Goal: Information Seeking & Learning: Learn about a topic

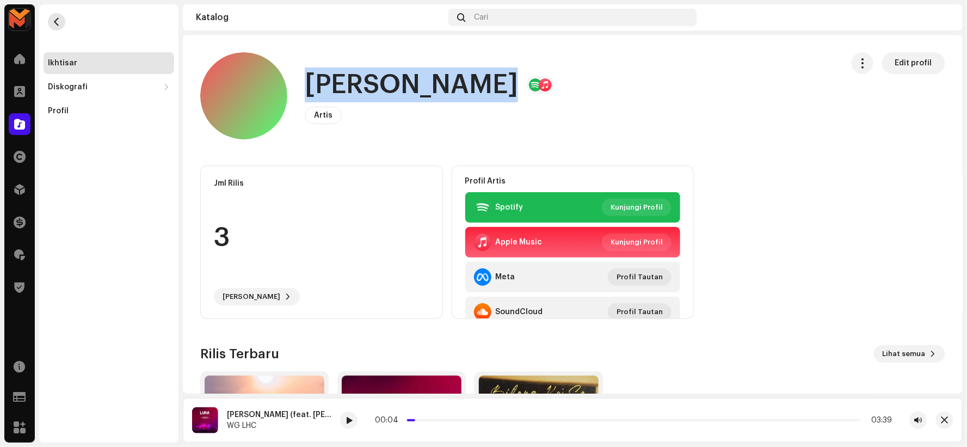
click at [57, 20] on span "button" at bounding box center [57, 21] width 8 height 9
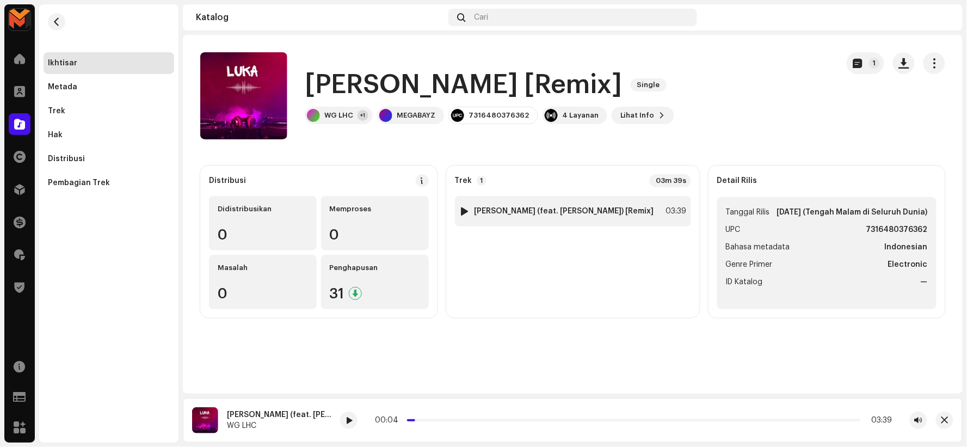
click at [515, 212] on strong "Luka (feat. Yuyun Wulo) [Remix]" at bounding box center [564, 211] width 180 height 9
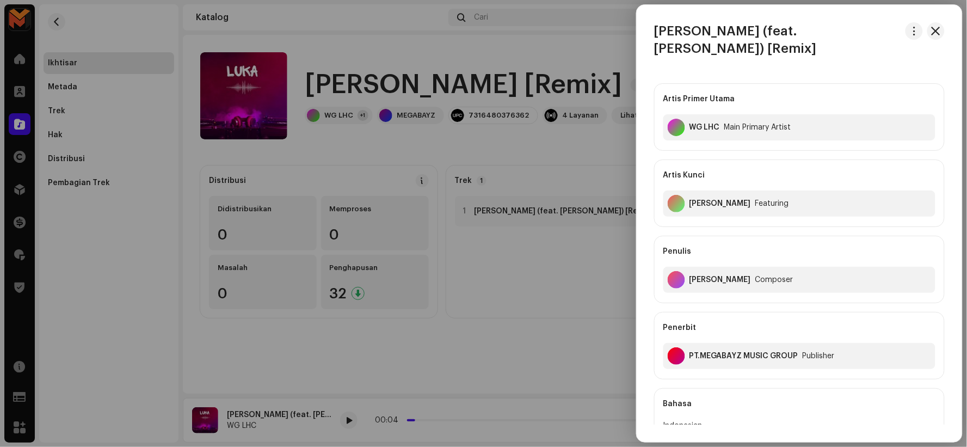
click at [699, 275] on div "Antonius Septiawan" at bounding box center [719, 279] width 61 height 9
copy div "Antonius Septiawan"
click at [487, 183] on div at bounding box center [483, 223] width 967 height 447
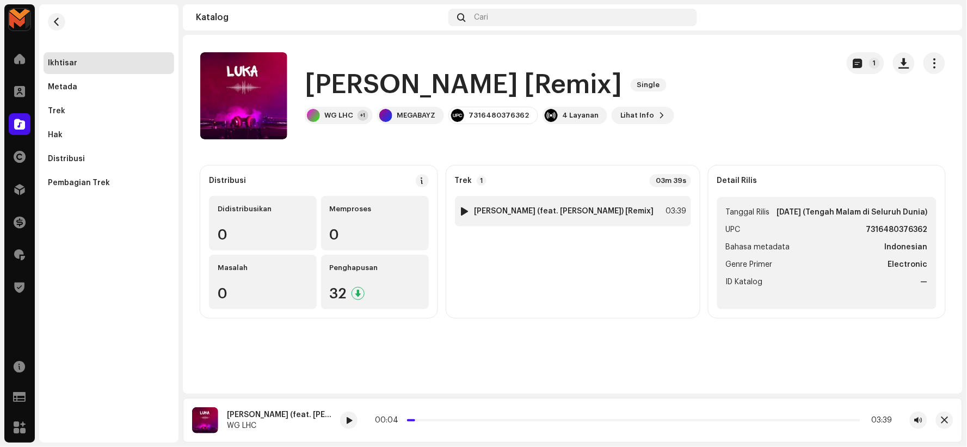
click at [585, 208] on strong "Luka (feat. Yuyun Wulo) [Remix]" at bounding box center [564, 211] width 180 height 9
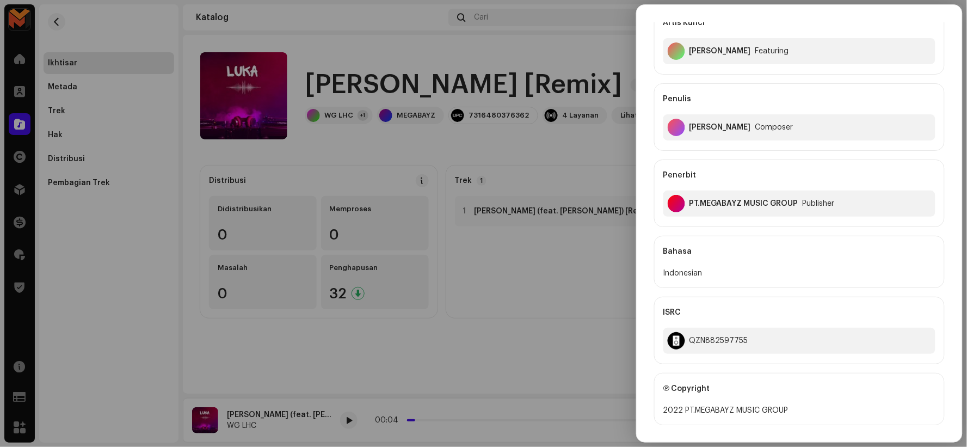
scroll to position [242, 0]
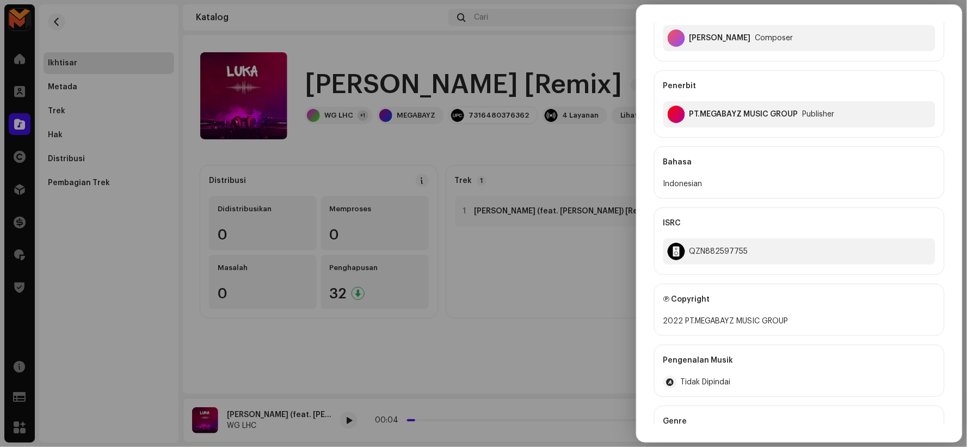
click at [570, 181] on div at bounding box center [483, 223] width 967 height 447
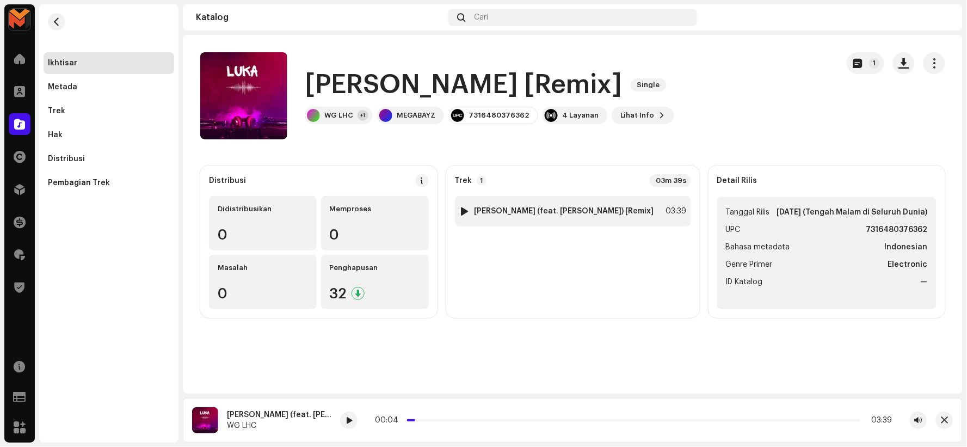
click at [540, 211] on strong "Luka (feat. Yuyun Wulo) [Remix]" at bounding box center [564, 211] width 180 height 9
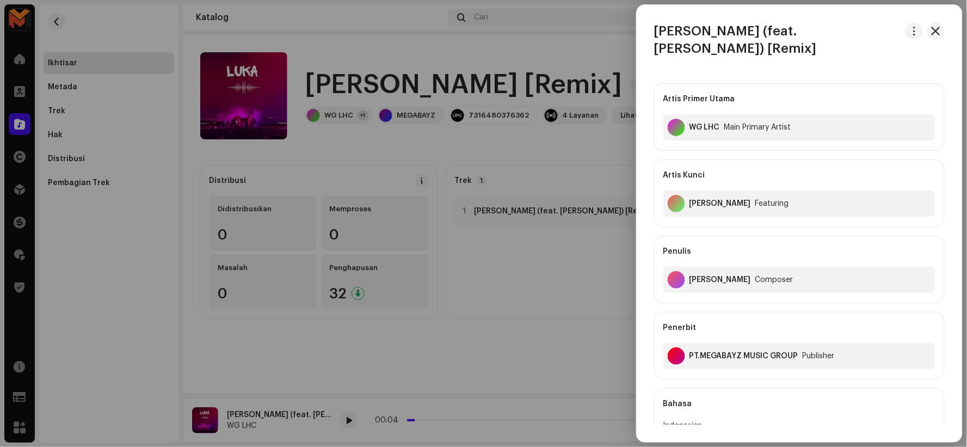
click at [499, 159] on div at bounding box center [483, 223] width 967 height 447
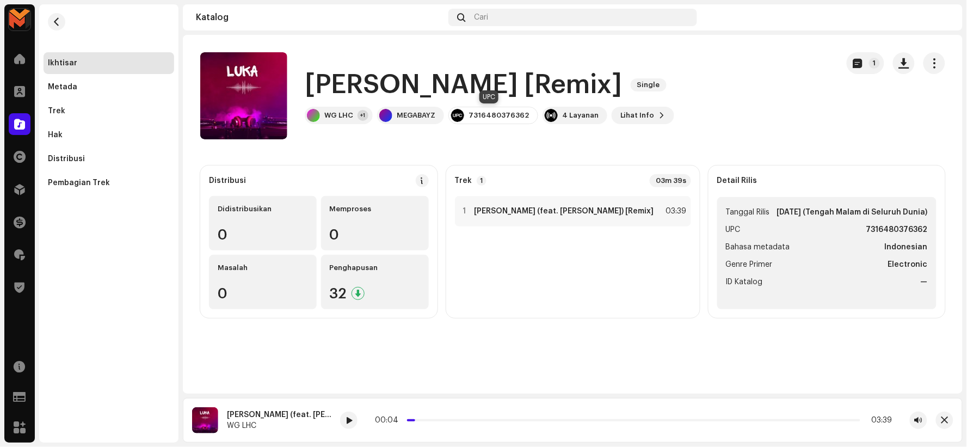
click at [485, 111] on div "7316480376362" at bounding box center [498, 115] width 60 height 9
copy div "7316480376362"
click at [566, 208] on strong "Luka (feat. Yuyun Wulo) [Remix]" at bounding box center [564, 211] width 180 height 9
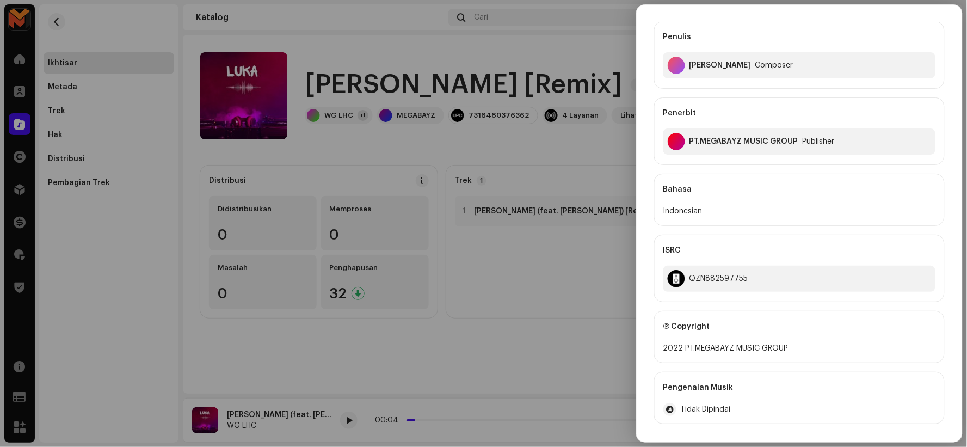
scroll to position [302, 0]
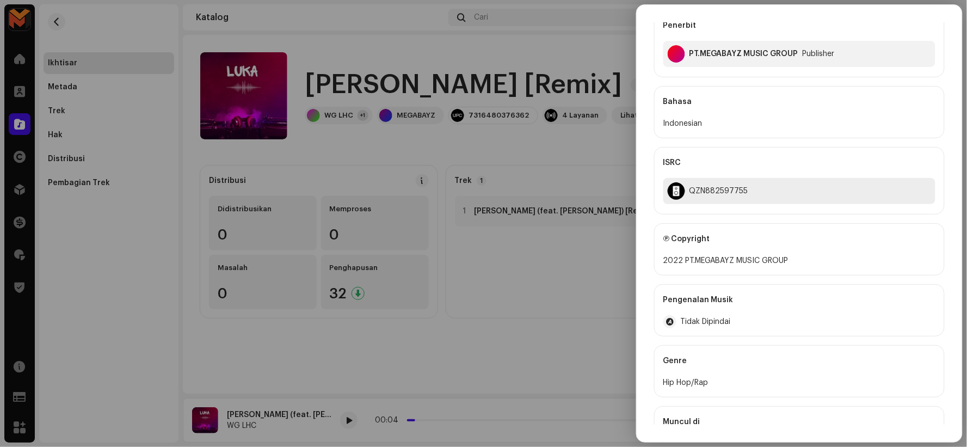
click at [705, 187] on div "QZN882597755" at bounding box center [718, 191] width 59 height 9
copy div "QZN882597755"
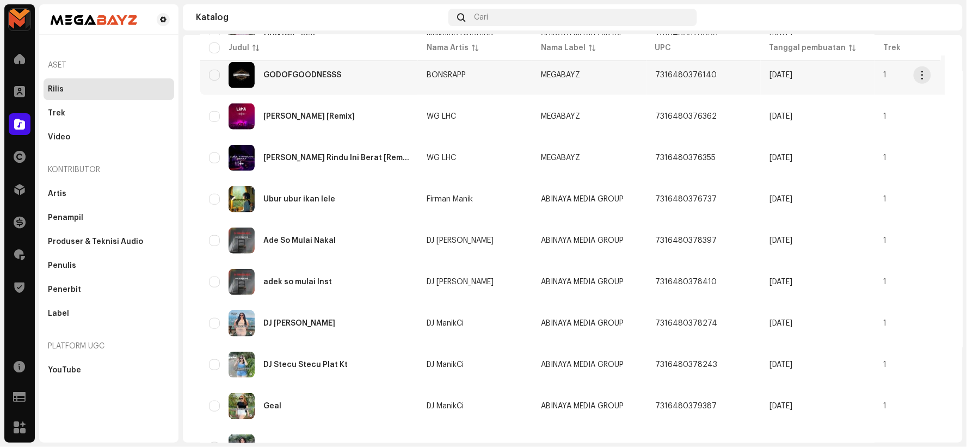
scroll to position [242, 0]
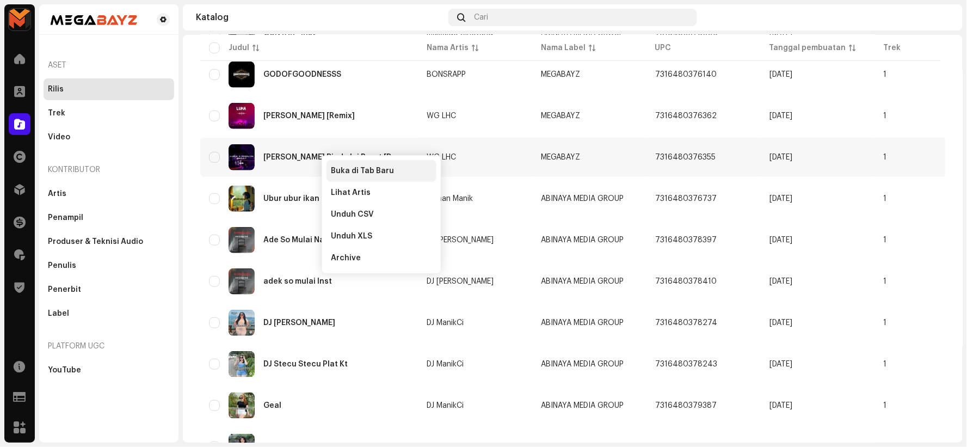
click at [338, 166] on span "Buka di Tab Baru" at bounding box center [362, 170] width 63 height 9
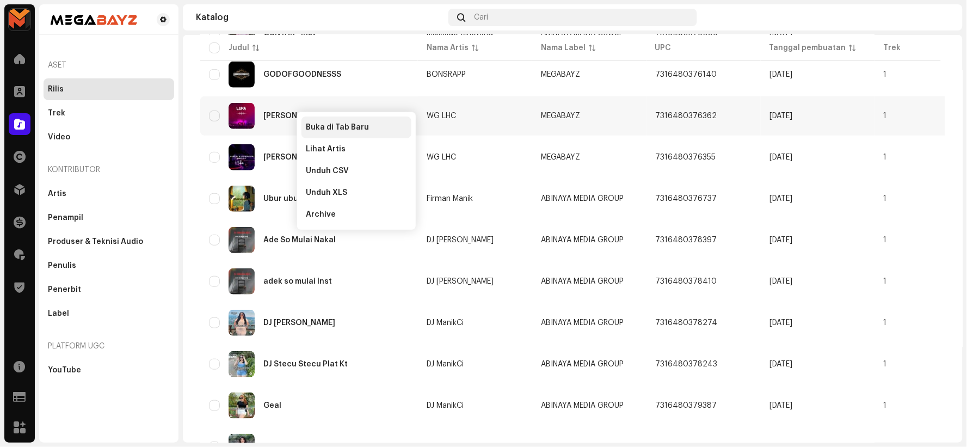
click at [321, 125] on span "Buka di Tab Baru" at bounding box center [337, 127] width 63 height 9
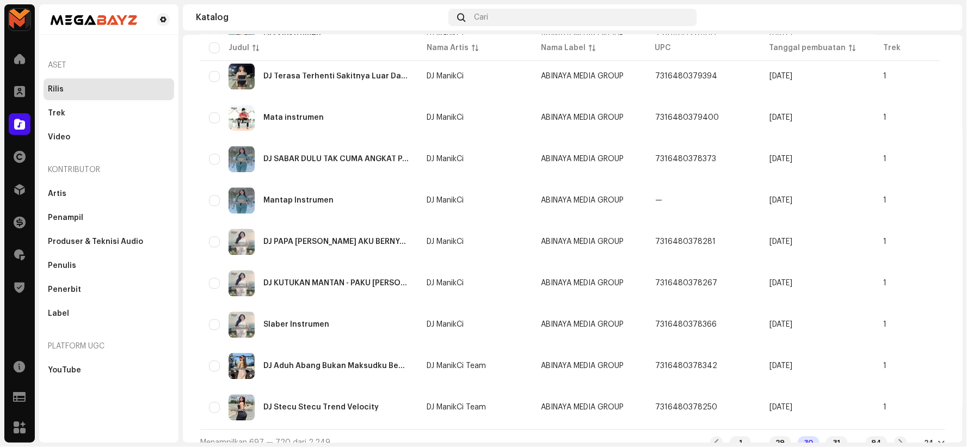
scroll to position [742, 0]
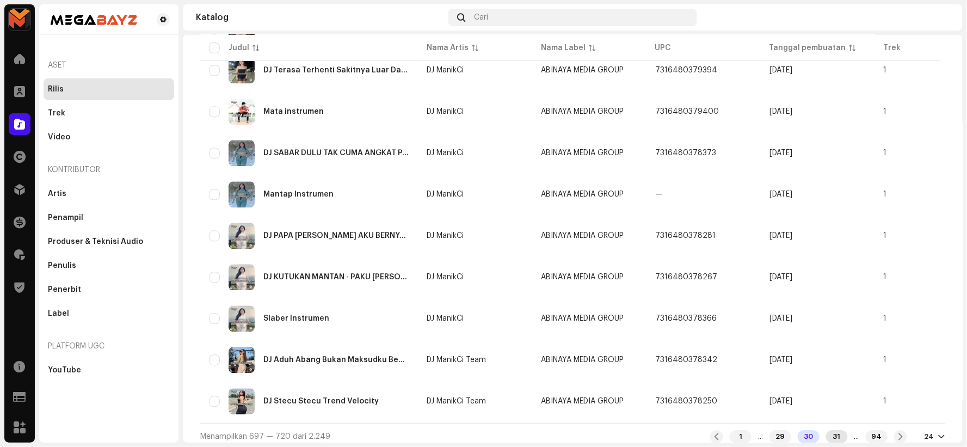
click at [835, 431] on div "31" at bounding box center [837, 436] width 22 height 13
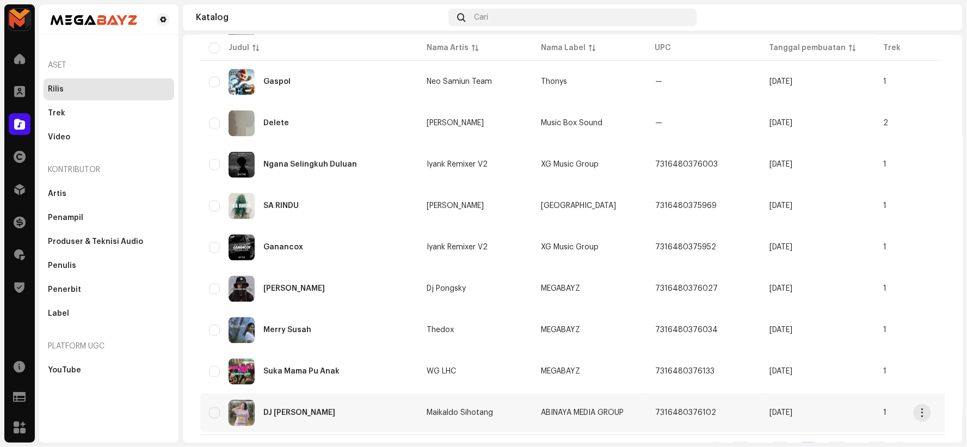
scroll to position [742, 0]
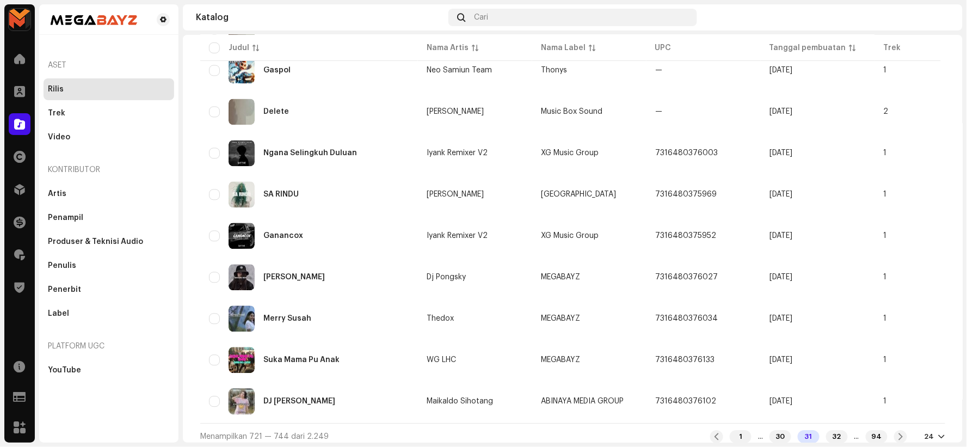
click at [838, 436] on div "1 ... 30 31 32 ... 94" at bounding box center [808, 436] width 197 height 13
click at [831, 434] on div "32" at bounding box center [837, 436] width 22 height 13
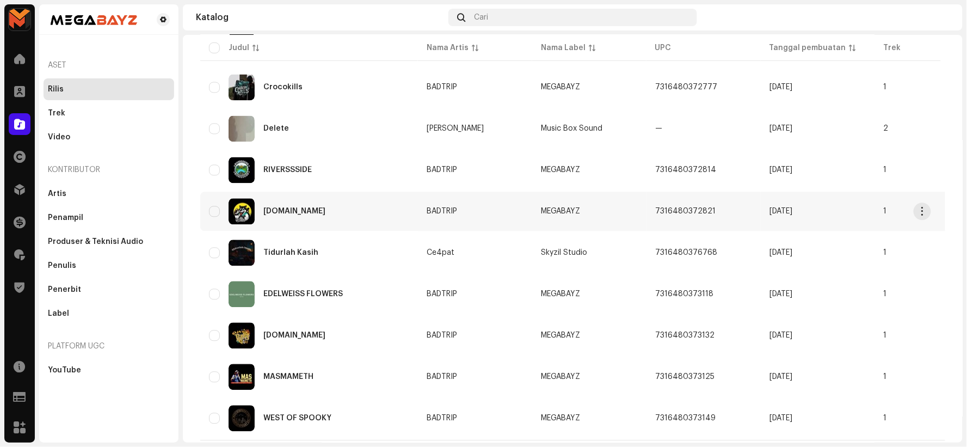
scroll to position [742, 0]
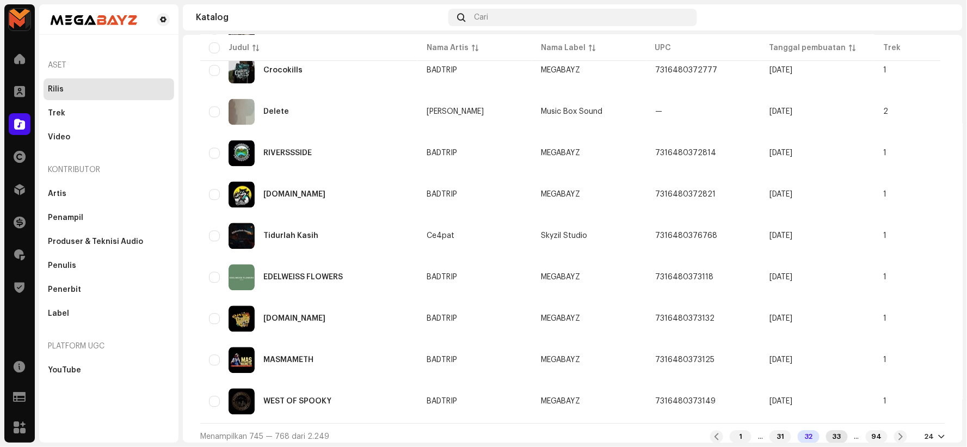
click at [826, 430] on div "33" at bounding box center [837, 436] width 22 height 13
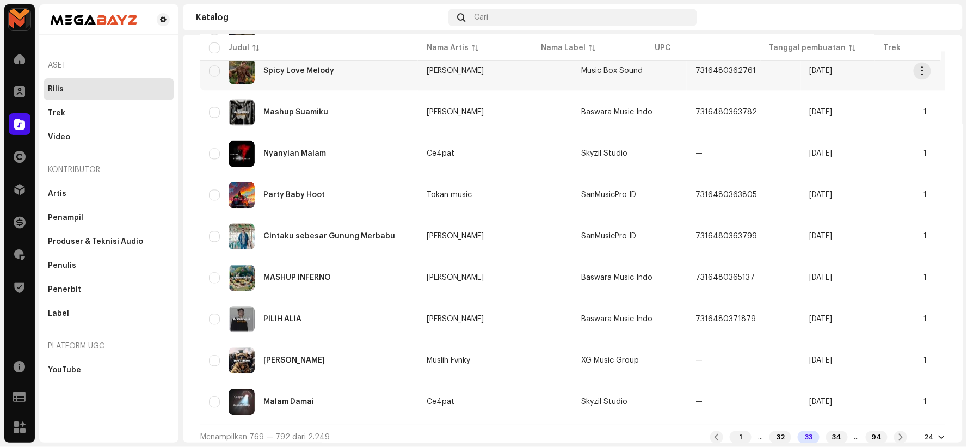
scroll to position [742, 0]
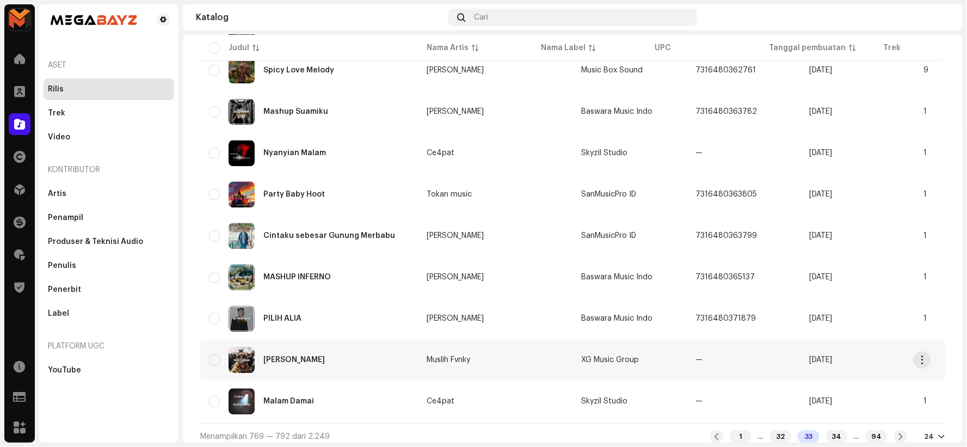
drag, startPoint x: 802, startPoint y: 360, endPoint x: 797, endPoint y: 357, distance: 6.1
click at [801, 361] on td "7 Apr 2025" at bounding box center [858, 359] width 114 height 39
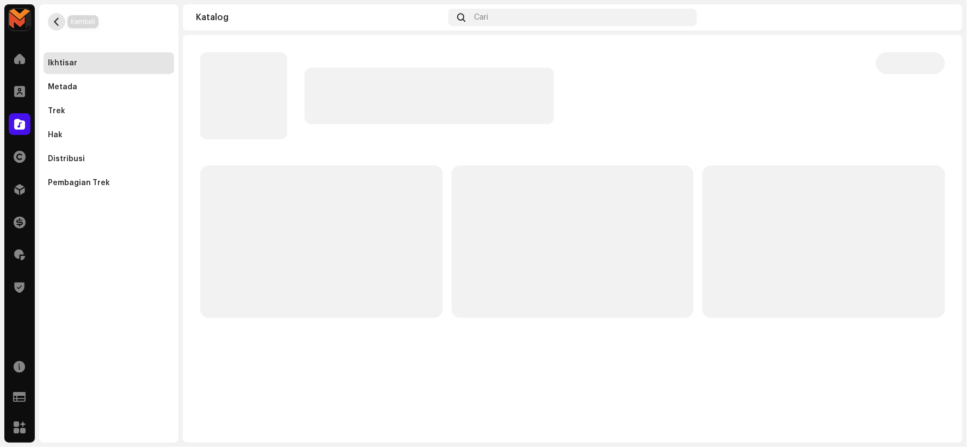
click at [58, 25] on span "button" at bounding box center [57, 21] width 8 height 9
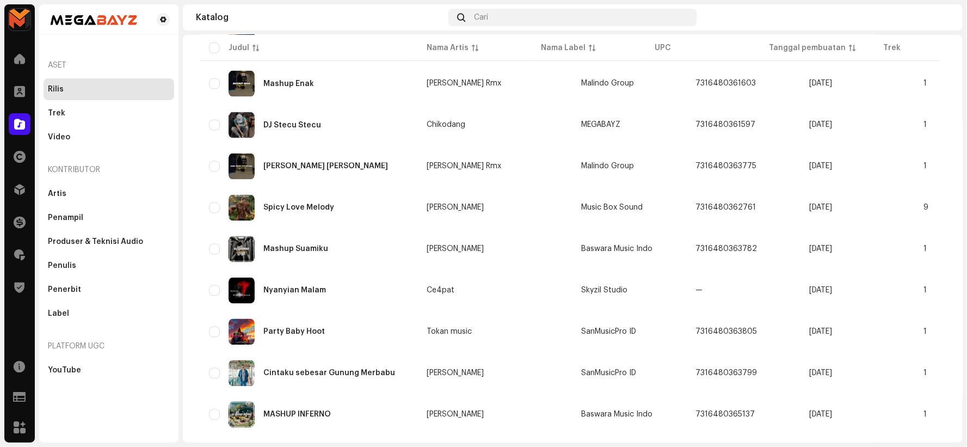
scroll to position [742, 0]
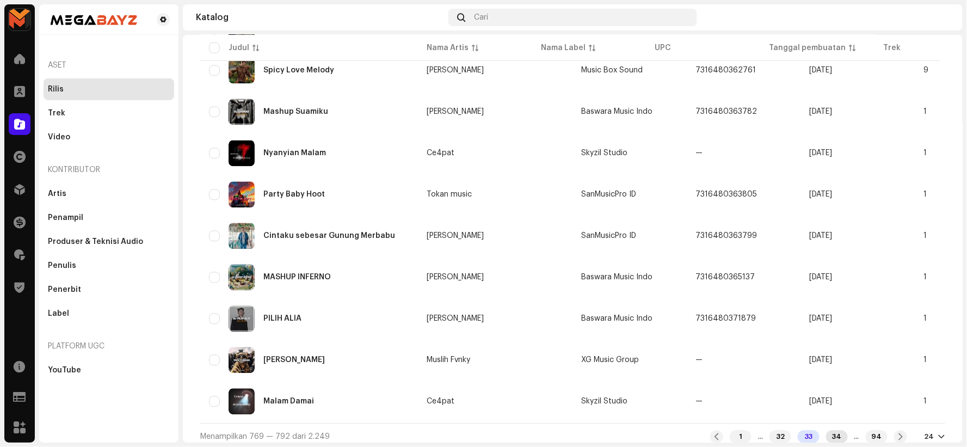
click at [830, 430] on div "34" at bounding box center [837, 436] width 22 height 13
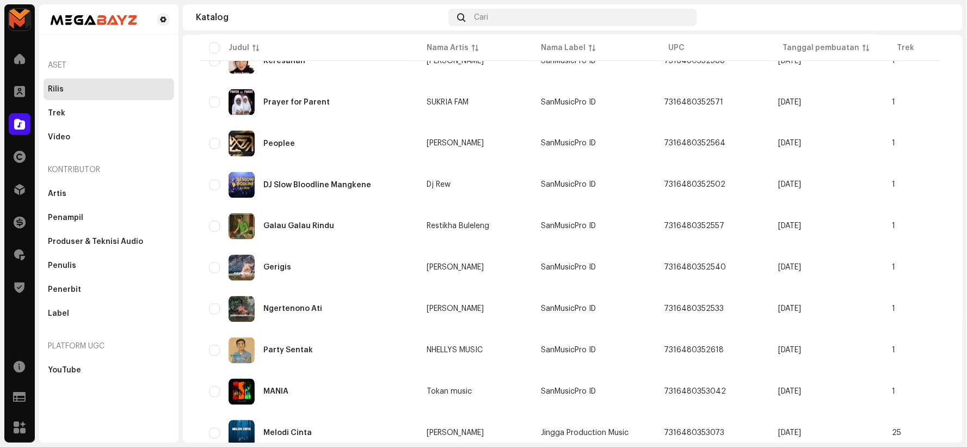
scroll to position [742, 0]
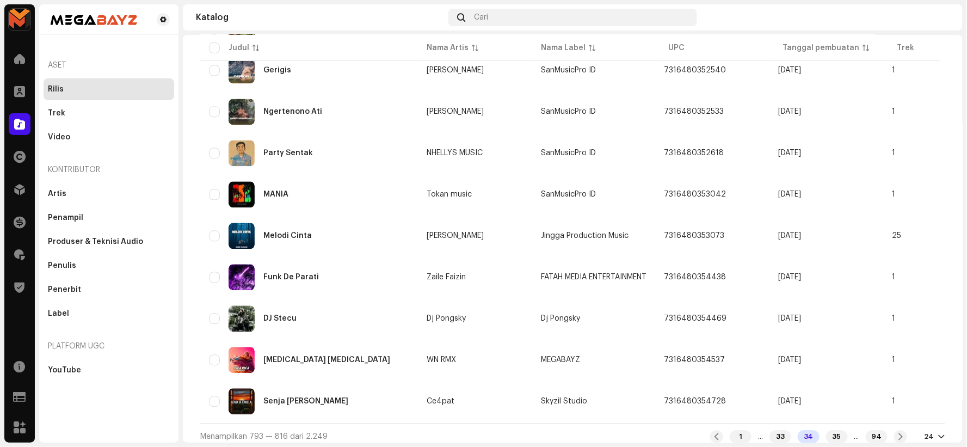
drag, startPoint x: 829, startPoint y: 425, endPoint x: 820, endPoint y: 422, distance: 9.8
click at [830, 430] on div "35" at bounding box center [837, 436] width 22 height 13
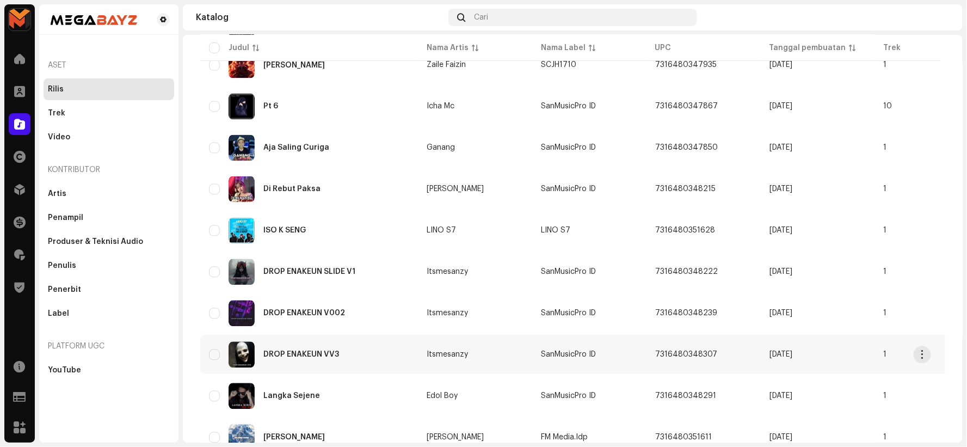
scroll to position [742, 0]
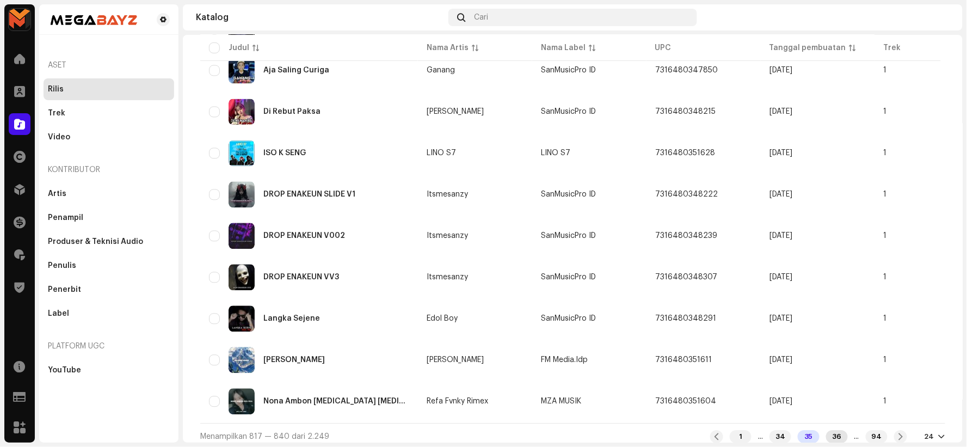
click at [829, 431] on div "36" at bounding box center [837, 436] width 22 height 13
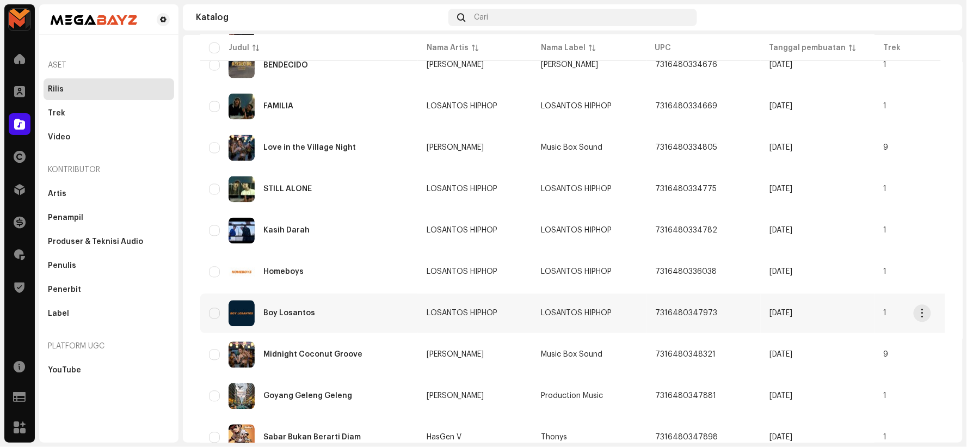
scroll to position [742, 0]
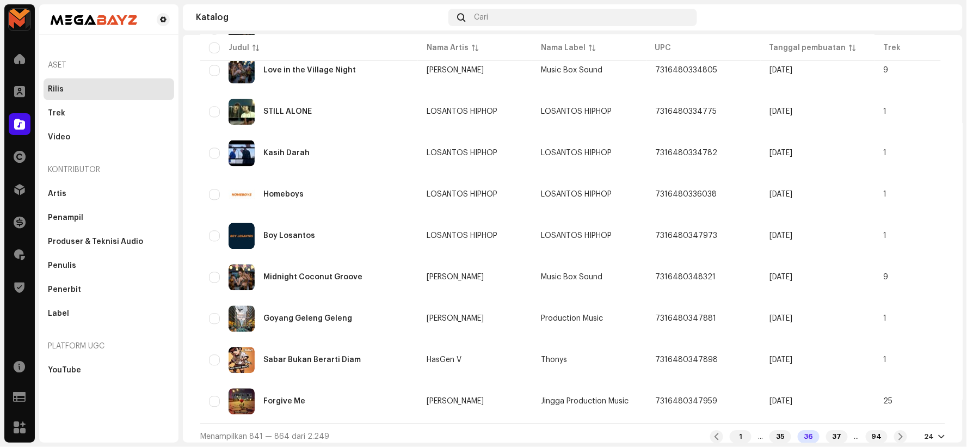
drag, startPoint x: 825, startPoint y: 427, endPoint x: 822, endPoint y: 421, distance: 7.6
click at [826, 430] on div "37" at bounding box center [837, 436] width 22 height 13
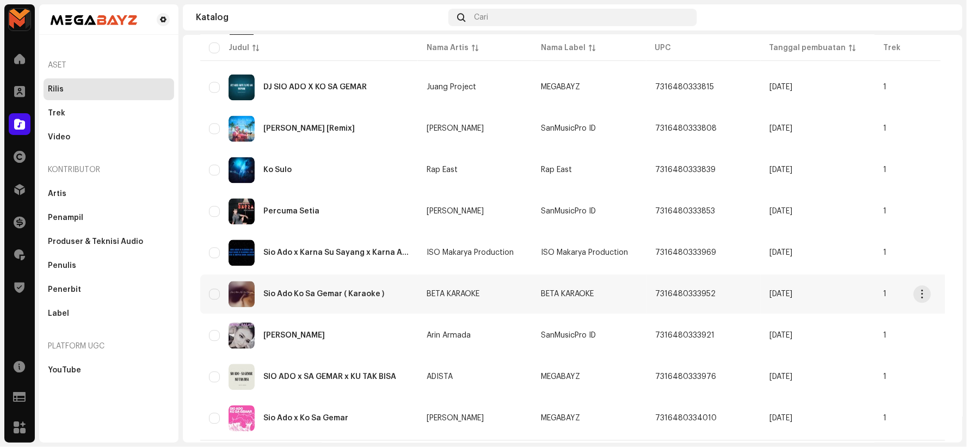
scroll to position [742, 0]
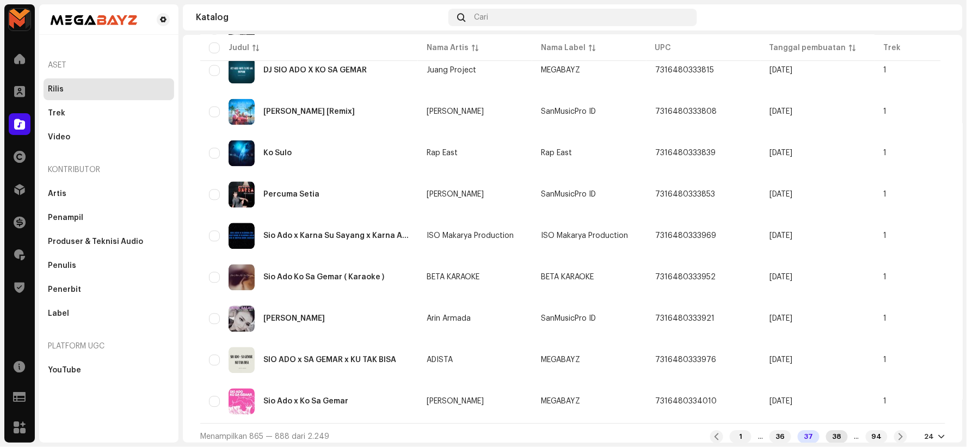
click at [827, 430] on div "38" at bounding box center [837, 436] width 22 height 13
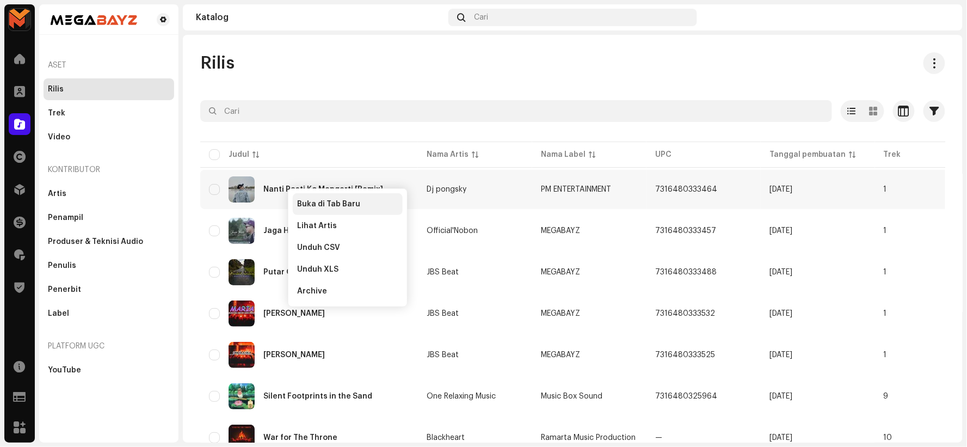
click at [306, 198] on div "Buka di Tab Baru" at bounding box center [348, 204] width 110 height 22
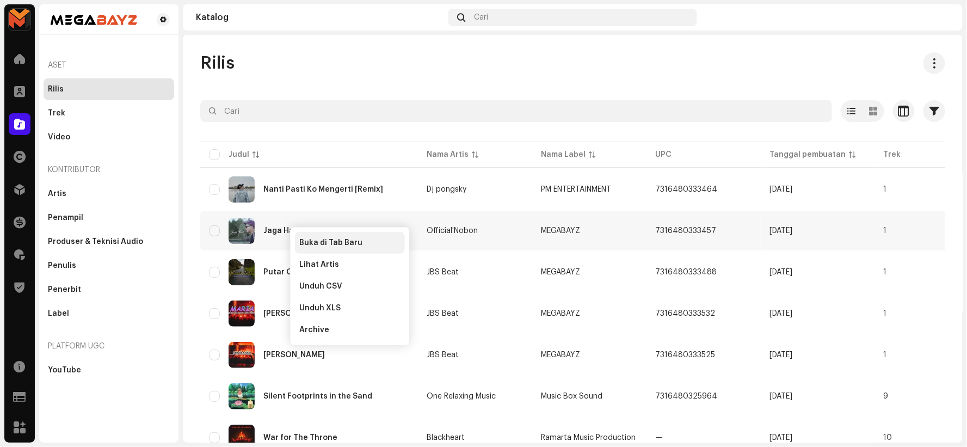
click at [306, 236] on div "Buka di Tab Baru" at bounding box center [350, 243] width 110 height 22
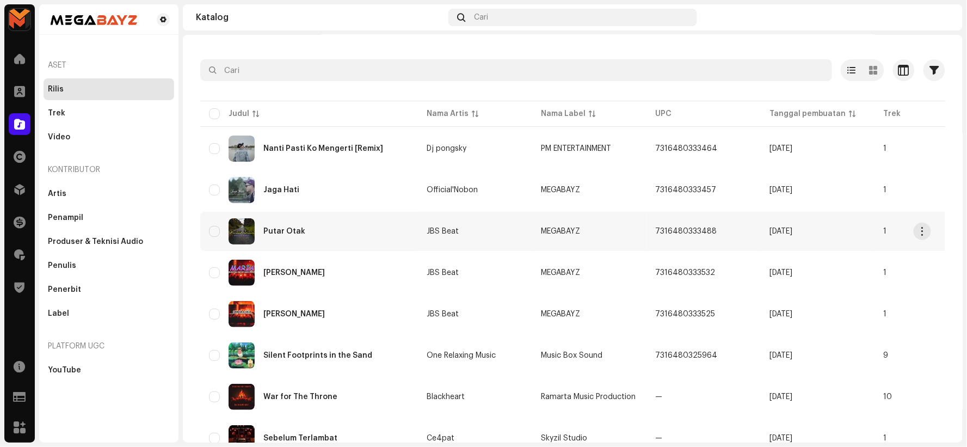
scroll to position [60, 0]
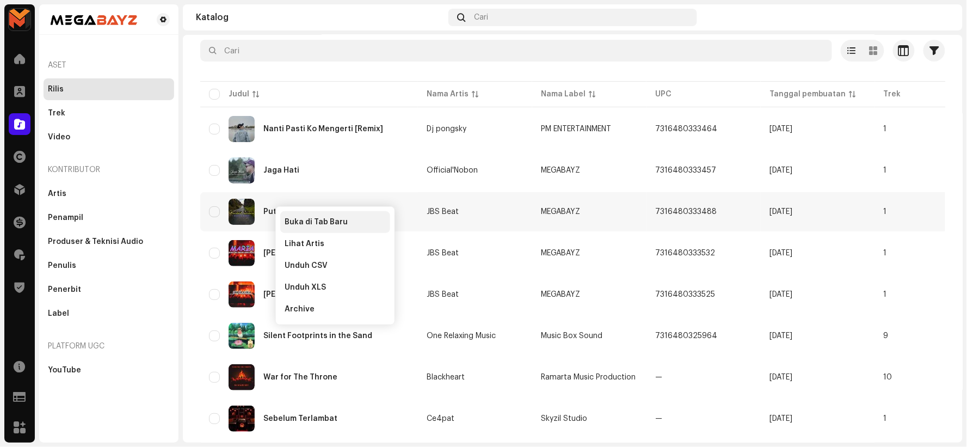
click at [322, 218] on span "Buka di Tab Baru" at bounding box center [316, 222] width 63 height 9
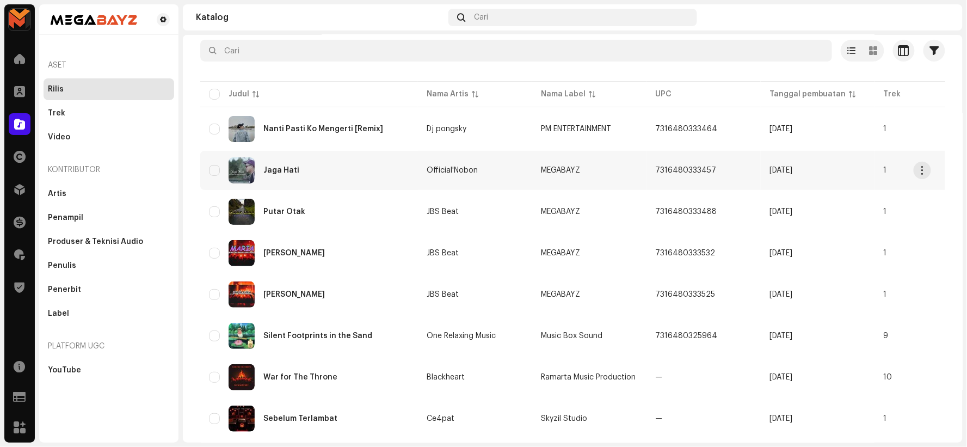
scroll to position [121, 0]
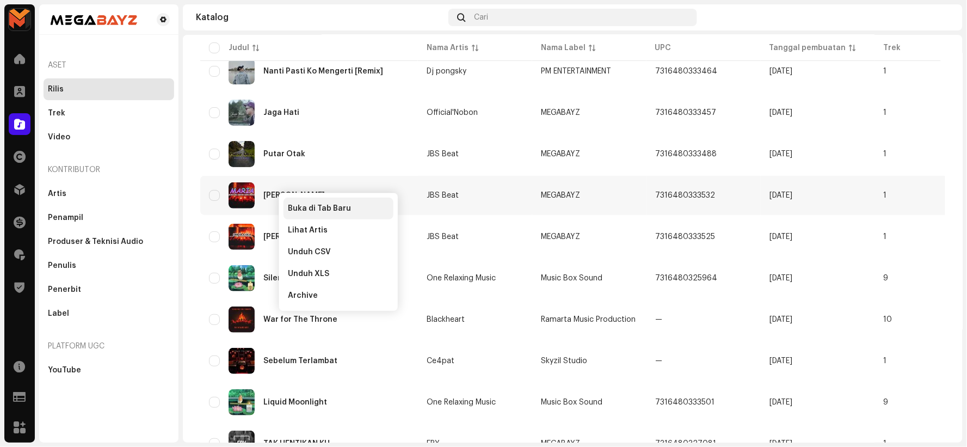
click at [311, 204] on span "Buka di Tab Baru" at bounding box center [319, 208] width 63 height 9
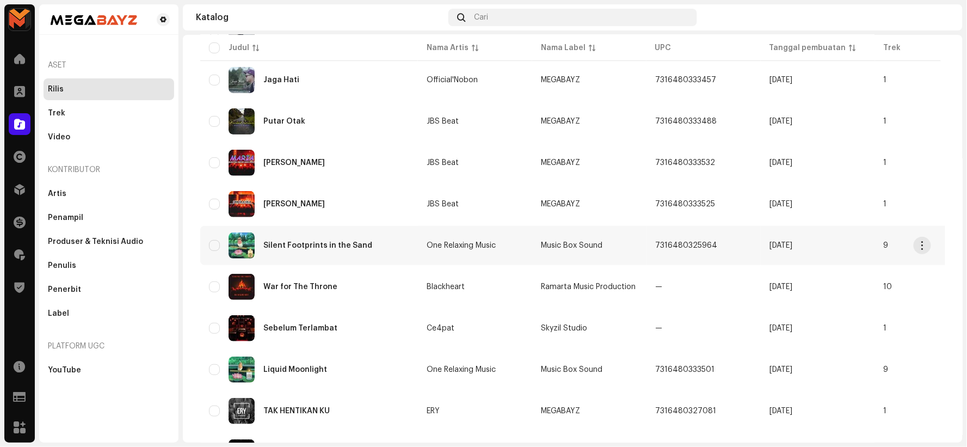
scroll to position [181, 0]
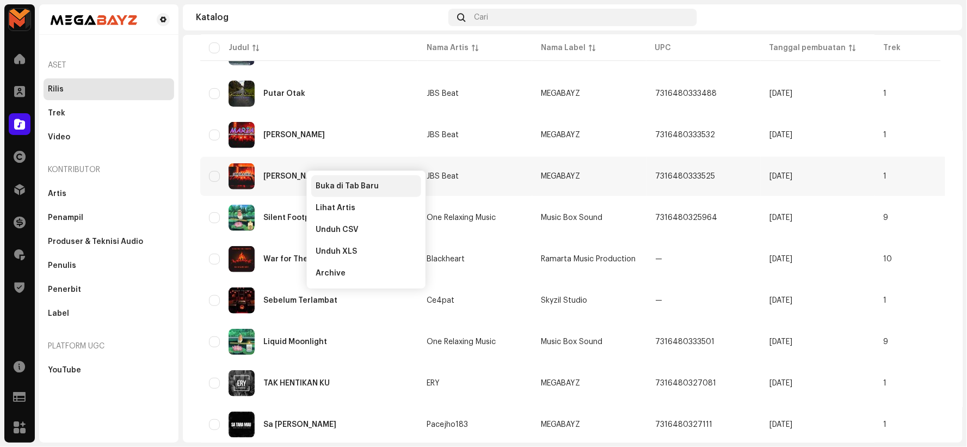
click at [353, 182] on span "Buka di Tab Baru" at bounding box center [347, 186] width 63 height 9
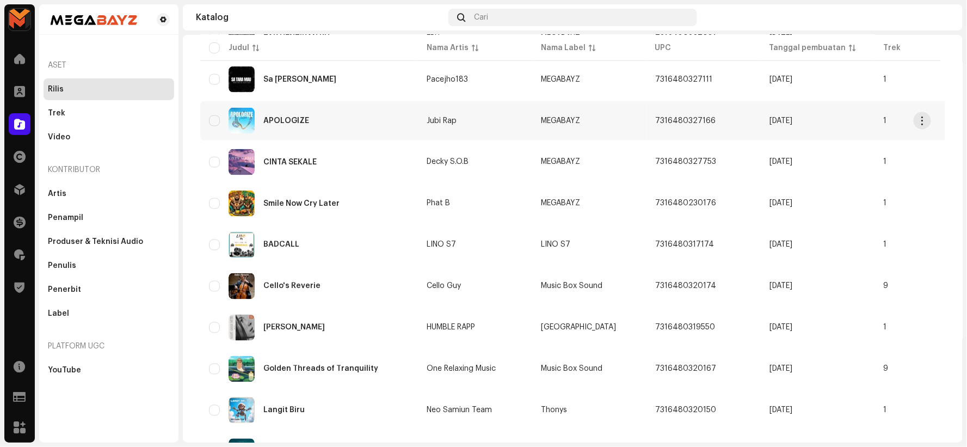
scroll to position [544, 0]
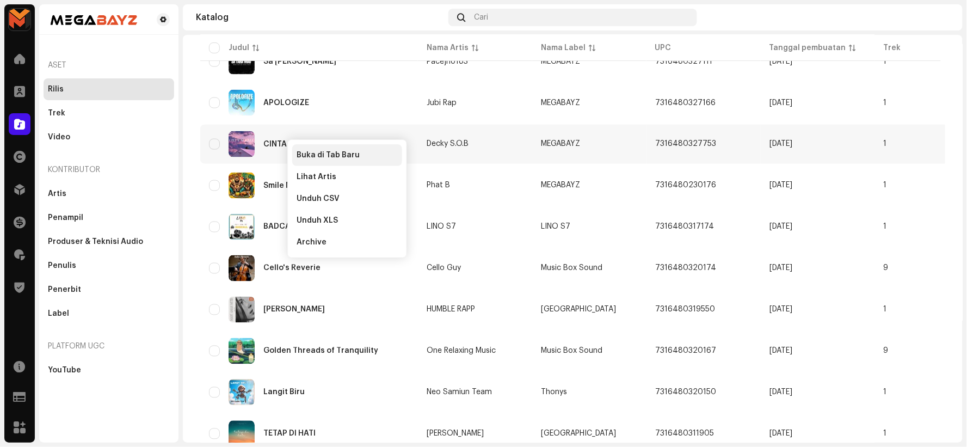
click at [324, 150] on div "Buka di Tab Baru" at bounding box center [347, 155] width 110 height 22
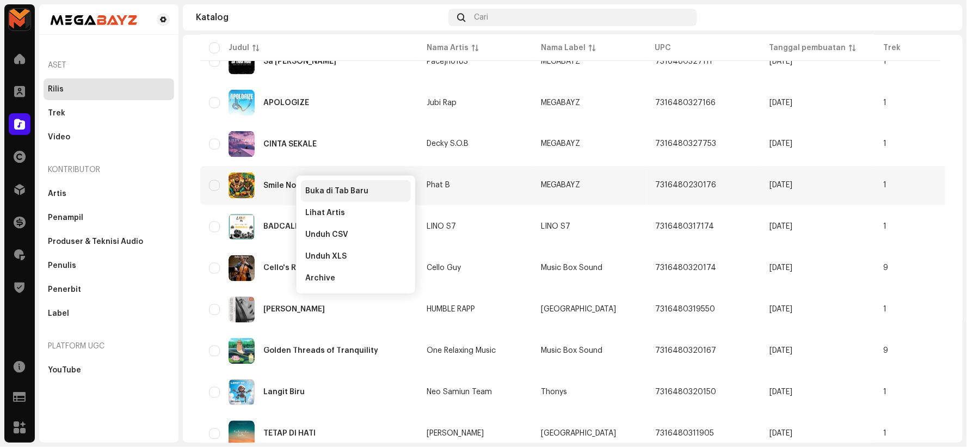
click at [313, 185] on div "Buka di Tab Baru" at bounding box center [356, 191] width 110 height 22
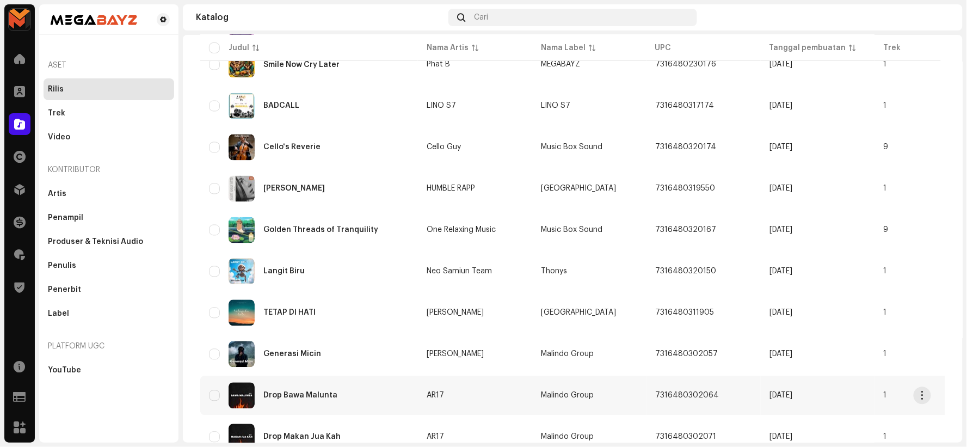
scroll to position [742, 0]
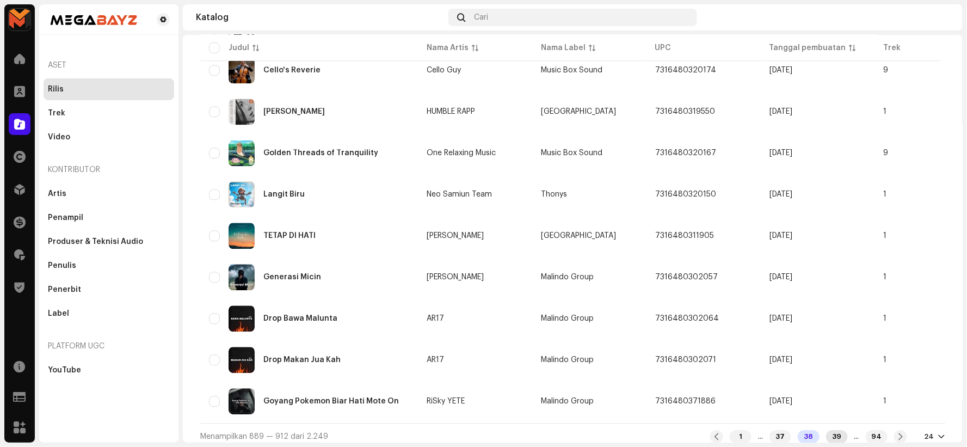
click at [829, 432] on div "39" at bounding box center [837, 436] width 22 height 13
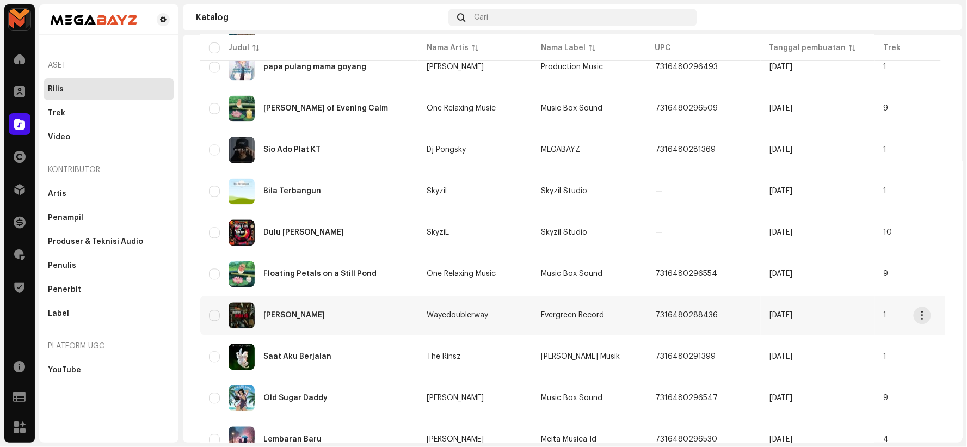
scroll to position [742, 0]
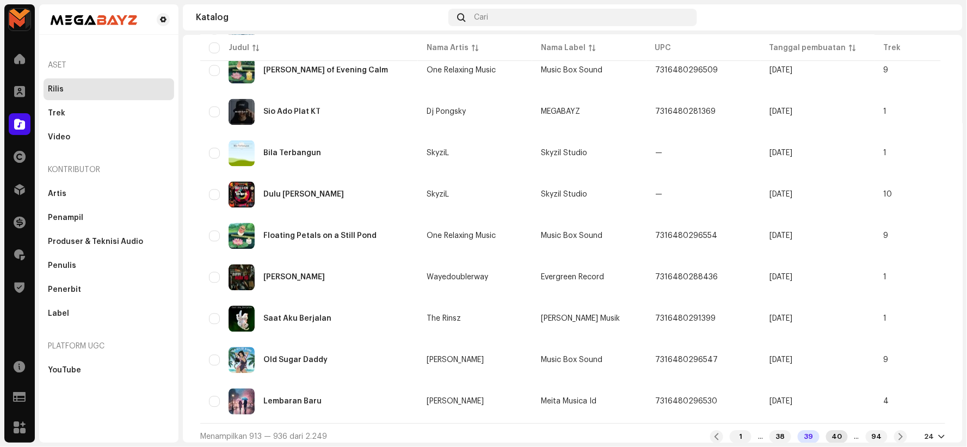
click at [828, 431] on div "40" at bounding box center [837, 436] width 22 height 13
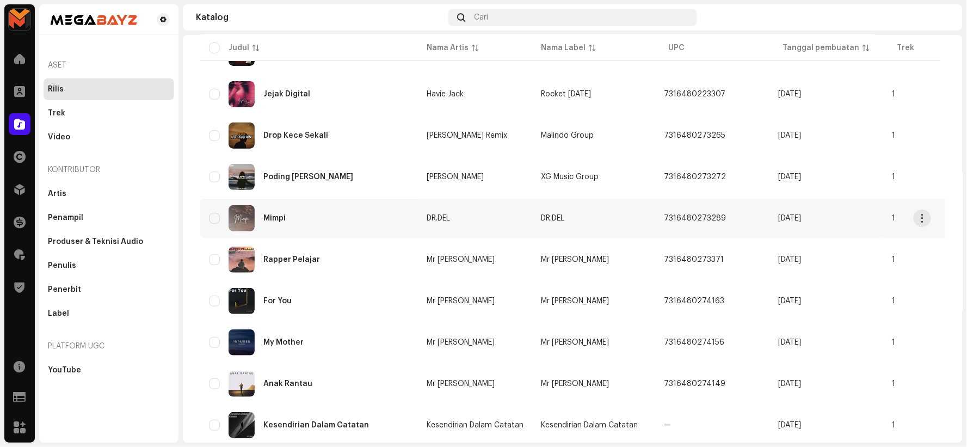
scroll to position [121, 0]
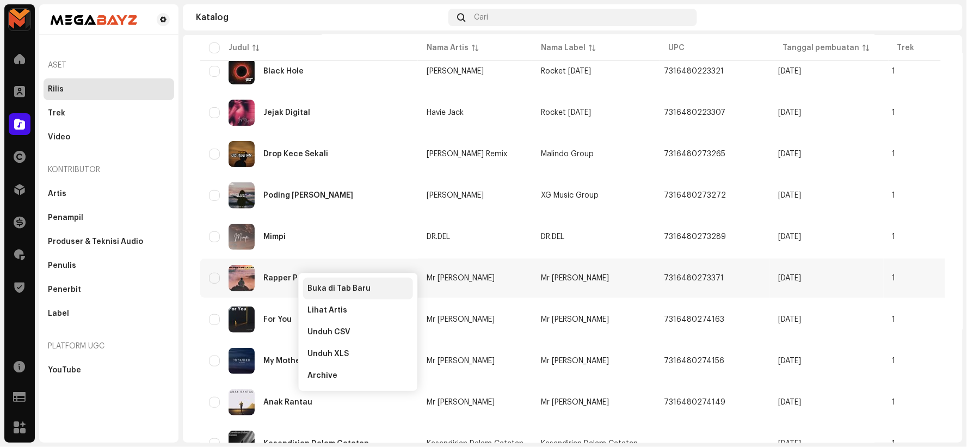
click at [345, 283] on div "Buka di Tab Baru" at bounding box center [358, 288] width 110 height 22
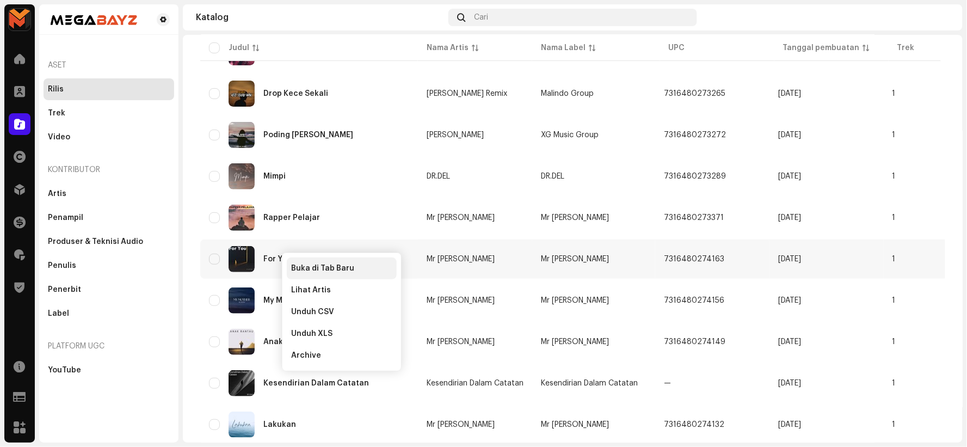
click at [305, 264] on span "Buka di Tab Baru" at bounding box center [322, 268] width 63 height 9
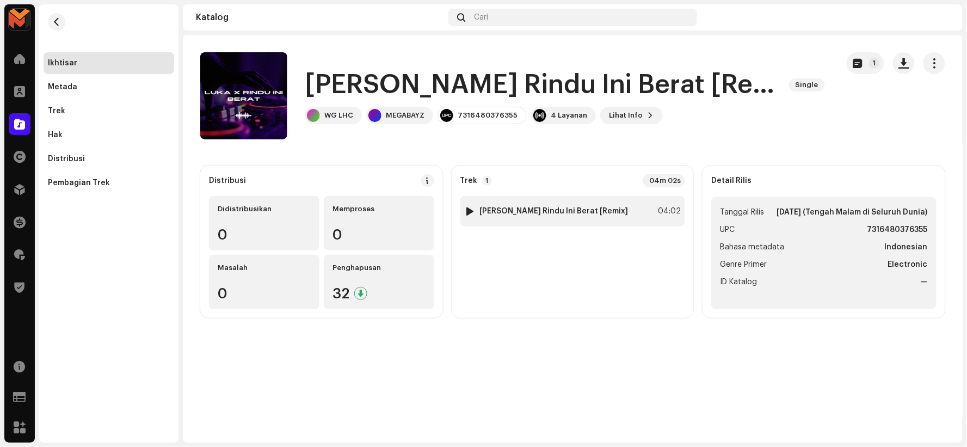
click at [468, 209] on div at bounding box center [470, 211] width 8 height 9
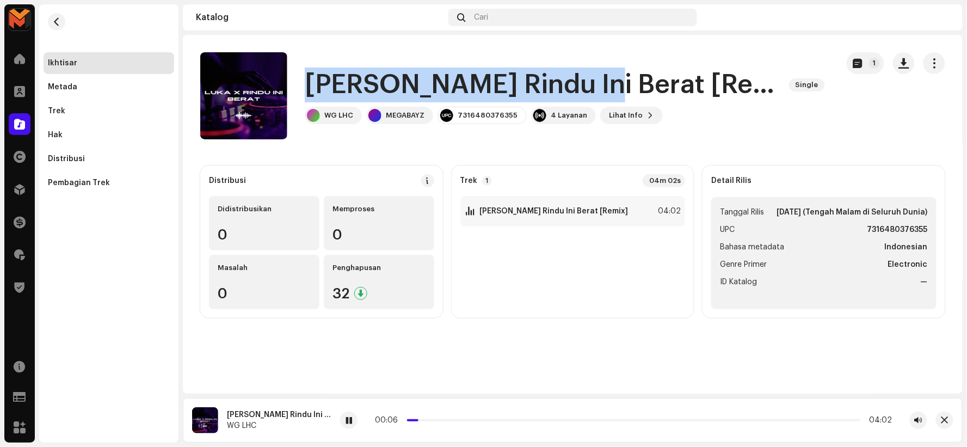
drag, startPoint x: 307, startPoint y: 83, endPoint x: 565, endPoint y: 99, distance: 257.8
click at [572, 100] on h1 "[PERSON_NAME] Rindu Ini Berat [Remix]" at bounding box center [542, 84] width 475 height 35
copy h1 "Luka X Rindu Ini Berat"
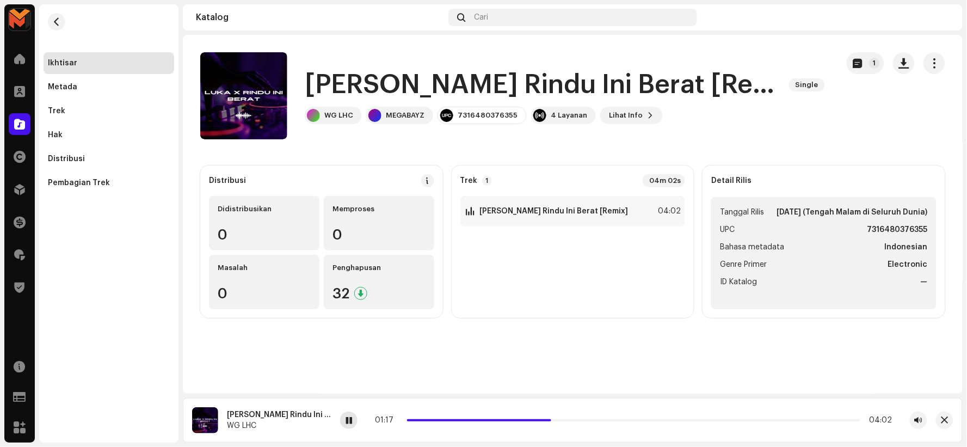
click at [347, 417] on span at bounding box center [348, 420] width 7 height 9
click at [597, 218] on div "1 Luka X Rindu Ini Berat [Remix] 04:02" at bounding box center [572, 211] width 225 height 30
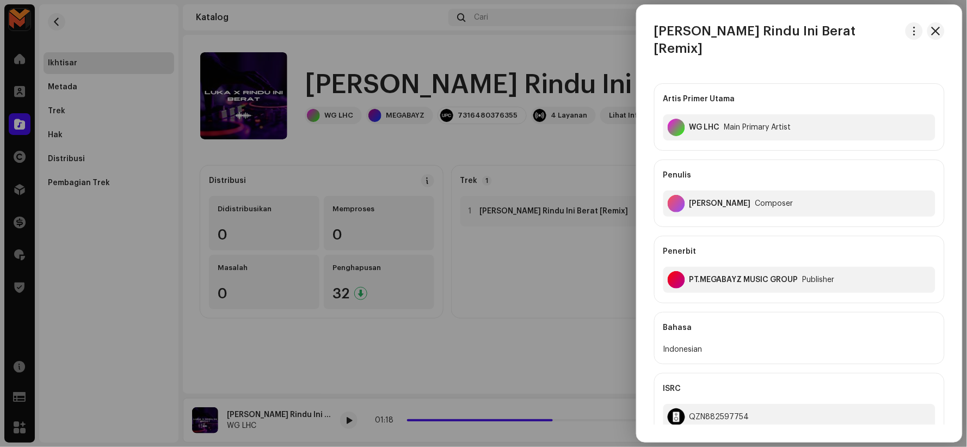
click at [576, 150] on div at bounding box center [483, 223] width 967 height 447
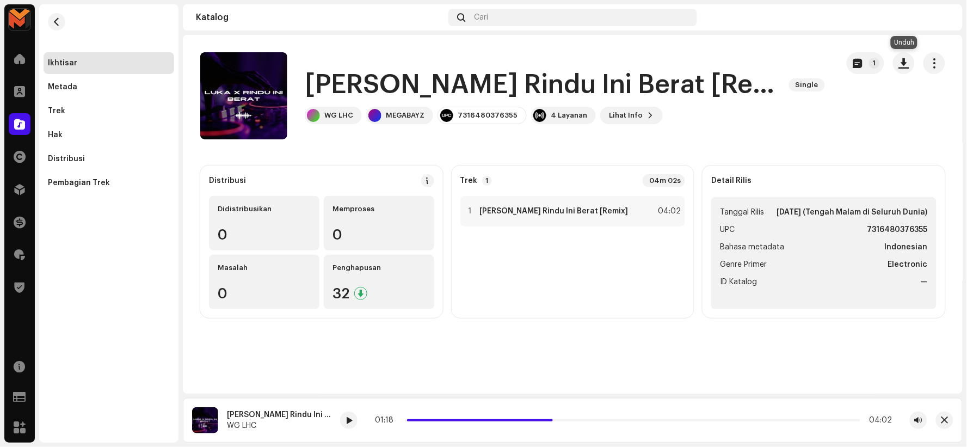
drag, startPoint x: 902, startPoint y: 67, endPoint x: 891, endPoint y: 76, distance: 13.9
click at [901, 68] on button "button" at bounding box center [904, 63] width 22 height 22
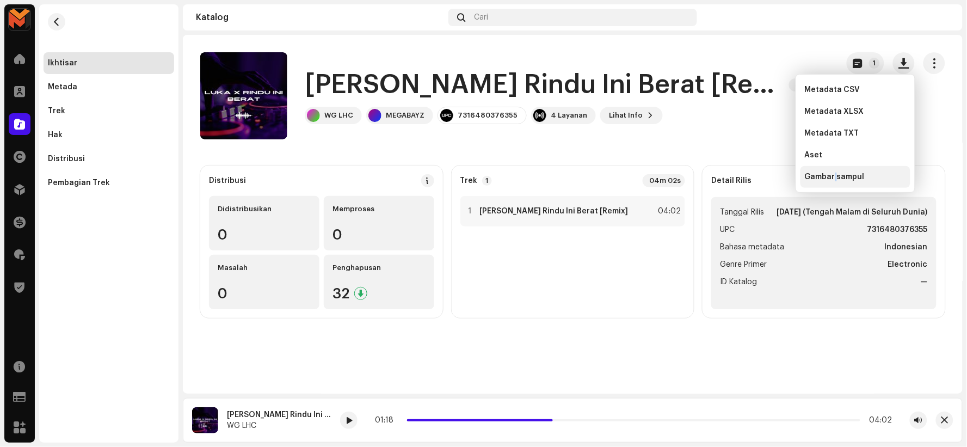
click at [833, 174] on span "Gambar sampul" at bounding box center [835, 176] width 60 height 9
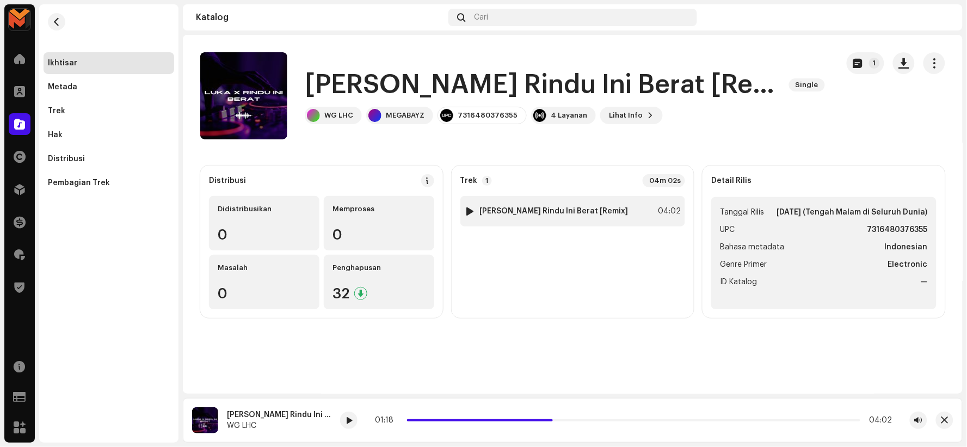
click at [466, 210] on div at bounding box center [470, 211] width 8 height 9
click at [524, 215] on div "1 Luka X Rindu Ini Berat [Remix]" at bounding box center [547, 211] width 164 height 11
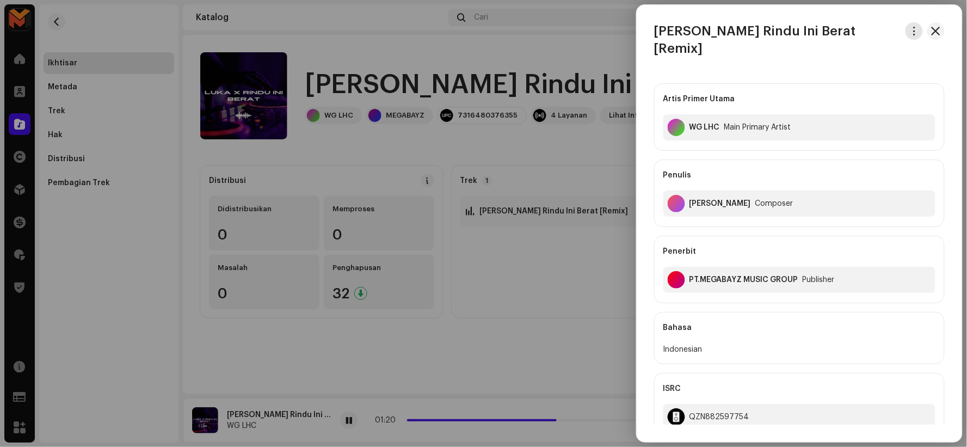
click at [910, 29] on span "button" at bounding box center [914, 31] width 8 height 9
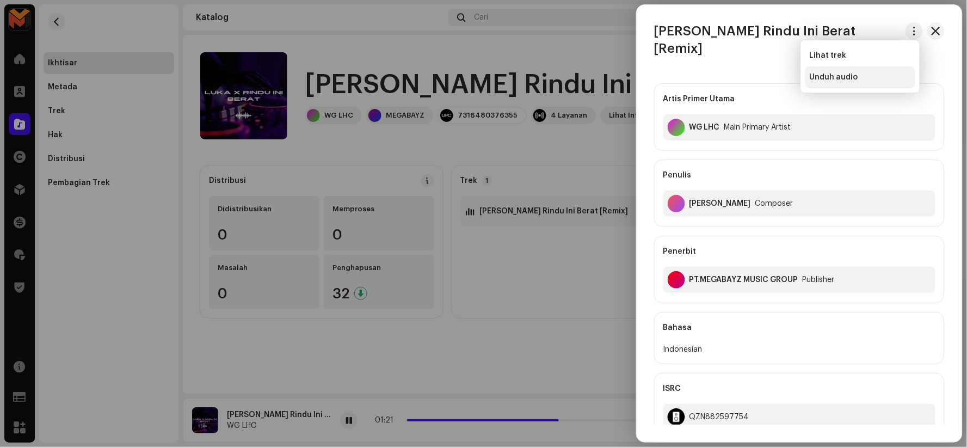
click at [895, 75] on div "Unduh audio" at bounding box center [860, 77] width 101 height 9
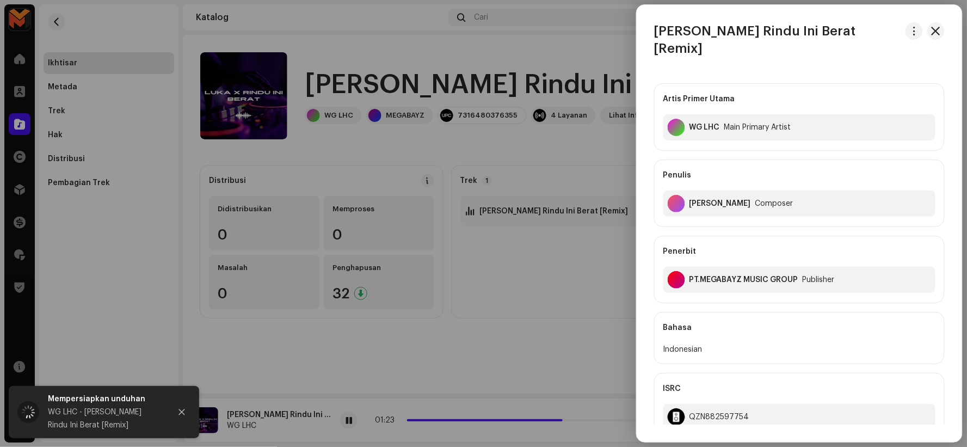
click at [343, 428] on div at bounding box center [483, 223] width 967 height 447
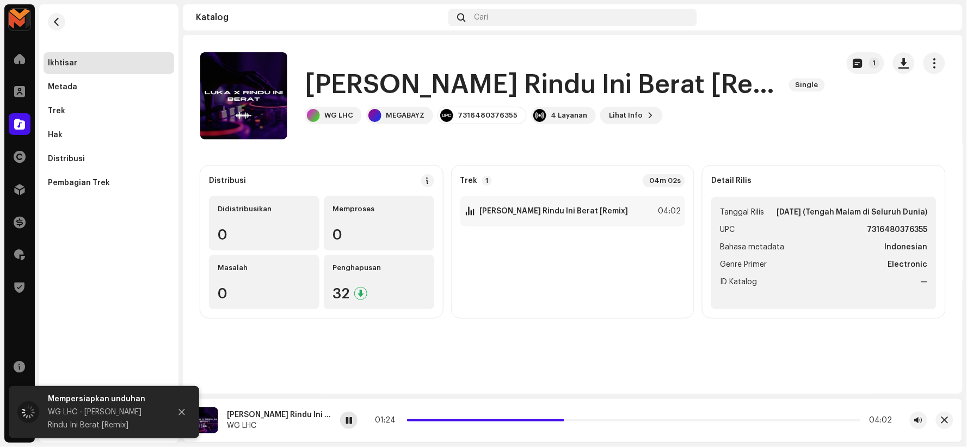
click at [347, 423] on span at bounding box center [348, 420] width 7 height 9
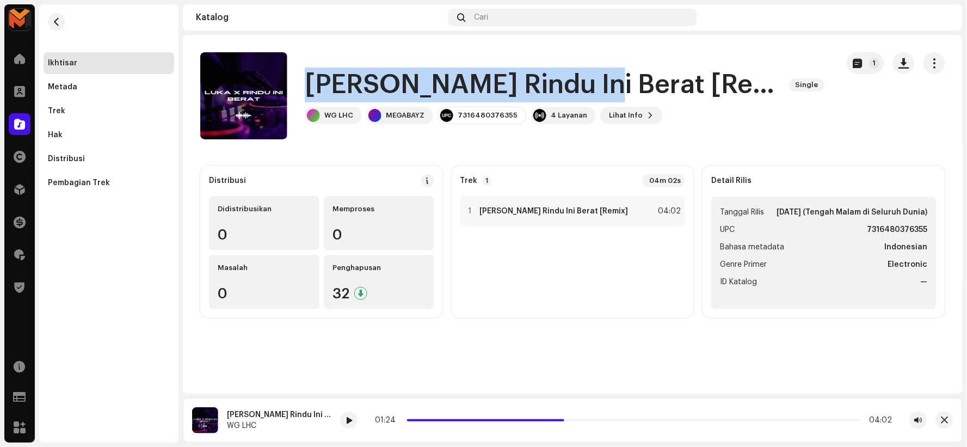
drag, startPoint x: 306, startPoint y: 85, endPoint x: 573, endPoint y: 92, distance: 267.2
click at [573, 92] on h1 "Luka X Rindu Ini Berat [Remix]" at bounding box center [542, 84] width 475 height 35
copy h1 "Luka X Rindu Ini Berat"
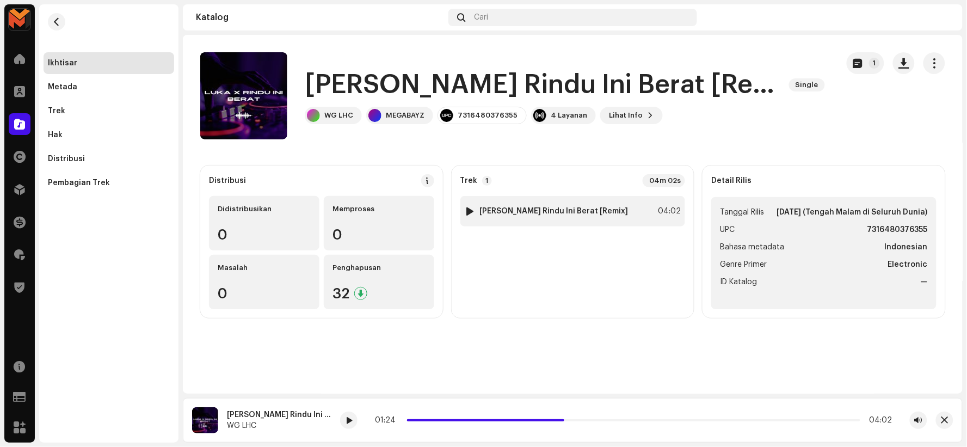
click at [534, 217] on div "1 Luka X Rindu Ini Berat [Remix] 04:02" at bounding box center [572, 211] width 225 height 30
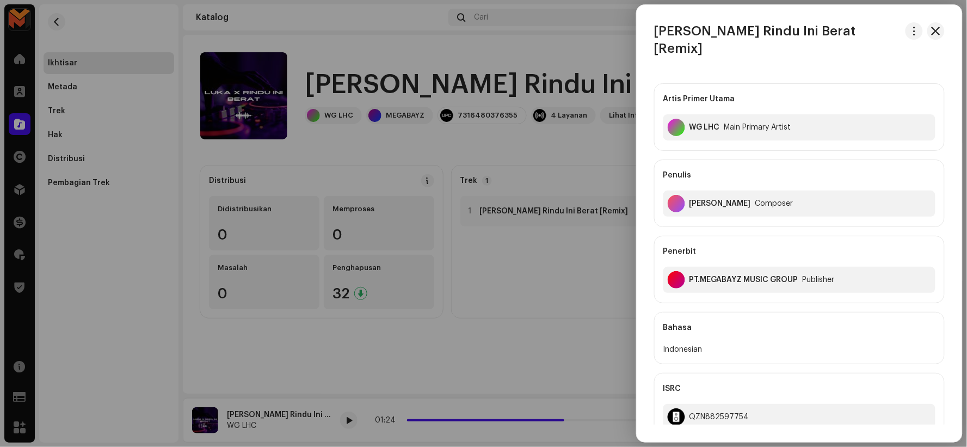
click at [696, 199] on div "Antonius Septiawan" at bounding box center [719, 203] width 61 height 9
copy div "Antonius Septiawan"
click at [542, 347] on div at bounding box center [483, 223] width 967 height 447
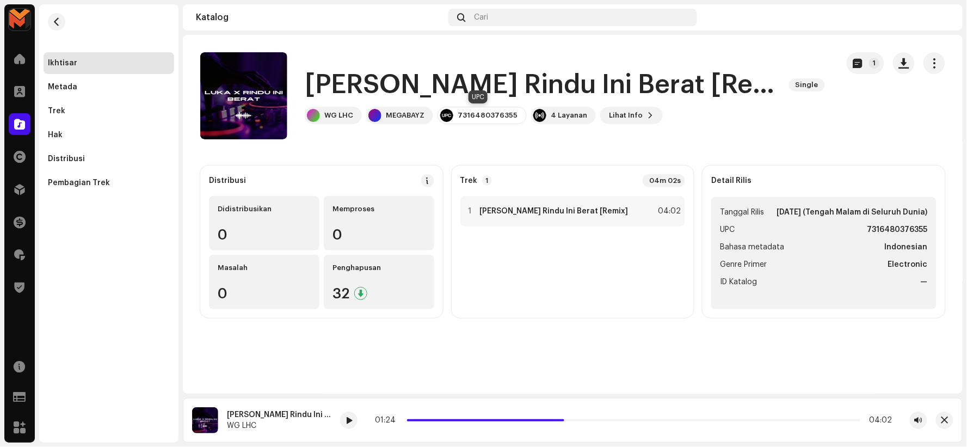
click at [477, 116] on div "7316480376355" at bounding box center [488, 115] width 60 height 9
copy div "7316480376355"
click at [564, 211] on strong "Luka X Rindu Ini Berat [Remix]" at bounding box center [554, 211] width 149 height 9
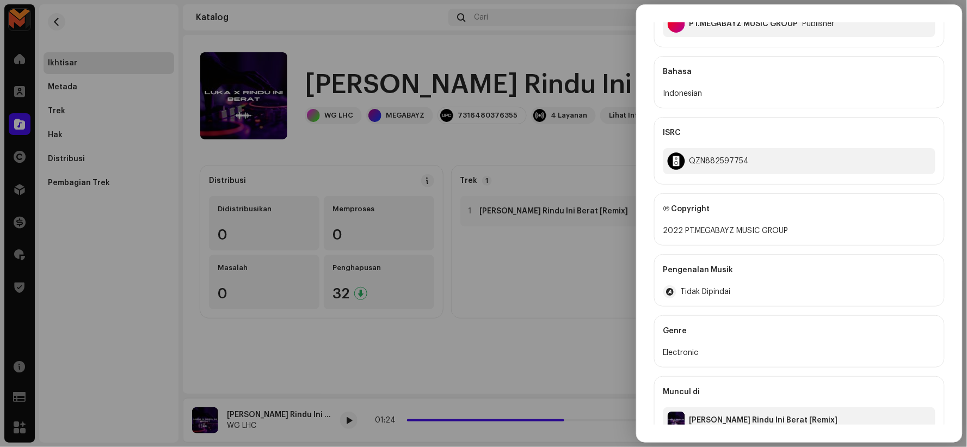
scroll to position [258, 0]
click at [706, 155] on div "QZN882597754" at bounding box center [719, 159] width 60 height 9
copy div "QZN882597754"
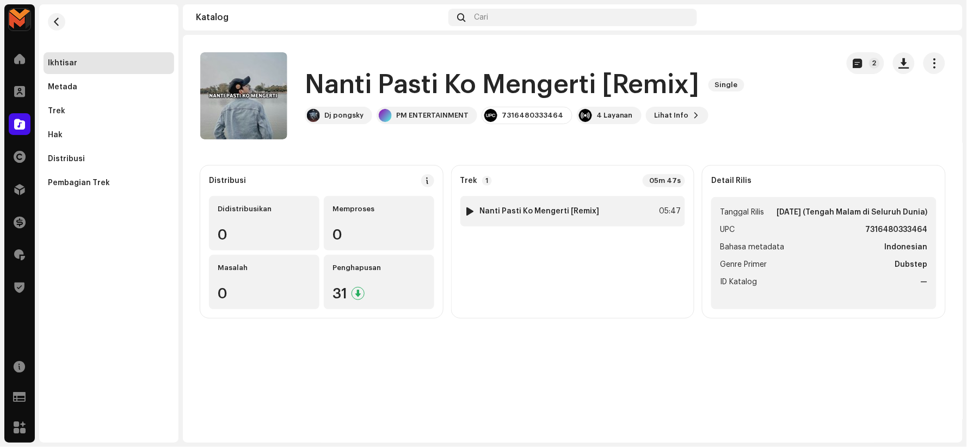
click at [470, 207] on div at bounding box center [470, 211] width 8 height 9
click at [467, 209] on div at bounding box center [470, 211] width 8 height 9
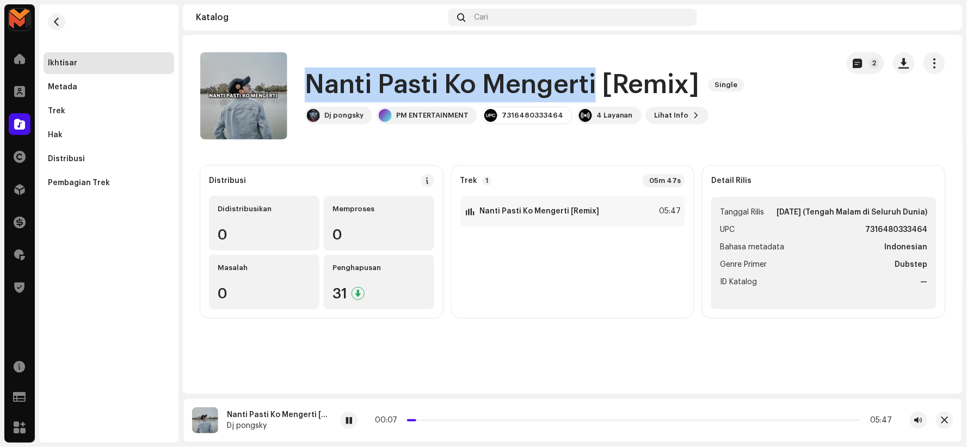
drag, startPoint x: 300, startPoint y: 89, endPoint x: 596, endPoint y: 85, distance: 295.4
click at [596, 85] on div "Nanti Pasti Ko Mengerti [Remix] Single Dj pongsky PM ENTERTAINMENT 731648033346…" at bounding box center [514, 95] width 629 height 87
copy h1 "Nanti Pasti Ko Mengerti"
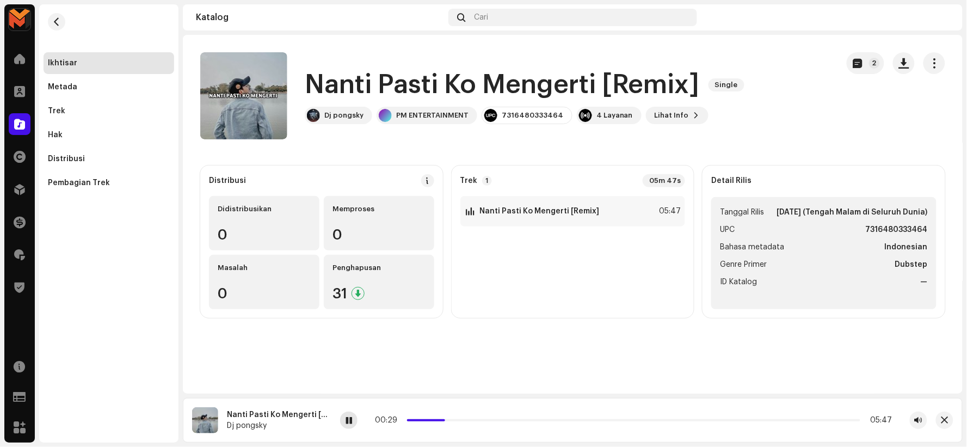
click at [354, 427] on div at bounding box center [348, 419] width 17 height 17
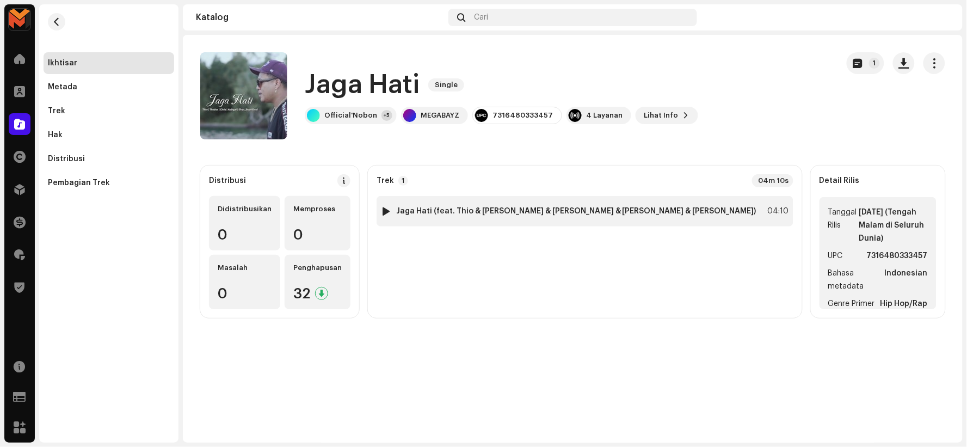
click at [391, 208] on div at bounding box center [386, 211] width 8 height 9
click at [391, 207] on div at bounding box center [386, 211] width 8 height 9
click at [391, 209] on div at bounding box center [386, 211] width 8 height 9
click at [537, 212] on strong "Jaga Hati (feat. Thio & [PERSON_NAME] & [PERSON_NAME] & [PERSON_NAME] & [PERSON…" at bounding box center [576, 211] width 360 height 9
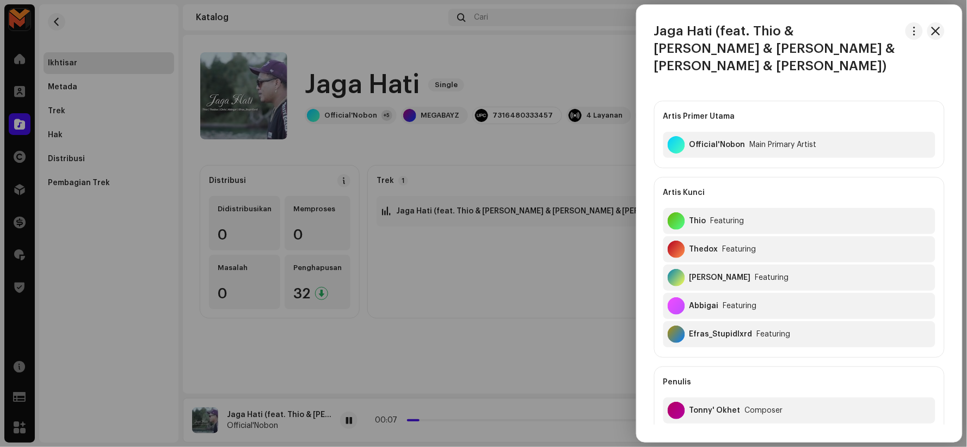
click at [428, 233] on div at bounding box center [483, 223] width 967 height 447
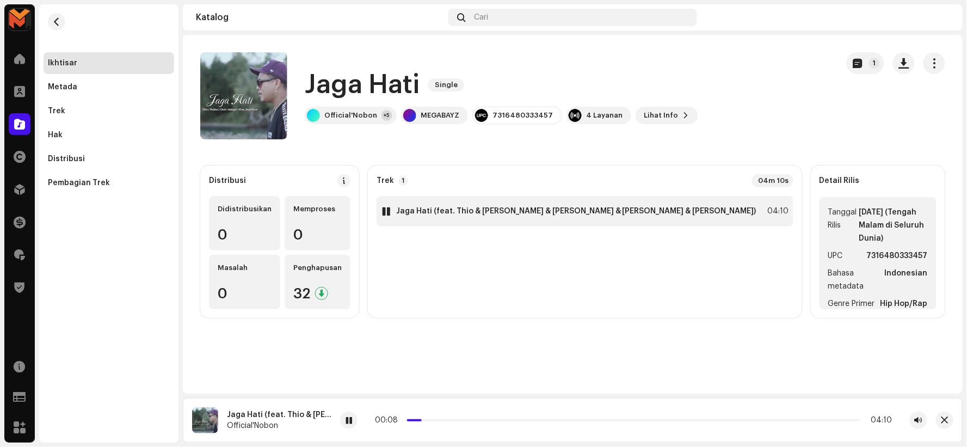
click at [391, 209] on div at bounding box center [386, 211] width 8 height 9
click at [385, 84] on h1 "Jaga Hati" at bounding box center [362, 84] width 115 height 35
copy div "Jaga Hati Single"
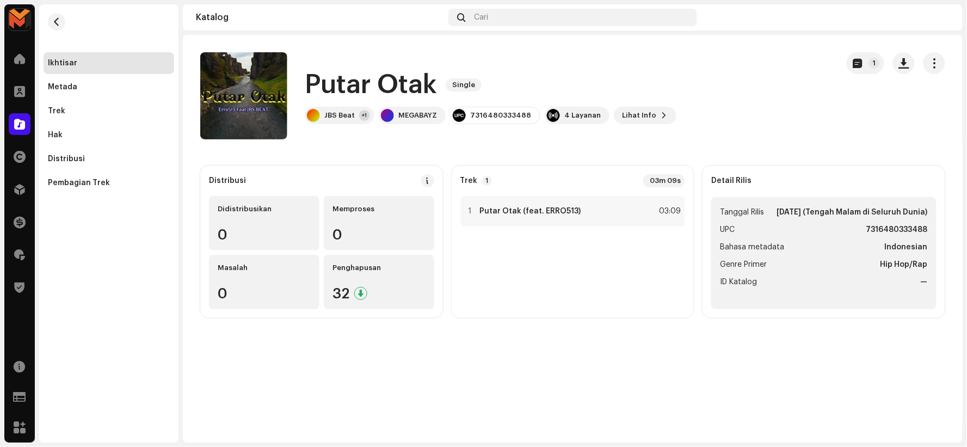
click at [425, 78] on h1 "Putar Otak" at bounding box center [371, 84] width 132 height 35
click at [425, 79] on h1 "Putar Otak" at bounding box center [371, 84] width 132 height 35
click at [402, 96] on h1 "Putar Otak" at bounding box center [371, 84] width 132 height 35
click at [398, 88] on h1 "Putar Otak" at bounding box center [371, 84] width 132 height 35
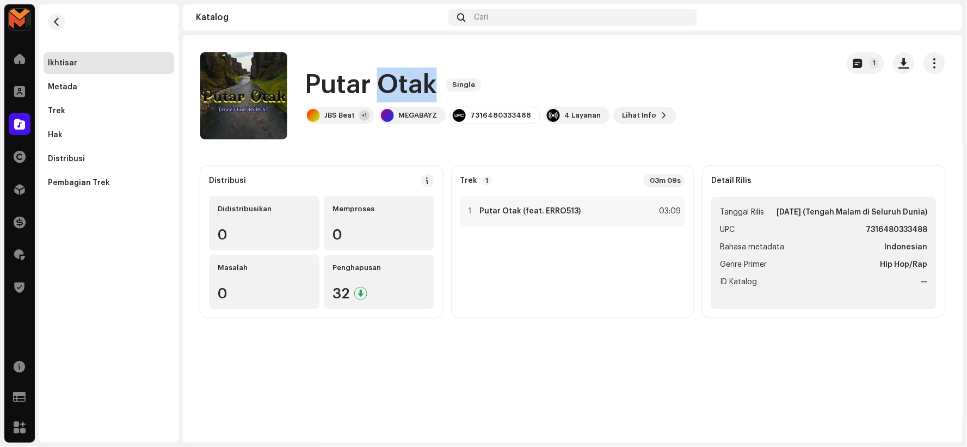
click at [398, 87] on h1 "Putar Otak" at bounding box center [371, 84] width 132 height 35
copy div "Putar Otak Single"
click at [464, 206] on img at bounding box center [470, 211] width 14 height 14
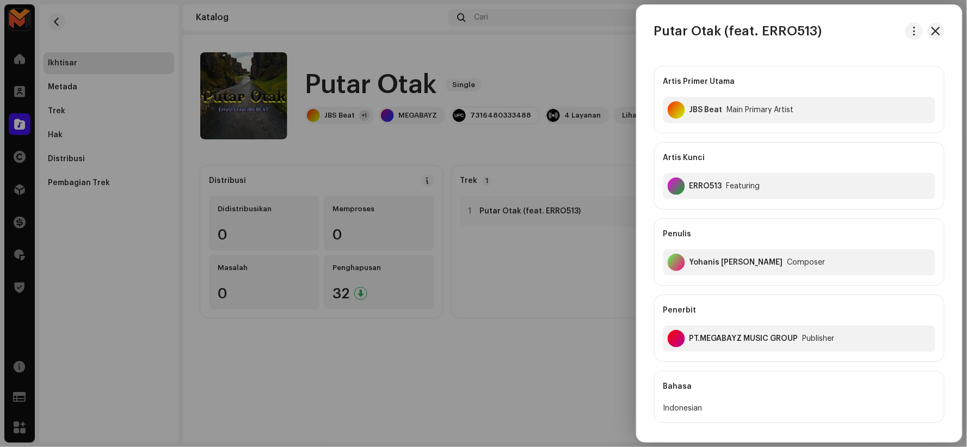
click at [497, 227] on div at bounding box center [483, 223] width 967 height 447
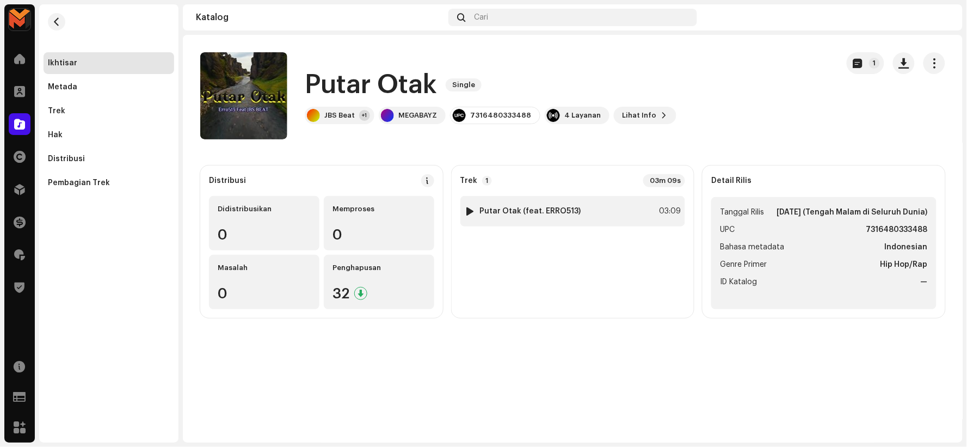
click at [470, 211] on div at bounding box center [470, 211] width 8 height 9
click at [466, 206] on div "1" at bounding box center [470, 211] width 11 height 11
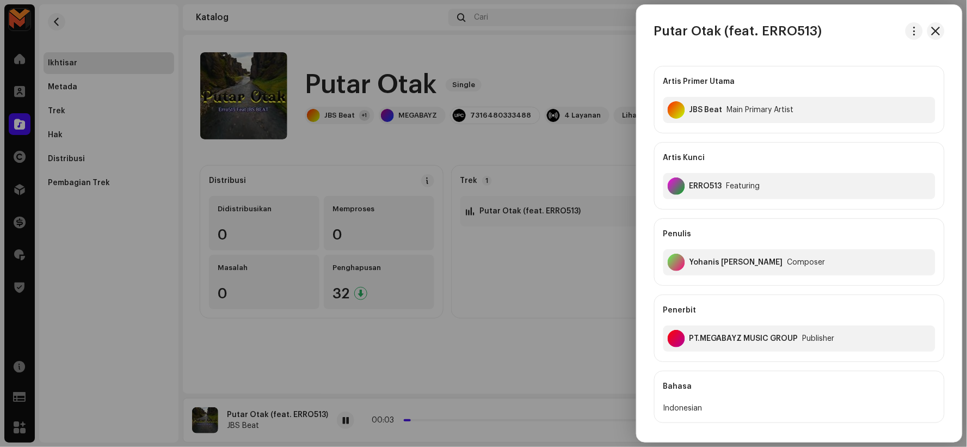
click at [460, 355] on div at bounding box center [483, 223] width 967 height 447
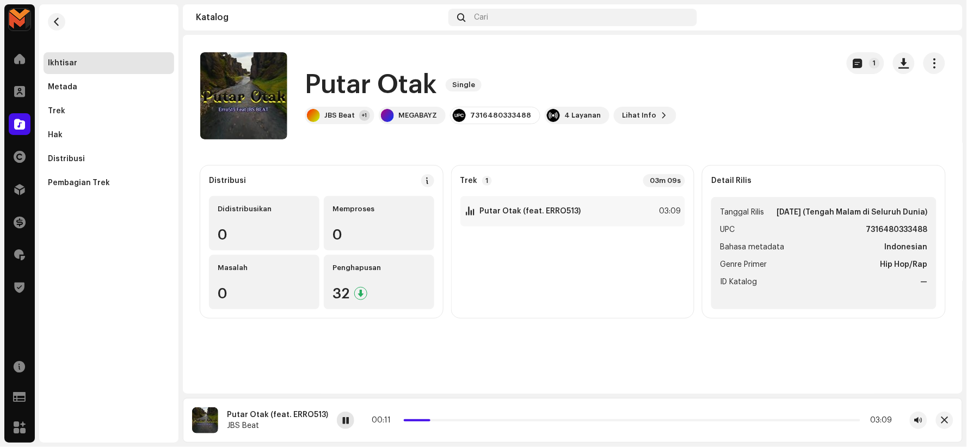
click at [342, 417] on span at bounding box center [345, 420] width 7 height 9
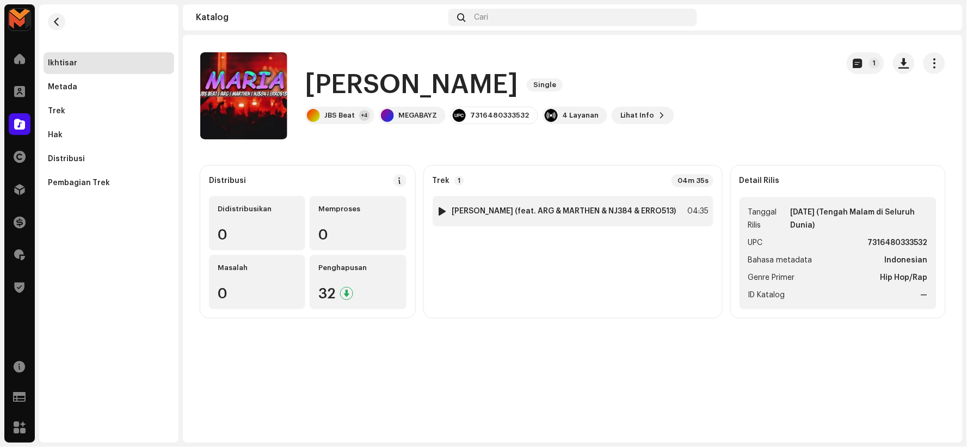
click at [446, 208] on div at bounding box center [442, 211] width 8 height 9
click at [338, 80] on h1 "[PERSON_NAME]" at bounding box center [411, 84] width 213 height 35
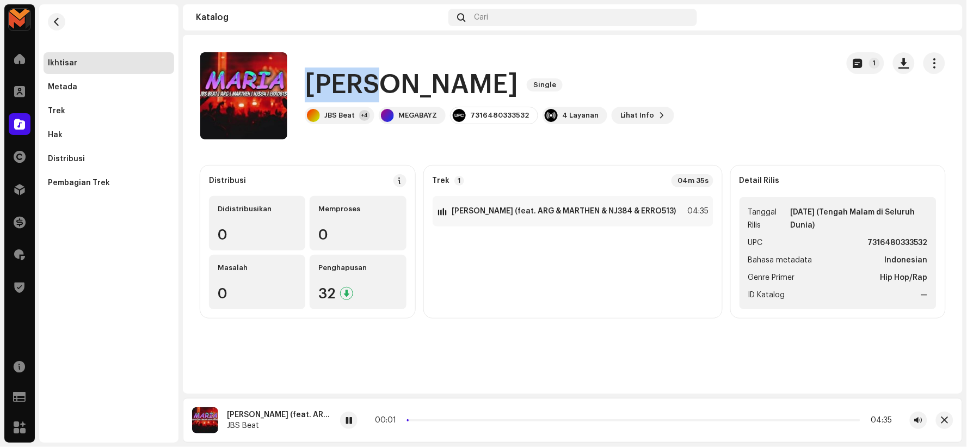
click at [338, 80] on h1 "Maria" at bounding box center [411, 84] width 213 height 35
copy h1 "Maria"
click at [351, 419] on span at bounding box center [348, 420] width 7 height 9
click at [446, 209] on div at bounding box center [442, 211] width 8 height 9
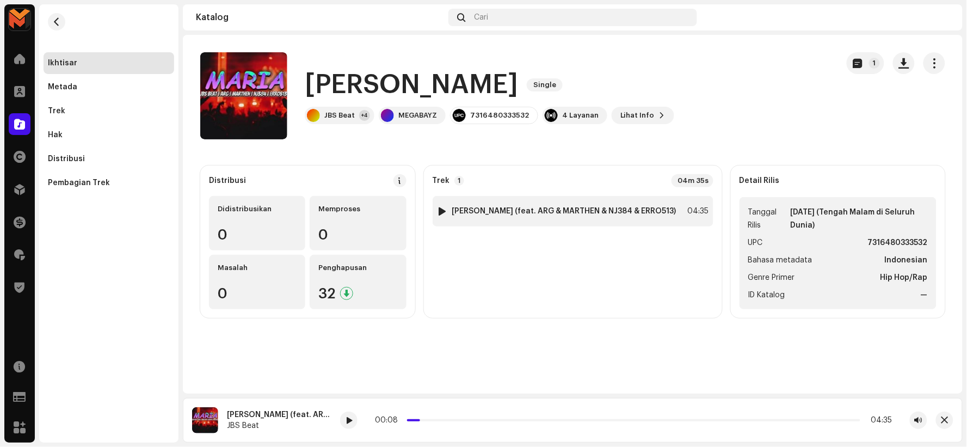
click at [446, 209] on div at bounding box center [442, 211] width 8 height 9
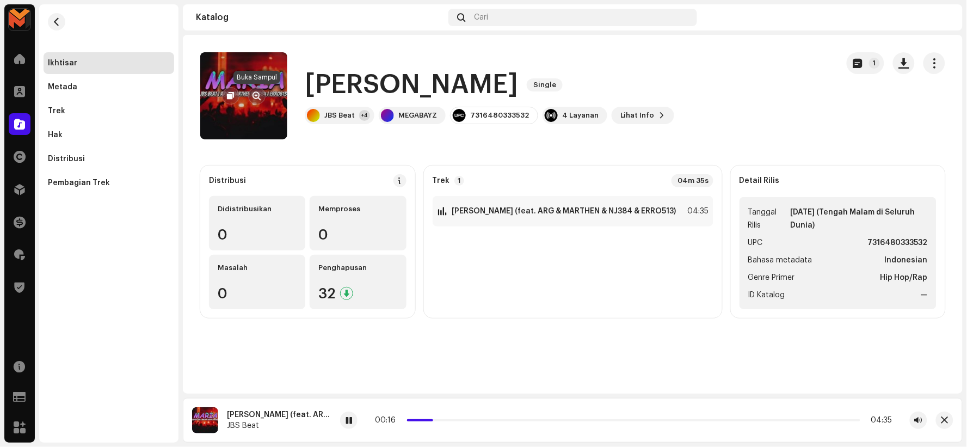
click at [253, 93] on span "button" at bounding box center [257, 95] width 8 height 9
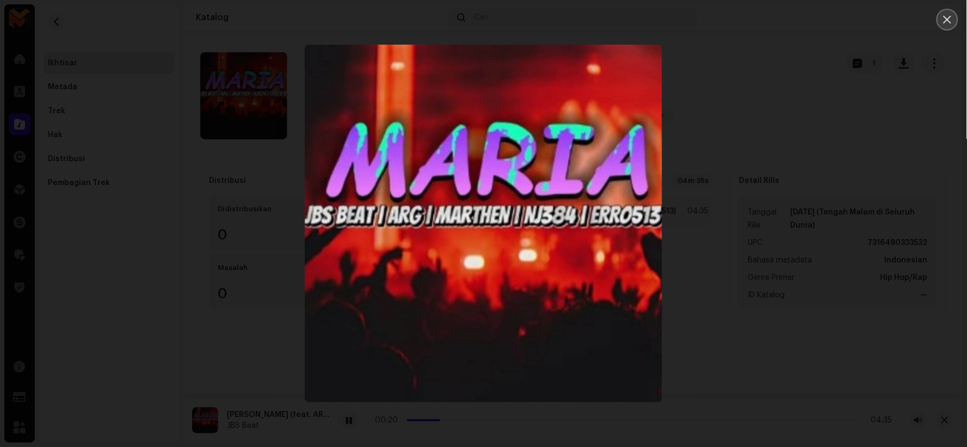
click at [943, 18] on icon "Close" at bounding box center [947, 20] width 10 height 10
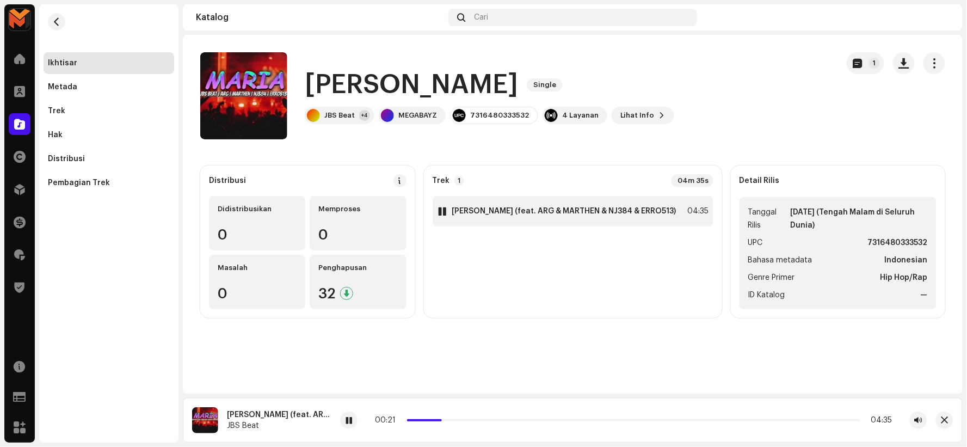
click at [446, 209] on div at bounding box center [442, 211] width 8 height 9
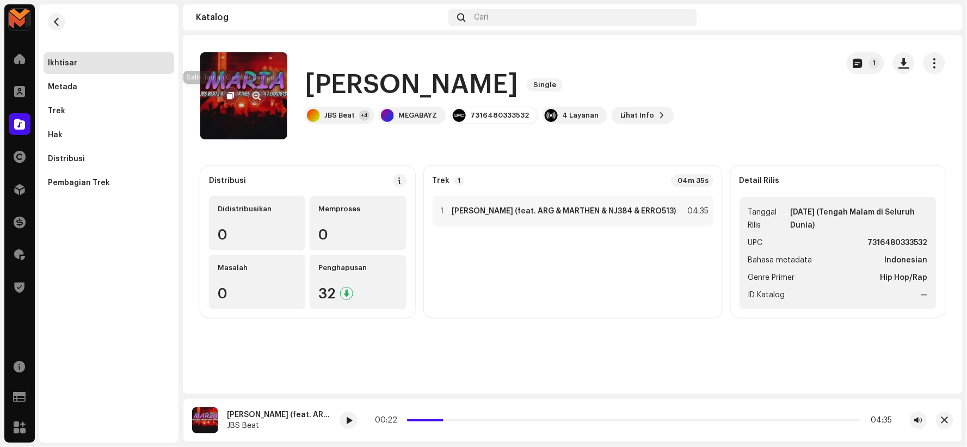
click at [227, 89] on button "button" at bounding box center [230, 95] width 17 height 17
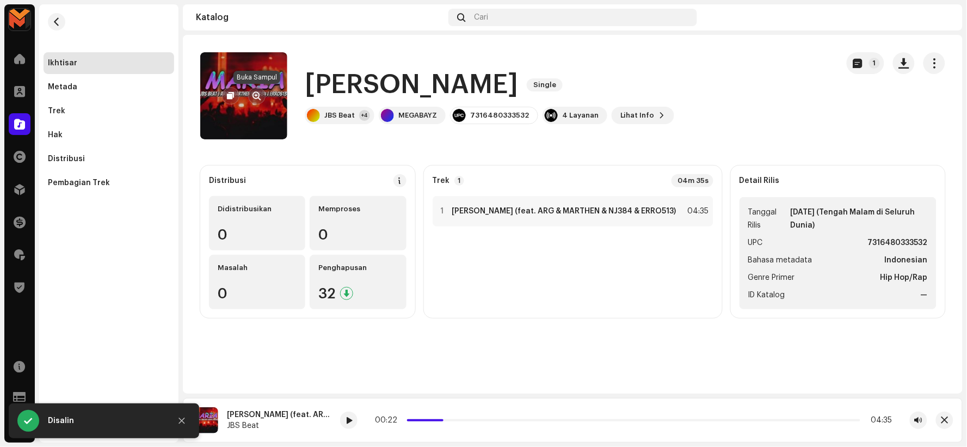
click at [253, 95] on span "button" at bounding box center [257, 95] width 8 height 9
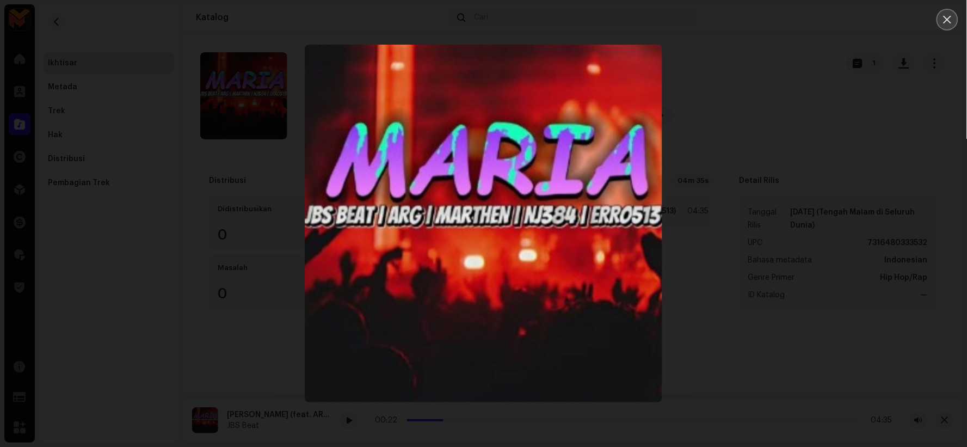
click at [948, 23] on icon "Close" at bounding box center [947, 20] width 10 height 10
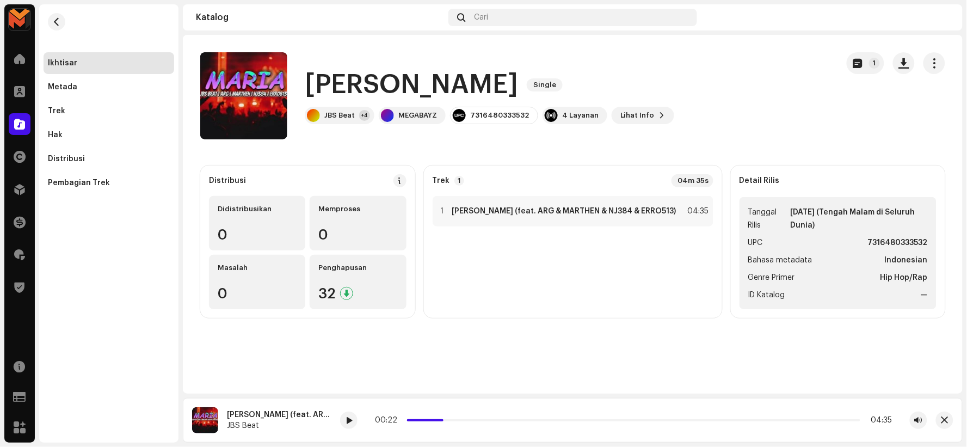
click at [339, 75] on h1 "Maria" at bounding box center [411, 84] width 213 height 35
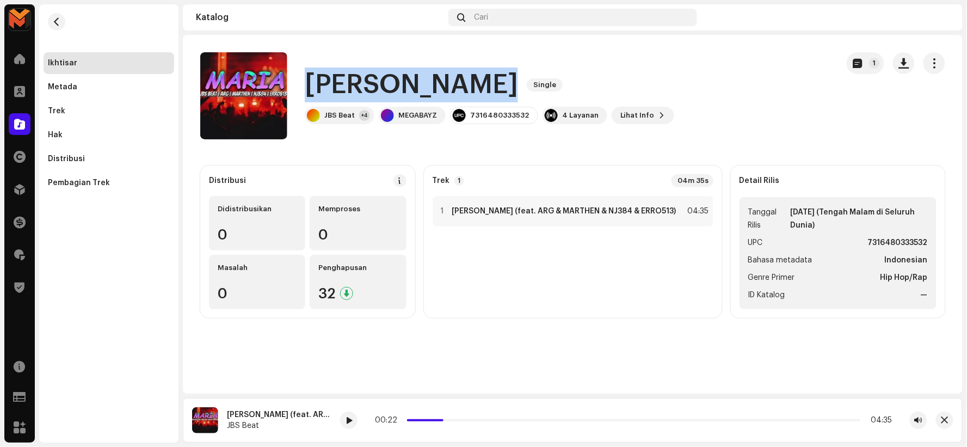
click at [339, 76] on h1 "Maria" at bounding box center [411, 84] width 213 height 35
copy div "Maria Single"
click at [350, 75] on h1 "Maria" at bounding box center [411, 84] width 213 height 35
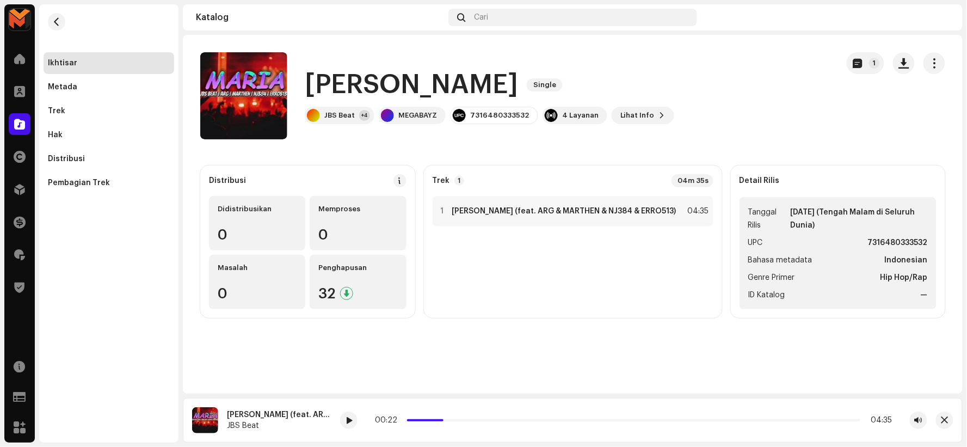
click at [347, 72] on h1 "Maria" at bounding box center [411, 84] width 213 height 35
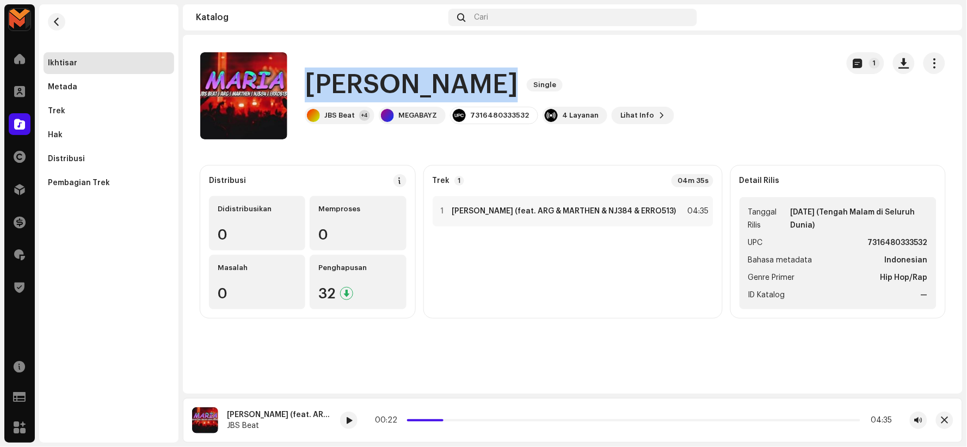
click at [347, 72] on h1 "Maria" at bounding box center [411, 84] width 213 height 35
copy div "Maria Single"
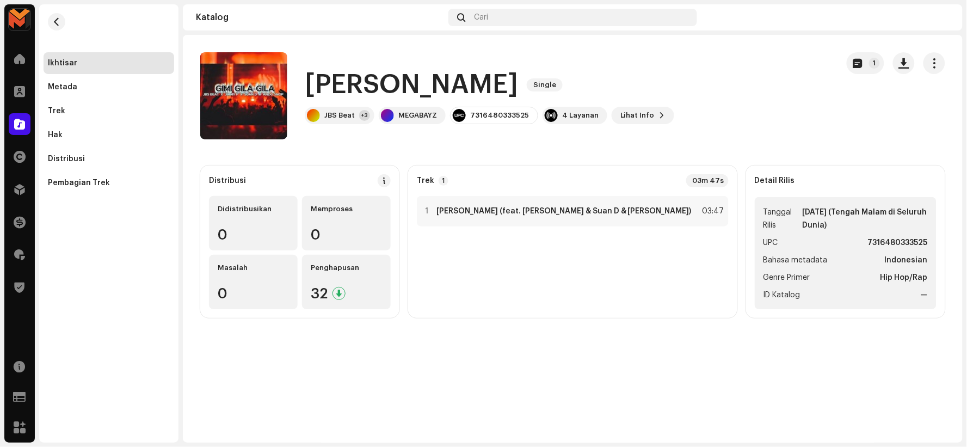
click at [442, 78] on h1 "[PERSON_NAME]" at bounding box center [411, 84] width 213 height 35
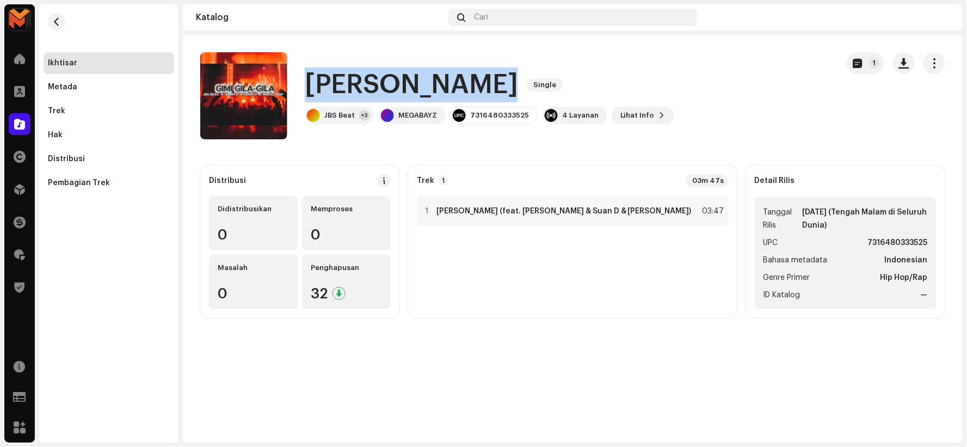
click at [442, 78] on h1 "[PERSON_NAME]" at bounding box center [411, 84] width 213 height 35
copy div "[PERSON_NAME]GILA Single"
click at [638, 78] on div "[PERSON_NAME]GILA Single" at bounding box center [489, 84] width 369 height 35
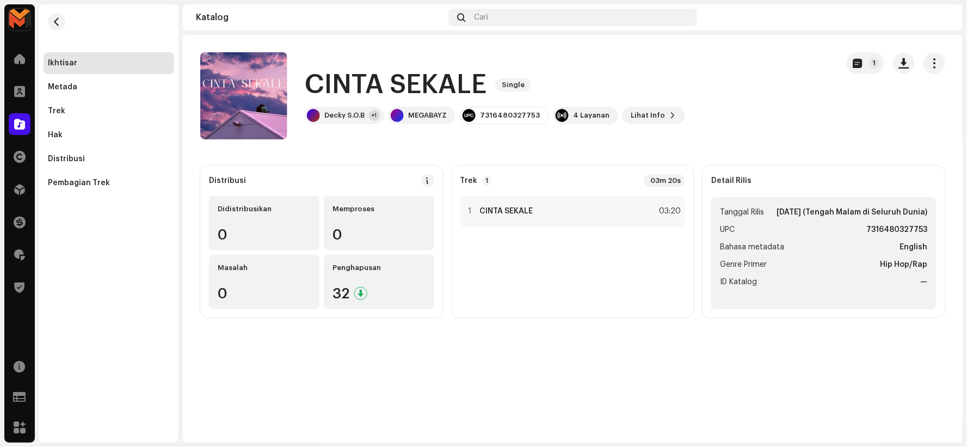
click at [358, 75] on h1 "CINTA SEKALE" at bounding box center [396, 84] width 182 height 35
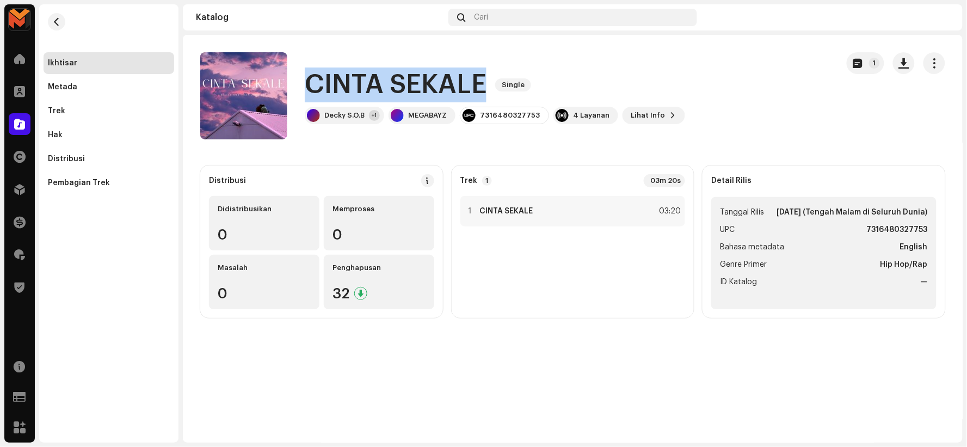
click at [358, 75] on h1 "CINTA SEKALE" at bounding box center [396, 84] width 182 height 35
copy div "CINTA SEKALE Single"
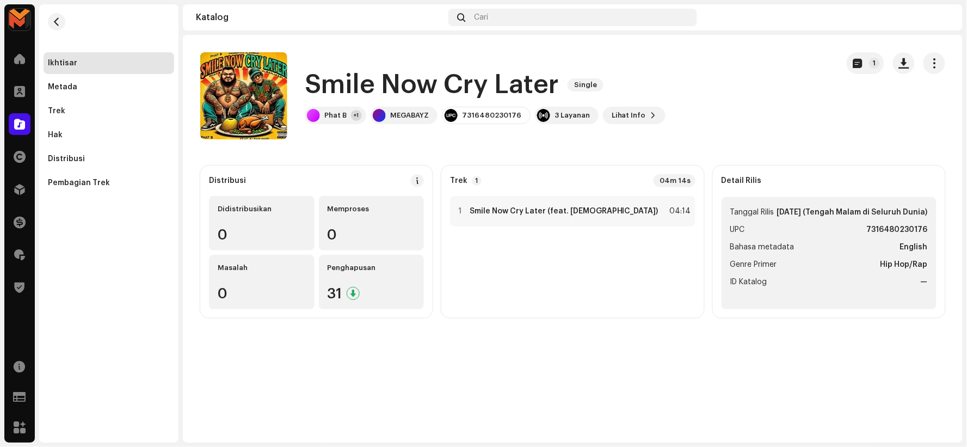
click at [370, 85] on h1 "Smile Now Cry Later" at bounding box center [432, 84] width 254 height 35
click at [372, 84] on h1 "Smile Now Cry Later" at bounding box center [432, 84] width 254 height 35
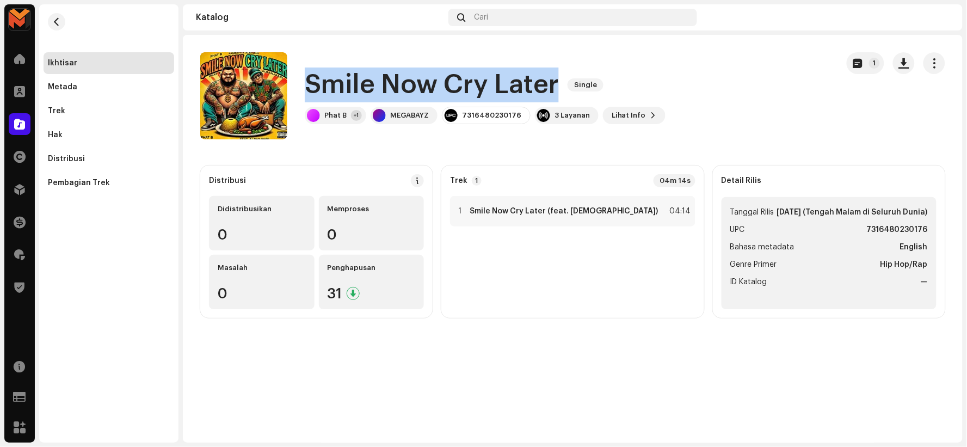
click at [372, 84] on h1 "Smile Now Cry Later" at bounding box center [432, 84] width 254 height 35
copy div "Smile Now Cry Later Single"
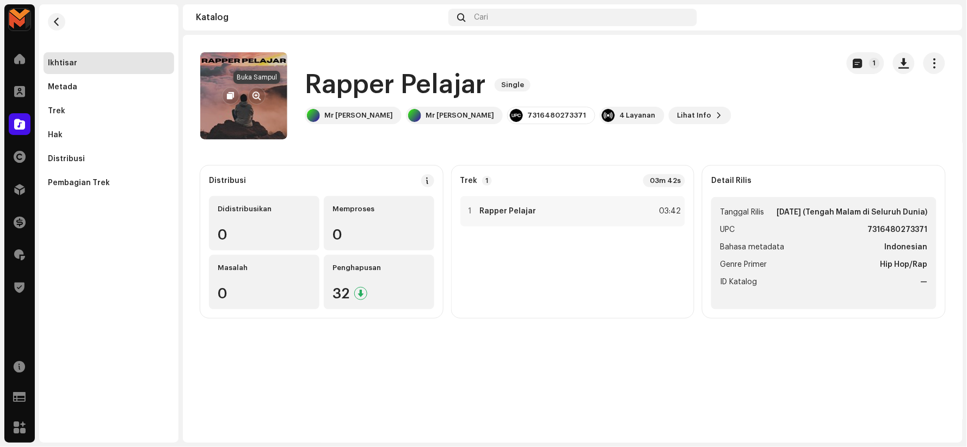
click at [254, 91] on span "button" at bounding box center [257, 95] width 8 height 9
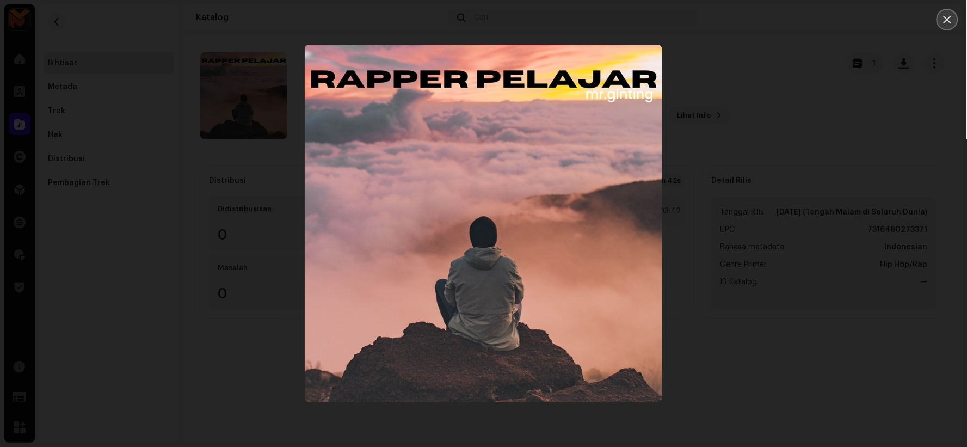
click at [948, 18] on icon "Close" at bounding box center [947, 20] width 10 height 10
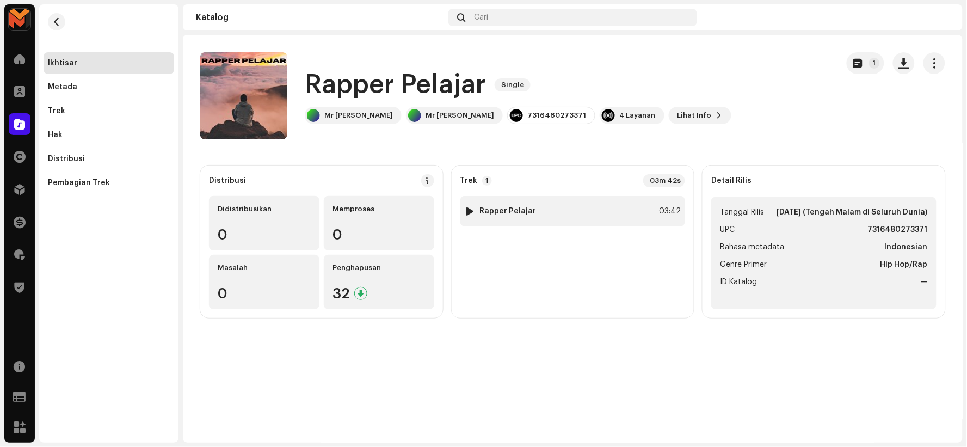
click at [468, 209] on div at bounding box center [470, 211] width 8 height 9
click at [619, 358] on div "Rapper Pelajar Single 1 Rapper Pelajar Single Mr Ginting Mr Ginting 73164802733…" at bounding box center [573, 214] width 780 height 359
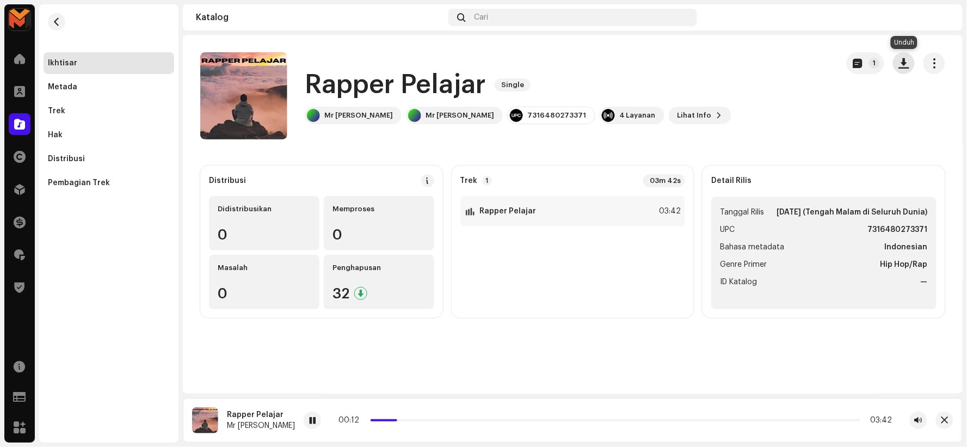
click at [902, 64] on span "button" at bounding box center [904, 63] width 10 height 9
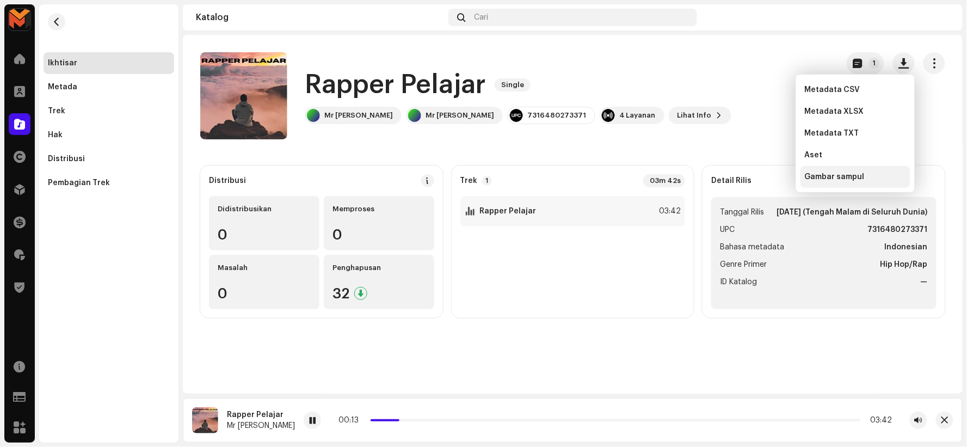
click at [838, 177] on span "Gambar sampul" at bounding box center [835, 176] width 60 height 9
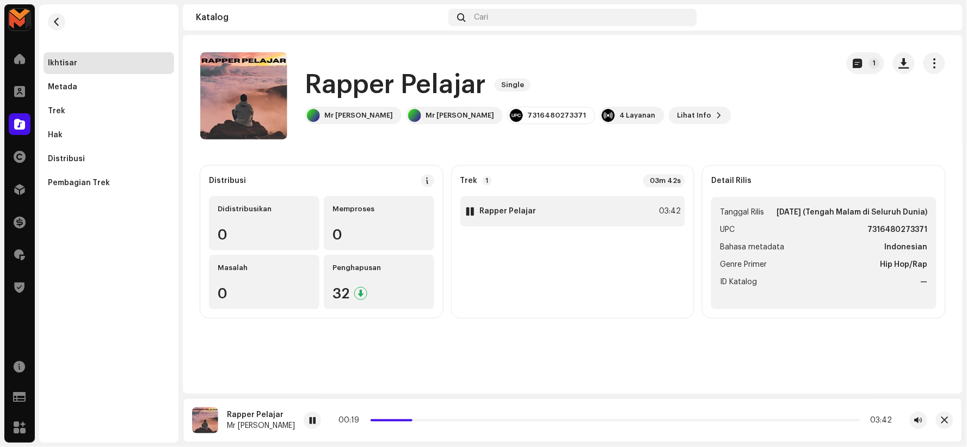
click at [504, 213] on strong "Rapper Pelajar" at bounding box center [508, 211] width 57 height 9
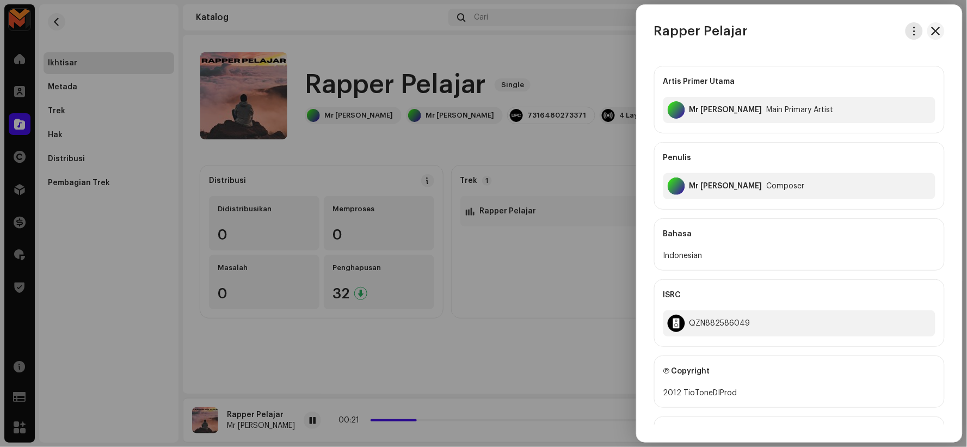
click at [912, 29] on span "button" at bounding box center [914, 31] width 8 height 9
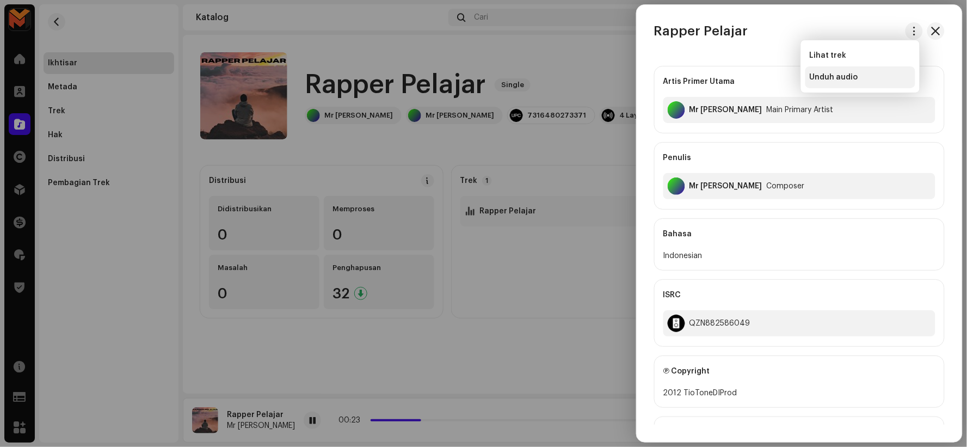
click at [855, 80] on span "Unduh audio" at bounding box center [834, 77] width 48 height 9
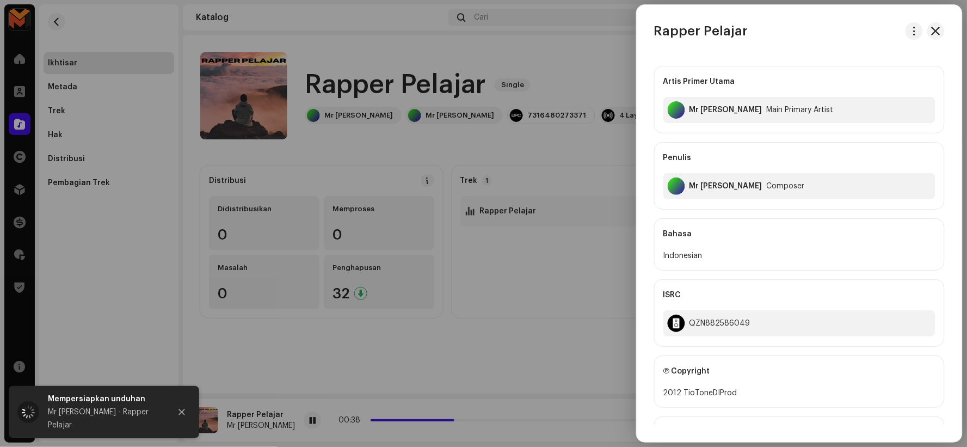
click at [413, 334] on div at bounding box center [483, 223] width 967 height 447
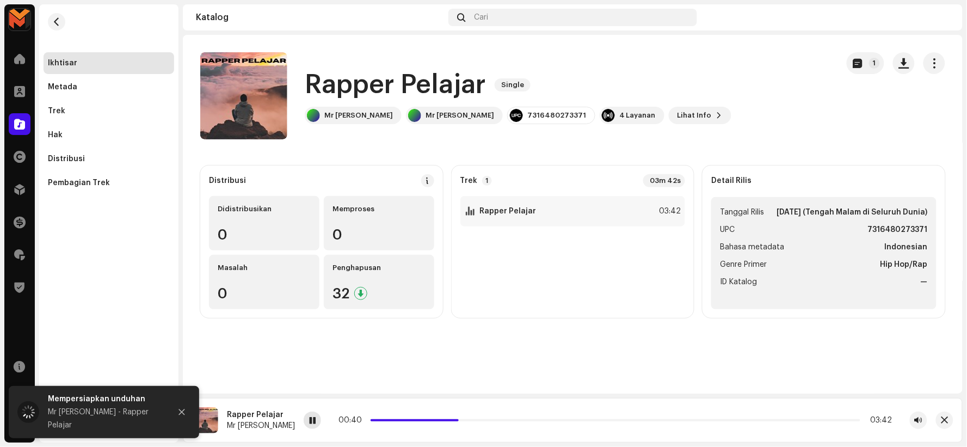
click at [309, 419] on span at bounding box center [312, 420] width 7 height 9
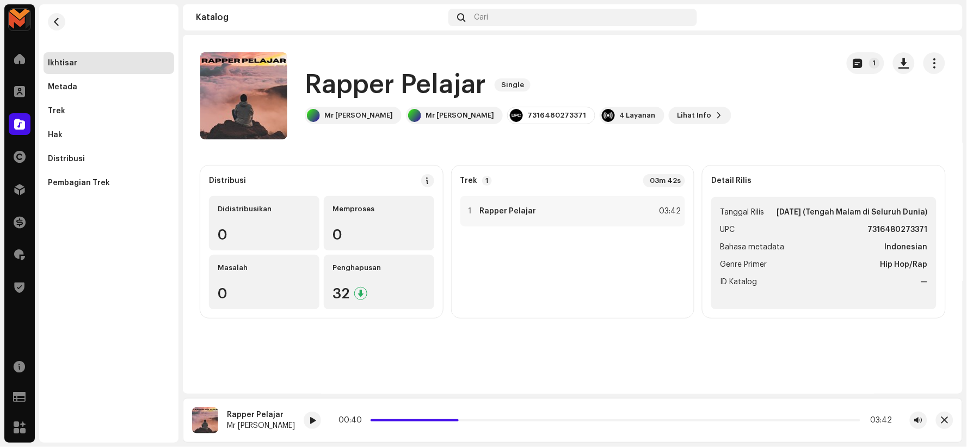
click at [409, 83] on h1 "Rapper Pelajar" at bounding box center [395, 84] width 181 height 35
click at [409, 82] on h1 "Rapper Pelajar" at bounding box center [395, 84] width 181 height 35
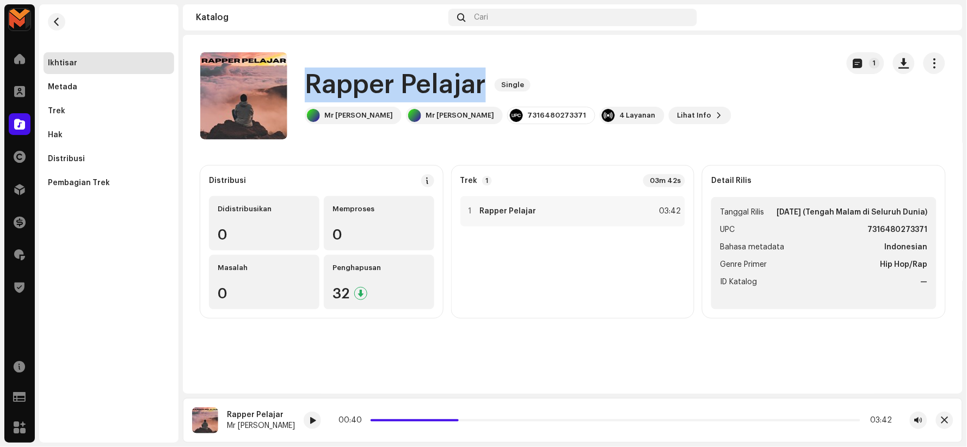
click at [409, 82] on h1 "Rapper Pelajar" at bounding box center [395, 84] width 181 height 35
copy div "Rapper Pelajar Single"
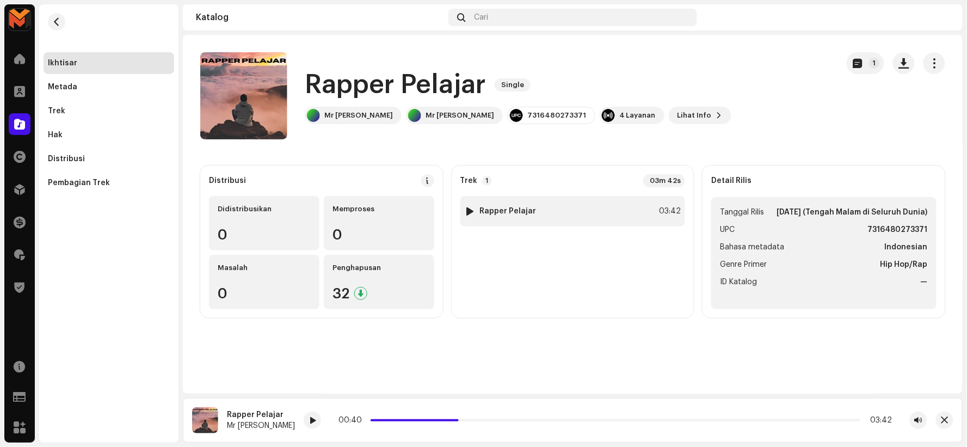
click at [501, 213] on strong "Rapper Pelajar" at bounding box center [508, 211] width 57 height 9
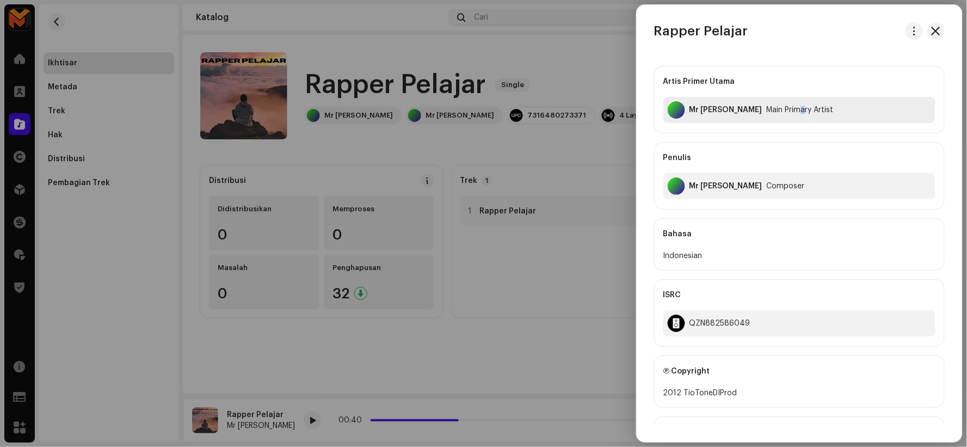
click at [769, 110] on div "Main Primary Artist" at bounding box center [800, 110] width 67 height 9
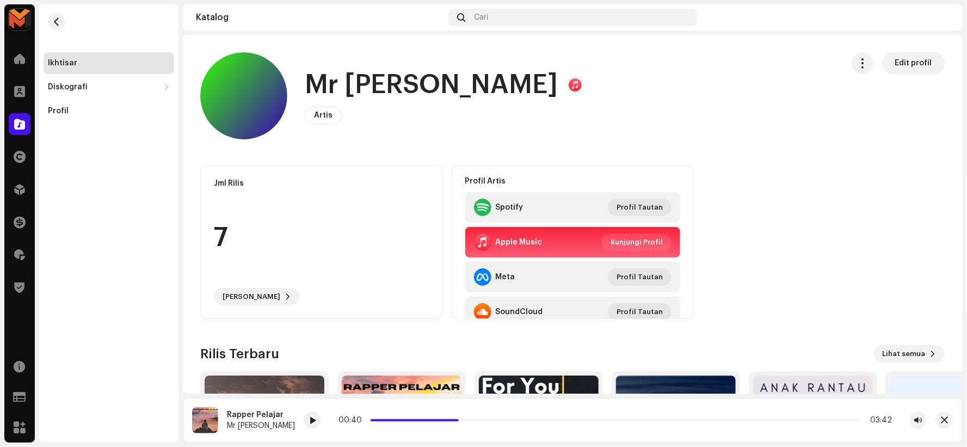
click at [384, 88] on h1 "Mr [PERSON_NAME]" at bounding box center [431, 84] width 253 height 35
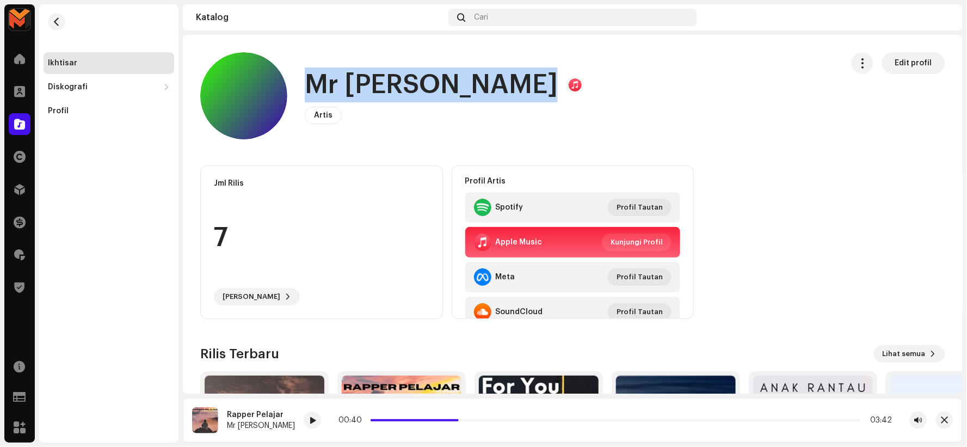
click at [384, 88] on h1 "Mr [PERSON_NAME]" at bounding box center [431, 84] width 253 height 35
copy h1 "Mr [PERSON_NAME]"
click at [56, 20] on span "button" at bounding box center [57, 21] width 8 height 9
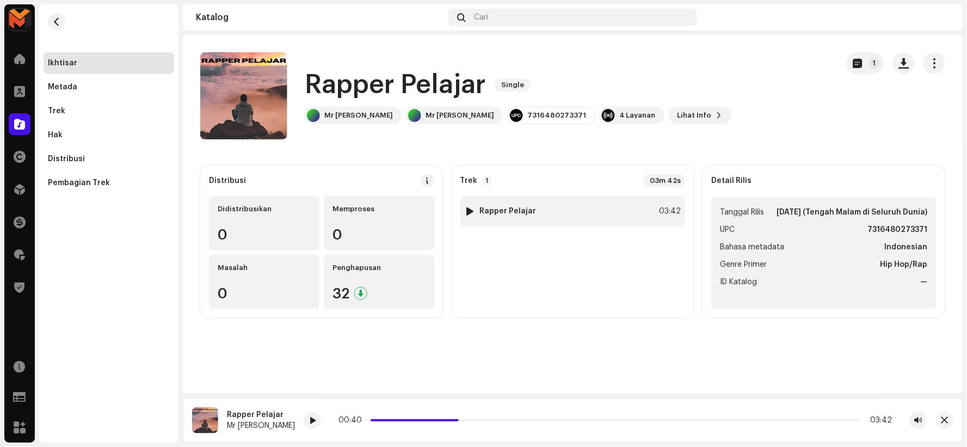
click at [569, 215] on div "1 Rapper Pelajar 03:42" at bounding box center [572, 211] width 225 height 30
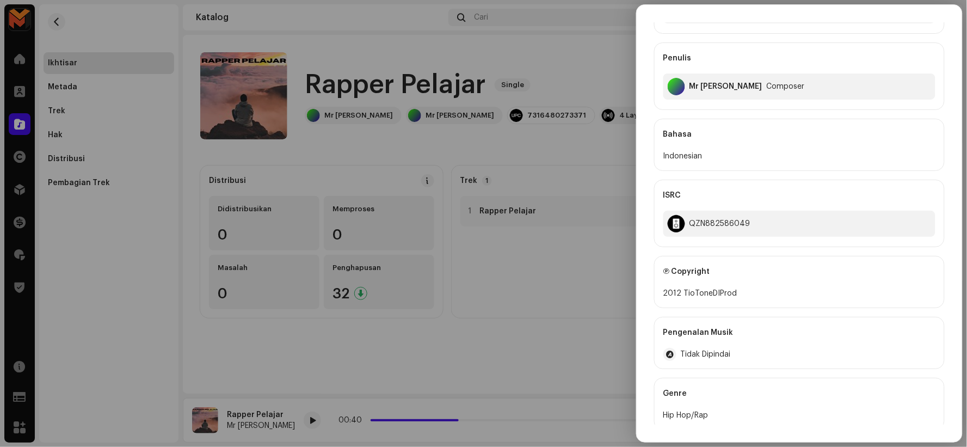
scroll to position [121, 0]
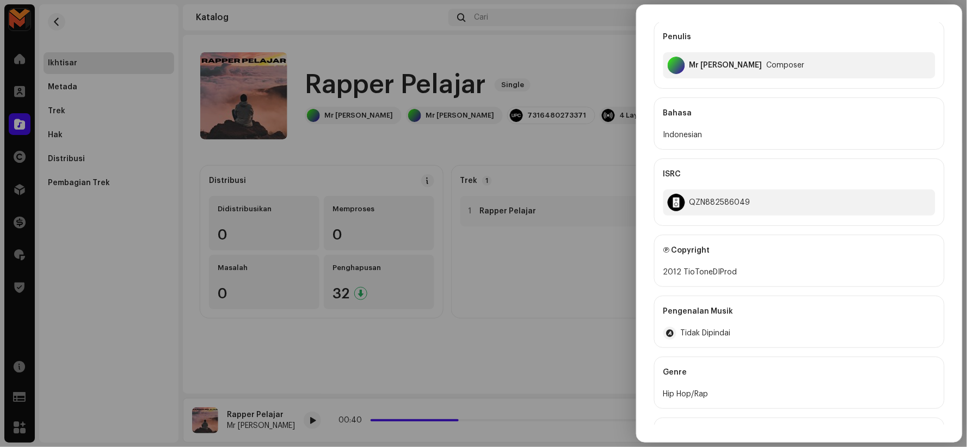
click at [576, 168] on div at bounding box center [483, 223] width 967 height 447
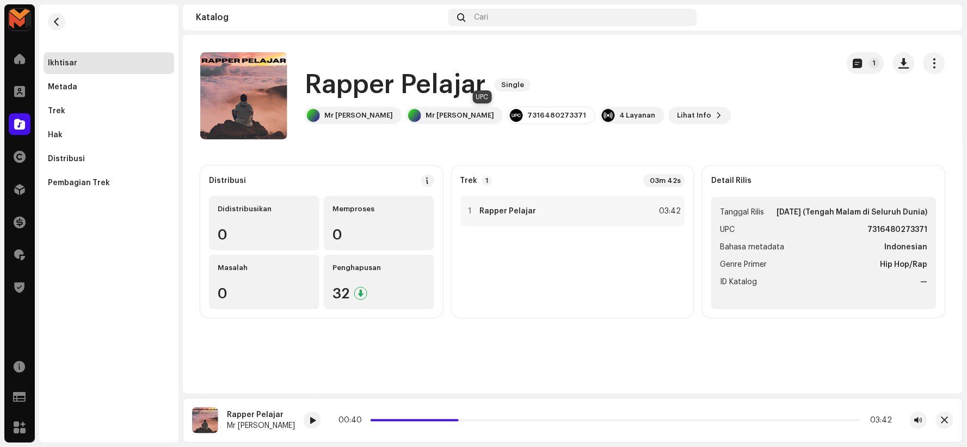
click at [527, 113] on div "7316480273371" at bounding box center [556, 115] width 59 height 9
copy div "7316480273371"
click at [648, 212] on div "1 Rapper Pelajar 03:42" at bounding box center [572, 211] width 225 height 30
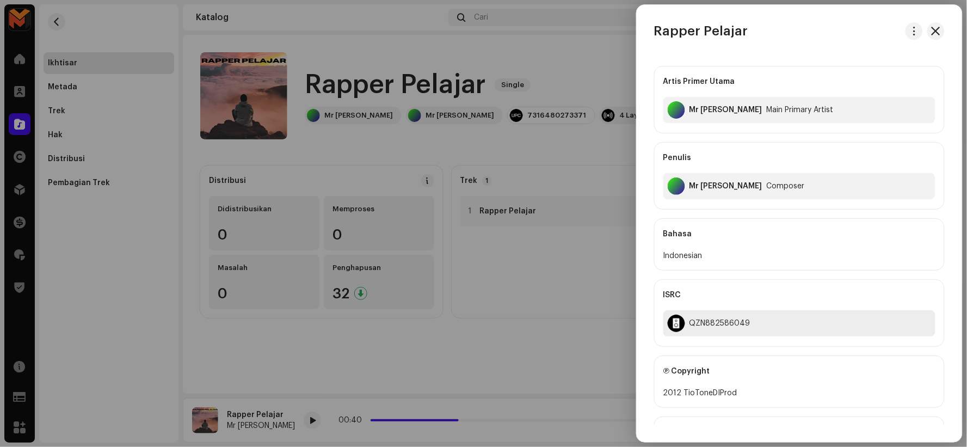
click at [713, 326] on div "QZN882586049" at bounding box center [719, 323] width 61 height 9
click at [714, 326] on div "QZN882586049" at bounding box center [719, 323] width 61 height 9
copy div "QZN882586049"
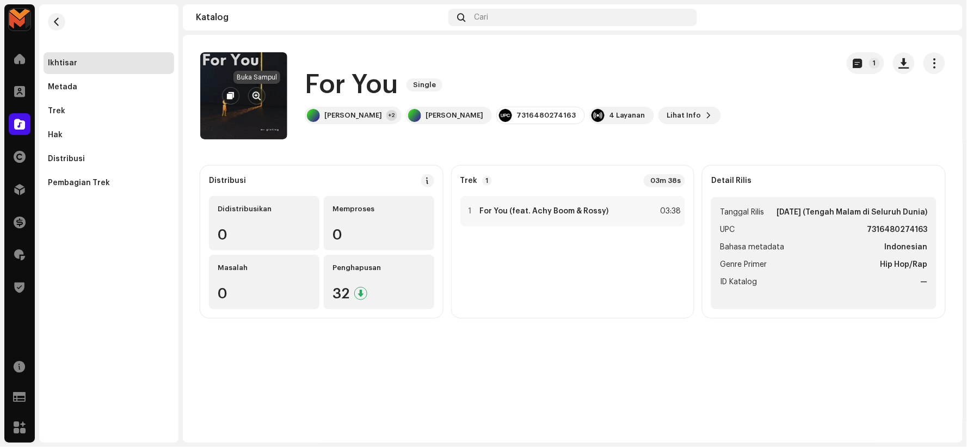
click at [250, 91] on button "button" at bounding box center [256, 95] width 17 height 17
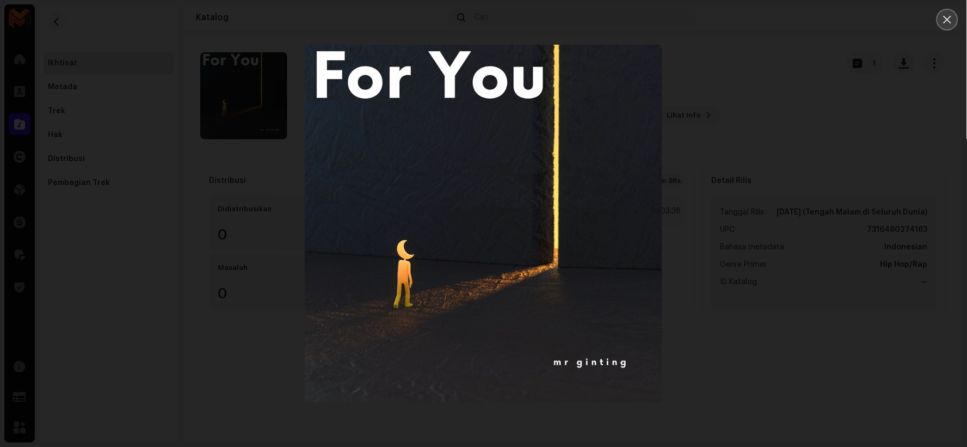
click at [943, 17] on icon "Close" at bounding box center [947, 20] width 10 height 10
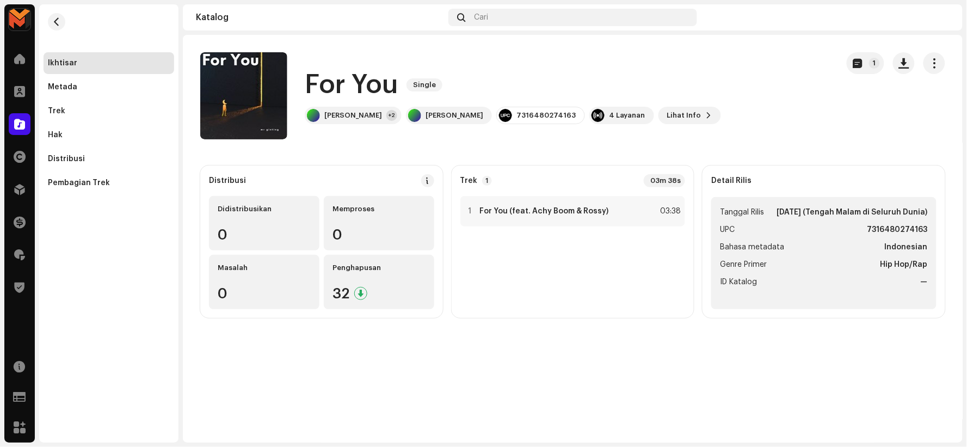
click at [338, 69] on h1 "For You" at bounding box center [351, 84] width 93 height 35
click at [338, 70] on h1 "For You" at bounding box center [351, 84] width 93 height 35
copy div "For You Single"
click at [909, 61] on span "button" at bounding box center [904, 63] width 10 height 9
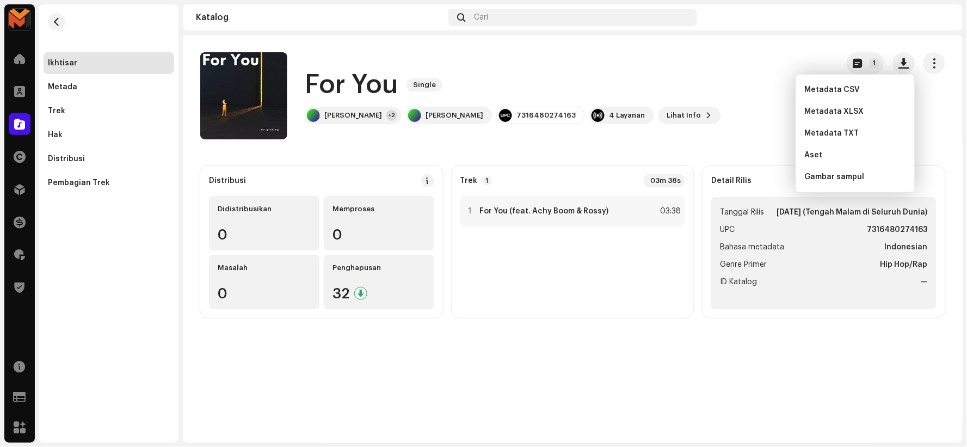
click at [832, 175] on span "Gambar sampul" at bounding box center [835, 176] width 60 height 9
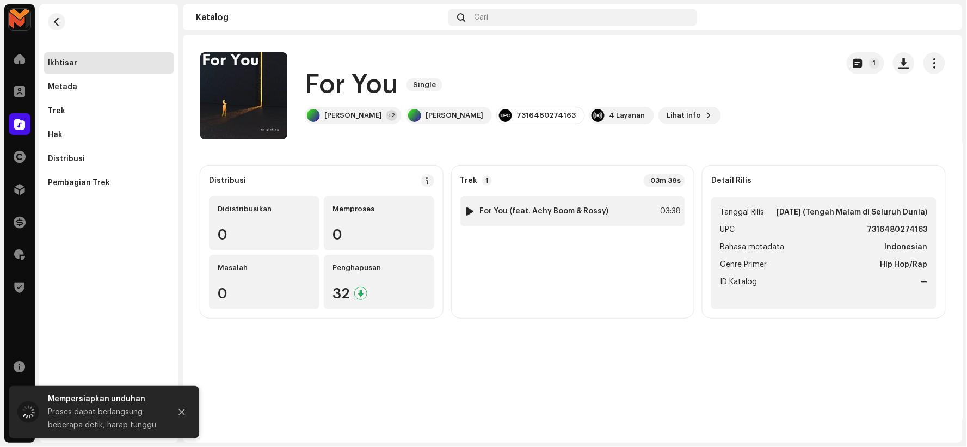
click at [470, 209] on div at bounding box center [470, 211] width 8 height 9
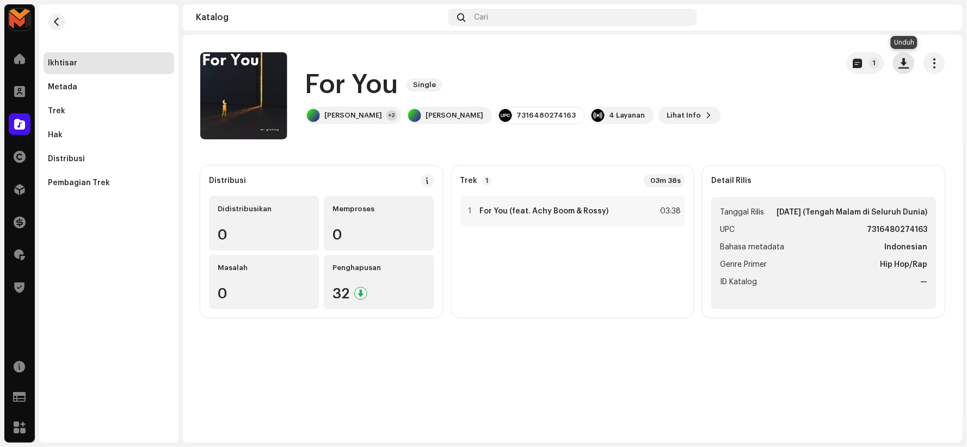
click at [904, 65] on span "button" at bounding box center [904, 63] width 10 height 9
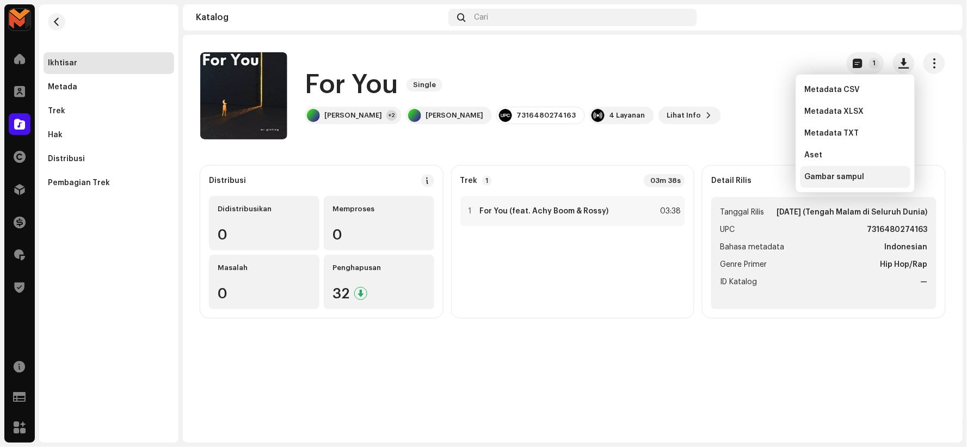
click at [853, 172] on span "Gambar sampul" at bounding box center [835, 176] width 60 height 9
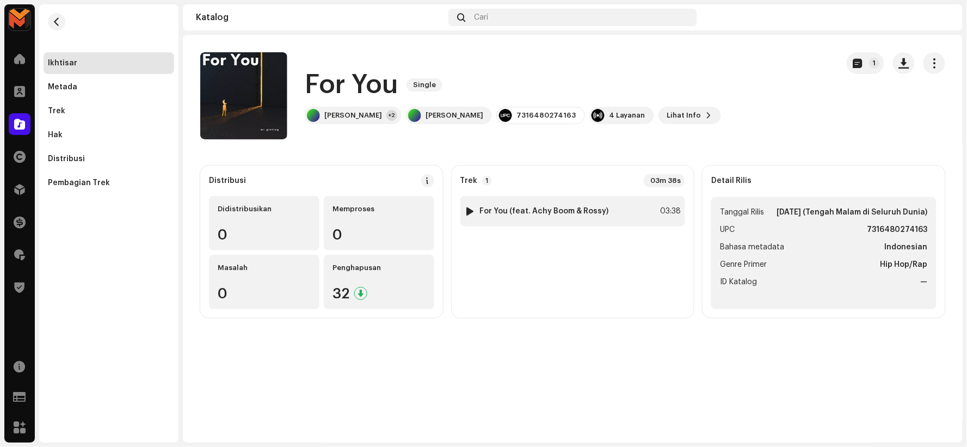
click at [621, 209] on div "1 For You (feat. Achy Boom & Rossy) 03:38" at bounding box center [572, 211] width 225 height 30
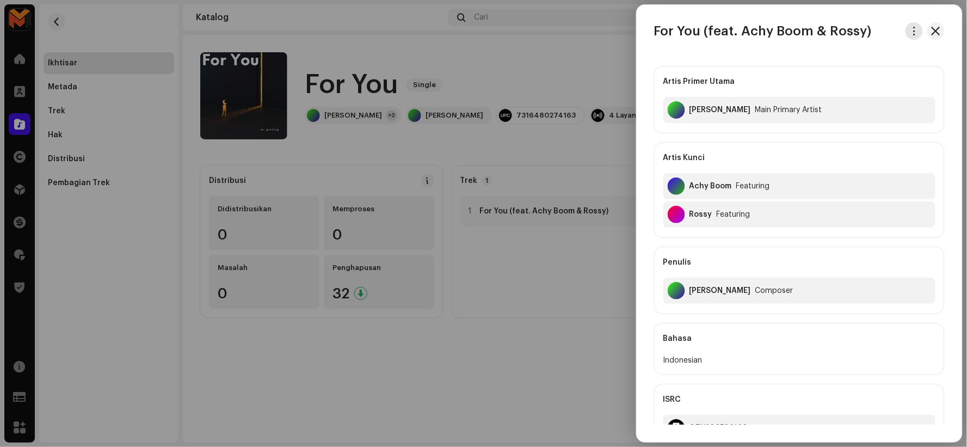
click at [911, 27] on span "button" at bounding box center [914, 31] width 8 height 9
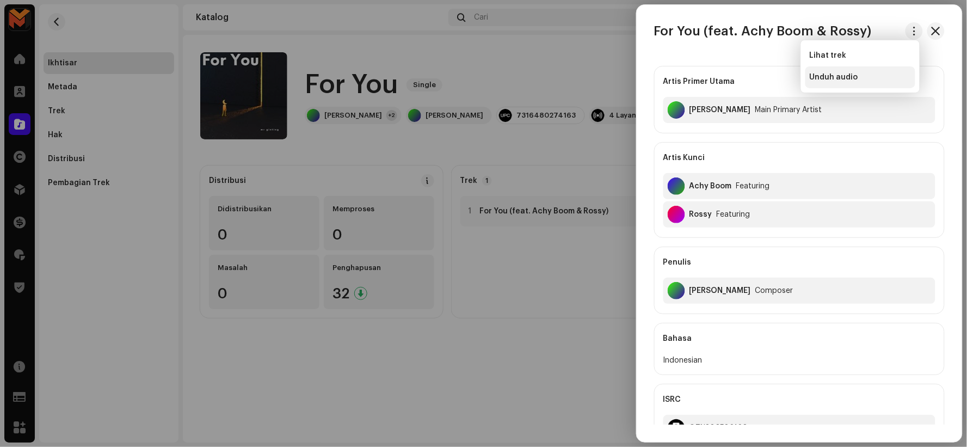
click at [834, 79] on span "Unduh audio" at bounding box center [834, 77] width 48 height 9
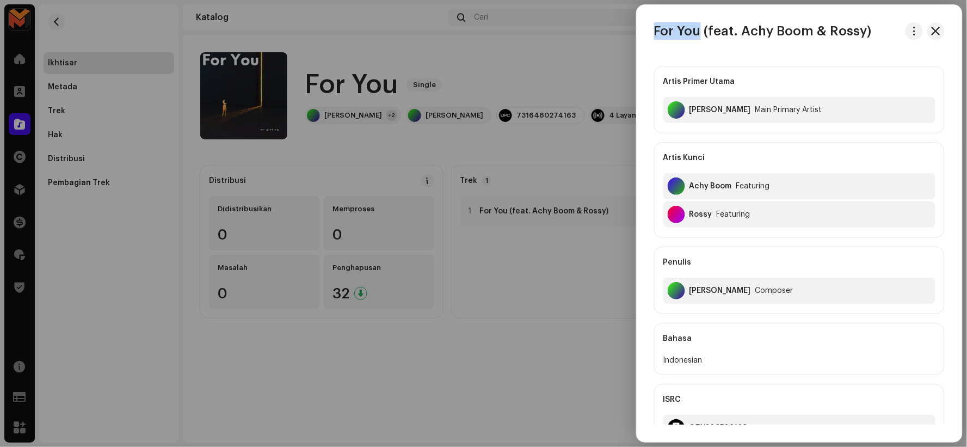
drag, startPoint x: 654, startPoint y: 28, endPoint x: 697, endPoint y: 35, distance: 43.5
click at [697, 35] on h3 "For You (feat. Achy Boom & Rossy)" at bounding box center [763, 30] width 218 height 17
copy h3 "For You"
click at [535, 139] on div at bounding box center [483, 223] width 967 height 447
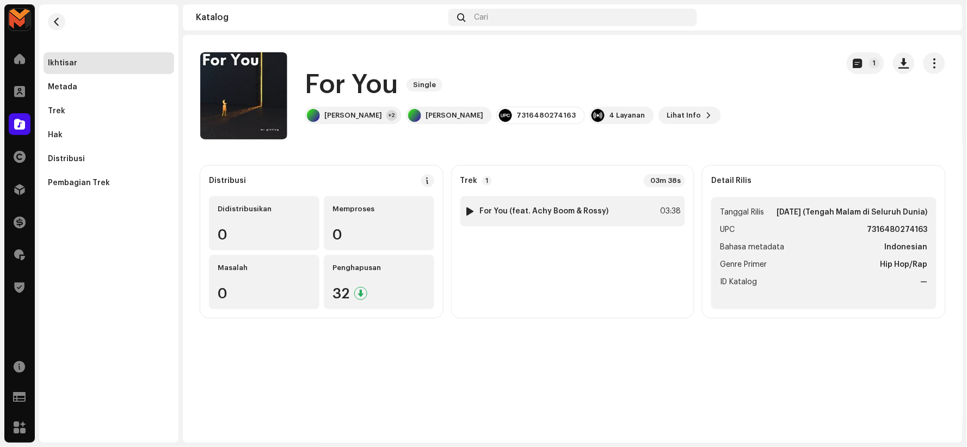
click at [564, 207] on strong "For You (feat. Achy Boom & Rossy)" at bounding box center [544, 211] width 129 height 9
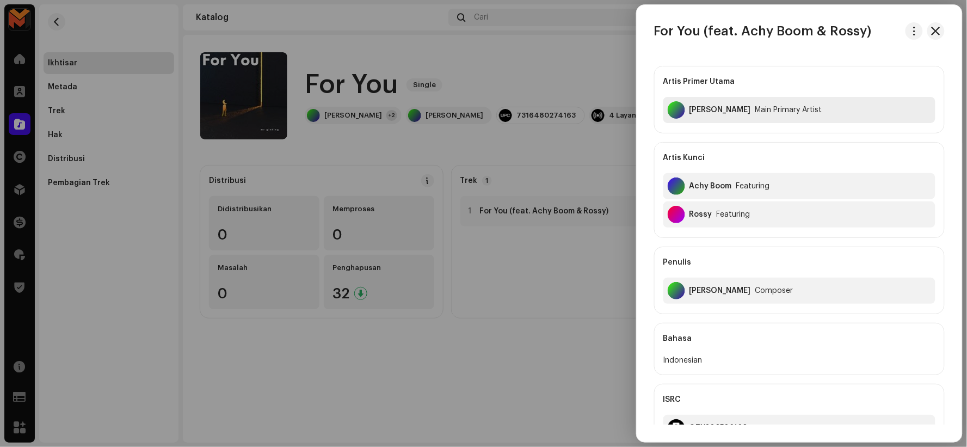
click at [696, 109] on div "[PERSON_NAME]" at bounding box center [719, 110] width 61 height 9
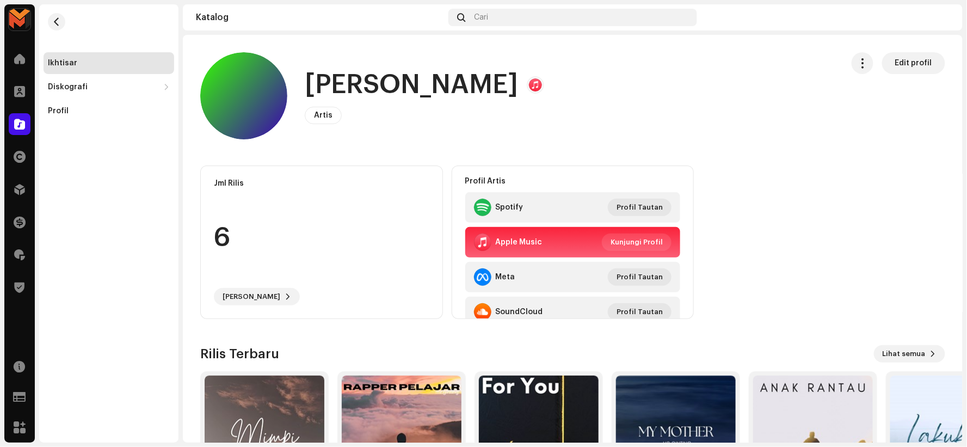
click at [355, 79] on h1 "[PERSON_NAME]" at bounding box center [411, 84] width 213 height 35
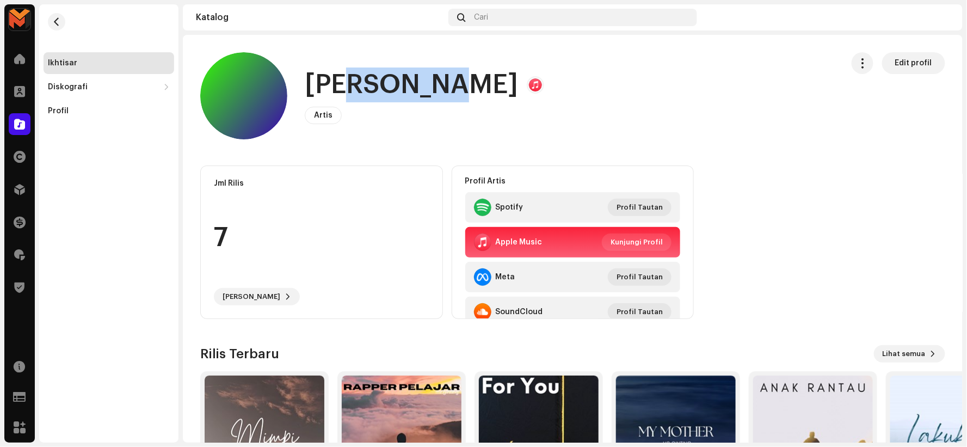
click at [355, 79] on h1 "[PERSON_NAME]" at bounding box center [411, 84] width 213 height 35
copy h1 "[PERSON_NAME]"
click at [53, 19] on span "button" at bounding box center [57, 21] width 8 height 9
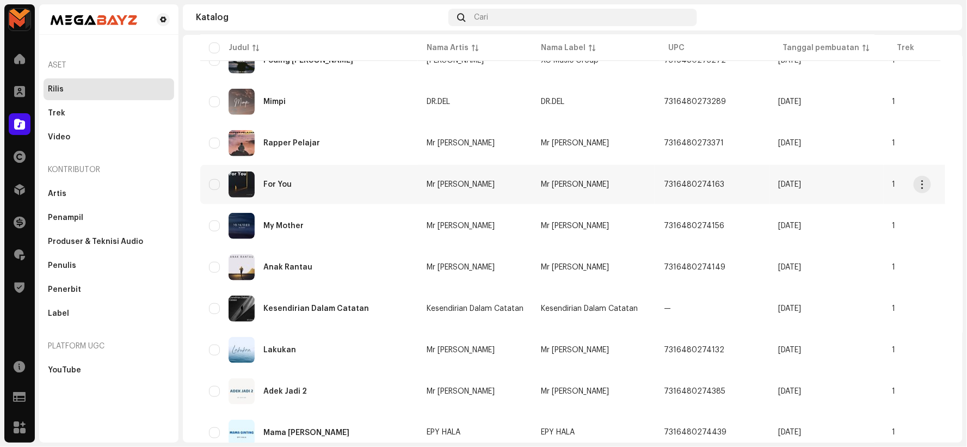
scroll to position [258, 0]
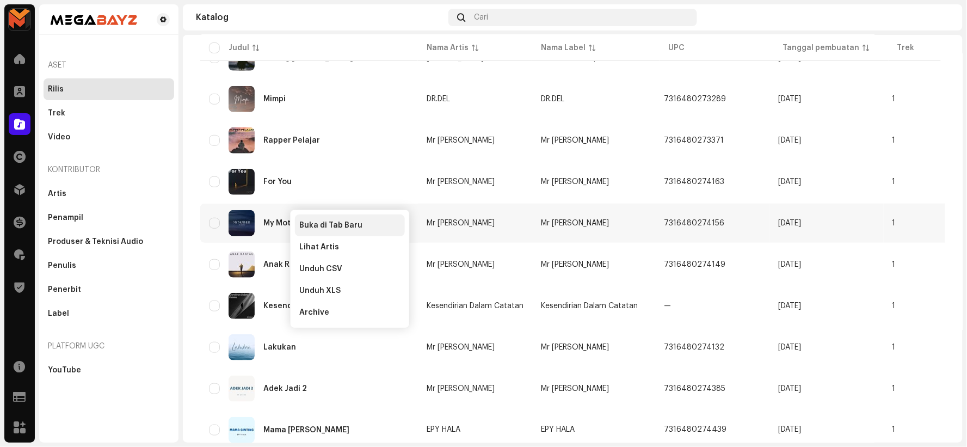
click at [367, 225] on div "Buka di Tab Baru" at bounding box center [349, 225] width 101 height 9
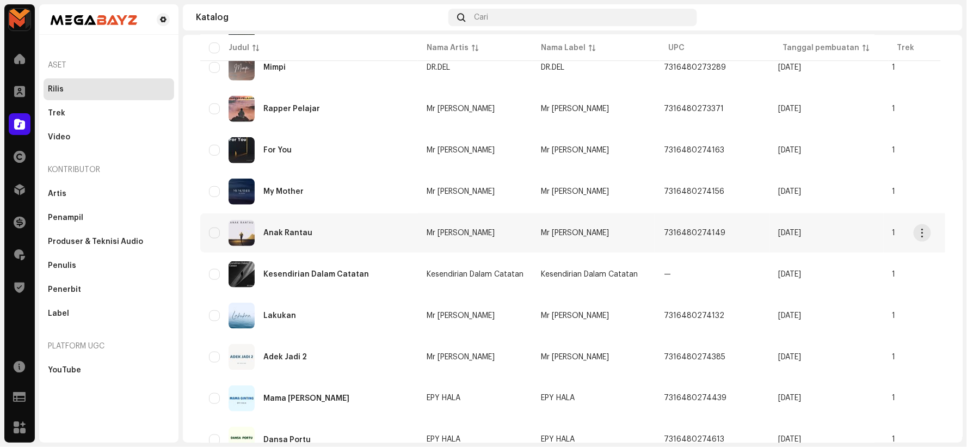
scroll to position [319, 0]
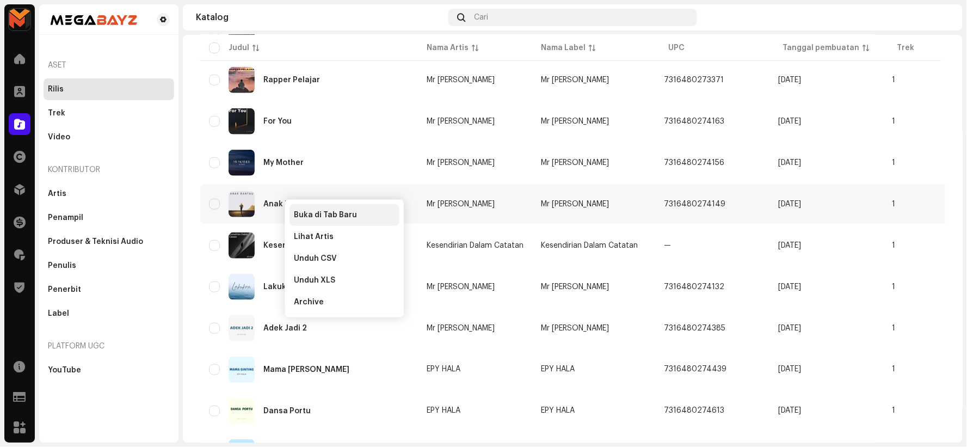
click at [311, 211] on span "Buka di Tab Baru" at bounding box center [325, 215] width 63 height 9
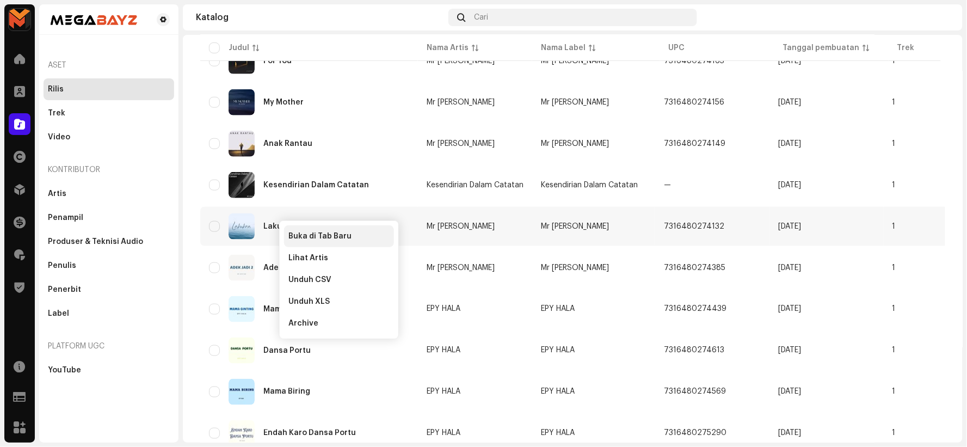
click at [297, 232] on span "Buka di Tab Baru" at bounding box center [319, 236] width 63 height 9
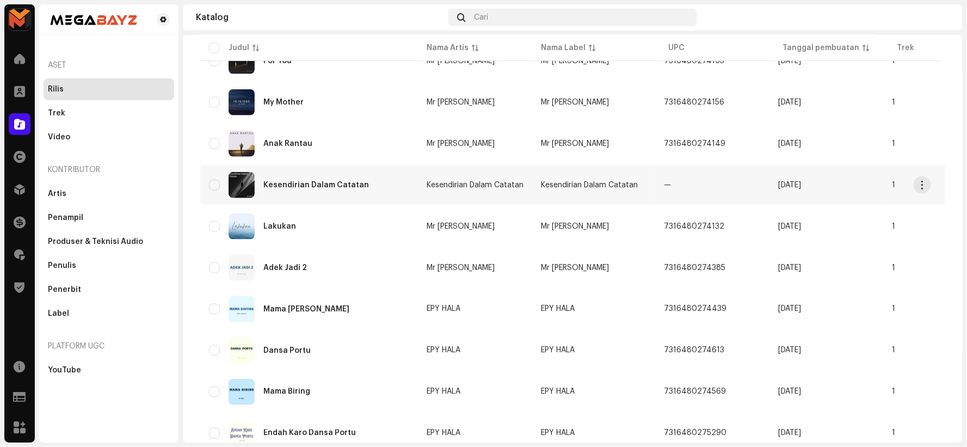
scroll to position [440, 0]
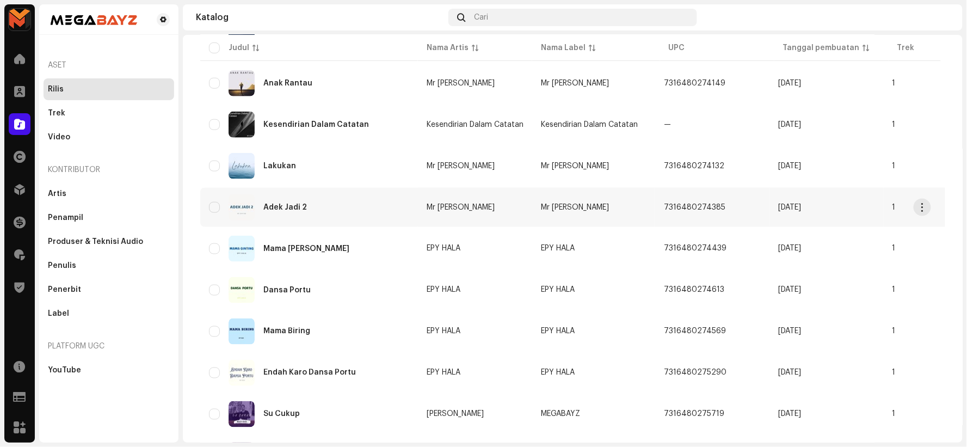
drag, startPoint x: 285, startPoint y: 197, endPoint x: 294, endPoint y: 200, distance: 9.5
click at [334, 213] on div "Buka di Tab Baru" at bounding box center [344, 218] width 110 height 22
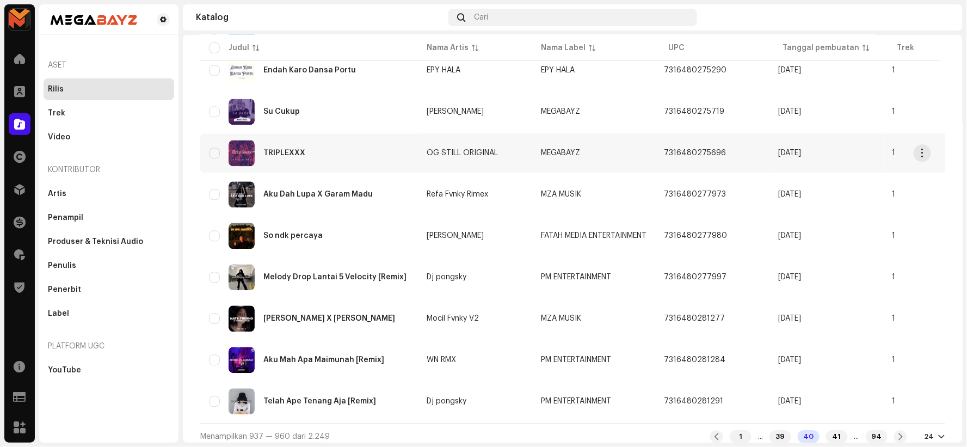
scroll to position [682, 0]
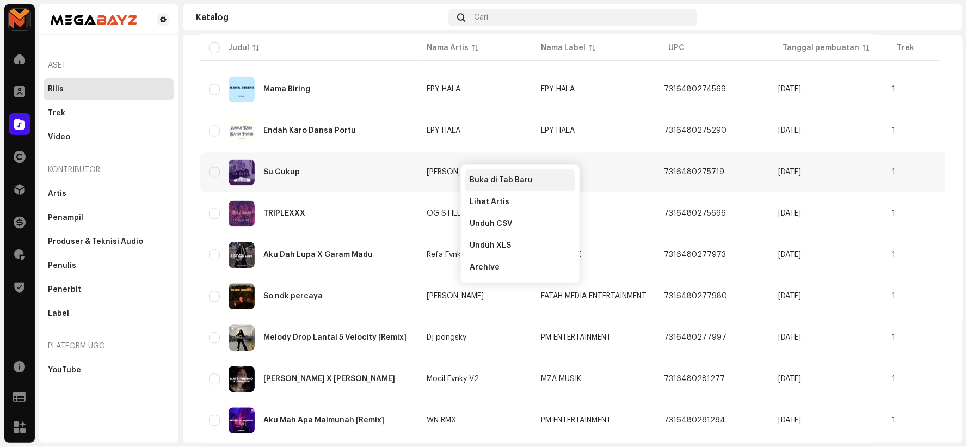
click at [488, 176] on span "Buka di Tab Baru" at bounding box center [501, 180] width 63 height 9
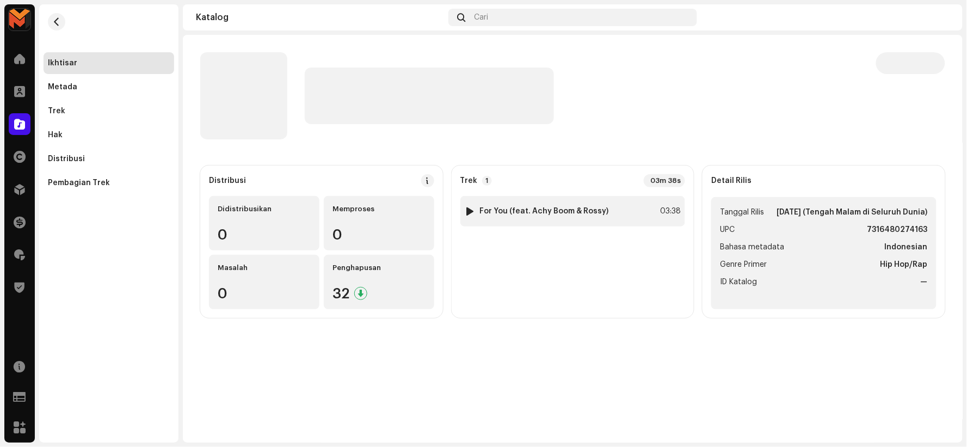
click at [637, 203] on div "1 For You (feat. Achy Boom & Rossy) 03:38" at bounding box center [572, 211] width 225 height 30
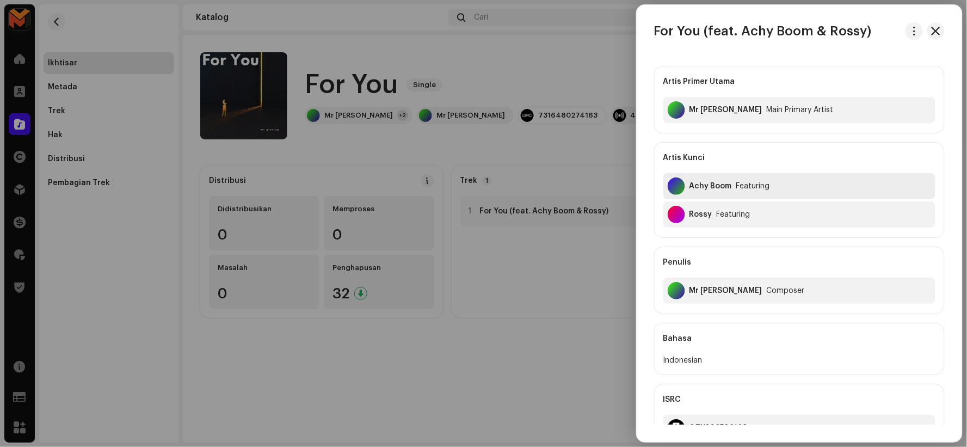
click at [695, 185] on div "Achy Boom" at bounding box center [710, 186] width 42 height 9
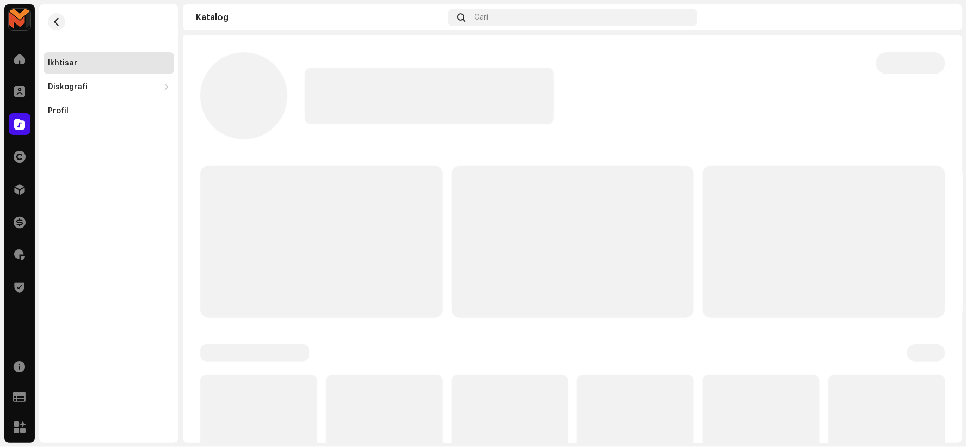
click at [694, 185] on div at bounding box center [572, 241] width 745 height 152
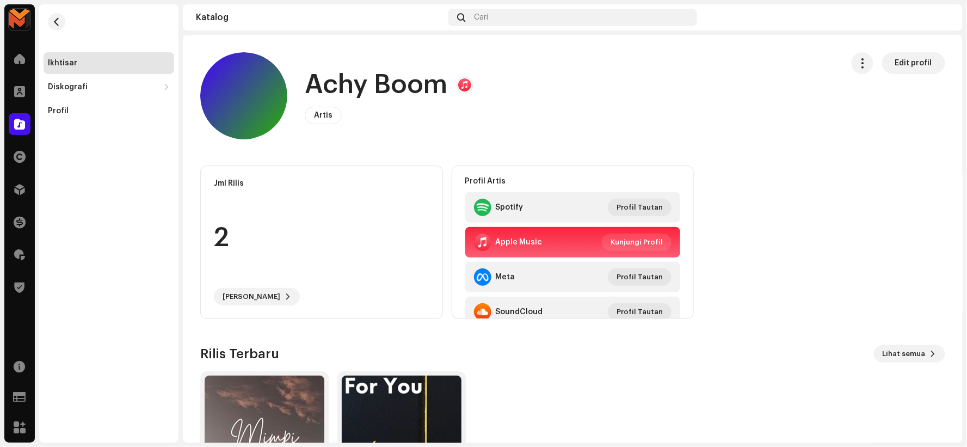
click at [410, 90] on h1 "Achy Boom" at bounding box center [376, 84] width 143 height 35
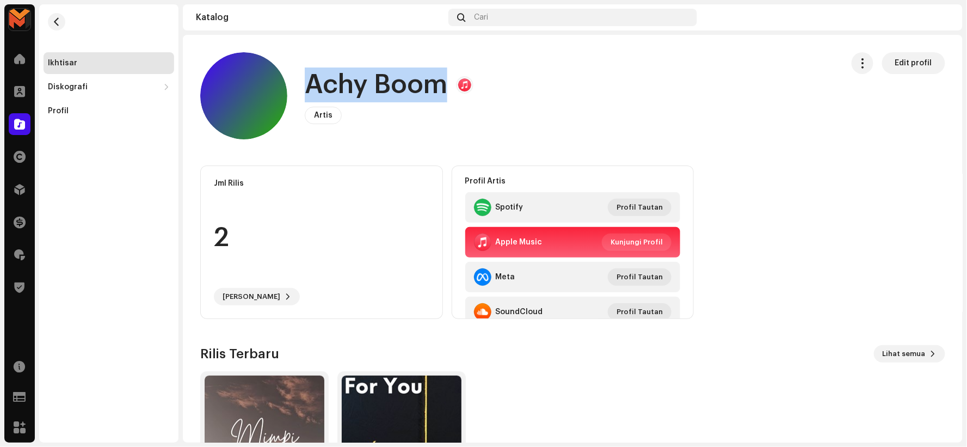
click at [410, 90] on h1 "Achy Boom" at bounding box center [376, 84] width 143 height 35
copy h1 "Achy Boom"
click at [50, 16] on button "button" at bounding box center [56, 21] width 17 height 17
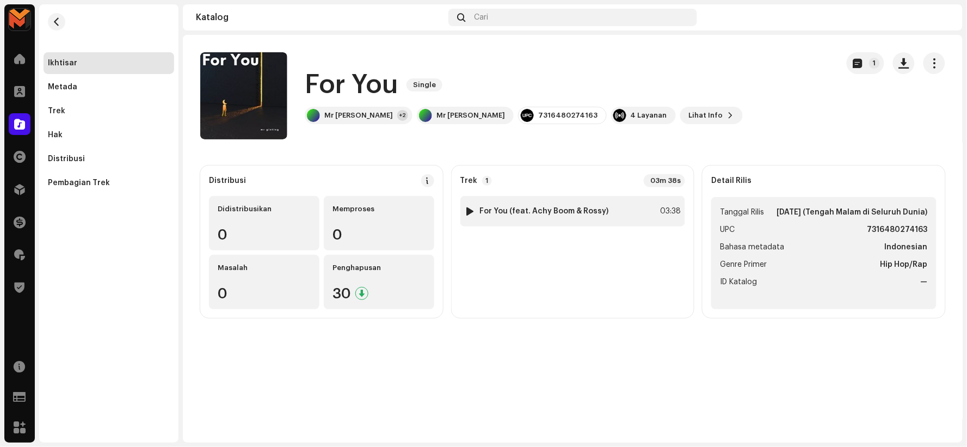
click at [637, 209] on div "1 For You (feat. Achy Boom & Rossy) 03:38" at bounding box center [572, 211] width 225 height 30
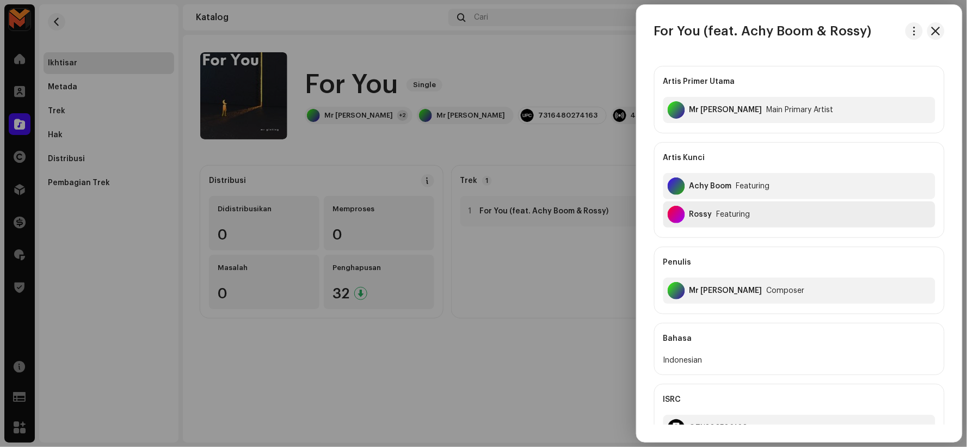
click at [700, 212] on div "Rossy" at bounding box center [700, 214] width 23 height 9
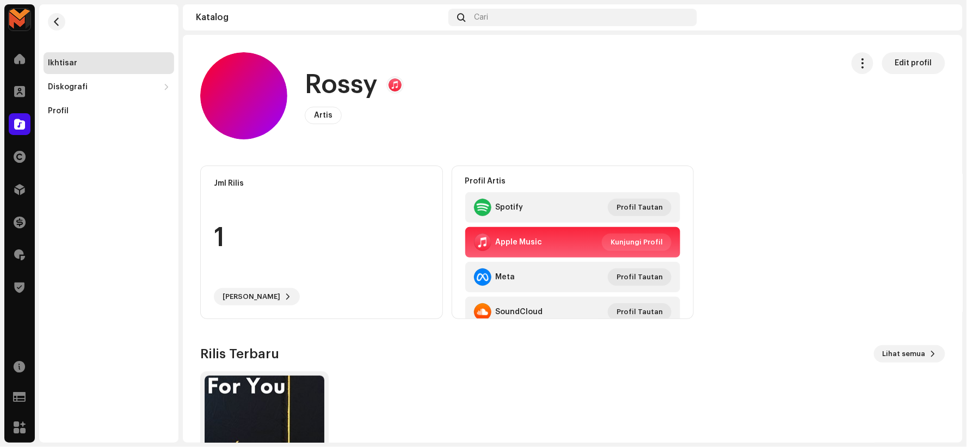
drag, startPoint x: 365, startPoint y: 79, endPoint x: 376, endPoint y: 81, distance: 10.9
click at [370, 79] on h1 "Rossy" at bounding box center [341, 84] width 73 height 35
click at [376, 81] on h1 "Rossy" at bounding box center [341, 84] width 73 height 35
click at [376, 82] on h1 "Rossy" at bounding box center [341, 84] width 73 height 35
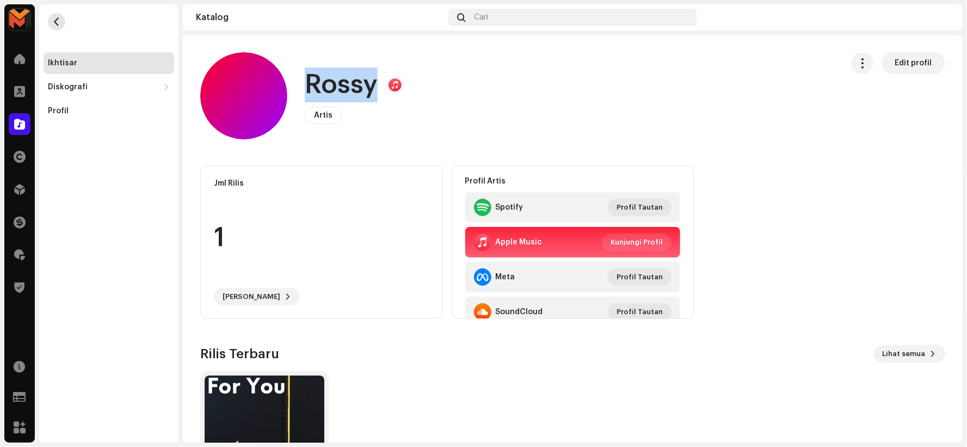
click at [50, 21] on button "button" at bounding box center [56, 21] width 17 height 17
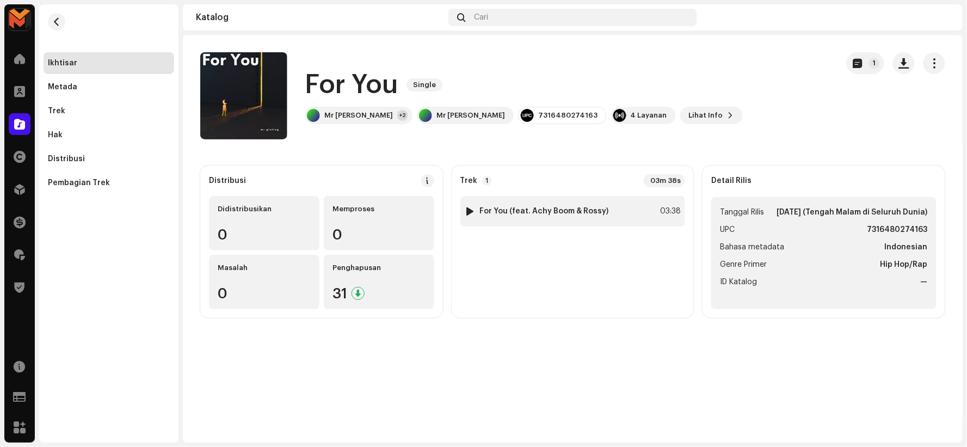
click at [558, 210] on strong "For You (feat. Achy Boom & Rossy)" at bounding box center [544, 211] width 129 height 9
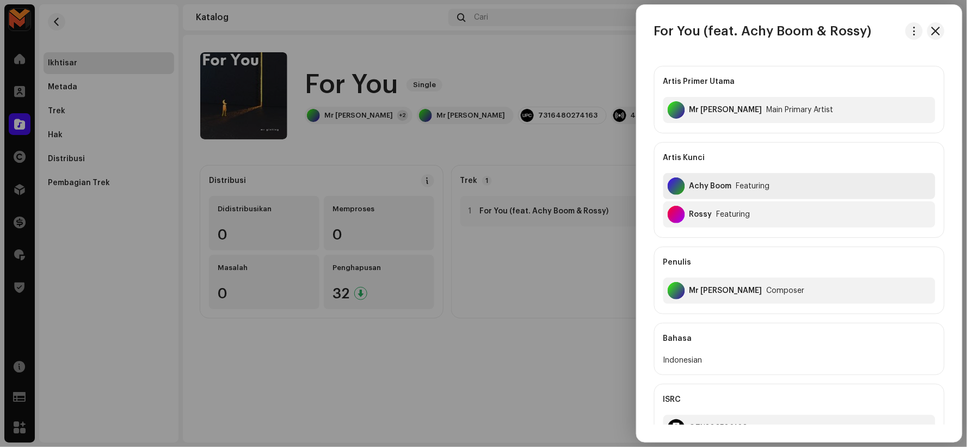
click at [700, 187] on div "Achy Boom" at bounding box center [710, 186] width 42 height 9
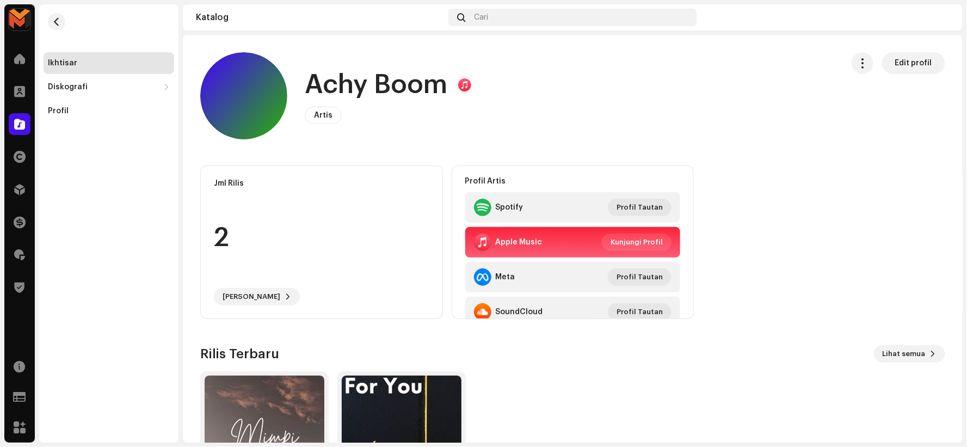
click at [398, 78] on h1 "Achy Boom" at bounding box center [376, 84] width 143 height 35
click at [377, 79] on h1 "Achy Boom" at bounding box center [376, 84] width 143 height 35
click at [378, 85] on h1 "Achy Boom" at bounding box center [376, 84] width 143 height 35
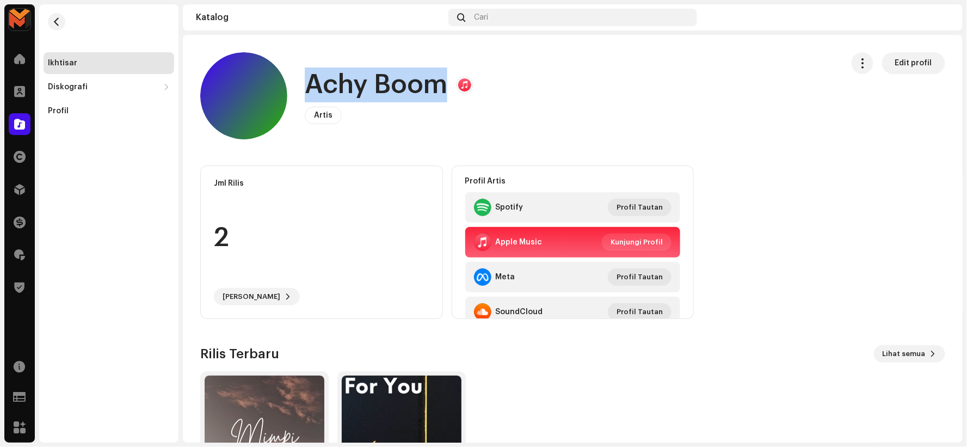
click at [378, 85] on h1 "Achy Boom" at bounding box center [376, 84] width 143 height 35
copy h1 "Achy Boom"
click at [59, 23] on span "button" at bounding box center [57, 21] width 8 height 9
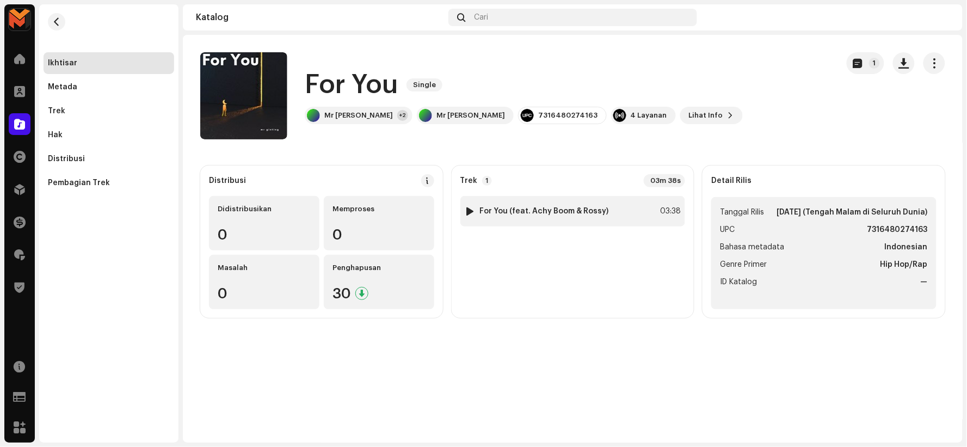
click at [486, 208] on strong "For You (feat. Achy Boom & Rossy)" at bounding box center [544, 211] width 129 height 9
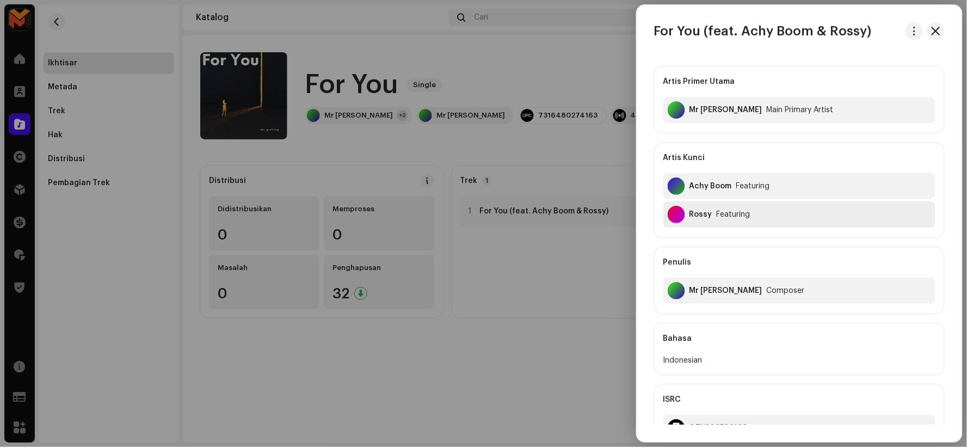
click at [695, 211] on div "Rossy" at bounding box center [700, 214] width 23 height 9
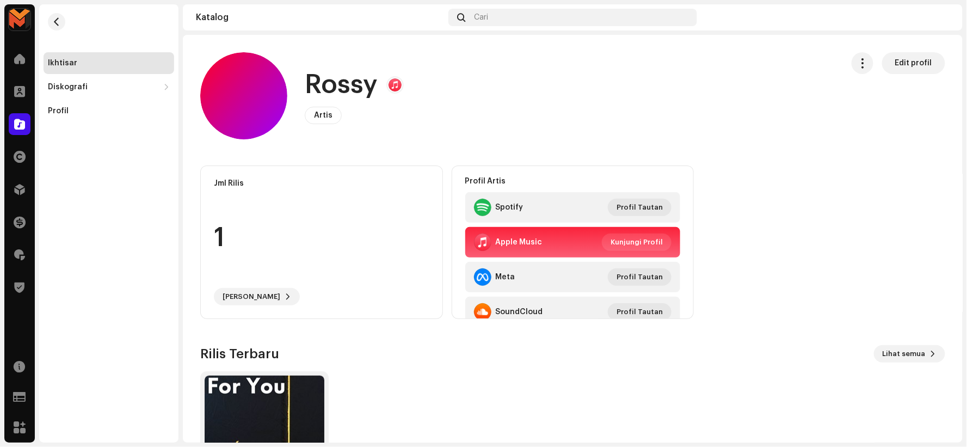
click at [338, 84] on h1 "Rossy" at bounding box center [341, 84] width 73 height 35
copy h1 "Rossy"
click at [59, 18] on span "button" at bounding box center [57, 21] width 8 height 9
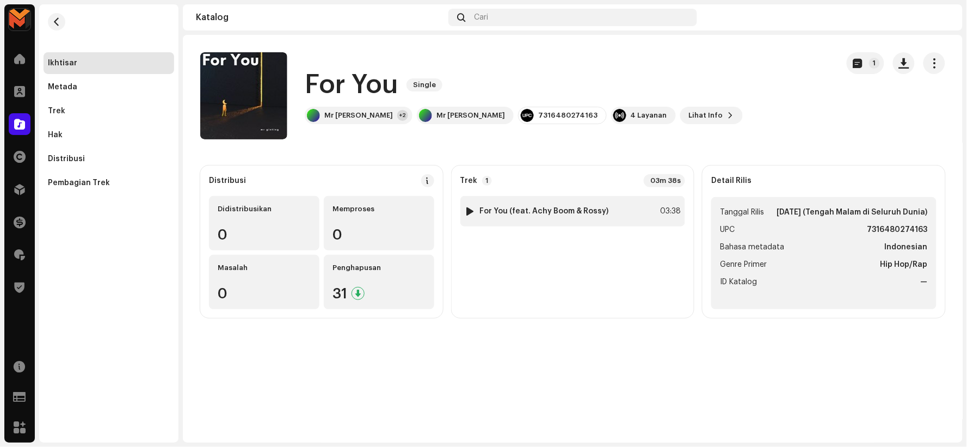
click at [608, 200] on div "1 For You (feat. Achy Boom & Rossy) 03:38" at bounding box center [572, 211] width 225 height 30
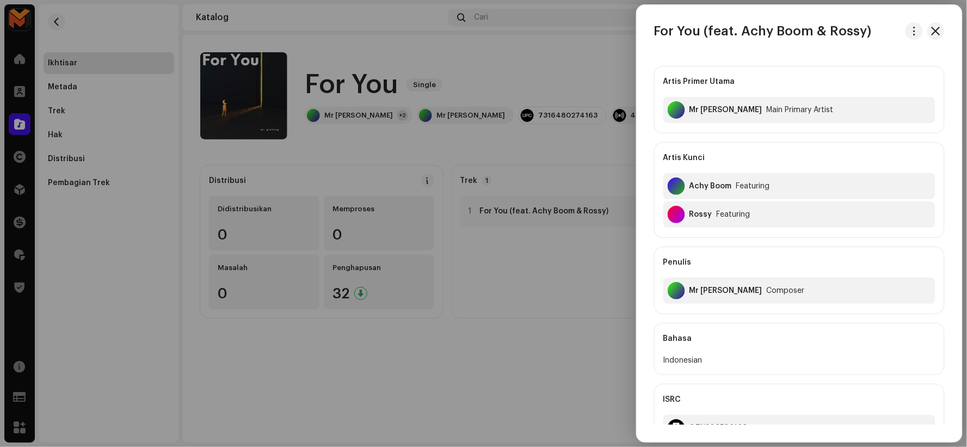
click at [518, 162] on div at bounding box center [483, 223] width 967 height 447
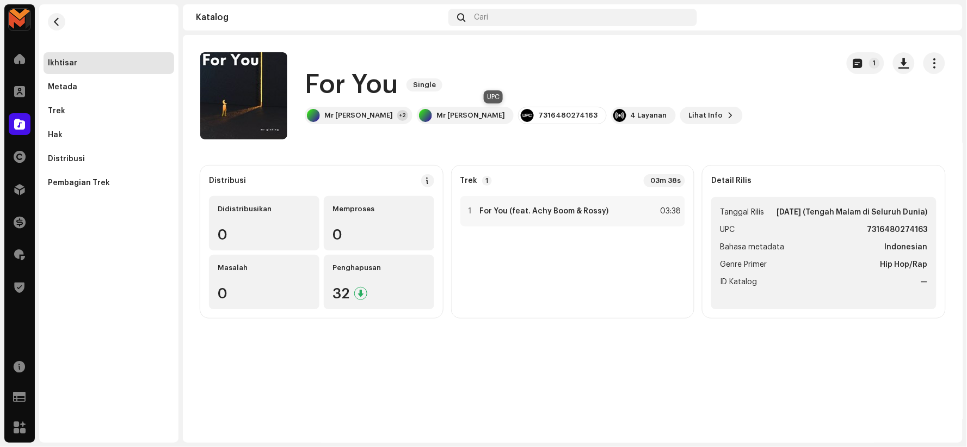
click at [538, 116] on div "7316480274163" at bounding box center [567, 115] width 59 height 9
copy div "7316480274163"
click at [621, 208] on div "1 For You (feat. Achy Boom & Rossy) 03:38" at bounding box center [572, 211] width 225 height 30
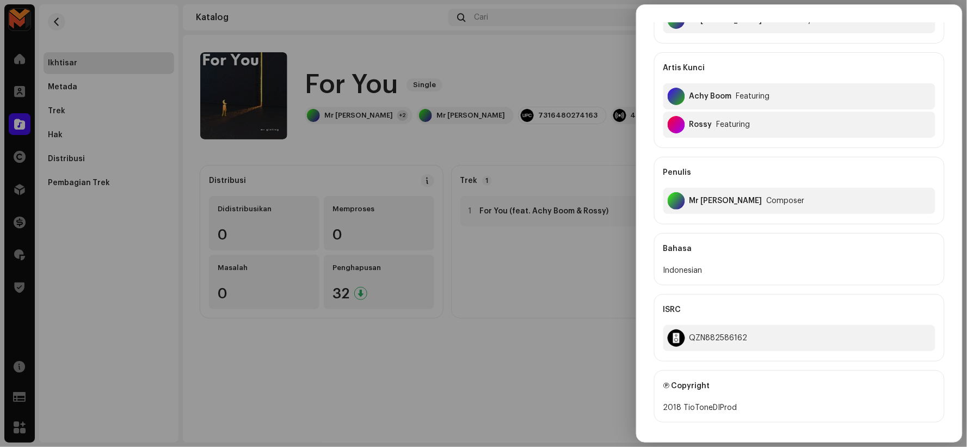
scroll to position [242, 0]
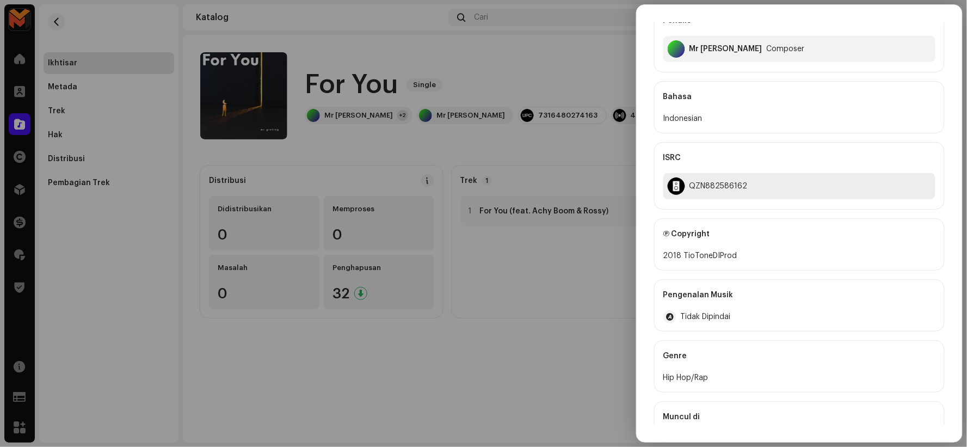
click at [706, 182] on div "QZN882586162" at bounding box center [718, 186] width 58 height 9
copy div "QZN882586162"
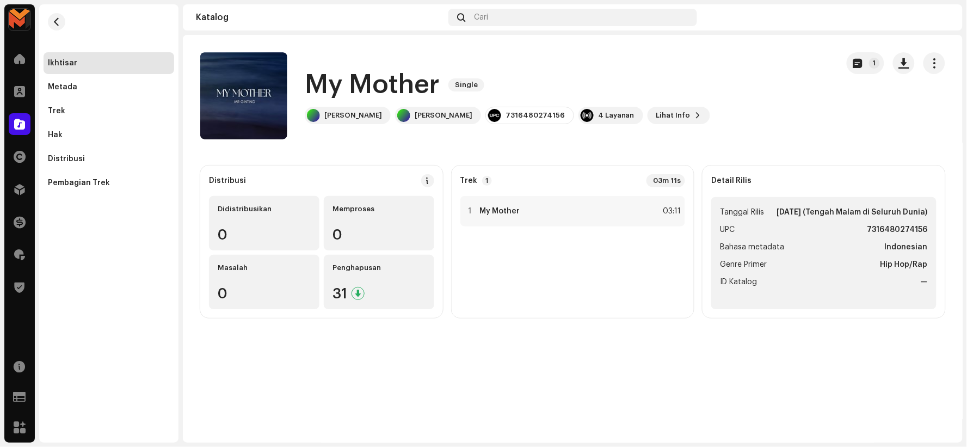
click at [366, 85] on h1 "My Mother" at bounding box center [372, 84] width 135 height 35
click at [365, 85] on h1 "My Mother" at bounding box center [372, 84] width 135 height 35
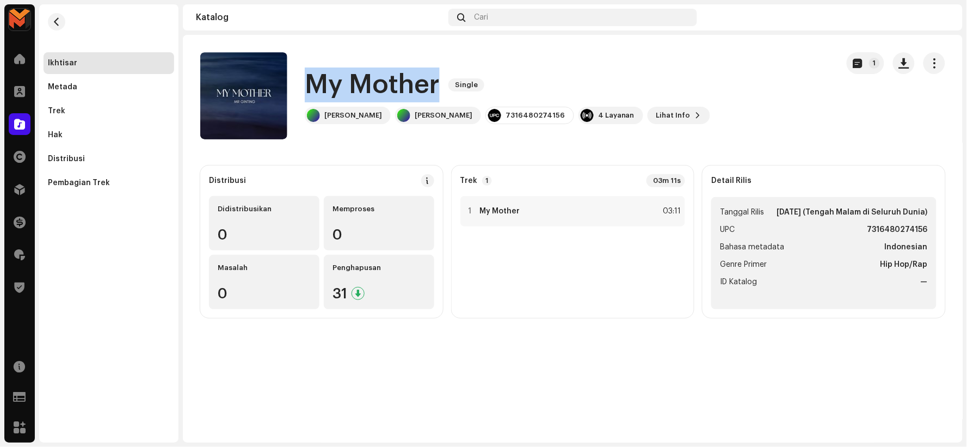
click at [365, 85] on h1 "My Mother" at bounding box center [372, 84] width 135 height 35
copy div "My Mother Single"
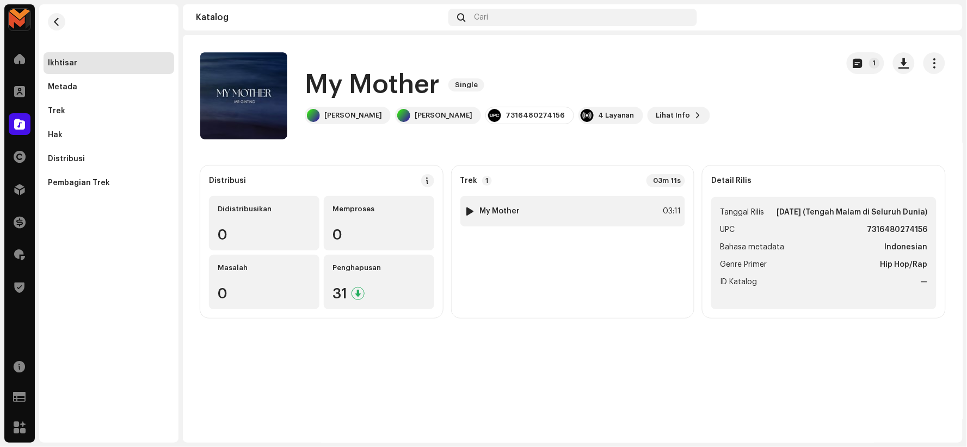
click at [470, 208] on div at bounding box center [470, 211] width 8 height 9
click at [470, 208] on div "1" at bounding box center [470, 211] width 11 height 11
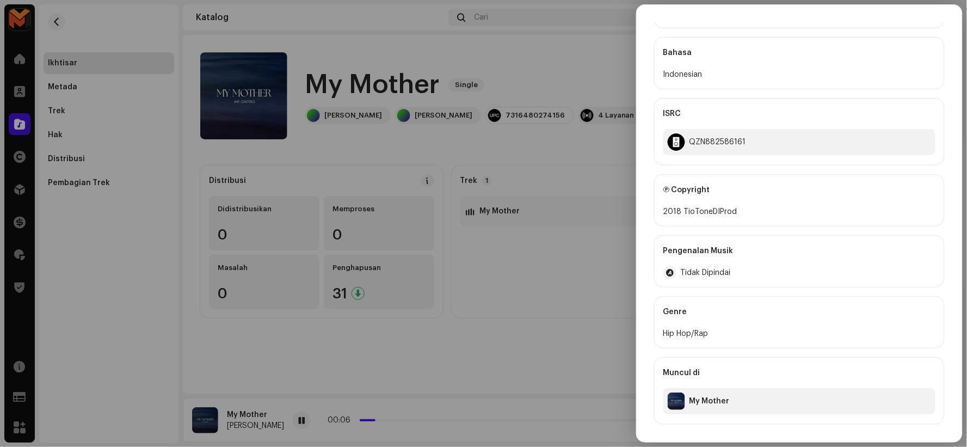
scroll to position [182, 0]
click at [479, 387] on div at bounding box center [483, 223] width 967 height 447
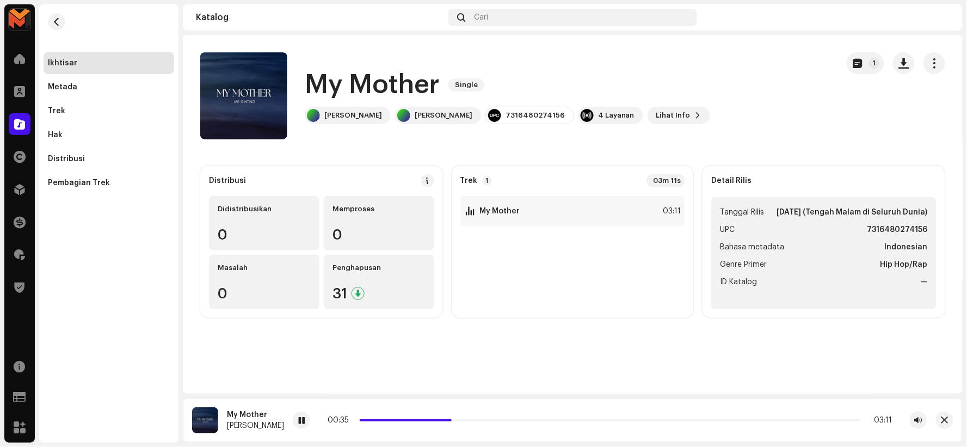
drag, startPoint x: 284, startPoint y: 421, endPoint x: 402, endPoint y: 391, distance: 121.3
click at [293, 421] on div at bounding box center [301, 419] width 17 height 17
click at [255, 96] on span "button" at bounding box center [257, 95] width 8 height 9
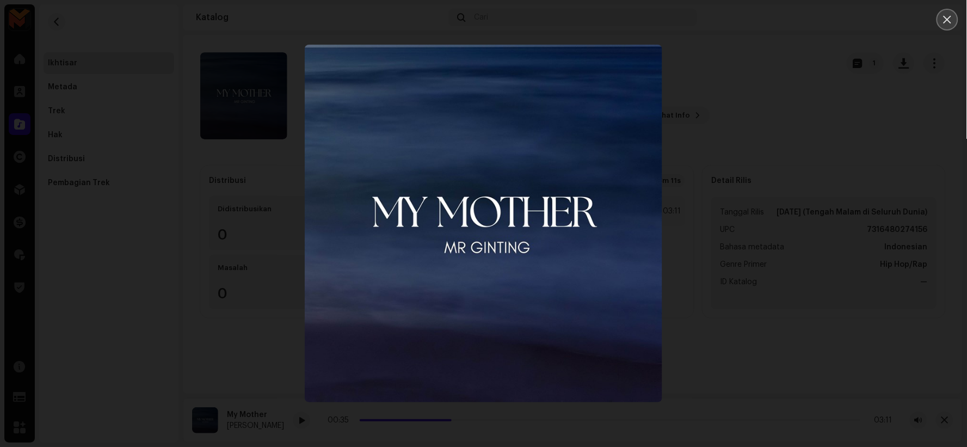
click at [948, 17] on icon "Close" at bounding box center [947, 20] width 10 height 10
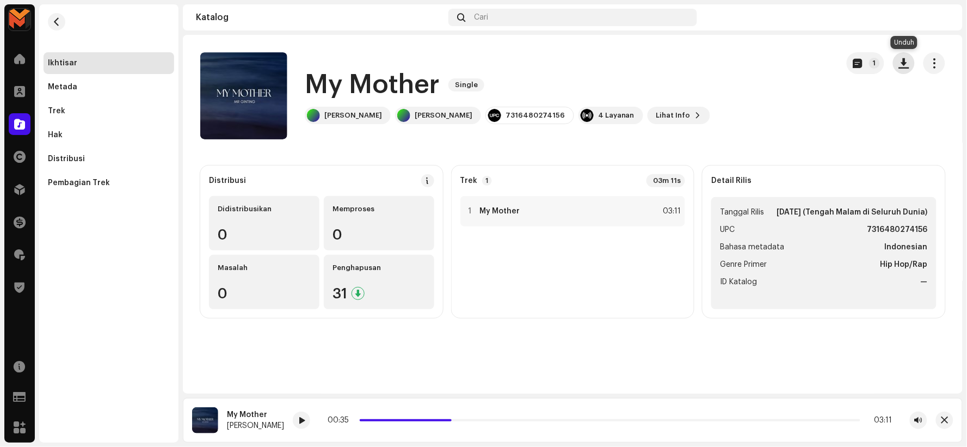
click at [902, 64] on span "button" at bounding box center [904, 63] width 10 height 9
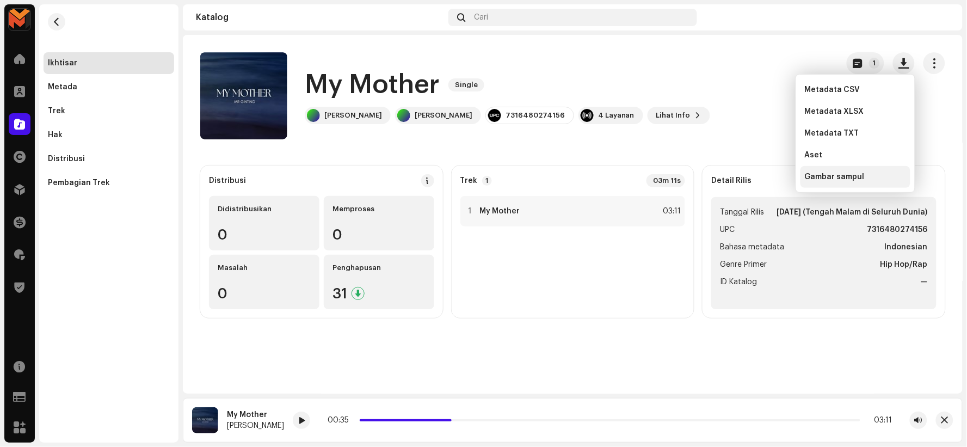
click at [830, 174] on span "Gambar sampul" at bounding box center [835, 176] width 60 height 9
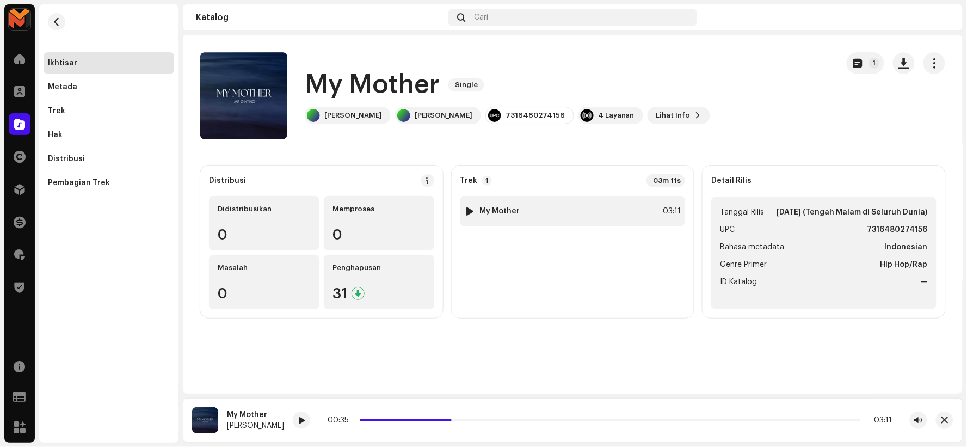
click at [577, 207] on div "1 My Mother 03:11" at bounding box center [572, 211] width 225 height 30
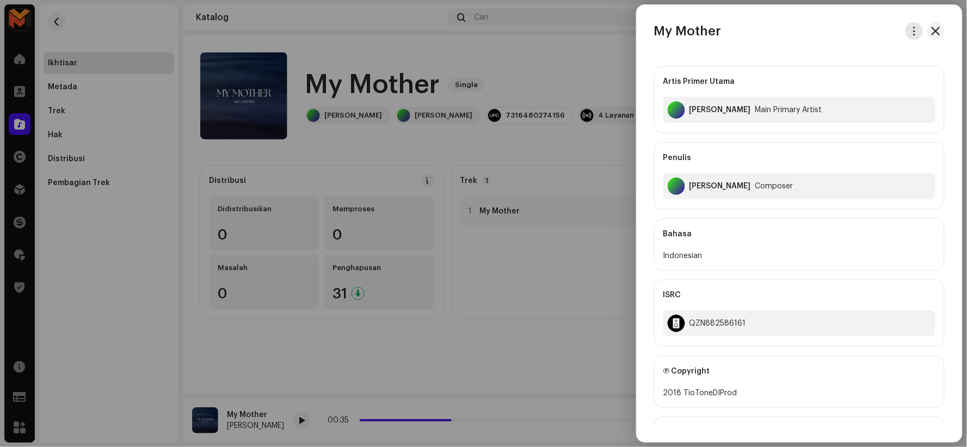
click at [912, 29] on span "button" at bounding box center [914, 31] width 8 height 9
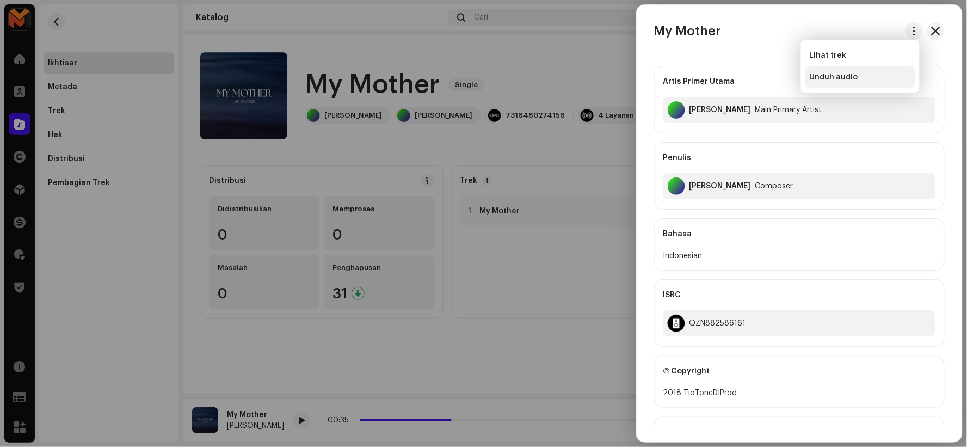
click at [838, 79] on span "Unduh audio" at bounding box center [834, 77] width 48 height 9
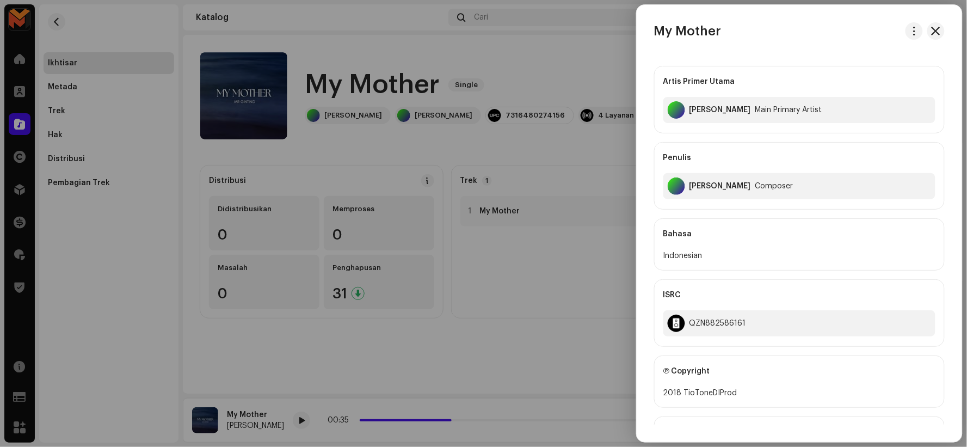
click at [681, 32] on h3 "My Mother" at bounding box center [687, 30] width 67 height 17
click at [681, 30] on h3 "My Mother" at bounding box center [687, 30] width 67 height 17
copy div "My Mother"
click at [448, 175] on div at bounding box center [483, 223] width 967 height 447
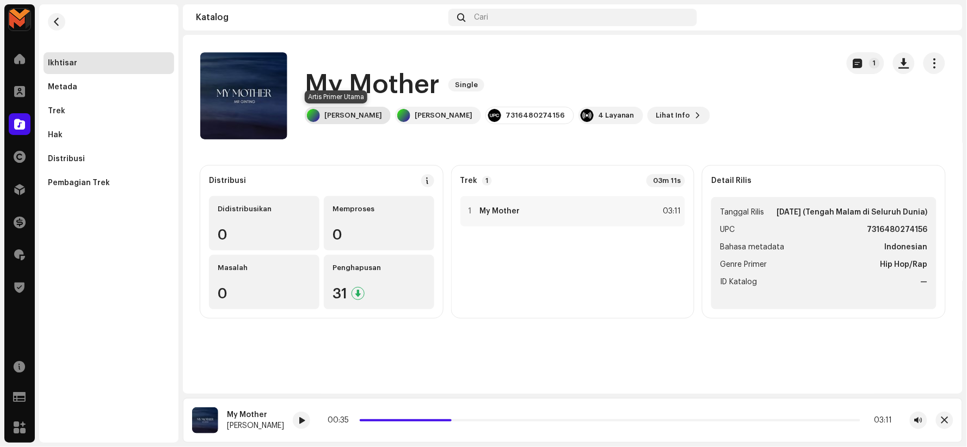
click at [343, 111] on div "Mr [PERSON_NAME]" at bounding box center [353, 115] width 58 height 9
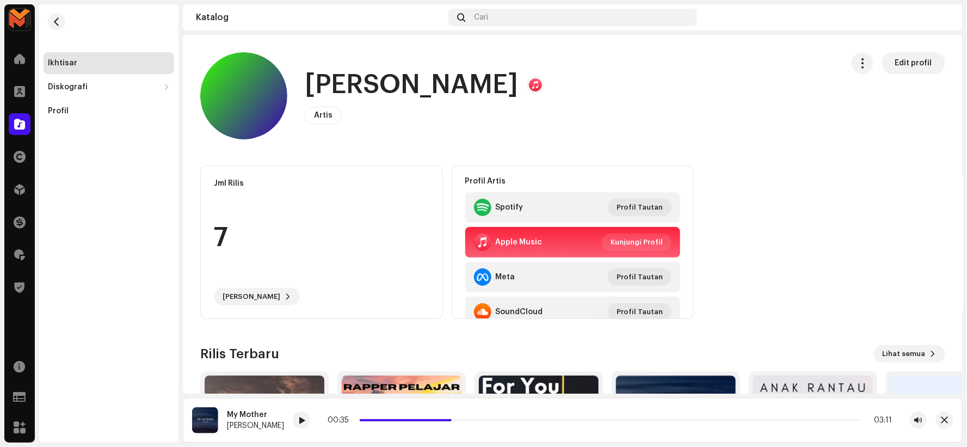
click at [388, 92] on h1 "Mr [PERSON_NAME]" at bounding box center [411, 84] width 213 height 35
click at [387, 92] on h1 "Mr [PERSON_NAME]" at bounding box center [411, 84] width 213 height 35
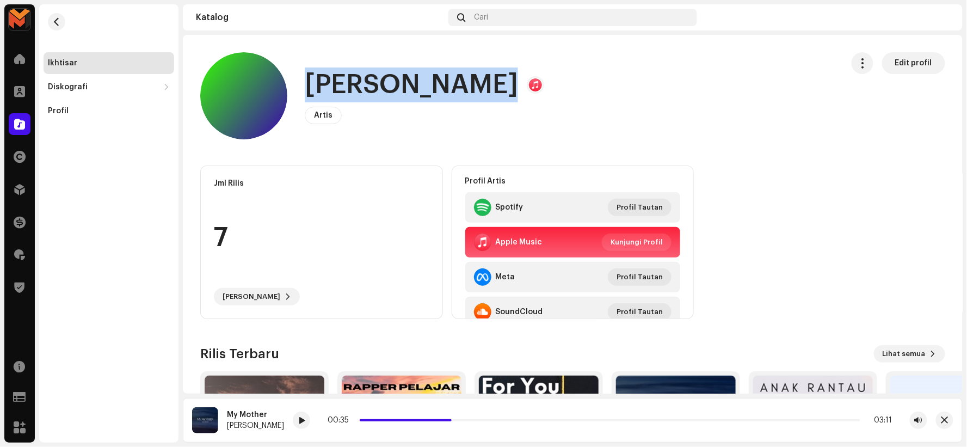
click at [387, 92] on h1 "Mr [PERSON_NAME]" at bounding box center [411, 84] width 213 height 35
copy h1 "Mr [PERSON_NAME]"
click at [50, 20] on button "button" at bounding box center [56, 21] width 17 height 17
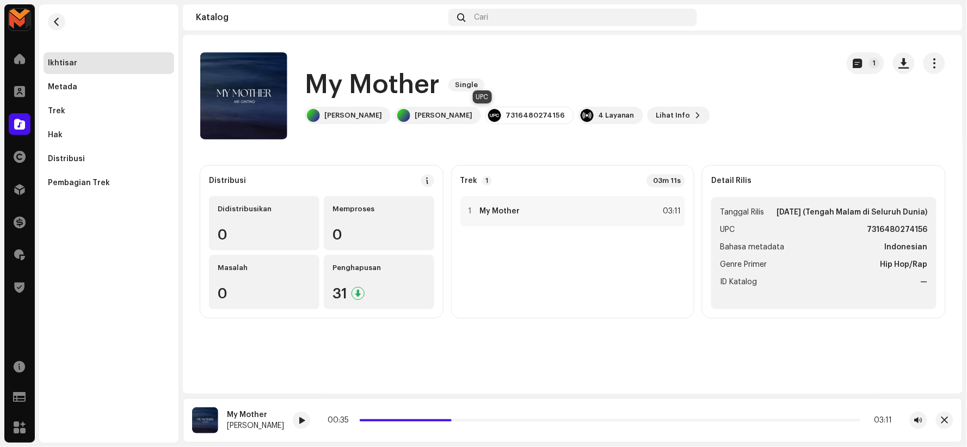
click at [505, 113] on div "7316480274156" at bounding box center [534, 115] width 59 height 9
copy div "7316480274156"
click at [541, 215] on div "1 My Mother 03:11" at bounding box center [572, 211] width 225 height 30
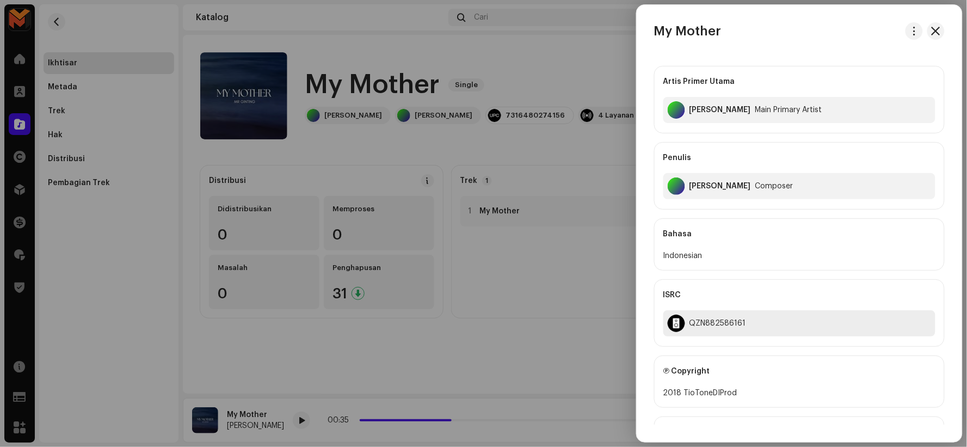
click at [735, 316] on div "QZN882586161" at bounding box center [799, 323] width 272 height 26
click at [734, 316] on div "QZN882586161" at bounding box center [799, 323] width 272 height 26
copy div "QZN882586161"
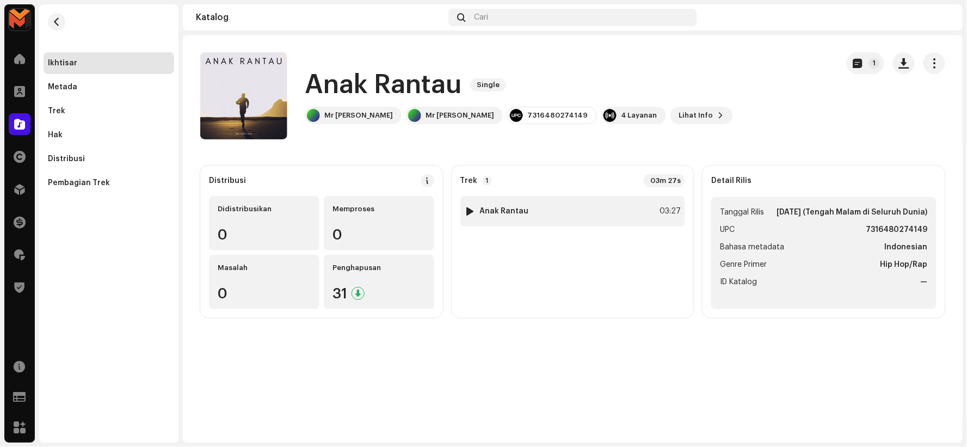
click at [574, 208] on div "1 Anak Rantau 03:27" at bounding box center [572, 211] width 225 height 30
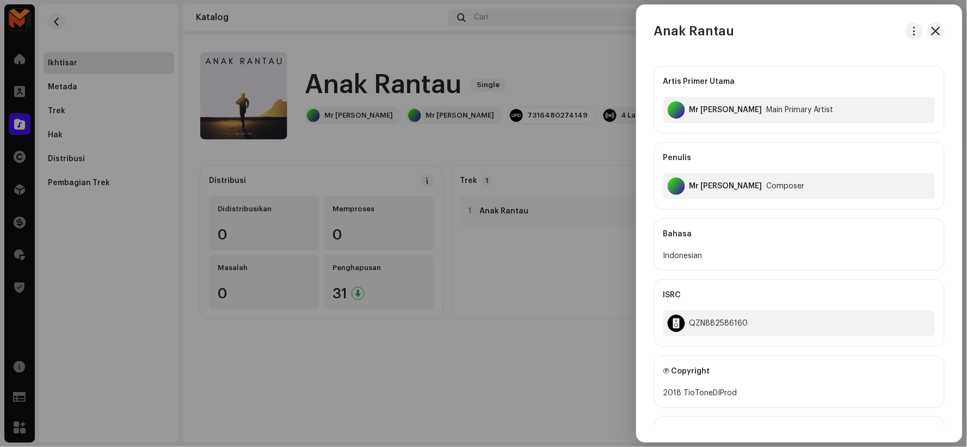
click at [528, 139] on div at bounding box center [483, 223] width 967 height 447
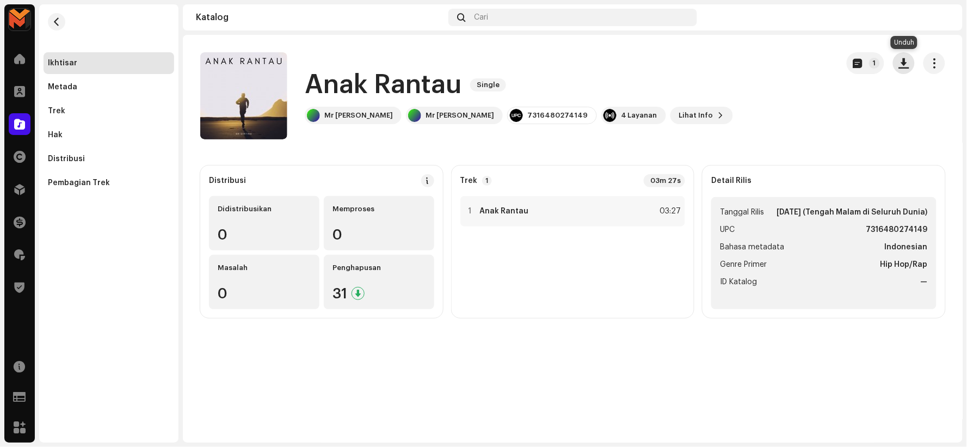
click at [906, 54] on button "button" at bounding box center [904, 63] width 22 height 22
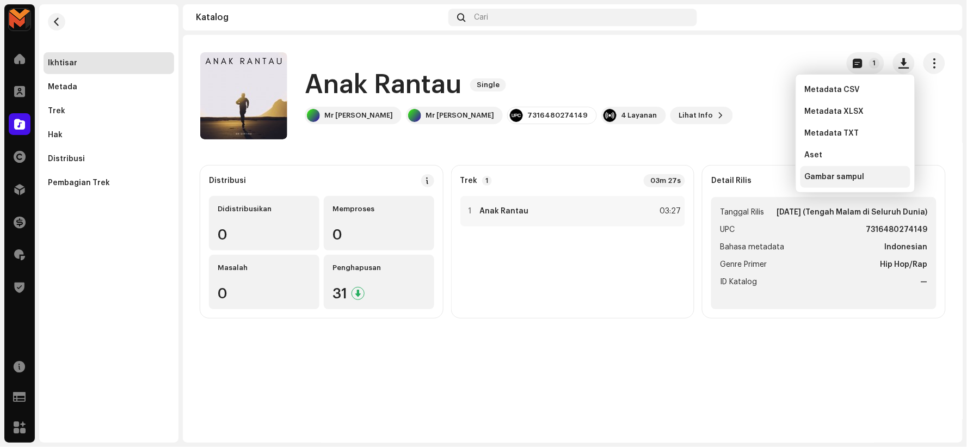
click at [853, 171] on div "Gambar sampul" at bounding box center [855, 177] width 110 height 22
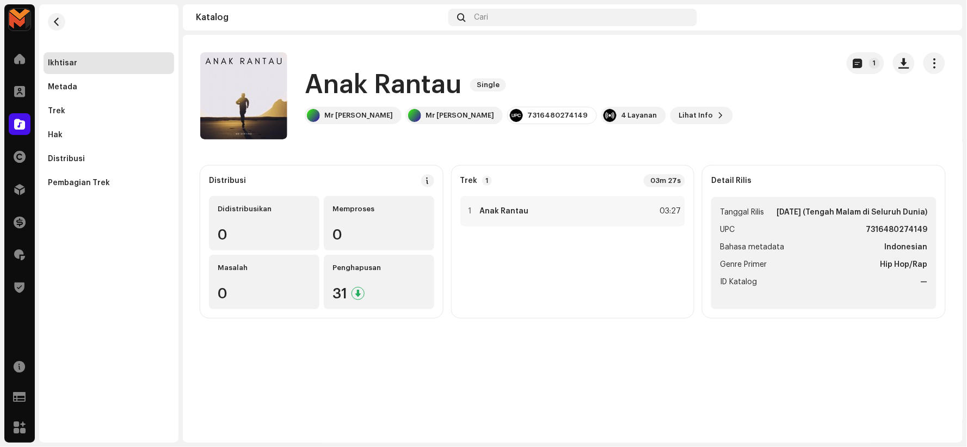
click at [365, 84] on h1 "Anak Rantau" at bounding box center [383, 84] width 157 height 35
click at [366, 84] on h1 "Anak Rantau" at bounding box center [383, 84] width 157 height 35
click at [366, 83] on h1 "Anak Rantau" at bounding box center [383, 84] width 157 height 35
click at [367, 83] on h1 "Anak Rantau" at bounding box center [383, 84] width 157 height 35
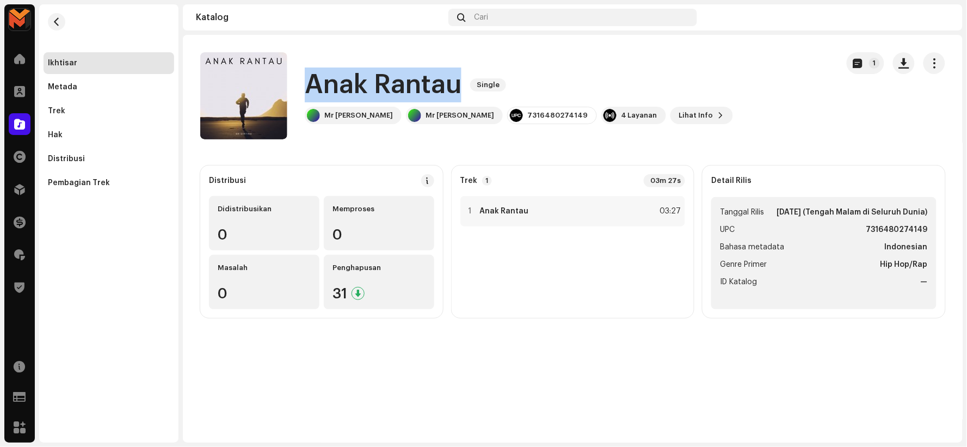
click at [367, 83] on h1 "Anak Rantau" at bounding box center [383, 84] width 157 height 35
copy div "Anak Rantau Single"
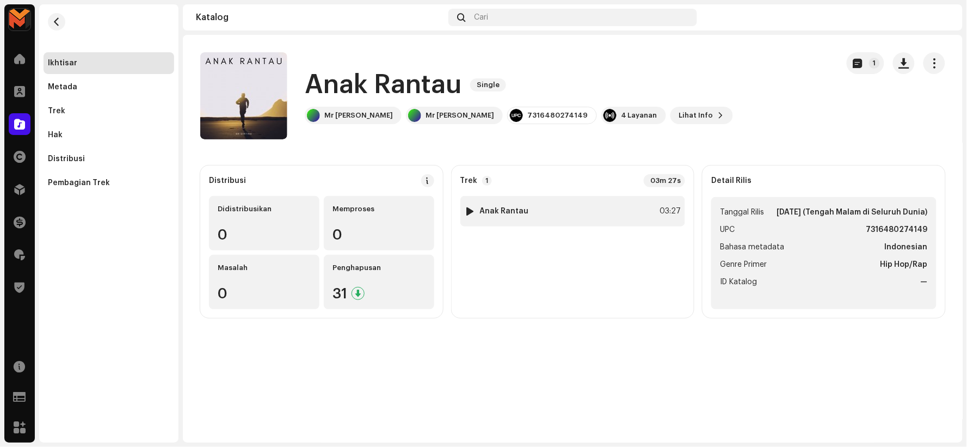
click at [562, 203] on div "1 Anak Rantau 03:27" at bounding box center [572, 211] width 225 height 30
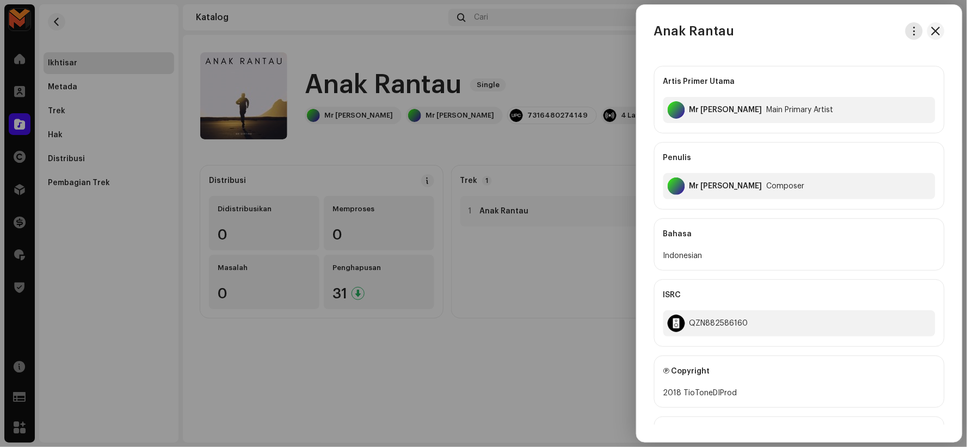
click at [912, 28] on span "button" at bounding box center [914, 31] width 8 height 9
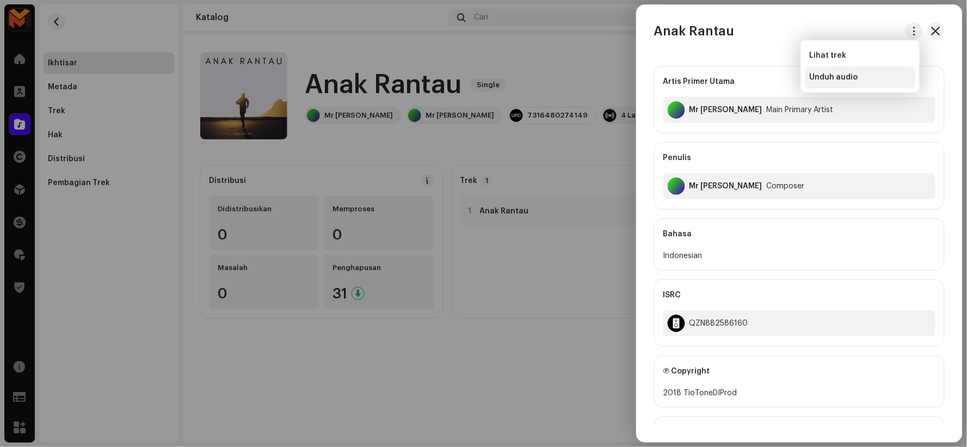
click at [887, 69] on div "Unduh audio" at bounding box center [860, 77] width 110 height 22
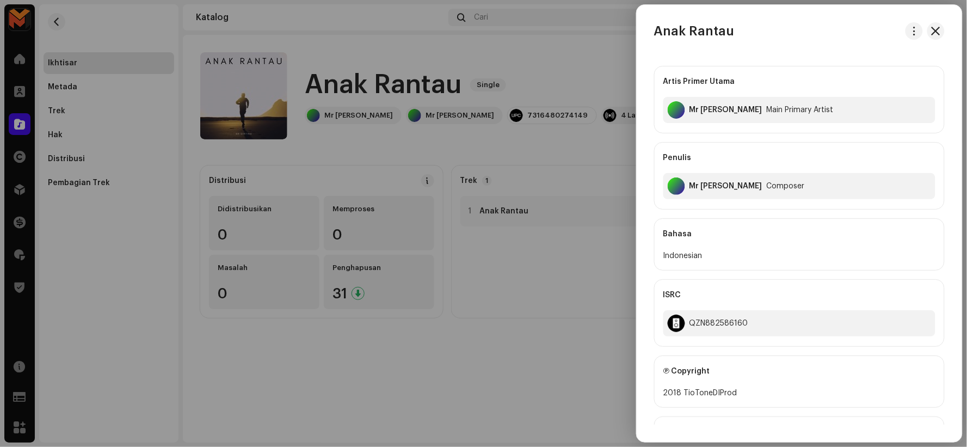
click at [343, 77] on div at bounding box center [483, 223] width 967 height 447
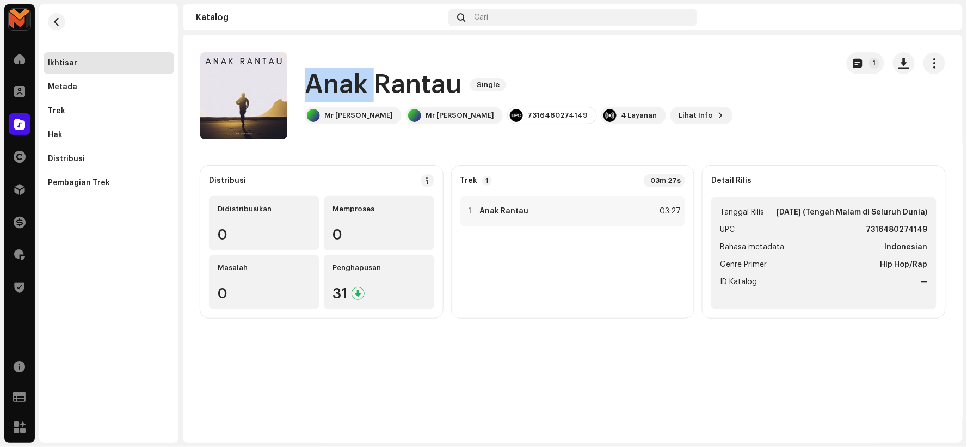
click at [343, 77] on h1 "Anak Rantau" at bounding box center [383, 84] width 157 height 35
click at [536, 211] on div "1 Anak Rantau 03:27" at bounding box center [572, 211] width 225 height 30
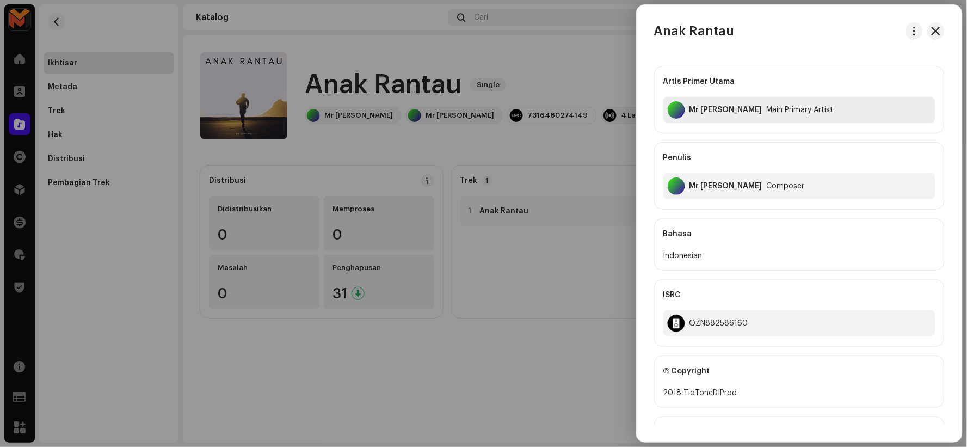
click at [694, 111] on div "Mr [PERSON_NAME]" at bounding box center [725, 110] width 73 height 9
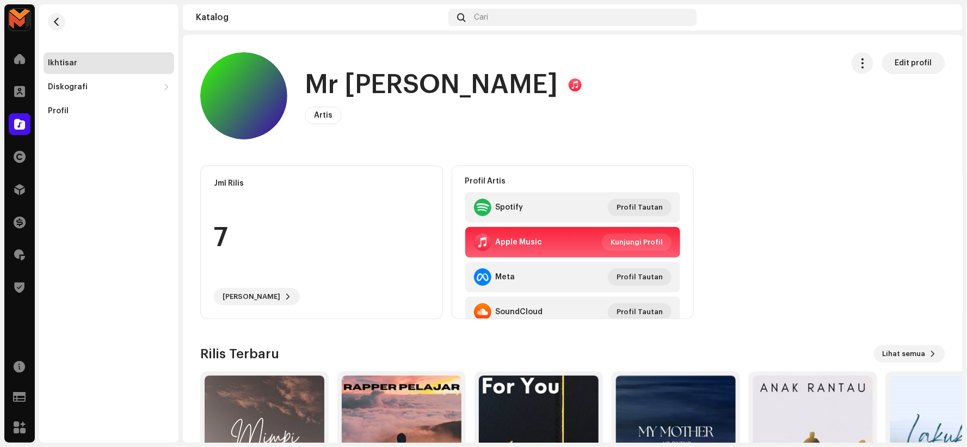
click at [361, 77] on h1 "Mr [PERSON_NAME]" at bounding box center [431, 84] width 253 height 35
click at [362, 78] on h1 "Mr [PERSON_NAME]" at bounding box center [431, 84] width 253 height 35
drag, startPoint x: 362, startPoint y: 78, endPoint x: 342, endPoint y: 94, distance: 25.7
click at [344, 80] on h1 "Mr [PERSON_NAME]" at bounding box center [431, 84] width 253 height 35
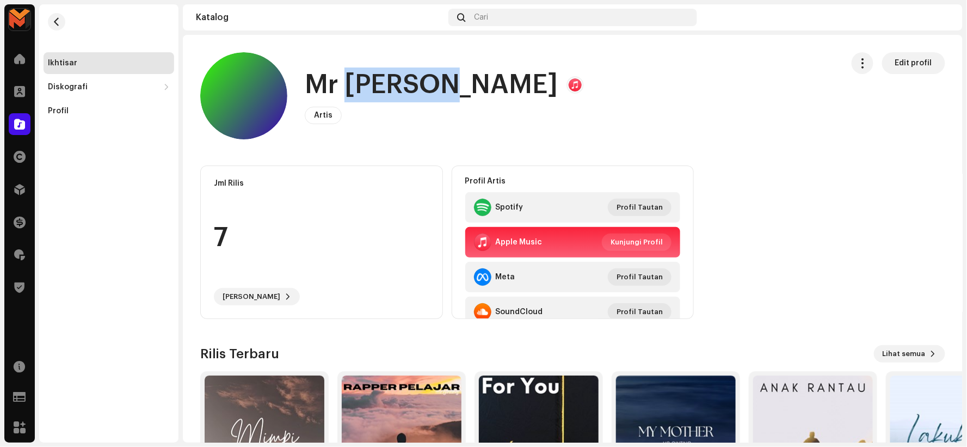
click at [342, 94] on h1 "Mr [PERSON_NAME]" at bounding box center [431, 84] width 253 height 35
click at [342, 92] on h1 "Mr [PERSON_NAME]" at bounding box center [431, 84] width 253 height 35
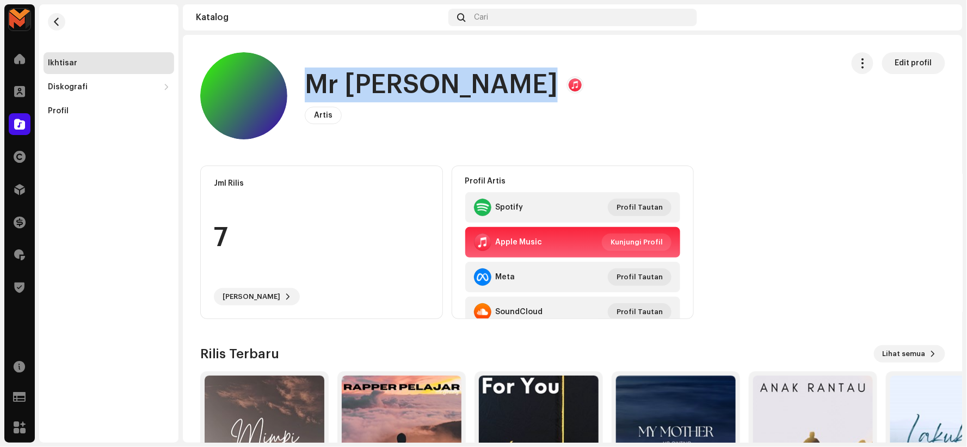
click at [342, 92] on h1 "Mr [PERSON_NAME]" at bounding box center [431, 84] width 253 height 35
drag, startPoint x: 55, startPoint y: 15, endPoint x: 95, endPoint y: 40, distance: 47.1
click at [55, 15] on button "button" at bounding box center [56, 21] width 17 height 17
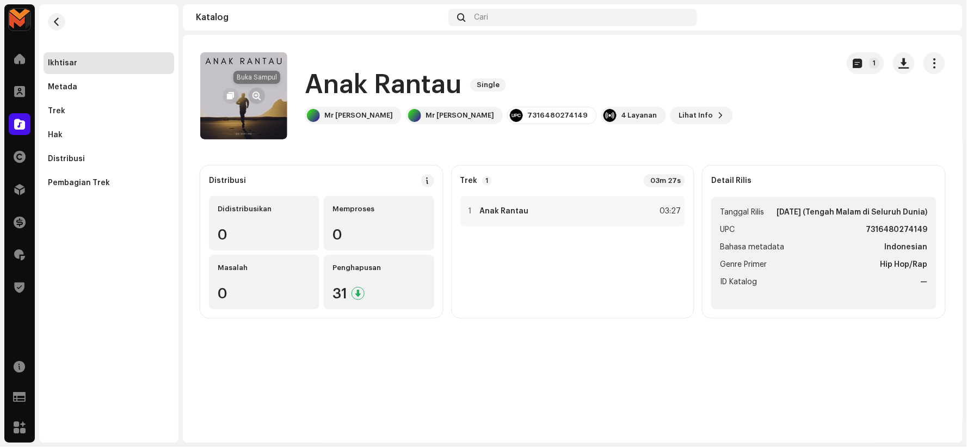
click at [254, 94] on span "button" at bounding box center [257, 95] width 8 height 9
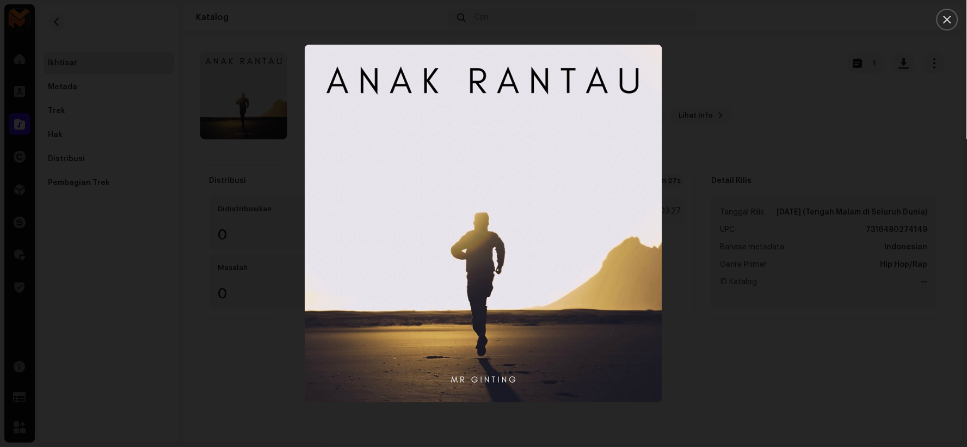
click at [760, 183] on div at bounding box center [483, 223] width 967 height 447
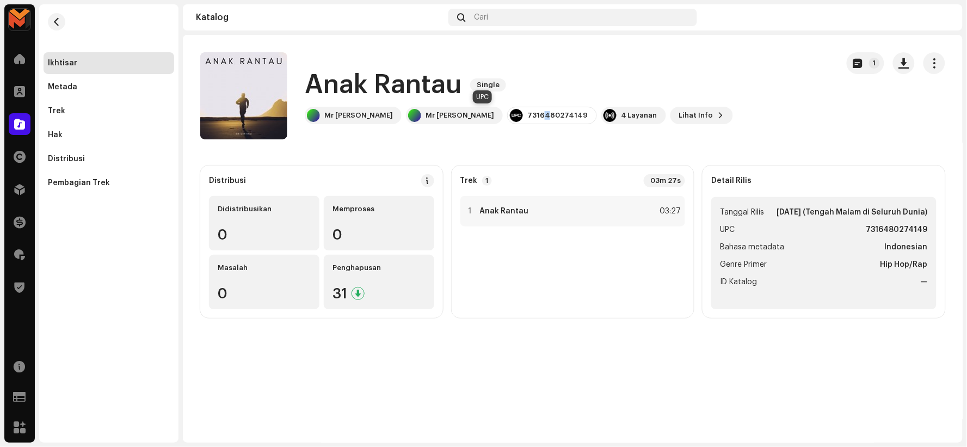
click at [527, 113] on div "7316480274149" at bounding box center [557, 115] width 60 height 9
copy div "7316480274149"
click at [551, 218] on div "1 Anak Rantau 03:27" at bounding box center [572, 211] width 225 height 30
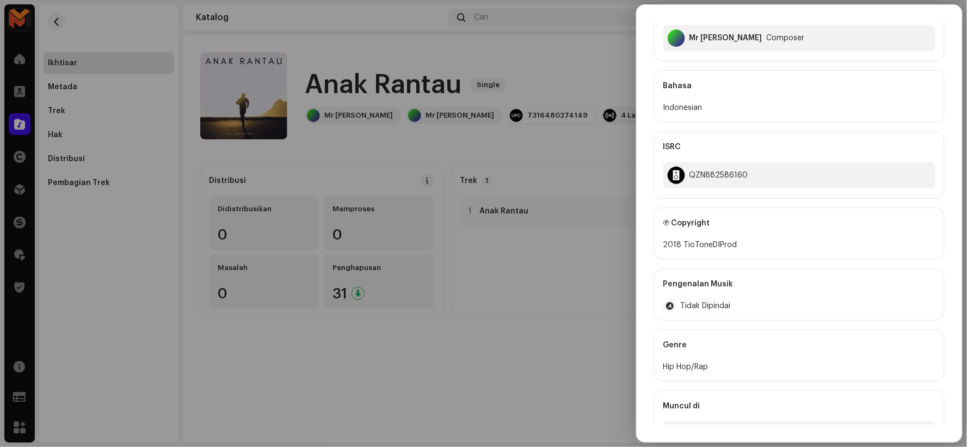
scroll to position [182, 0]
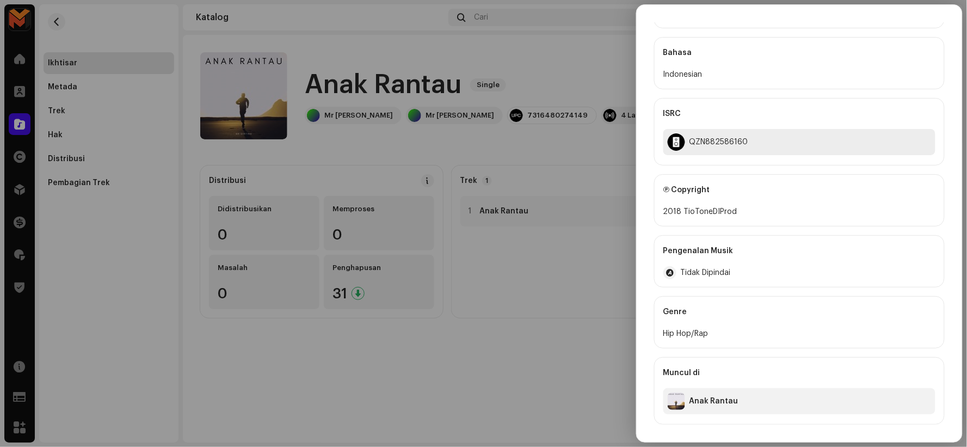
click at [707, 139] on div "QZN882586160" at bounding box center [718, 142] width 59 height 9
click at [707, 138] on div "QZN882586160" at bounding box center [718, 142] width 59 height 9
copy div "QZN882586160"
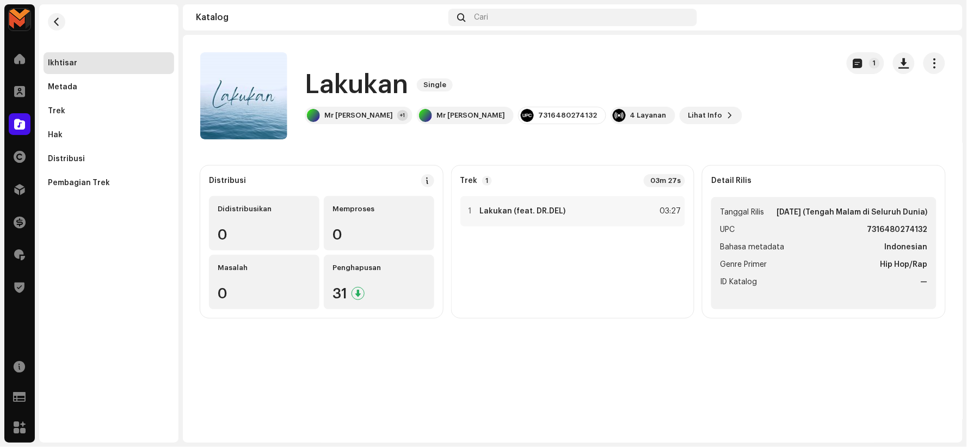
click at [351, 89] on h1 "Lakukan" at bounding box center [356, 84] width 103 height 35
click at [350, 79] on h1 "Lakukan" at bounding box center [356, 84] width 103 height 35
click at [351, 83] on h1 "Lakukan" at bounding box center [356, 84] width 103 height 35
click at [351, 85] on h1 "Lakukan" at bounding box center [356, 84] width 103 height 35
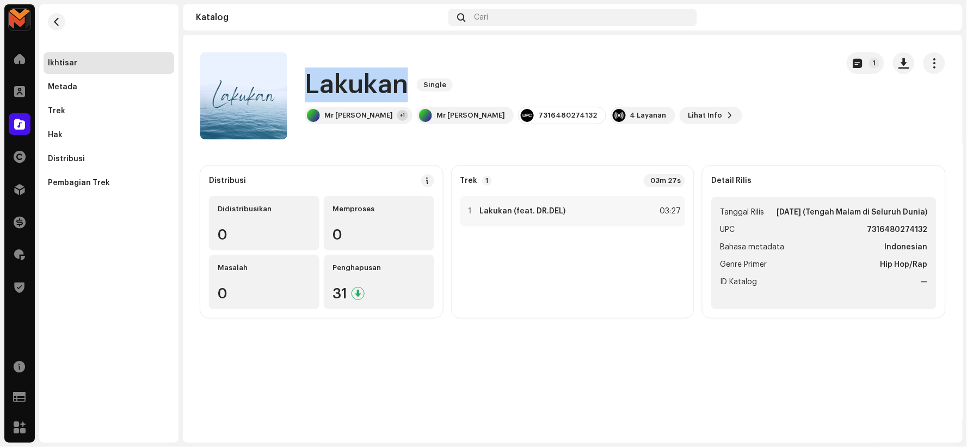
click at [351, 86] on h1 "Lakukan" at bounding box center [356, 84] width 103 height 35
click at [351, 87] on h1 "Lakukan" at bounding box center [356, 84] width 103 height 35
copy div "Lakukan Single"
click at [468, 209] on div at bounding box center [470, 211] width 8 height 9
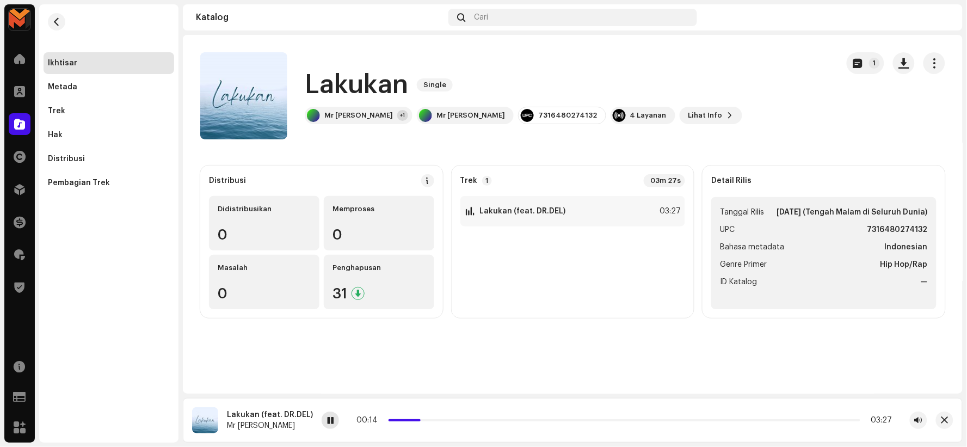
click at [327, 416] on span at bounding box center [330, 420] width 7 height 9
drag, startPoint x: 417, startPoint y: 419, endPoint x: 399, endPoint y: 421, distance: 18.0
click at [410, 421] on div "00:11 03:27" at bounding box center [624, 420] width 536 height 9
click at [327, 422] on span at bounding box center [330, 420] width 7 height 9
drag, startPoint x: 403, startPoint y: 417, endPoint x: 353, endPoint y: 426, distance: 50.9
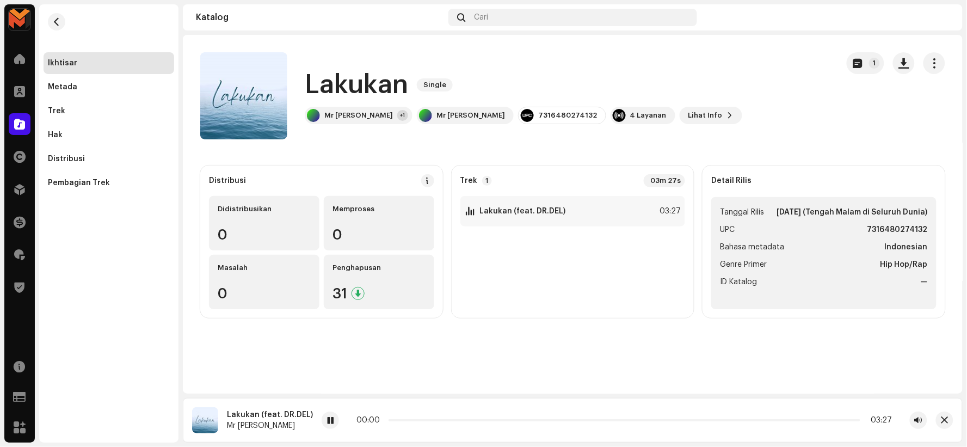
click at [353, 426] on div "00:00 03:27" at bounding box center [625, 419] width 606 height 17
click at [327, 422] on span at bounding box center [330, 420] width 7 height 9
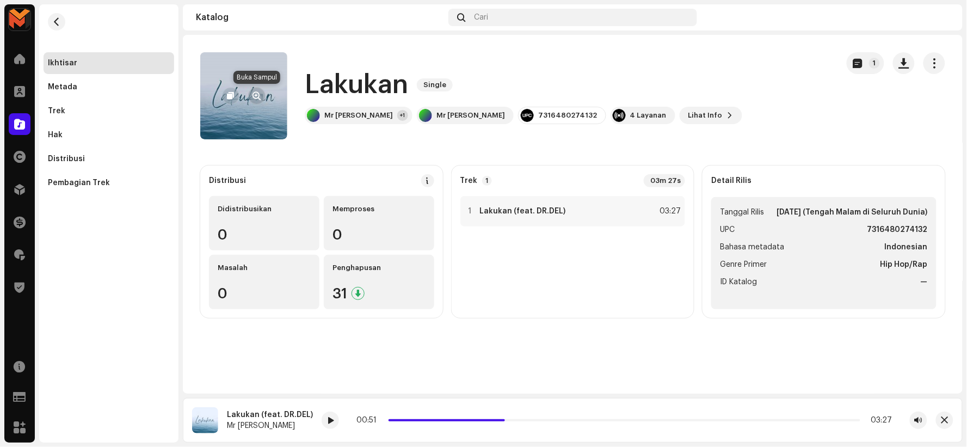
click at [260, 95] on span "button" at bounding box center [257, 95] width 8 height 9
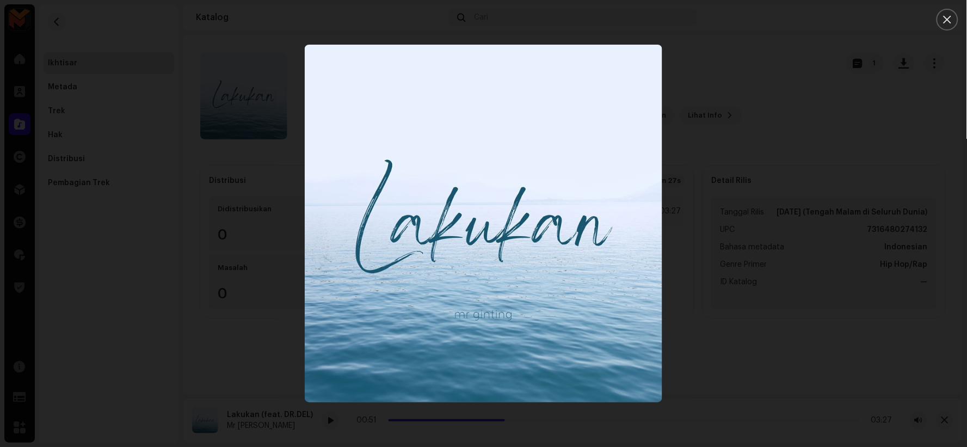
click at [953, 15] on button "Close" at bounding box center [947, 20] width 22 height 22
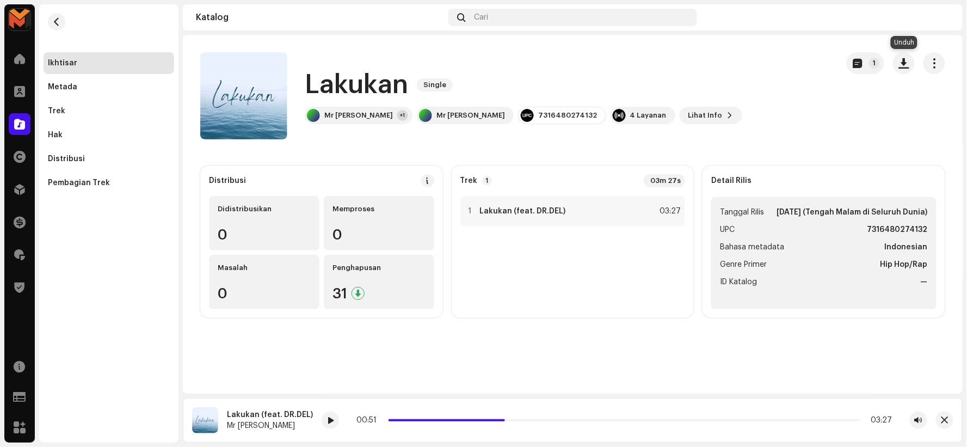
drag, startPoint x: 906, startPoint y: 59, endPoint x: 901, endPoint y: 74, distance: 16.0
click at [906, 60] on span "button" at bounding box center [904, 63] width 10 height 9
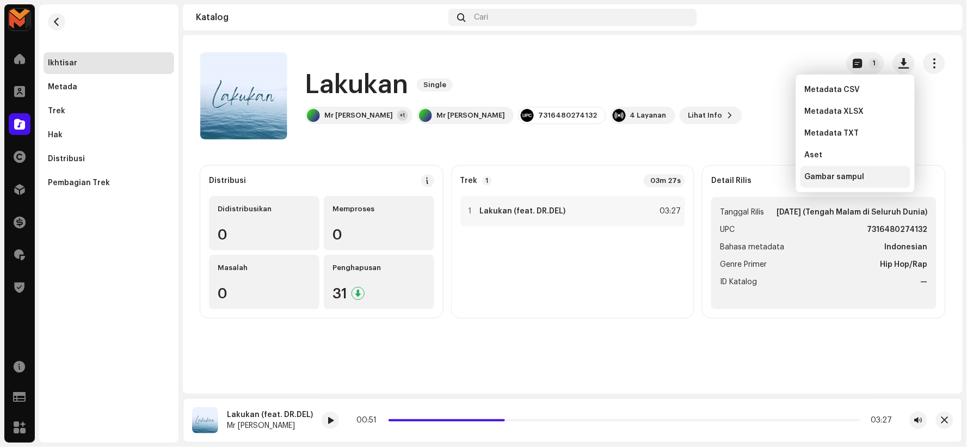
click at [868, 170] on div "Gambar sampul" at bounding box center [855, 177] width 110 height 22
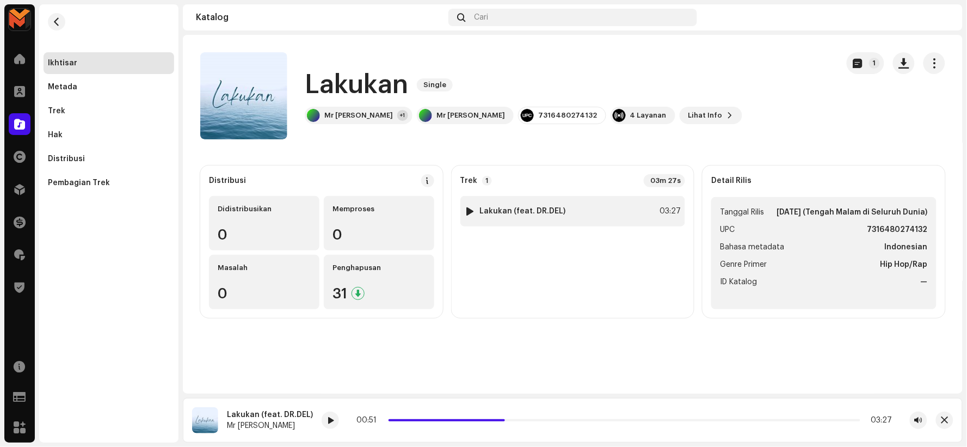
click at [534, 209] on strong "Lakukan (feat. DR.DEL)" at bounding box center [523, 211] width 86 height 9
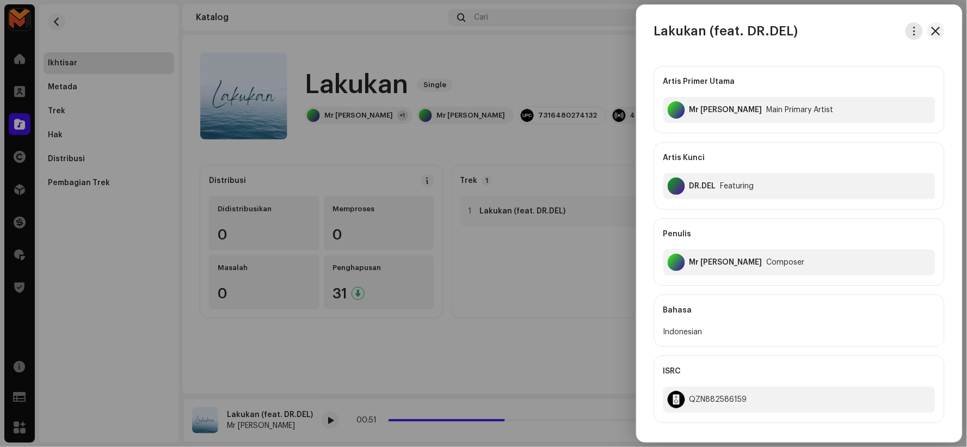
click at [910, 32] on span "button" at bounding box center [914, 31] width 8 height 9
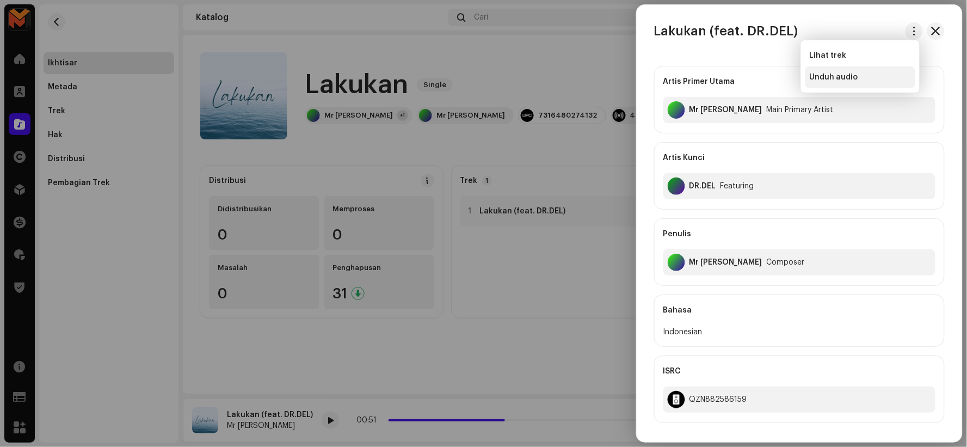
click at [817, 73] on span "Unduh audio" at bounding box center [834, 77] width 48 height 9
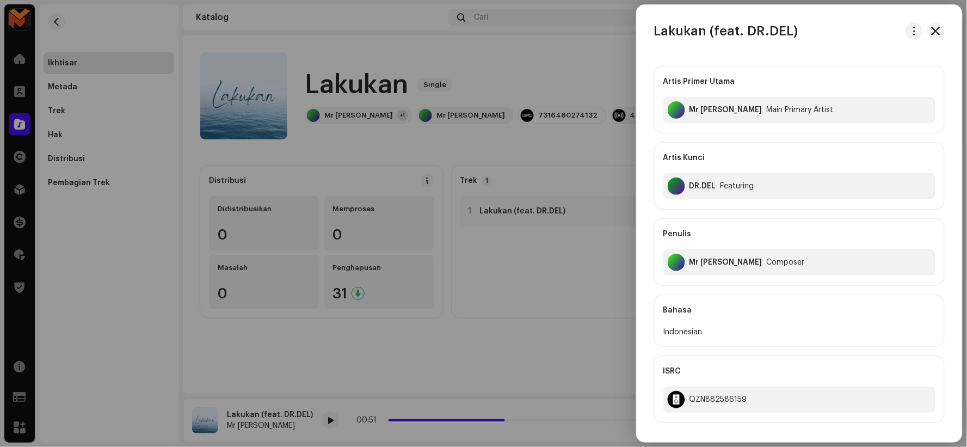
drag, startPoint x: 378, startPoint y: 67, endPoint x: 347, endPoint y: 9, distance: 66.0
click at [378, 64] on div at bounding box center [483, 223] width 967 height 447
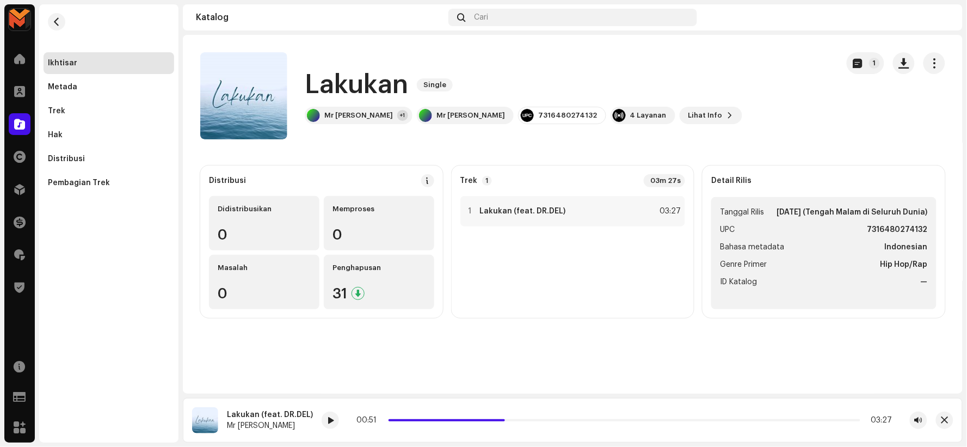
click at [367, 80] on h1 "Lakukan" at bounding box center [356, 84] width 103 height 35
copy h1 "Lakukan"
click at [509, 219] on div "1 Lakukan (feat. DR.DEL) 03:27" at bounding box center [572, 211] width 225 height 30
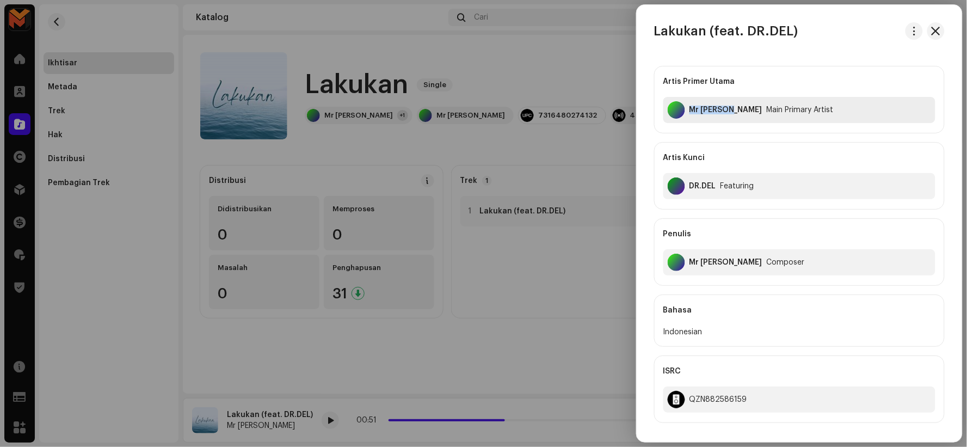
copy div "[PERSON_NAME]"
drag, startPoint x: 688, startPoint y: 105, endPoint x: 730, endPoint y: 118, distance: 44.2
click at [730, 118] on div "Mr Ginting Main Primary Artist" at bounding box center [799, 110] width 272 height 26
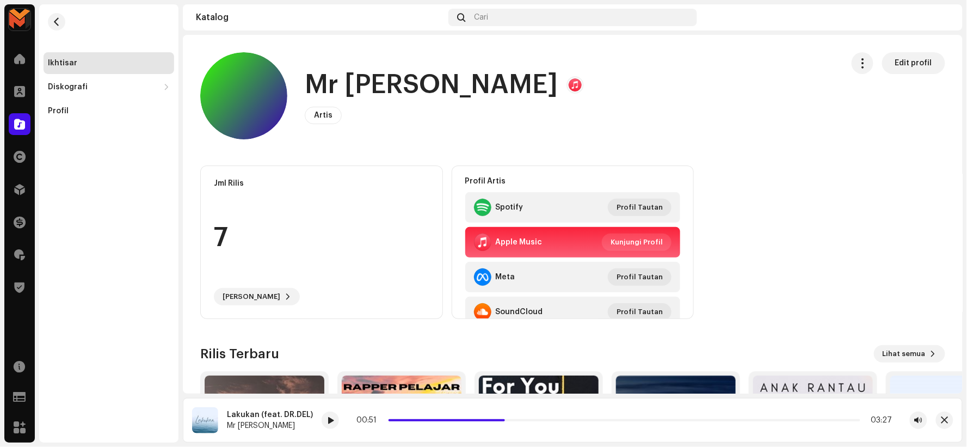
click at [337, 78] on h1 "[PERSON_NAME]" at bounding box center [431, 84] width 253 height 35
click at [337, 78] on h1 "Mr Ginting" at bounding box center [431, 84] width 253 height 35
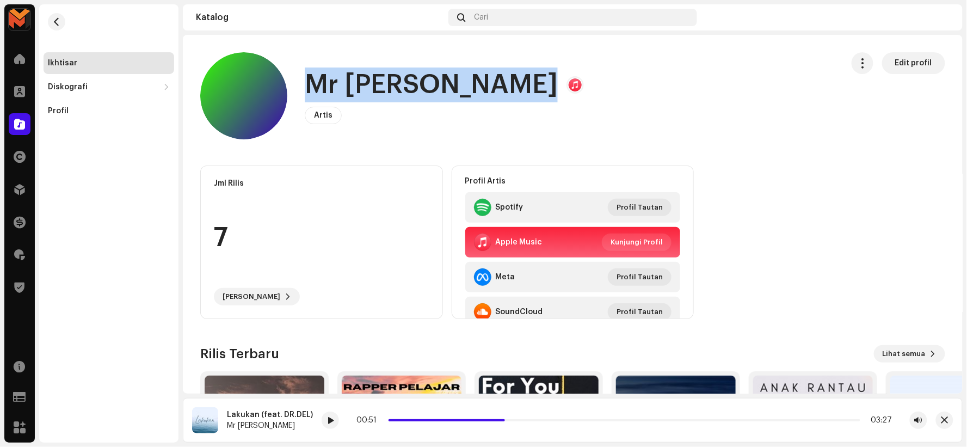
click at [337, 78] on h1 "Mr Ginting" at bounding box center [431, 84] width 253 height 35
copy h1 "Mr Ginting"
drag, startPoint x: 53, startPoint y: 17, endPoint x: 109, endPoint y: 24, distance: 56.6
click at [53, 17] on span "button" at bounding box center [57, 21] width 8 height 9
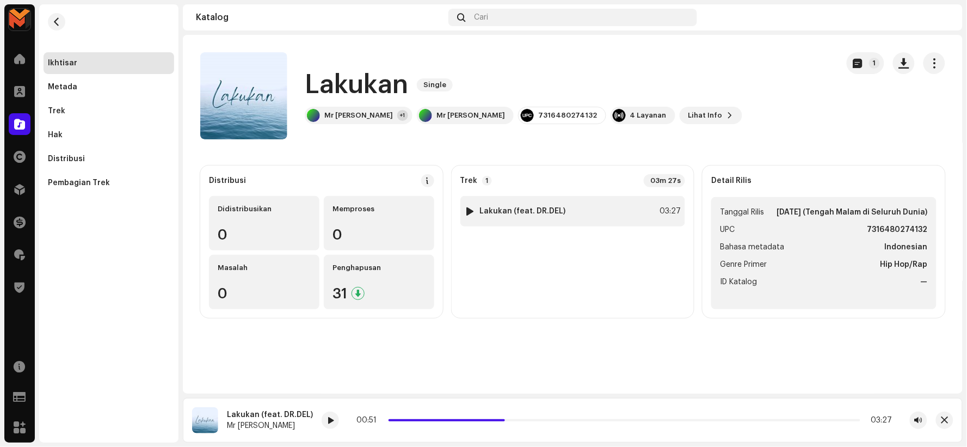
click at [564, 206] on div "1 Lakukan (feat. DR.DEL) 03:27" at bounding box center [572, 211] width 225 height 30
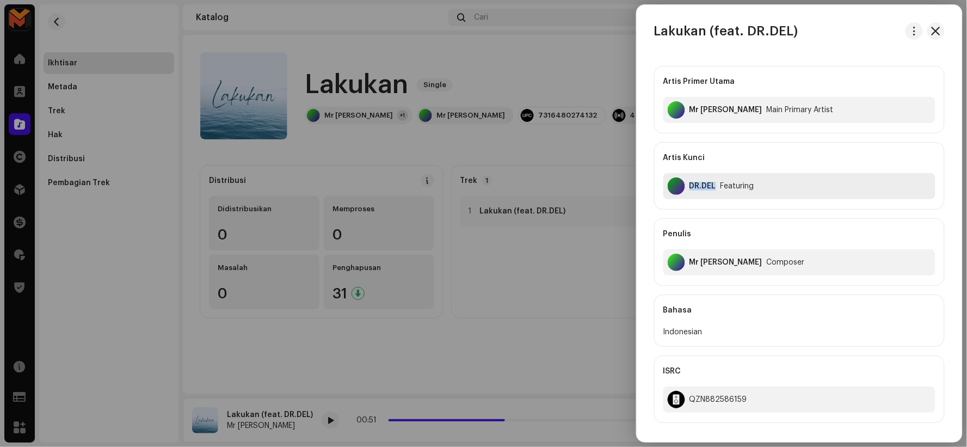
drag, startPoint x: 688, startPoint y: 184, endPoint x: 716, endPoint y: 198, distance: 31.6
click at [716, 198] on div "DR.DEL Featuring" at bounding box center [799, 186] width 272 height 26
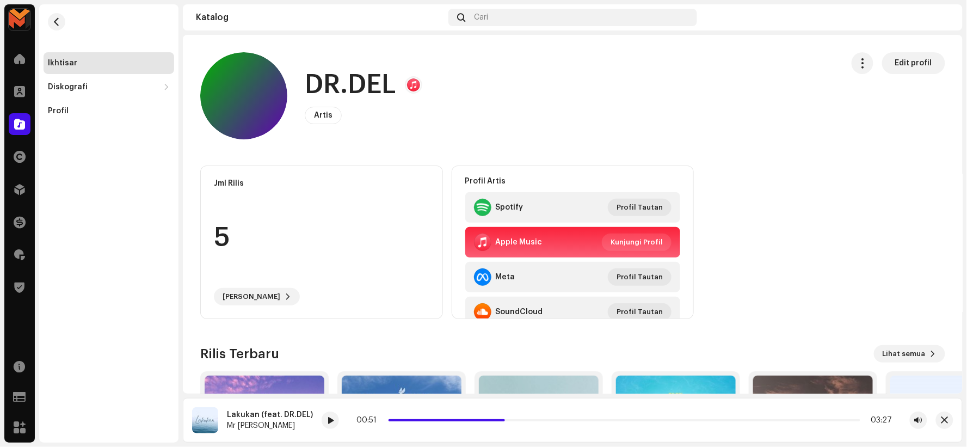
click at [380, 81] on h1 "DR.DEL" at bounding box center [350, 84] width 91 height 35
click at [381, 81] on h1 "DR.DEL" at bounding box center [350, 84] width 91 height 35
copy h1 "DR.DEL"
click at [59, 17] on span "button" at bounding box center [57, 21] width 8 height 9
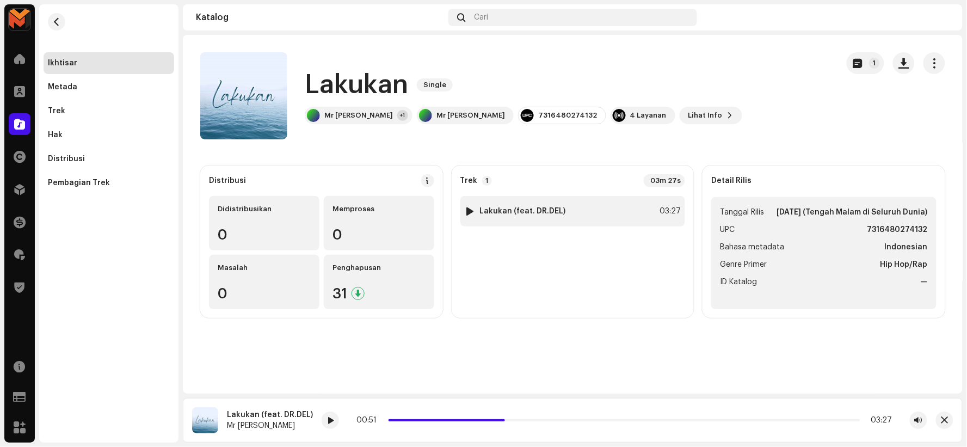
click at [582, 207] on div "1 Lakukan (feat. DR.DEL) 03:27" at bounding box center [572, 211] width 225 height 30
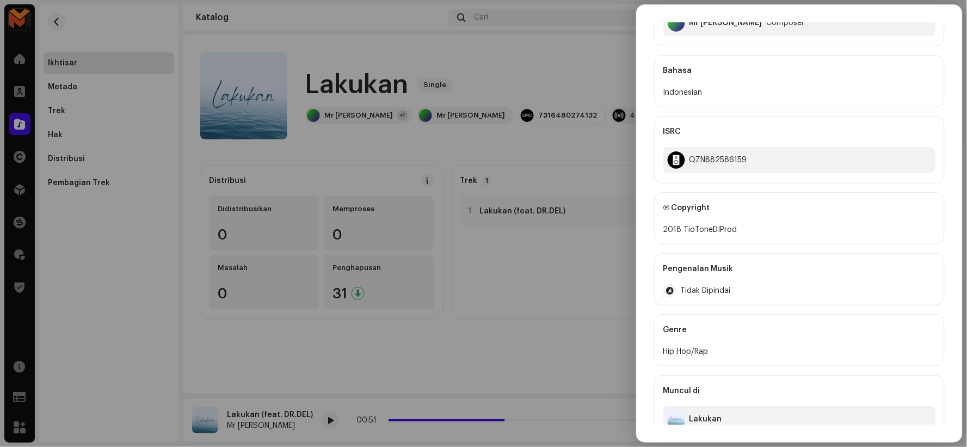
scroll to position [242, 0]
click at [246, 134] on div at bounding box center [483, 223] width 967 height 447
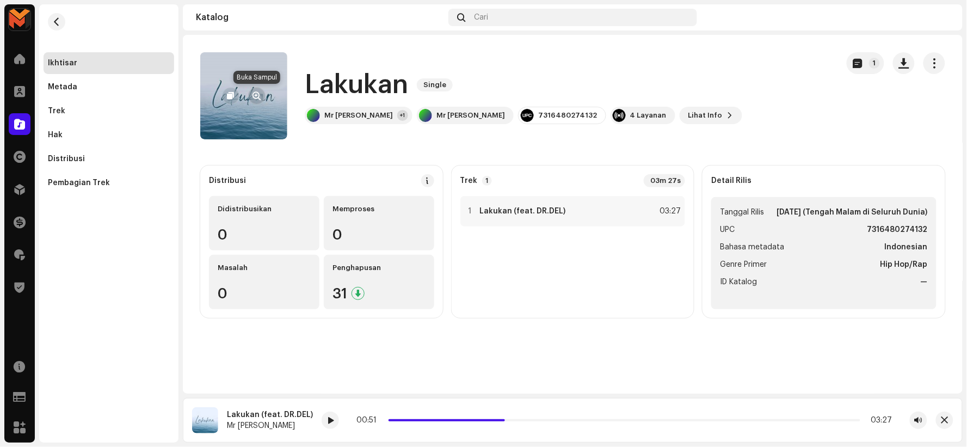
click at [254, 95] on span "button" at bounding box center [257, 95] width 8 height 9
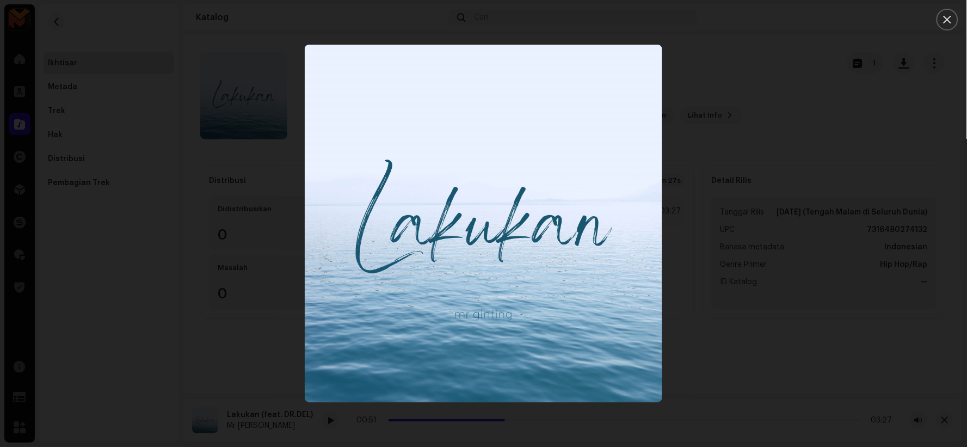
click at [875, 131] on div at bounding box center [483, 223] width 967 height 447
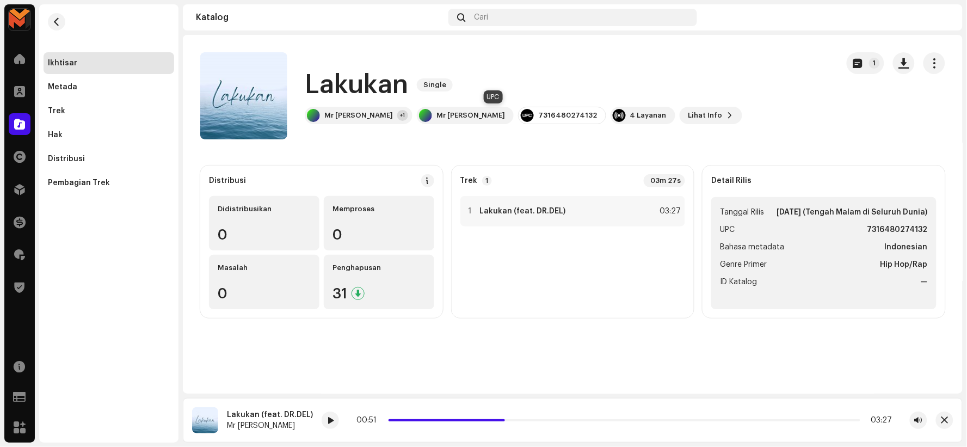
click at [538, 113] on div "7316480274132" at bounding box center [567, 115] width 59 height 9
copy div "7316480274132"
click at [561, 210] on strong "Lakukan (feat. DR.DEL)" at bounding box center [523, 211] width 86 height 9
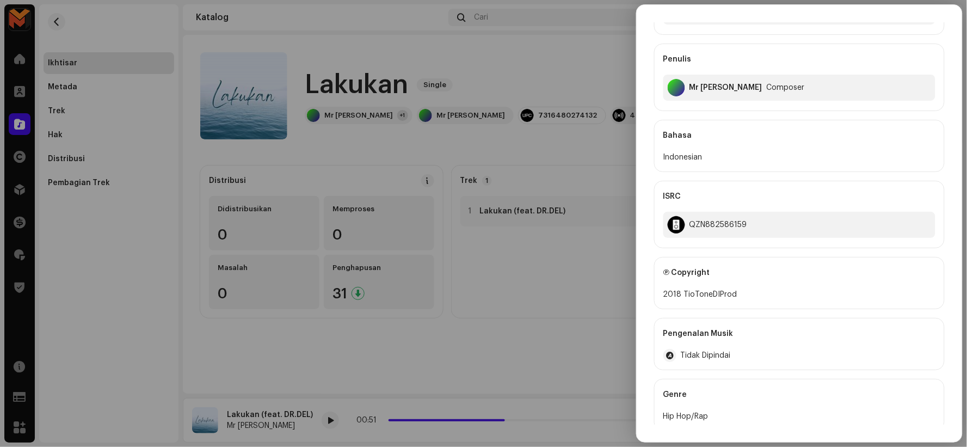
scroll to position [181, 0]
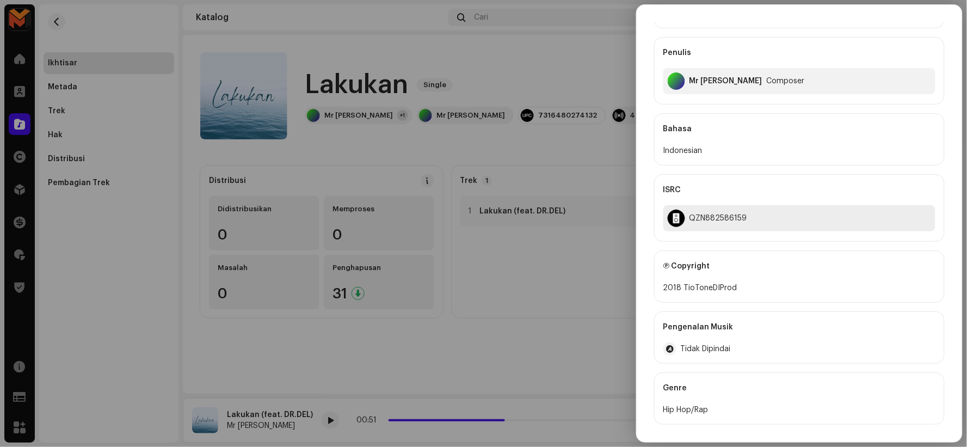
click at [708, 219] on div "QZN882586159" at bounding box center [718, 218] width 58 height 9
copy div "QZN882586159"
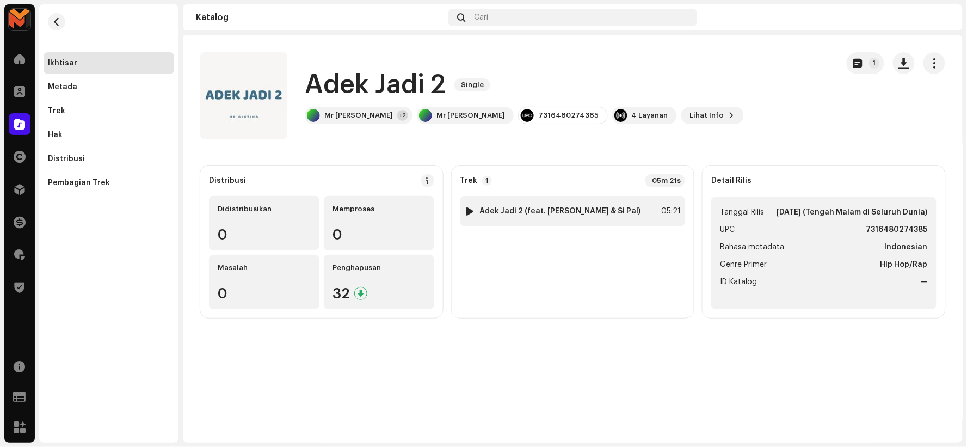
click at [520, 203] on div "1 Adek Jadi 2 (feat. [PERSON_NAME] & Si Pal) 05:21" at bounding box center [572, 211] width 225 height 30
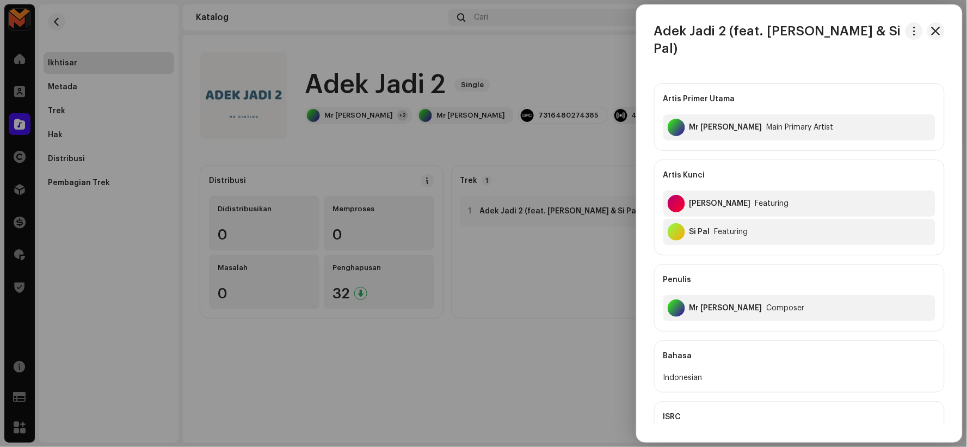
click at [543, 275] on div at bounding box center [483, 223] width 967 height 447
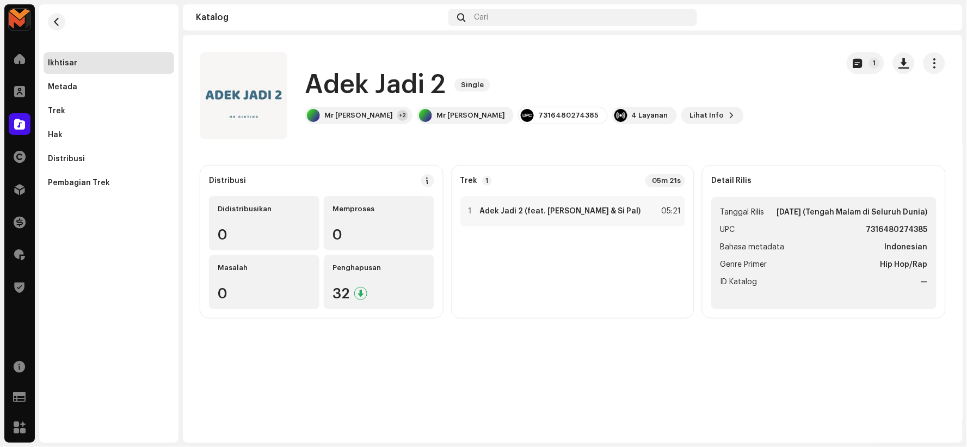
click at [335, 75] on h1 "Adek Jadi 2" at bounding box center [375, 84] width 141 height 35
click at [334, 75] on h1 "Adek Jadi 2" at bounding box center [375, 84] width 141 height 35
click at [332, 76] on h1 "Adek Jadi 2" at bounding box center [375, 84] width 141 height 35
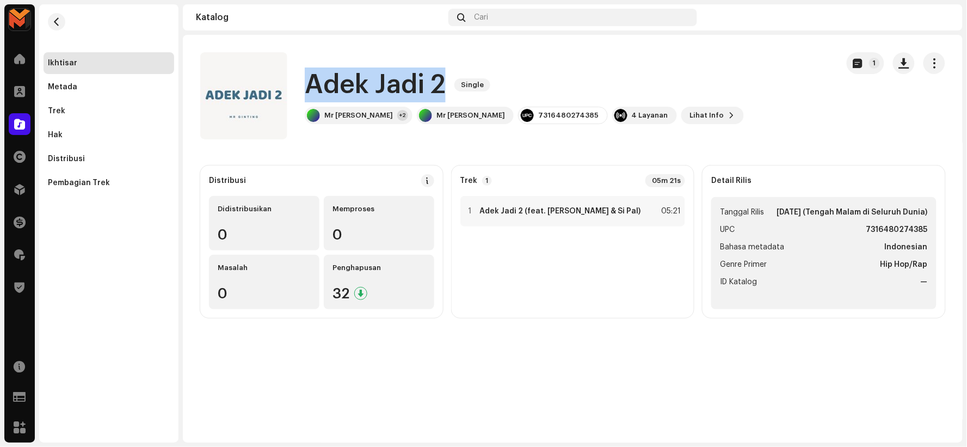
click at [332, 77] on h1 "Adek Jadi 2" at bounding box center [375, 84] width 141 height 35
click at [331, 77] on h1 "Adek Jadi 2" at bounding box center [375, 84] width 141 height 35
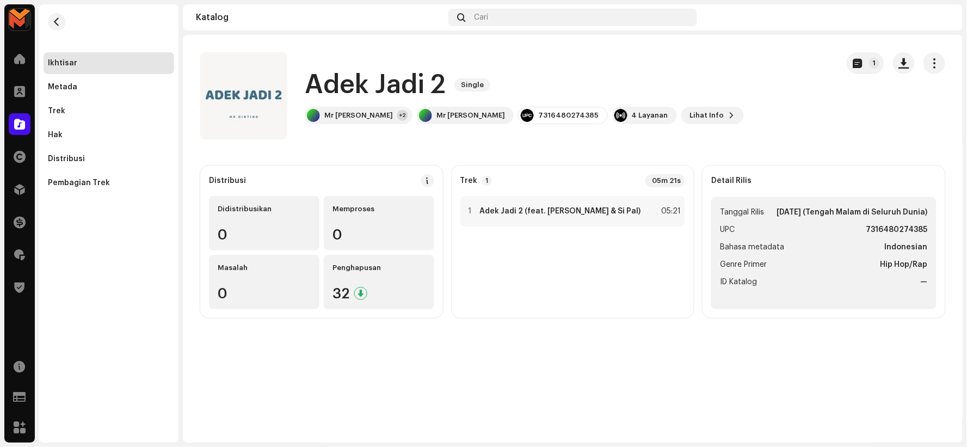
click at [330, 76] on h1 "Adek Jadi 2" at bounding box center [375, 84] width 141 height 35
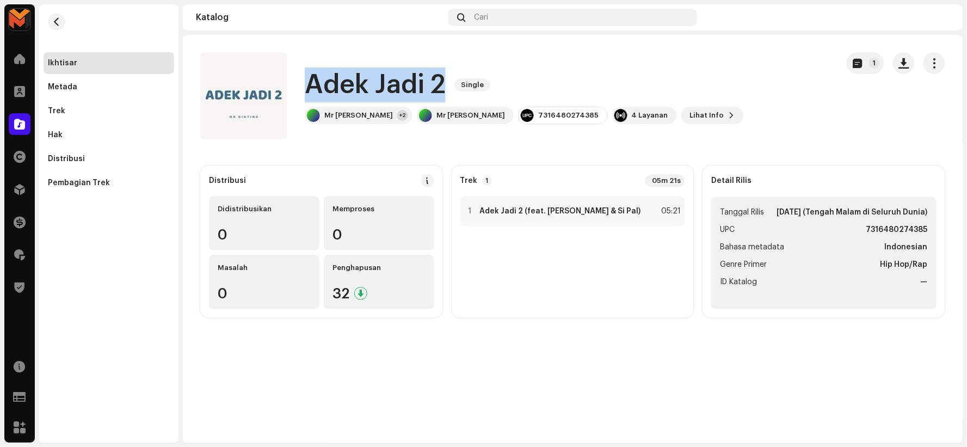
click at [330, 76] on h1 "Adek Jadi 2" at bounding box center [375, 84] width 141 height 35
copy div "Adek Jadi 2 Single"
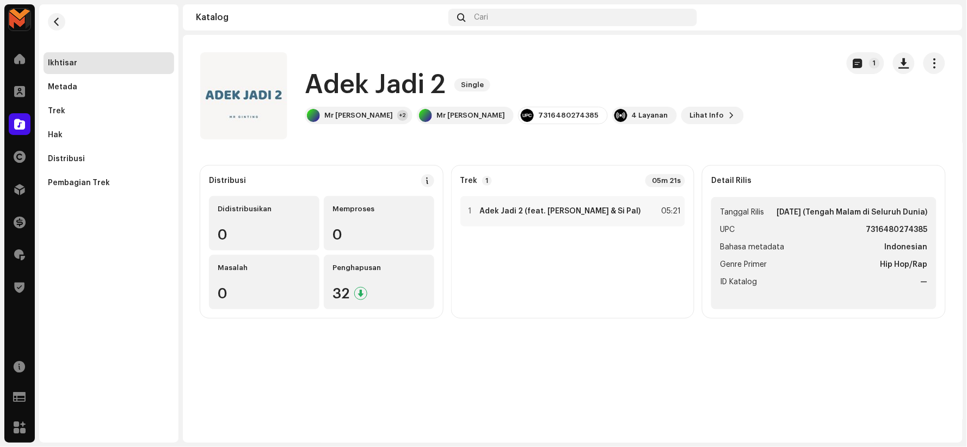
click at [537, 346] on div "Adek Jadi 2 Single 1 Adek Jadi 2 Single Mr Ginting +2 Mr Ginting 7316480274385 …" at bounding box center [573, 238] width 780 height 407
click at [554, 213] on strong "Adek Jadi 2 (feat. Henry Manullang & Si Pal)" at bounding box center [560, 211] width 161 height 9
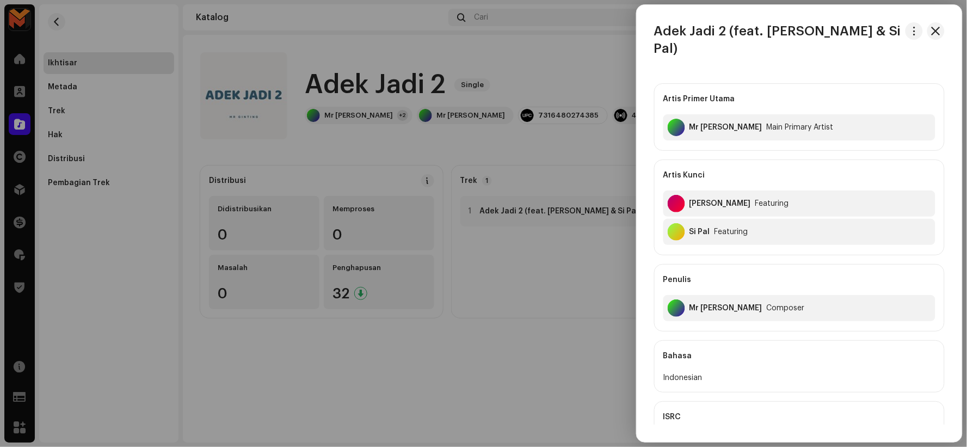
drag, startPoint x: 218, startPoint y: 88, endPoint x: 282, endPoint y: 89, distance: 63.7
click at [219, 88] on div at bounding box center [483, 223] width 967 height 447
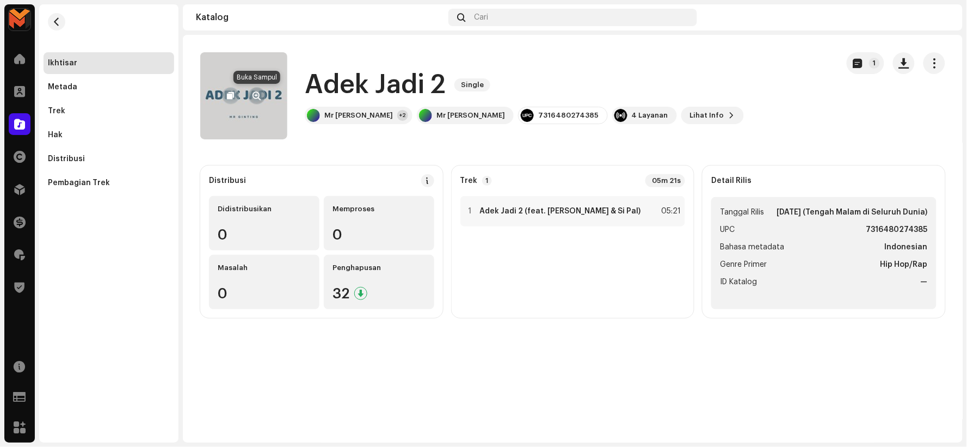
click at [258, 92] on span "button" at bounding box center [257, 95] width 8 height 9
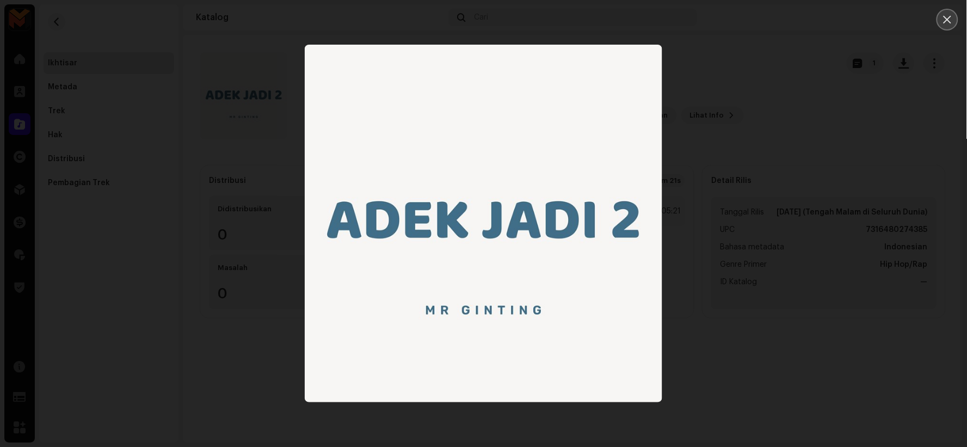
click at [948, 22] on icon "Close" at bounding box center [947, 20] width 10 height 10
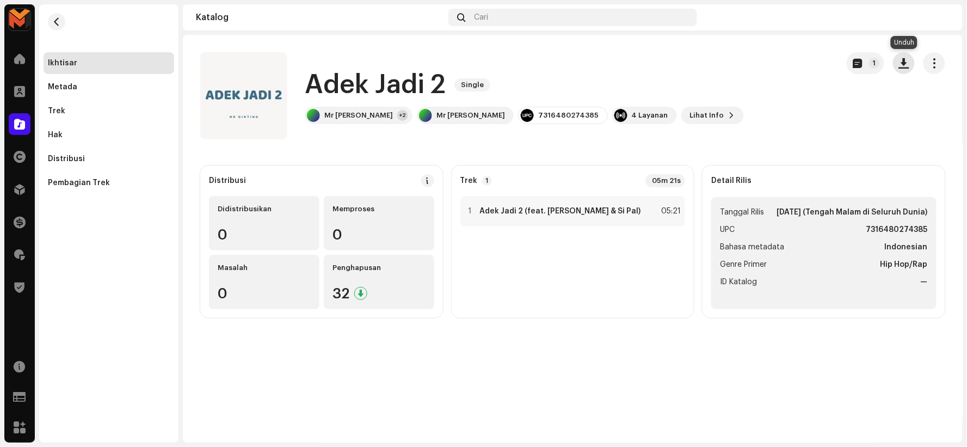
click at [910, 65] on button "button" at bounding box center [904, 63] width 22 height 22
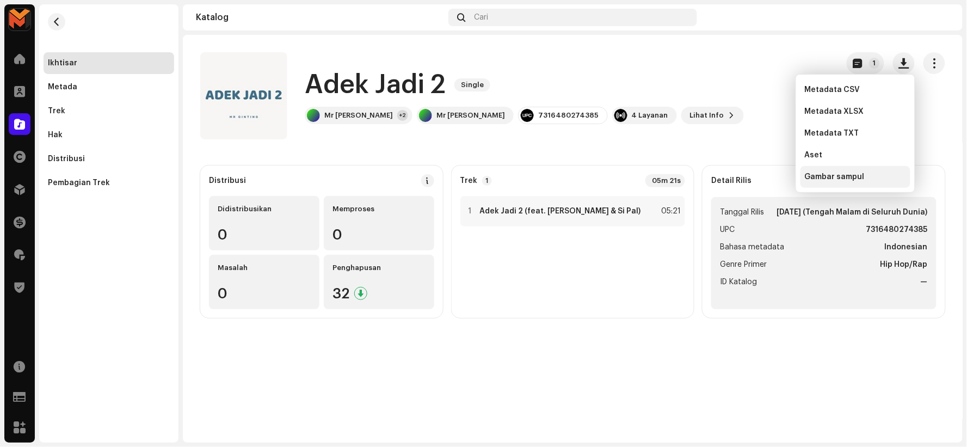
click at [849, 173] on span "Gambar sampul" at bounding box center [835, 176] width 60 height 9
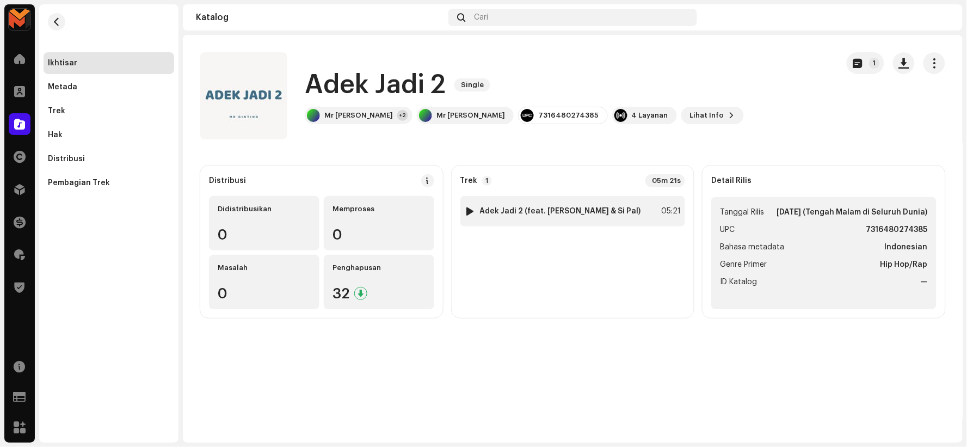
click at [517, 202] on div "1 Adek Jadi 2 (feat. Henry Manullang & Si Pal) 05:21" at bounding box center [572, 211] width 225 height 30
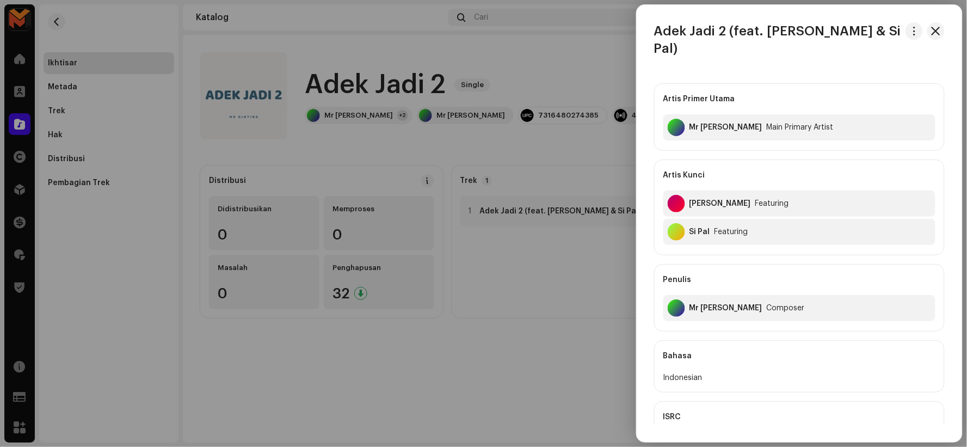
drag, startPoint x: 907, startPoint y: 26, endPoint x: 913, endPoint y: 40, distance: 15.7
click at [910, 27] on span "button" at bounding box center [914, 31] width 8 height 9
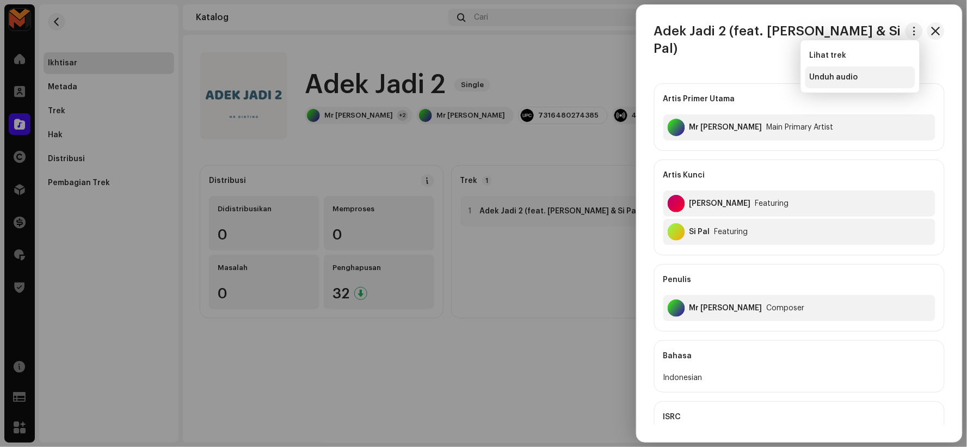
click at [901, 73] on div "Unduh audio" at bounding box center [860, 77] width 101 height 9
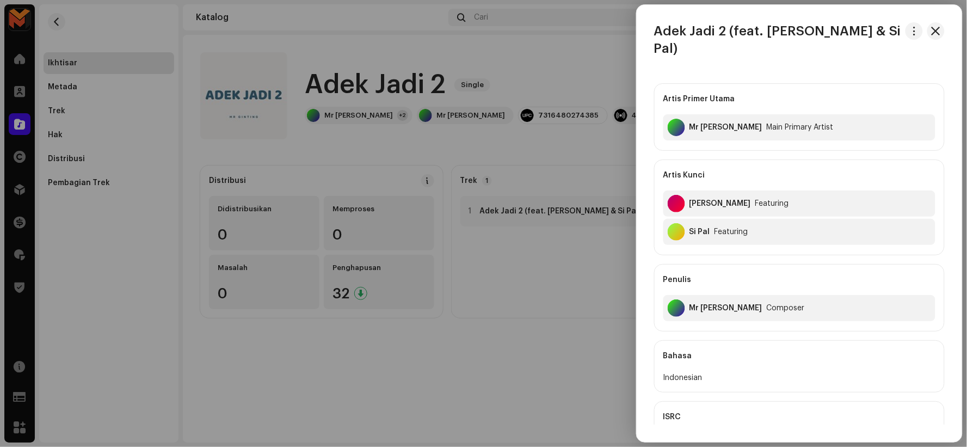
click at [356, 76] on div at bounding box center [483, 223] width 967 height 447
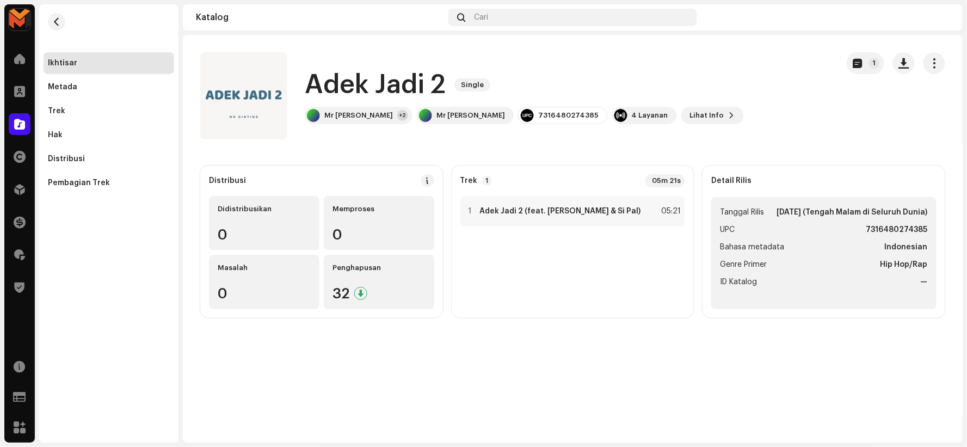
click at [363, 74] on h1 "Adek Jadi 2" at bounding box center [375, 84] width 141 height 35
click at [363, 73] on h1 "Adek Jadi 2" at bounding box center [375, 84] width 141 height 35
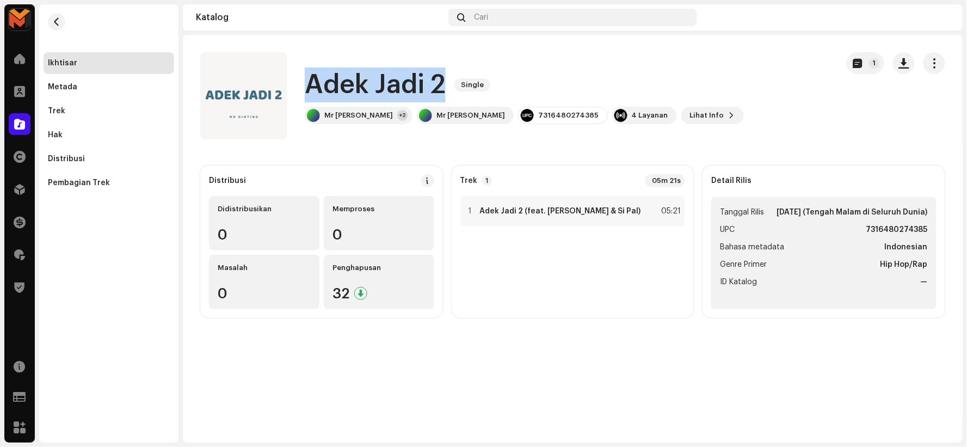
click at [363, 73] on h1 "Adek Jadi 2" at bounding box center [375, 84] width 141 height 35
copy div "Adek Jadi 2 Single"
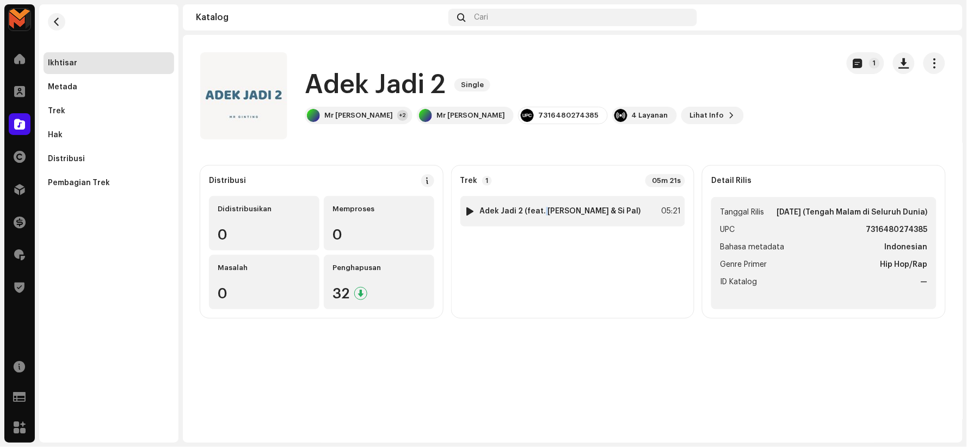
click at [542, 211] on strong "Adek Jadi 2 (feat. Henry Manullang & Si Pal)" at bounding box center [560, 211] width 161 height 9
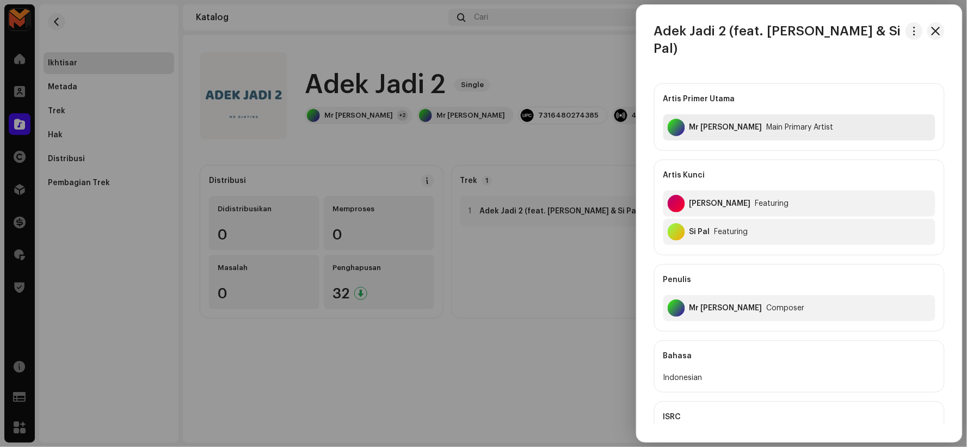
click at [693, 125] on div "[PERSON_NAME]" at bounding box center [725, 127] width 73 height 9
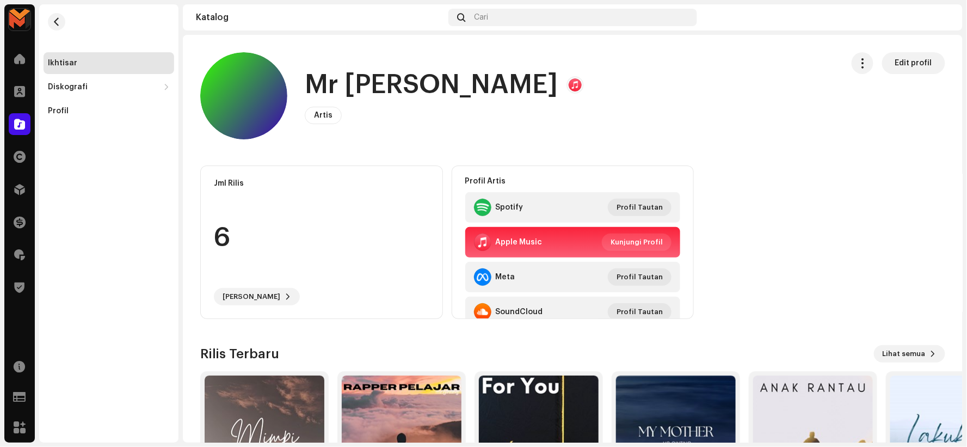
click at [357, 89] on h1 "[PERSON_NAME]" at bounding box center [431, 84] width 253 height 35
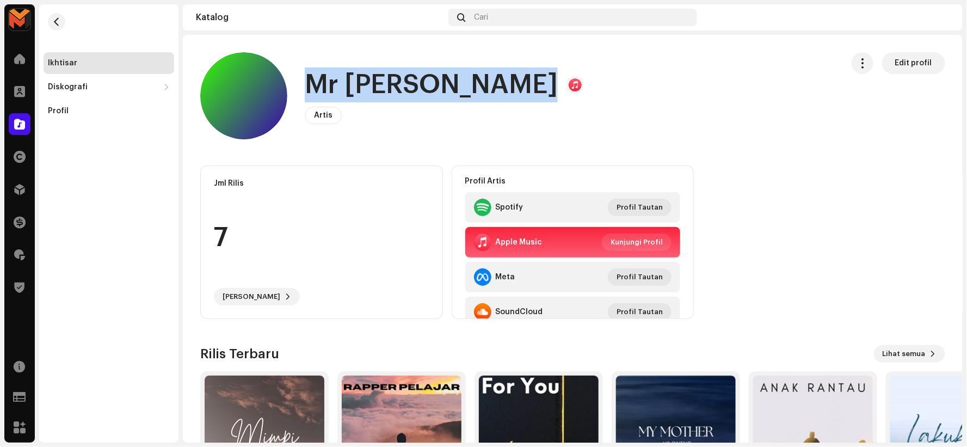
click at [357, 89] on h1 "[PERSON_NAME]" at bounding box center [431, 84] width 253 height 35
copy h1 "[PERSON_NAME]"
click at [61, 26] on button "button" at bounding box center [56, 21] width 17 height 17
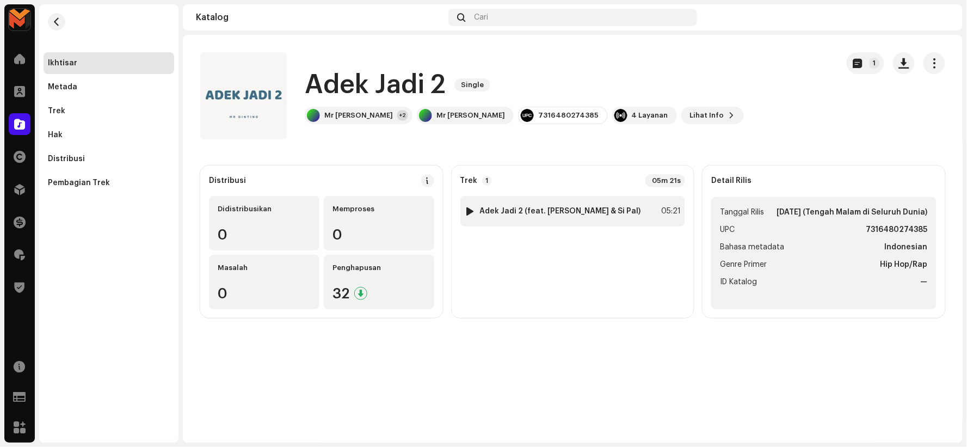
click at [528, 218] on div "1 Adek Jadi 2 (feat. Henry Manullang & Si Pal) 05:21" at bounding box center [572, 211] width 225 height 30
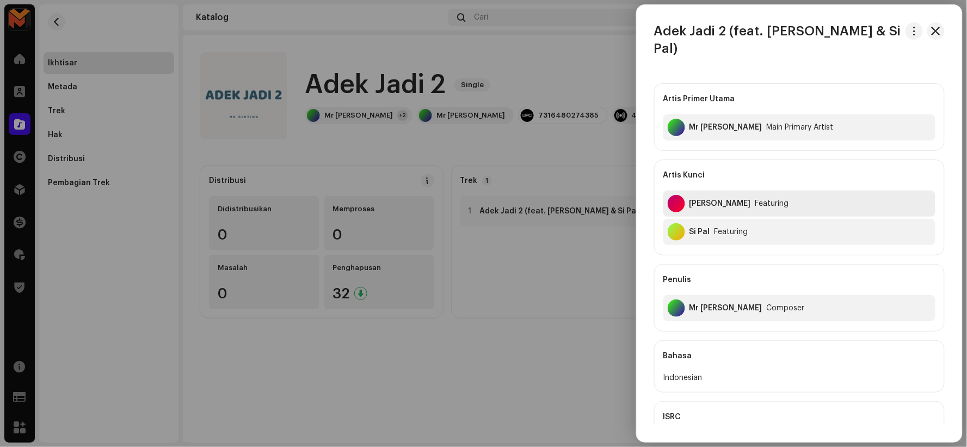
drag, startPoint x: 689, startPoint y: 200, endPoint x: 753, endPoint y: 209, distance: 64.4
click at [753, 209] on div "Henry Manullang Featuring" at bounding box center [799, 203] width 272 height 26
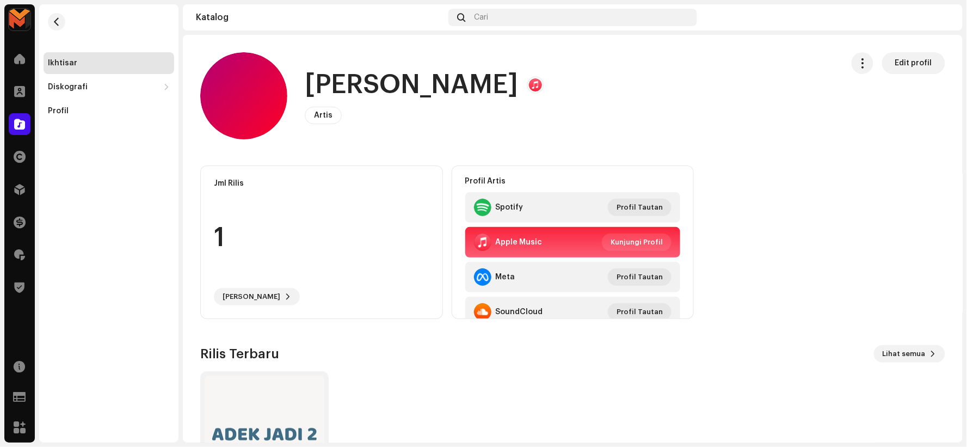
click at [368, 79] on h1 "Henry Manullang" at bounding box center [411, 84] width 213 height 35
click at [367, 82] on h1 "Henry Manullang" at bounding box center [411, 84] width 213 height 35
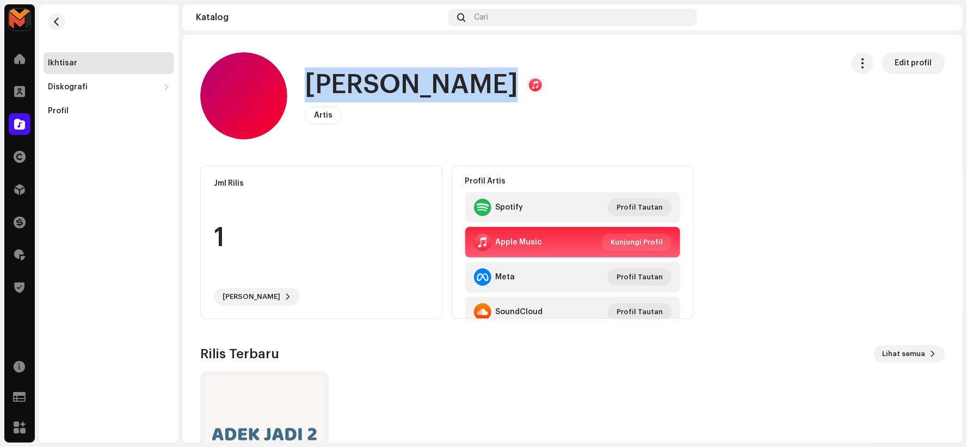
click at [367, 82] on h1 "Henry Manullang" at bounding box center [411, 84] width 213 height 35
copy h1 "Henry Manullang"
drag, startPoint x: 56, startPoint y: 20, endPoint x: 73, endPoint y: 29, distance: 19.7
click at [55, 20] on span "button" at bounding box center [57, 21] width 8 height 9
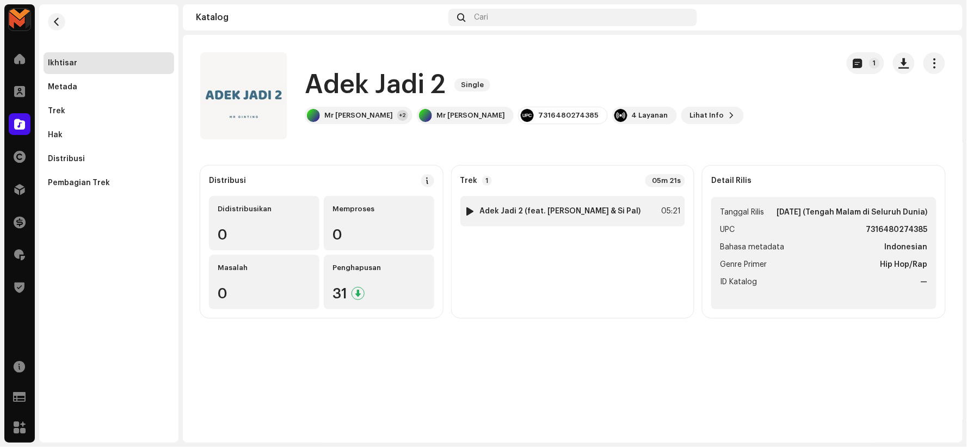
click at [542, 213] on strong "Adek Jadi 2 (feat. Henry Manullang & Si Pal)" at bounding box center [560, 211] width 161 height 9
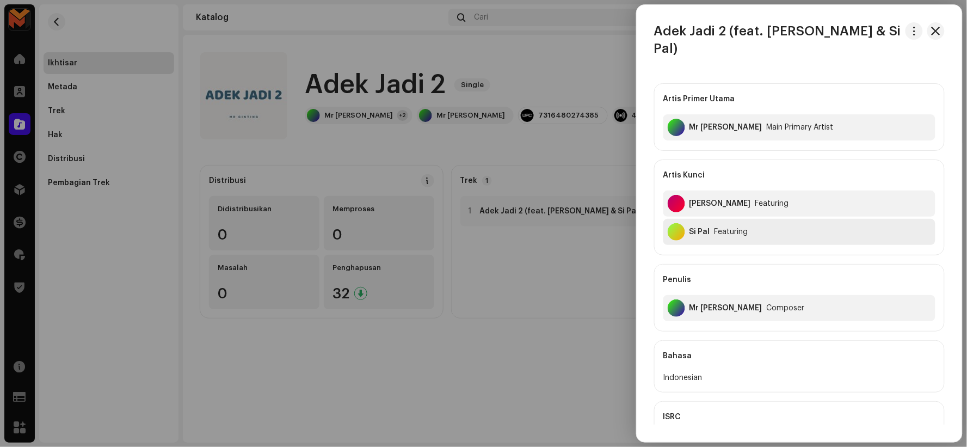
click at [695, 231] on div "Si Pal" at bounding box center [699, 231] width 21 height 9
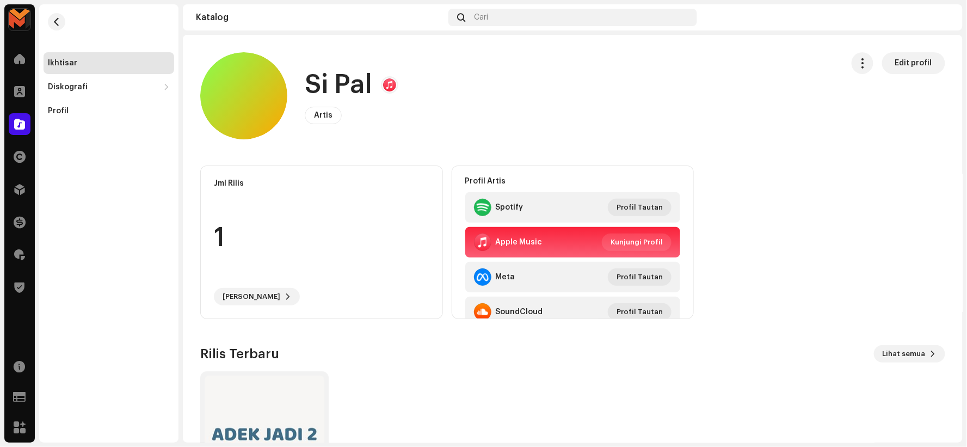
click at [324, 84] on h1 "Si Pal" at bounding box center [338, 84] width 67 height 35
copy h1 "Si Pal"
click at [55, 18] on span "button" at bounding box center [57, 21] width 8 height 9
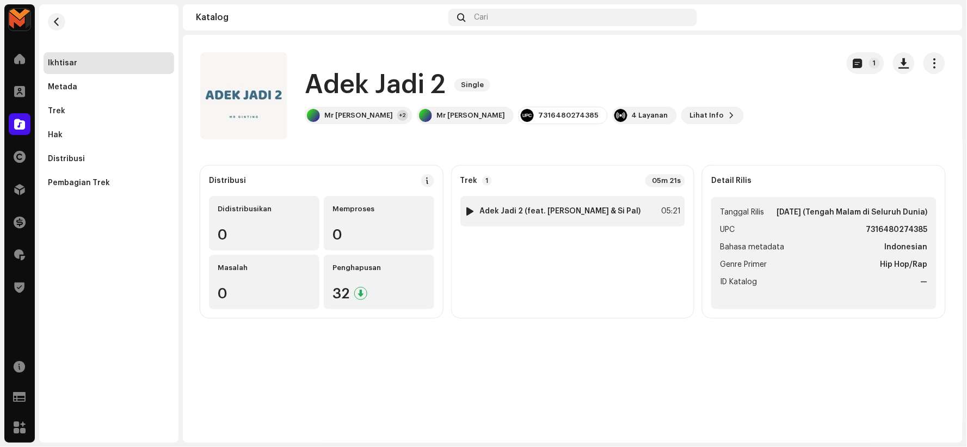
click at [466, 208] on div at bounding box center [470, 211] width 8 height 9
drag, startPoint x: 418, startPoint y: 420, endPoint x: 428, endPoint y: 419, distance: 9.8
click at [428, 419] on p-slider at bounding box center [633, 420] width 453 height 2
drag, startPoint x: 426, startPoint y: 417, endPoint x: 444, endPoint y: 421, distance: 18.2
click at [442, 420] on p-slider at bounding box center [632, 420] width 455 height 2
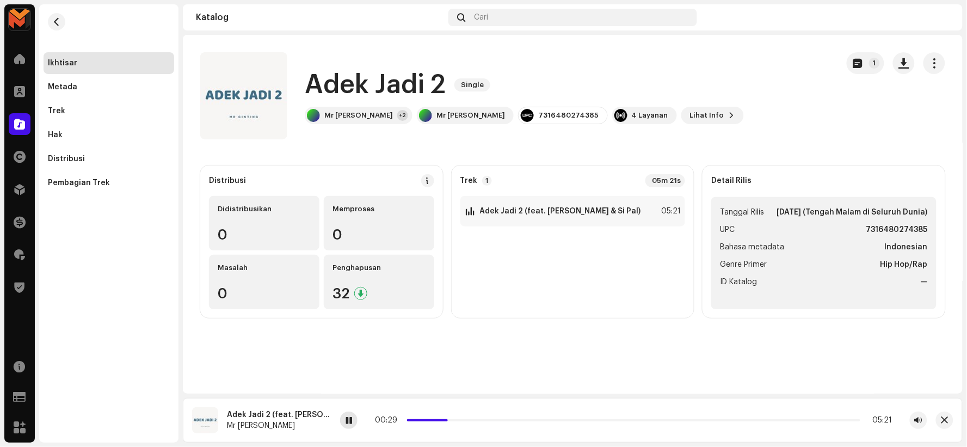
click at [349, 417] on span at bounding box center [348, 420] width 7 height 9
click at [350, 417] on span at bounding box center [348, 420] width 7 height 9
drag, startPoint x: 350, startPoint y: 417, endPoint x: 365, endPoint y: 368, distance: 51.1
click at [350, 416] on span at bounding box center [348, 420] width 7 height 9
click at [538, 112] on div "7316480274385" at bounding box center [568, 115] width 60 height 9
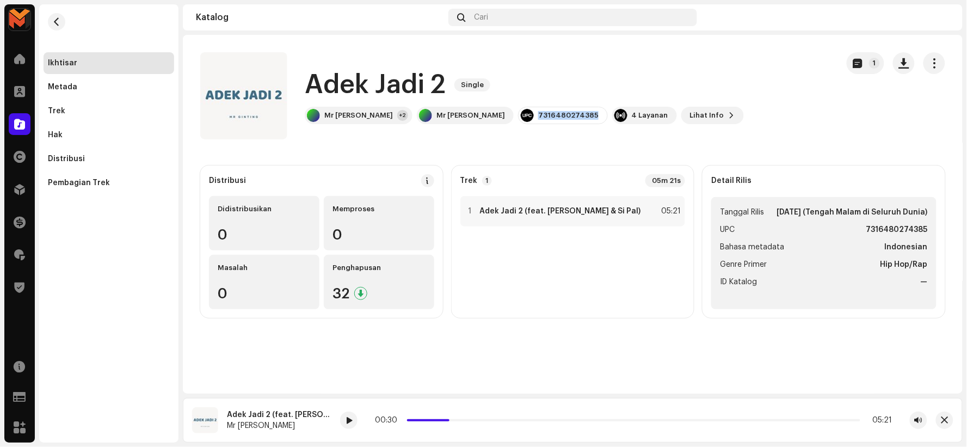
click at [538, 112] on div "7316480274385" at bounding box center [568, 115] width 60 height 9
copy div "7316480274385"
click at [613, 220] on div "1 Adek Jadi 2 (feat. Henry Manullang & Si Pal) 05:21" at bounding box center [572, 211] width 225 height 30
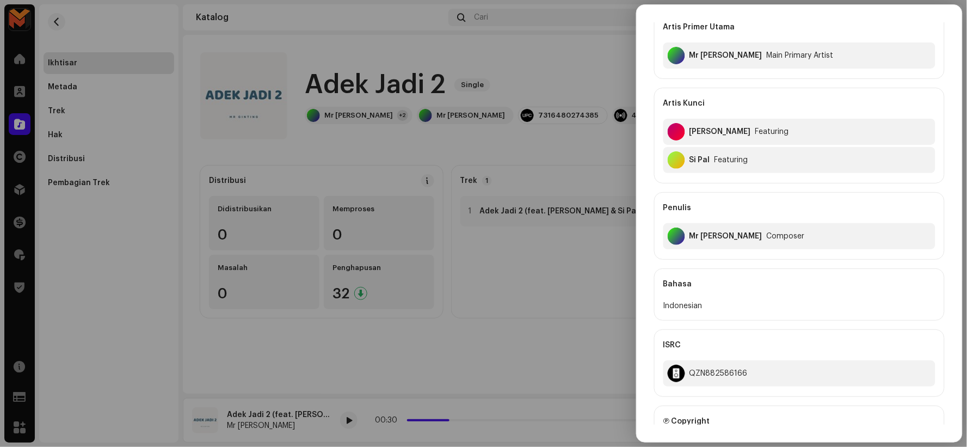
scroll to position [181, 0]
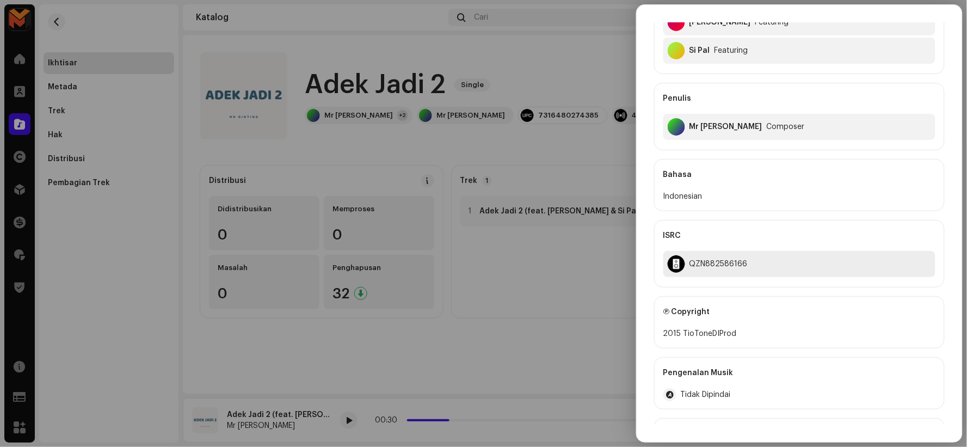
click at [702, 264] on div "QZN882586166" at bounding box center [718, 264] width 58 height 9
click at [703, 264] on div "QZN882586166" at bounding box center [718, 264] width 58 height 9
click at [704, 264] on div "QZN882586166" at bounding box center [718, 264] width 58 height 9
click at [704, 265] on div "QZN882586166" at bounding box center [718, 264] width 58 height 9
click at [702, 265] on div "QZN882586166" at bounding box center [718, 264] width 58 height 9
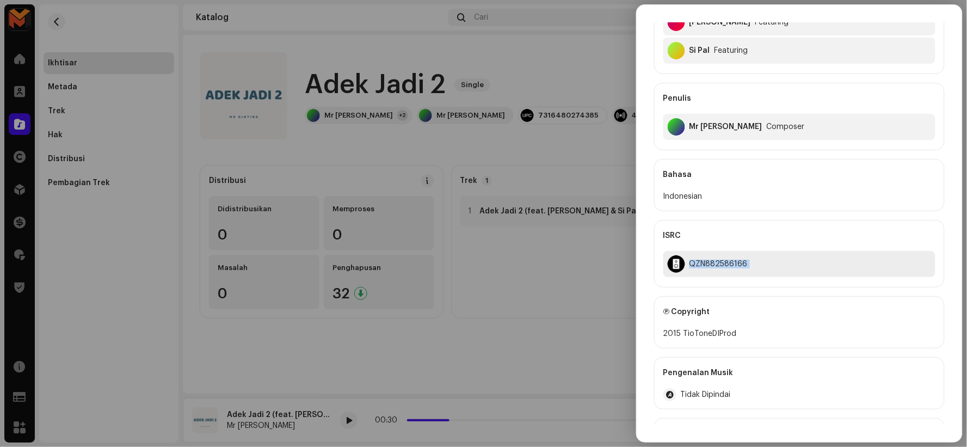
click at [701, 264] on div "QZN882586166" at bounding box center [718, 264] width 58 height 9
click at [702, 264] on div "QZN882586166" at bounding box center [718, 264] width 58 height 9
click at [701, 264] on div "QZN882586166" at bounding box center [718, 264] width 58 height 9
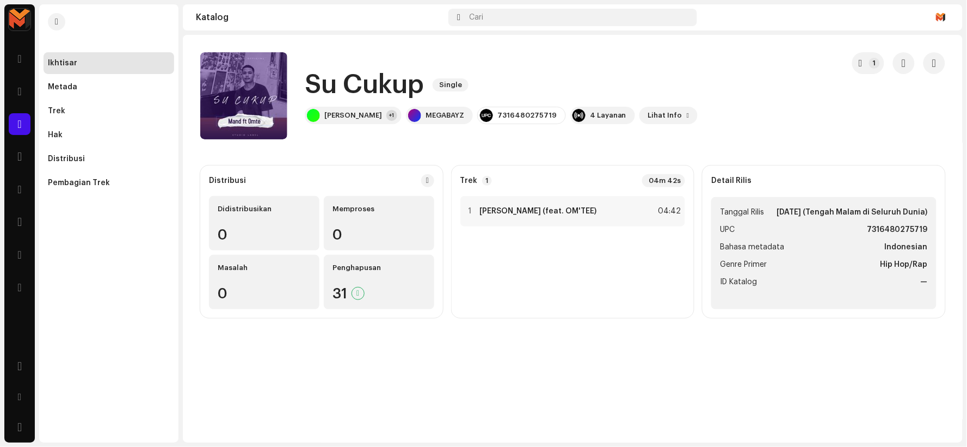
click at [347, 79] on h1 "Su Cukup" at bounding box center [364, 84] width 119 height 35
copy div "Su Cukup Single"
click at [509, 79] on div "Su Cukup Single" at bounding box center [501, 84] width 393 height 35
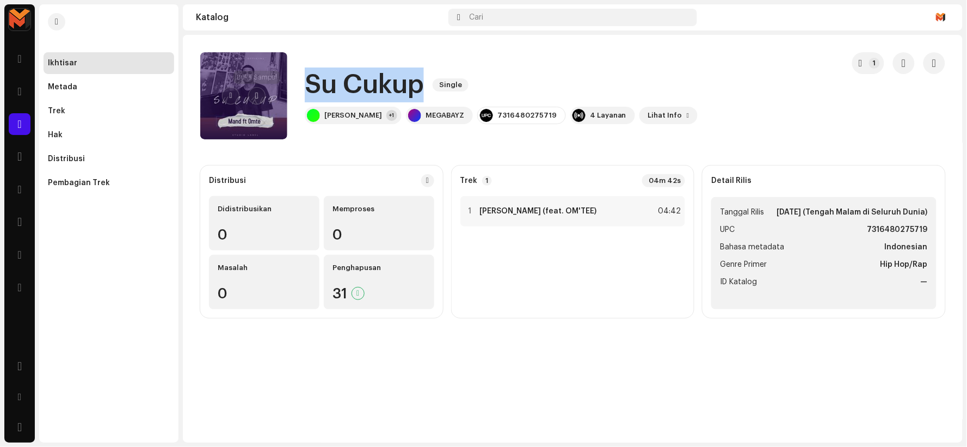
click at [255, 92] on span "button" at bounding box center [256, 95] width 3 height 9
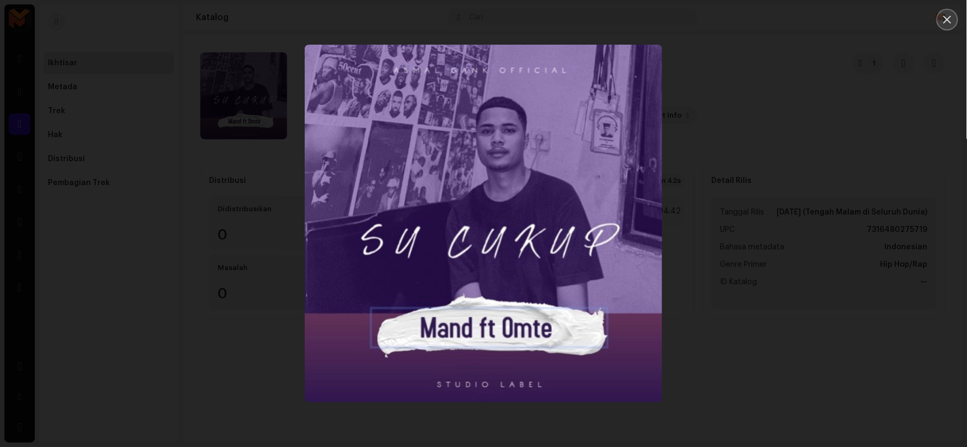
click at [948, 20] on icon "Close" at bounding box center [947, 20] width 10 height 10
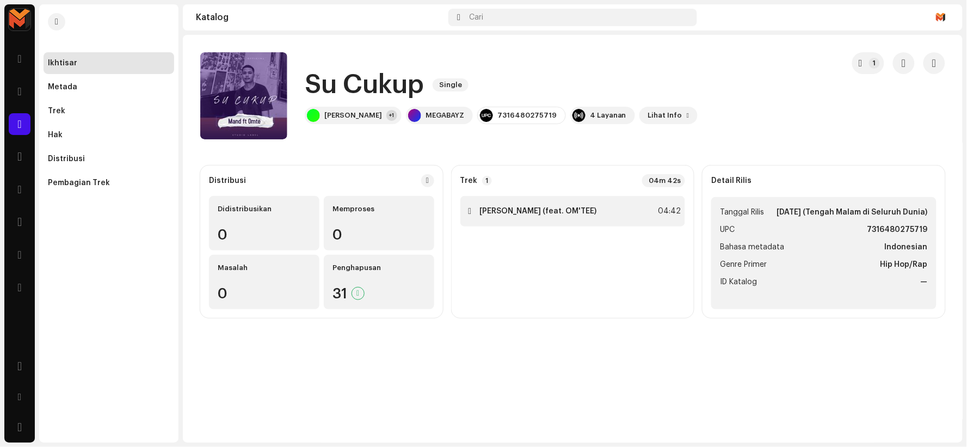
click at [600, 213] on div "1 Su Cukup (feat. OM'TEE) 04:42" at bounding box center [572, 211] width 225 height 30
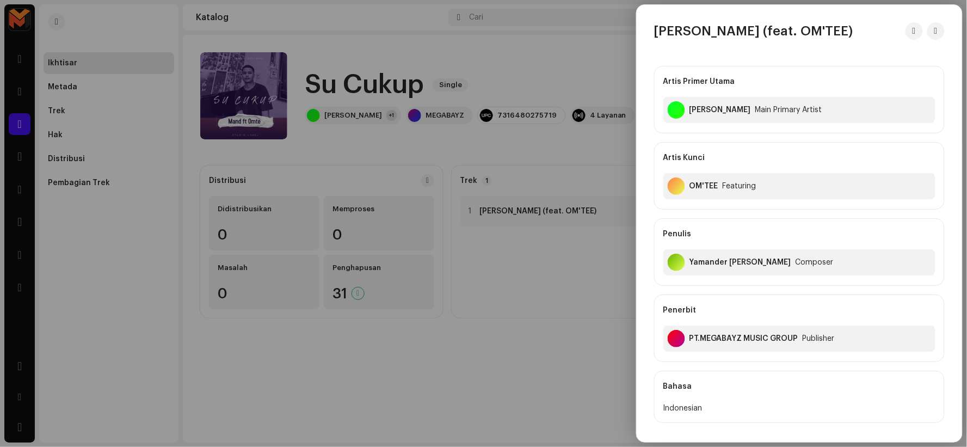
click at [230, 96] on div at bounding box center [483, 223] width 967 height 447
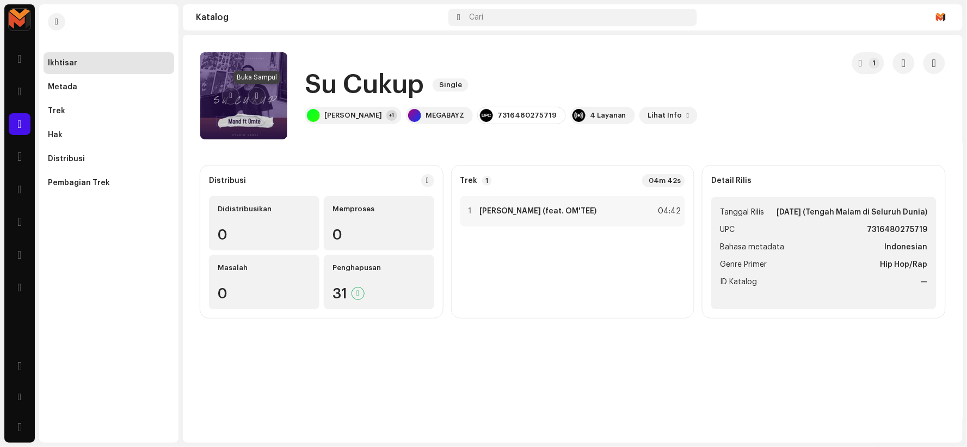
click at [255, 96] on span "button" at bounding box center [256, 95] width 3 height 9
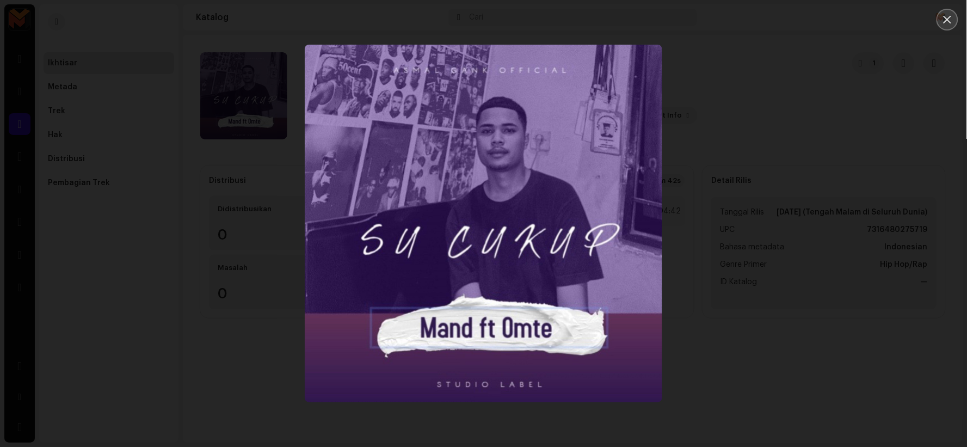
click at [949, 20] on icon "Close" at bounding box center [947, 20] width 10 height 10
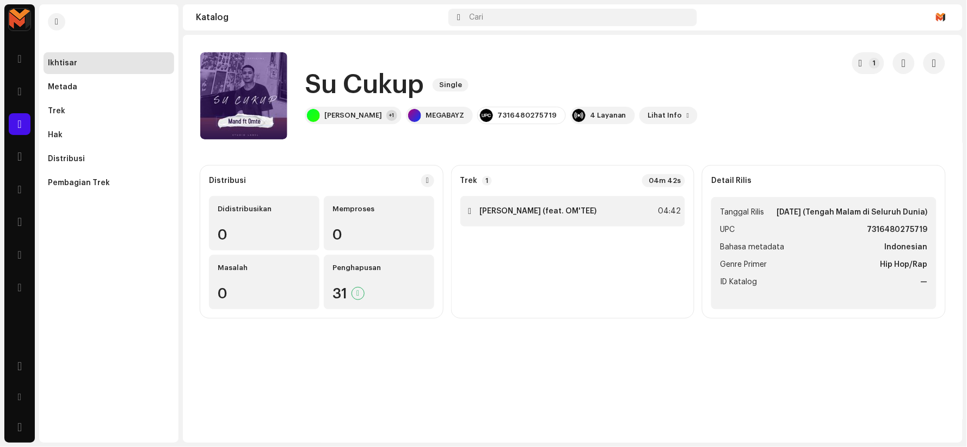
click at [517, 212] on strong "Su Cukup (feat. OM'TEE)" at bounding box center [538, 211] width 117 height 9
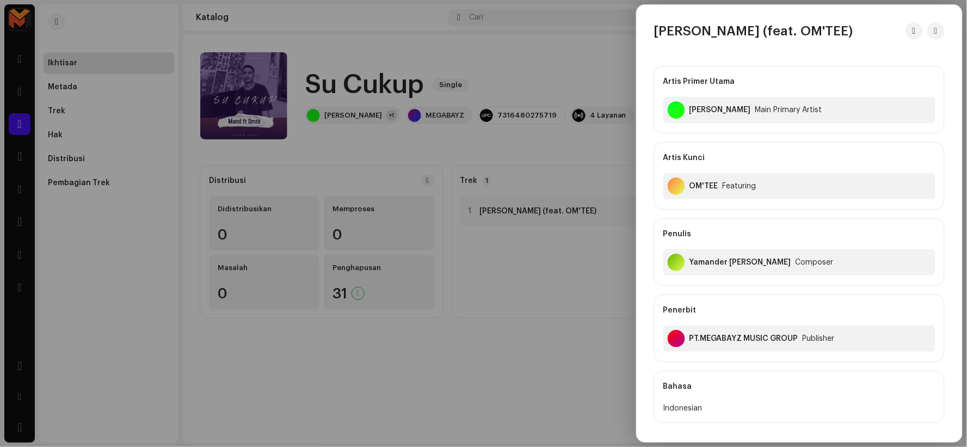
click at [265, 124] on div at bounding box center [483, 223] width 967 height 447
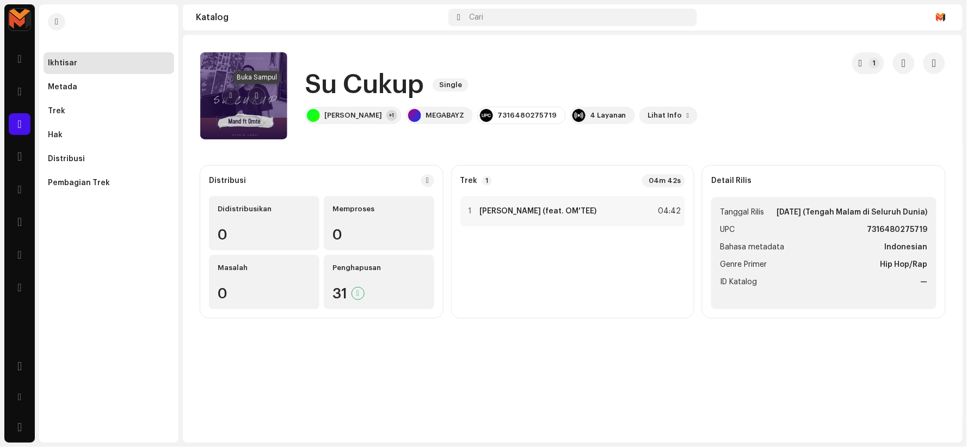
click at [257, 96] on span "button" at bounding box center [256, 95] width 3 height 9
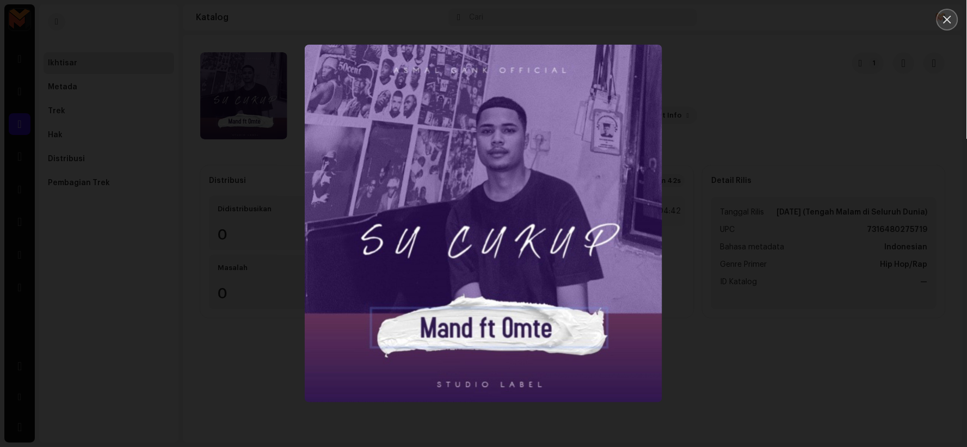
click at [950, 18] on icon "Close" at bounding box center [947, 20] width 10 height 10
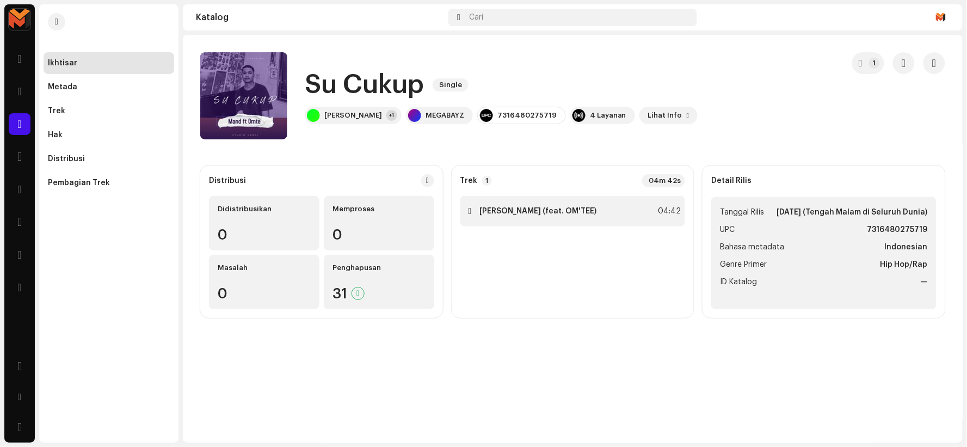
click at [629, 214] on div "1 Su Cukup (feat. OM'TEE) 04:42" at bounding box center [572, 211] width 225 height 30
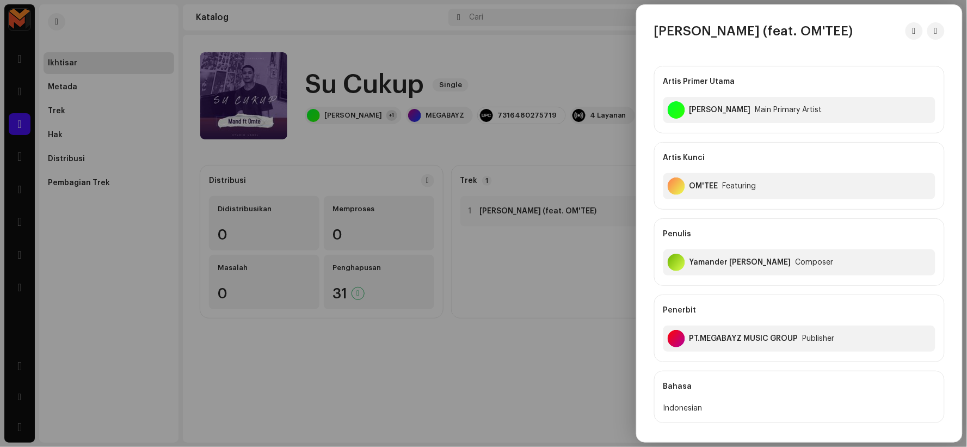
click at [481, 211] on div at bounding box center [483, 223] width 967 height 447
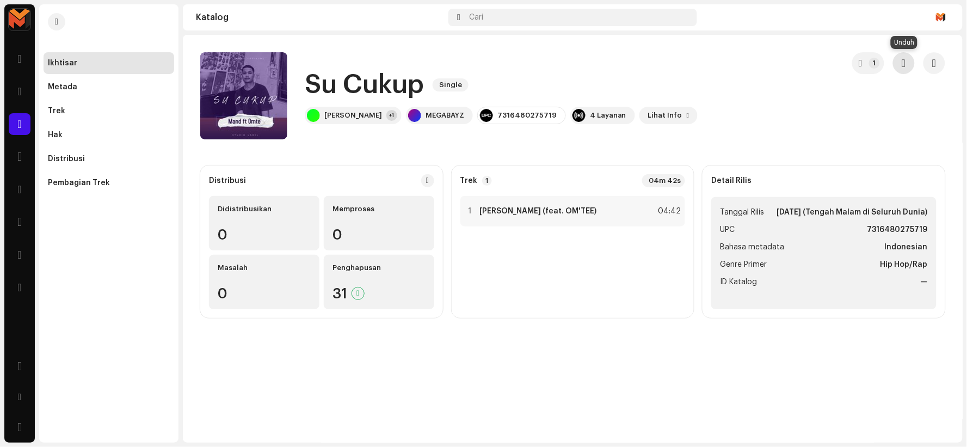
click at [905, 61] on span "button" at bounding box center [903, 63] width 4 height 9
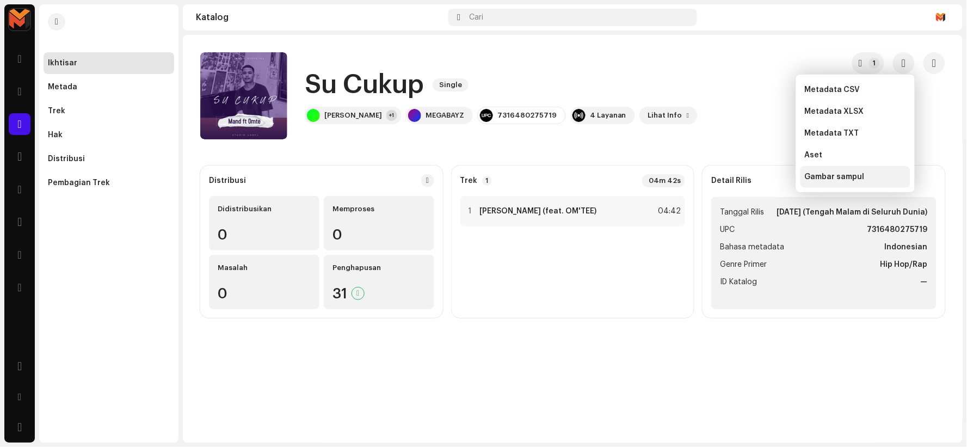
click at [836, 178] on span "Gambar sampul" at bounding box center [835, 176] width 60 height 9
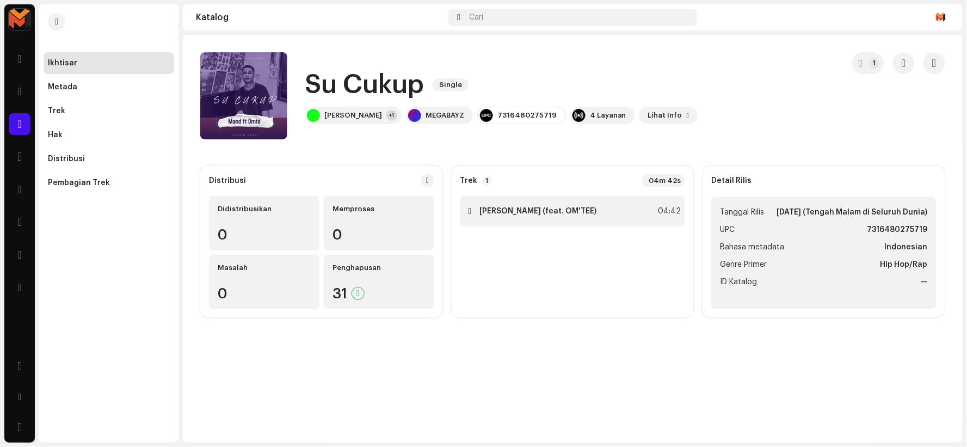
click at [505, 207] on strong "Su Cukup (feat. OM'TEE)" at bounding box center [538, 211] width 117 height 9
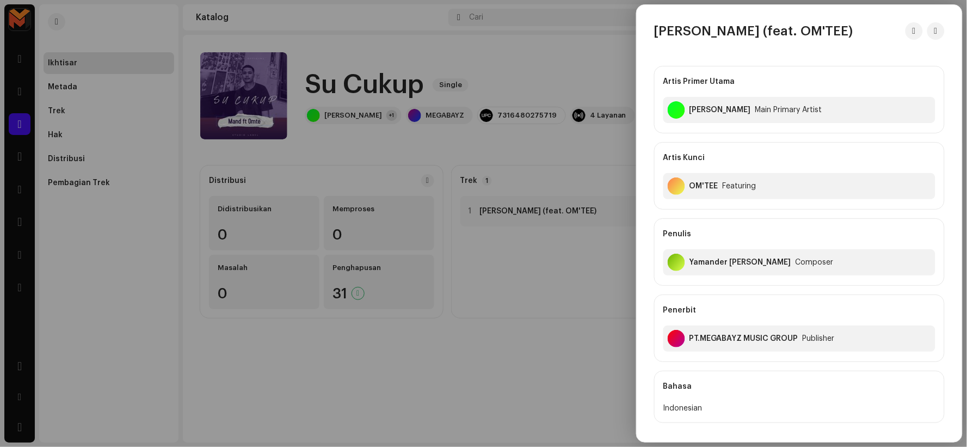
copy div "[PERSON_NAME]"
drag, startPoint x: 694, startPoint y: 107, endPoint x: 719, endPoint y: 121, distance: 29.5
click at [758, 132] on div "Artis Primer Utama Mander Rumbewas Main Primary Artist" at bounding box center [799, 99] width 291 height 67
click at [296, 145] on div at bounding box center [483, 223] width 967 height 447
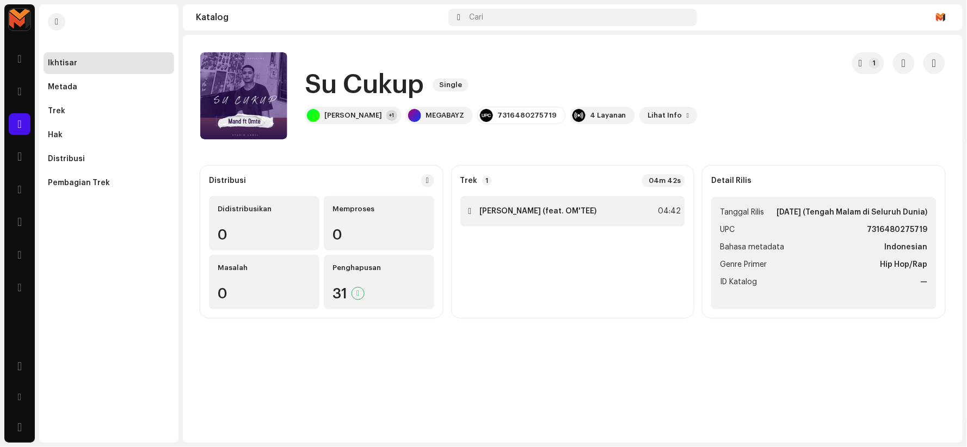
click at [489, 203] on div "1 Su Cukup (feat. OM'TEE) 04:42" at bounding box center [572, 211] width 225 height 30
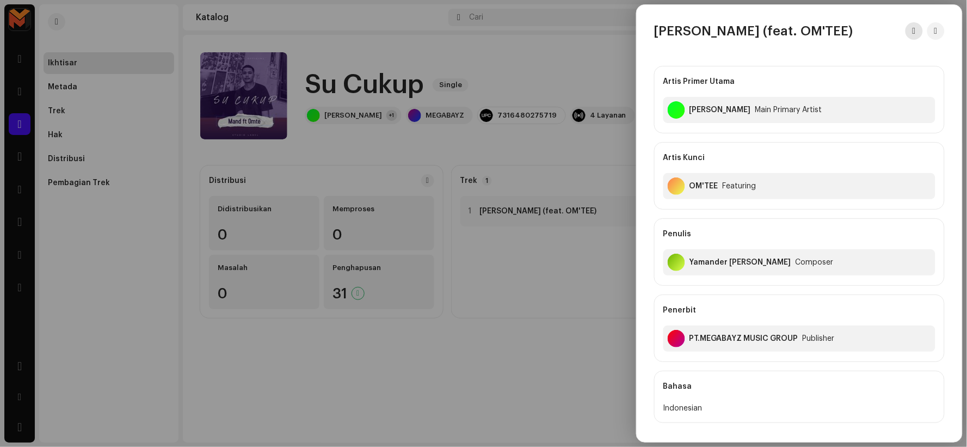
click at [912, 30] on span "button" at bounding box center [913, 31] width 3 height 9
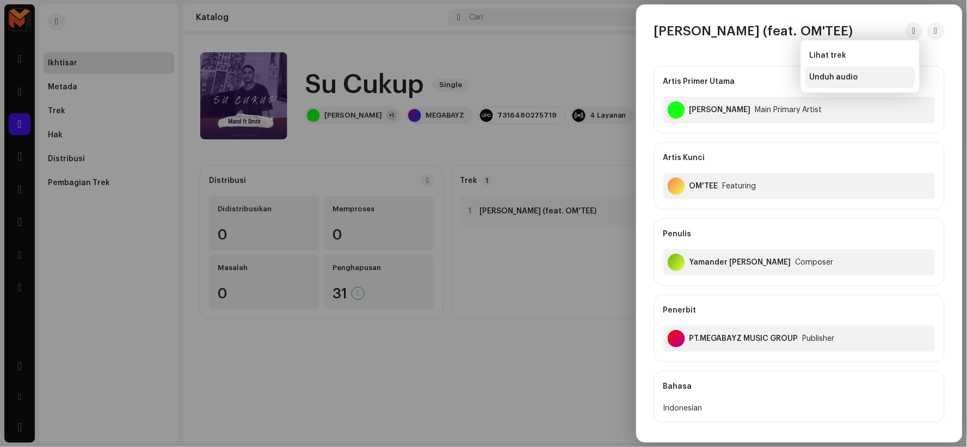
click at [829, 77] on span "Unduh audio" at bounding box center [834, 77] width 48 height 9
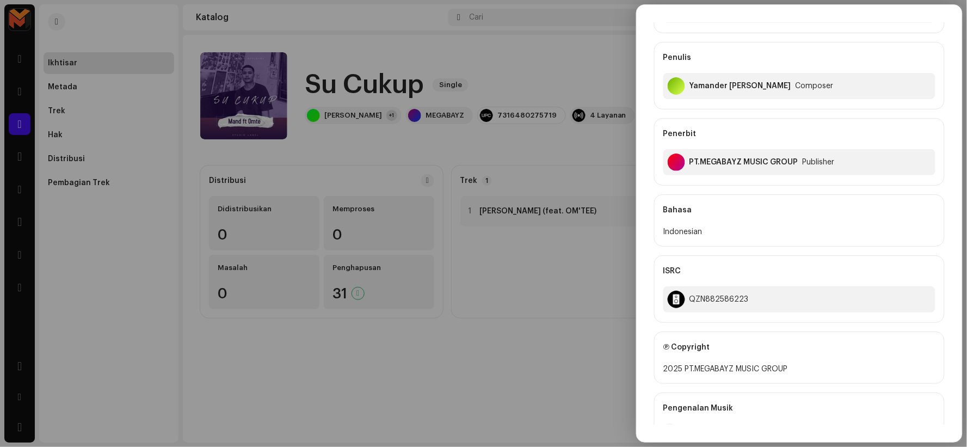
scroll to position [60, 0]
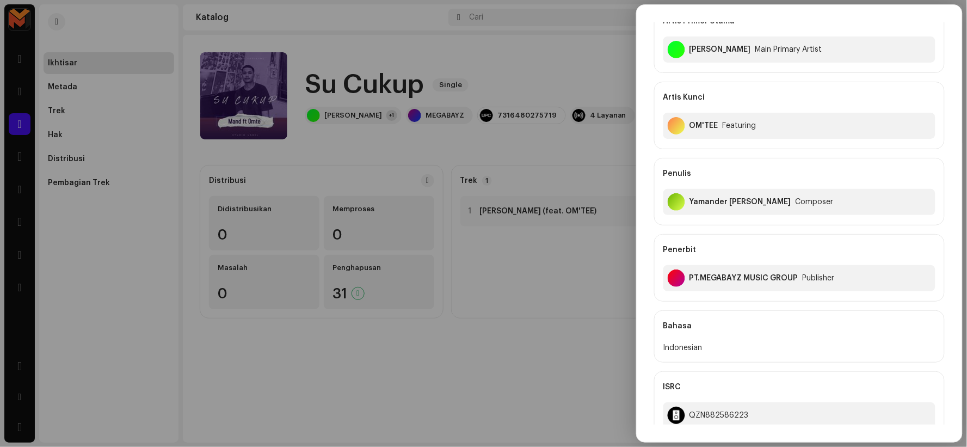
click at [353, 78] on div at bounding box center [483, 223] width 967 height 447
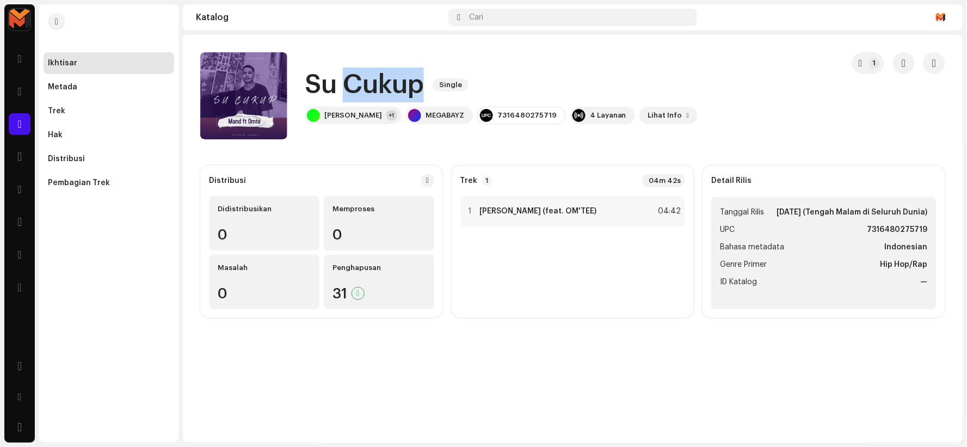
click at [353, 78] on h1 "Su Cukup" at bounding box center [364, 84] width 119 height 35
copy div "Su Cukup Single"
click at [511, 214] on strong "Su Cukup (feat. OM'TEE)" at bounding box center [538, 211] width 117 height 9
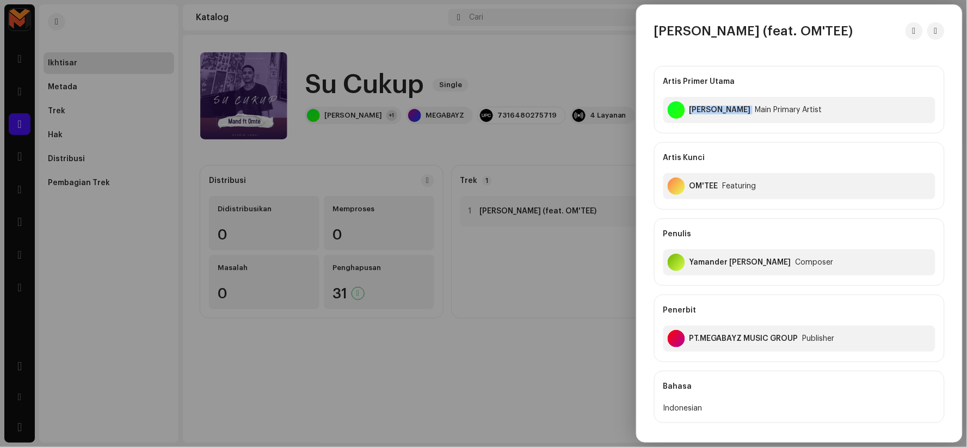
drag, startPoint x: 691, startPoint y: 106, endPoint x: 763, endPoint y: 133, distance: 76.6
click at [763, 133] on div "Artis Primer Utama Mander Rumbewas Main Primary Artist" at bounding box center [799, 99] width 291 height 67
copy div "[PERSON_NAME]"
click at [213, 19] on div at bounding box center [483, 223] width 967 height 447
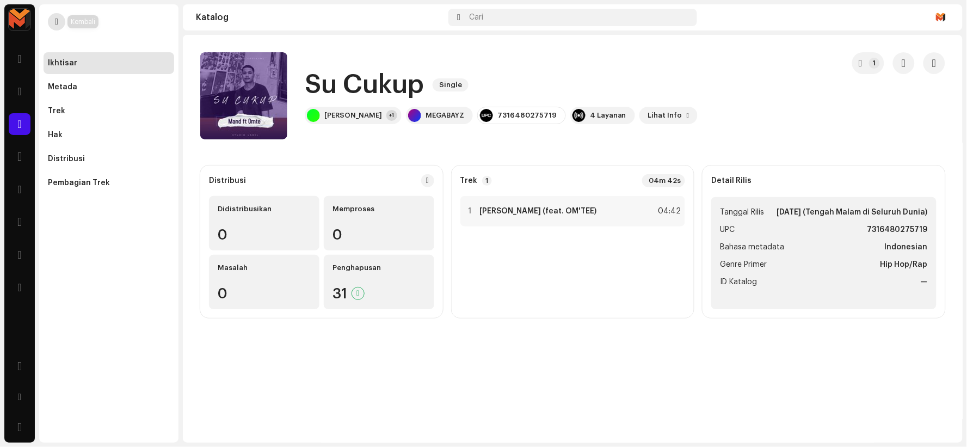
click at [49, 20] on button "button" at bounding box center [56, 21] width 17 height 17
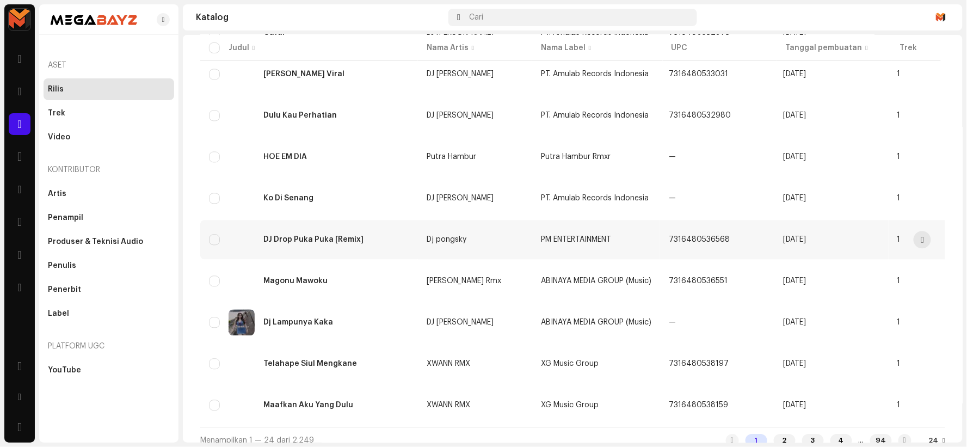
scroll to position [742, 0]
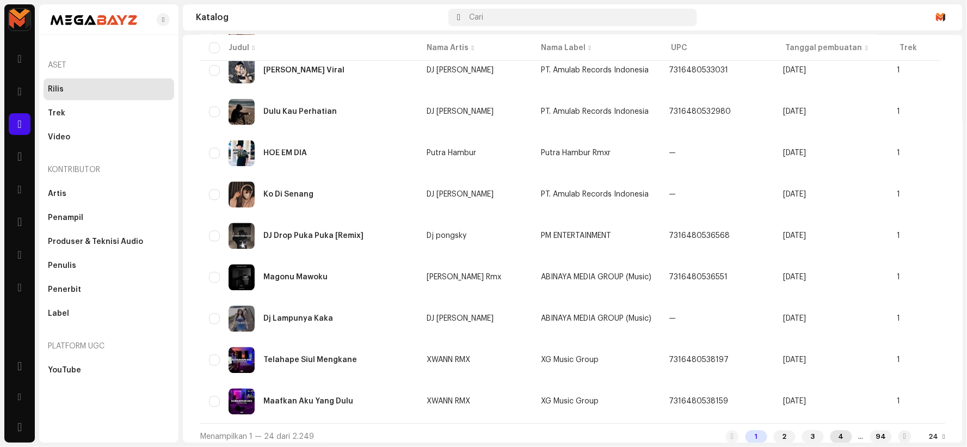
click at [830, 430] on div "4" at bounding box center [841, 436] width 22 height 13
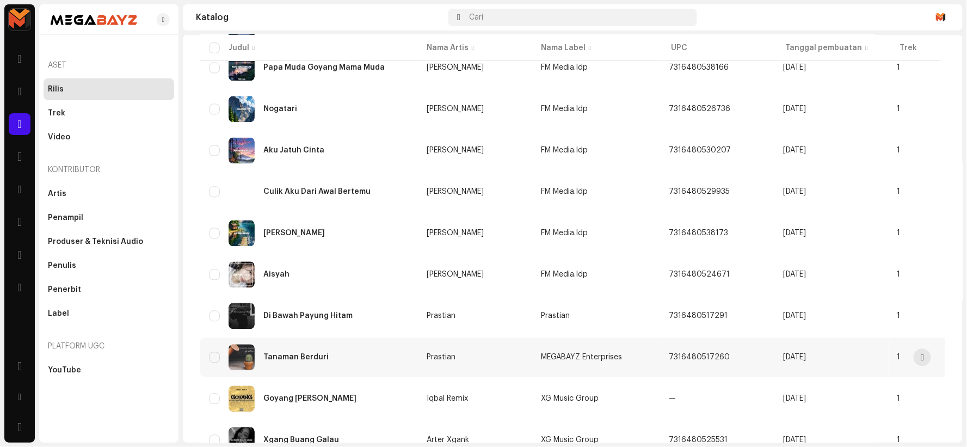
scroll to position [742, 0]
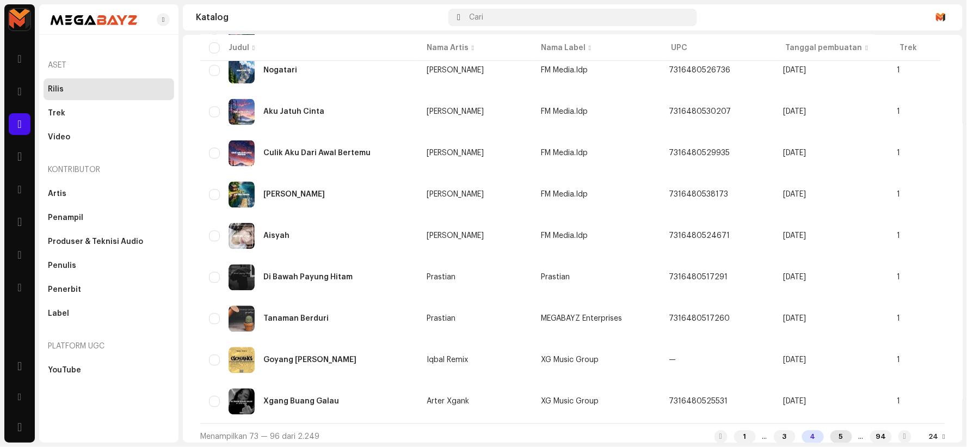
click at [830, 430] on div "5" at bounding box center [841, 436] width 22 height 13
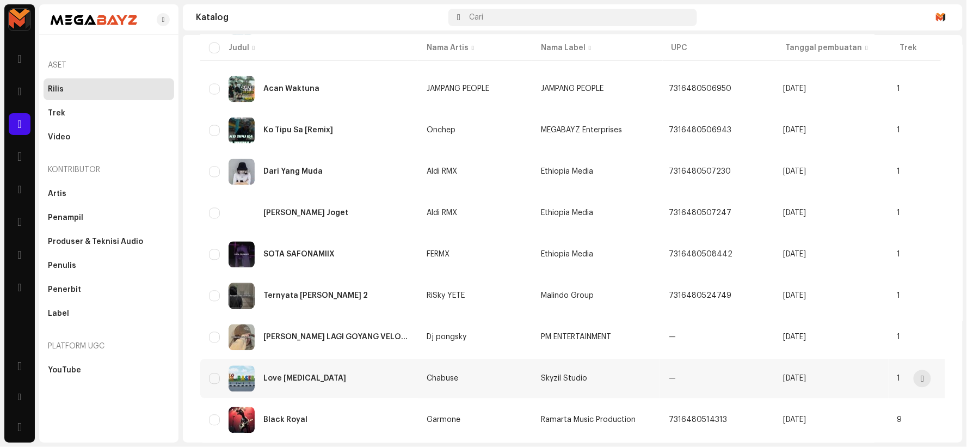
scroll to position [742, 0]
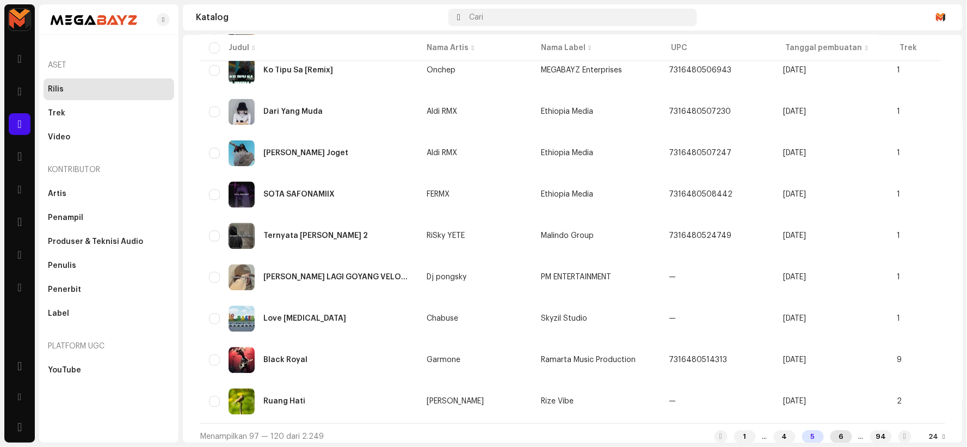
click at [830, 431] on div "6" at bounding box center [841, 436] width 22 height 13
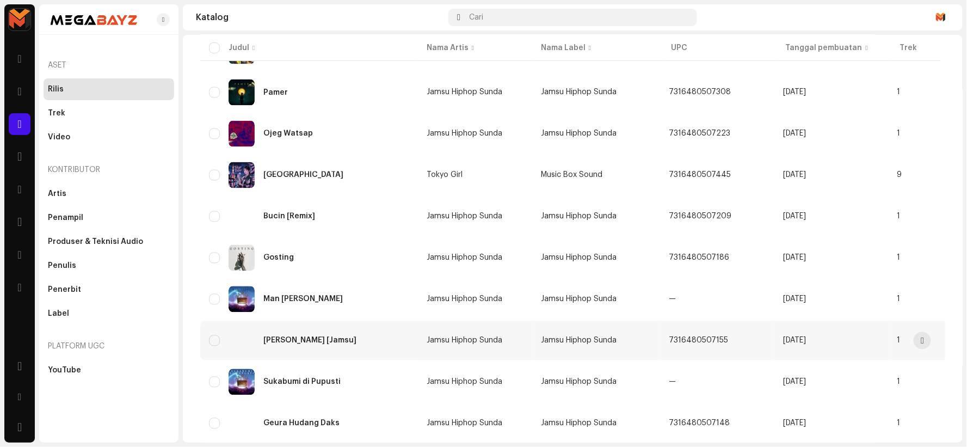
scroll to position [742, 0]
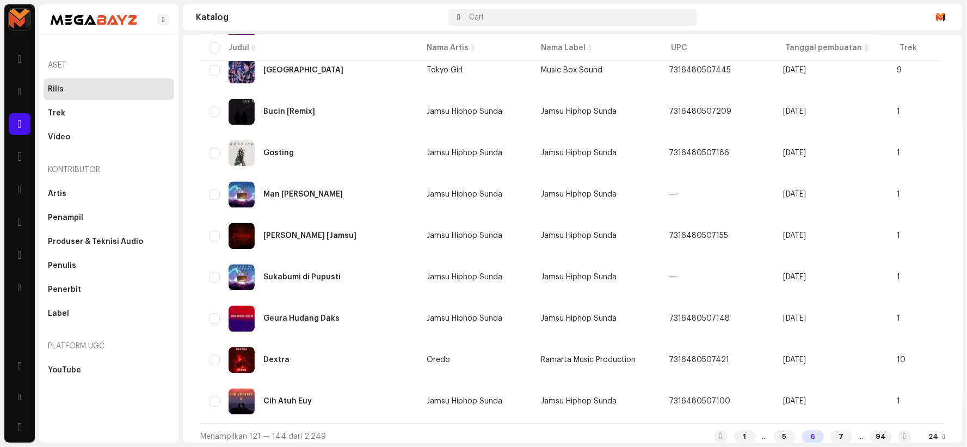
click at [859, 432] on div "..." at bounding box center [861, 436] width 5 height 9
click at [850, 434] on div "1 ... 5 6 7 ... 94" at bounding box center [812, 436] width 197 height 13
click at [830, 430] on div "7" at bounding box center [841, 436] width 22 height 13
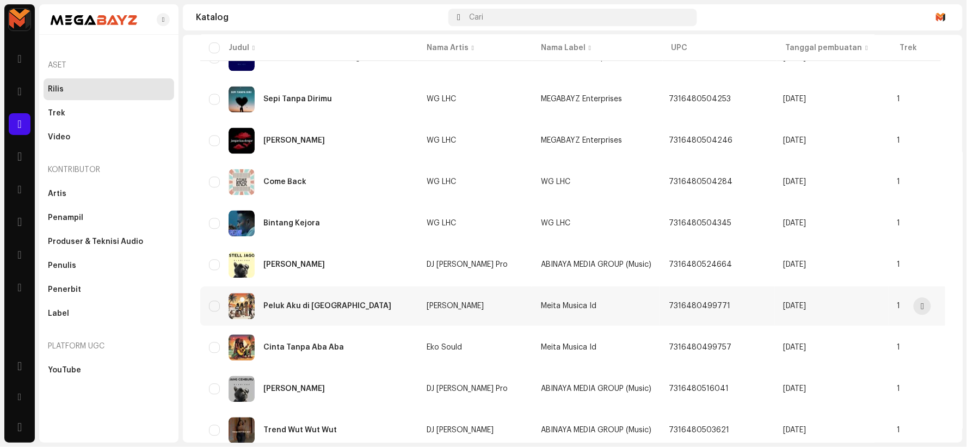
scroll to position [742, 0]
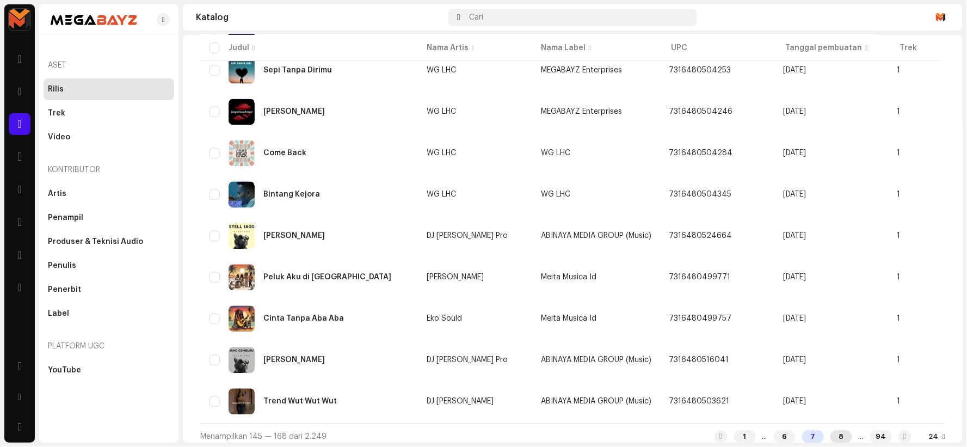
click at [831, 433] on div "8" at bounding box center [841, 436] width 22 height 13
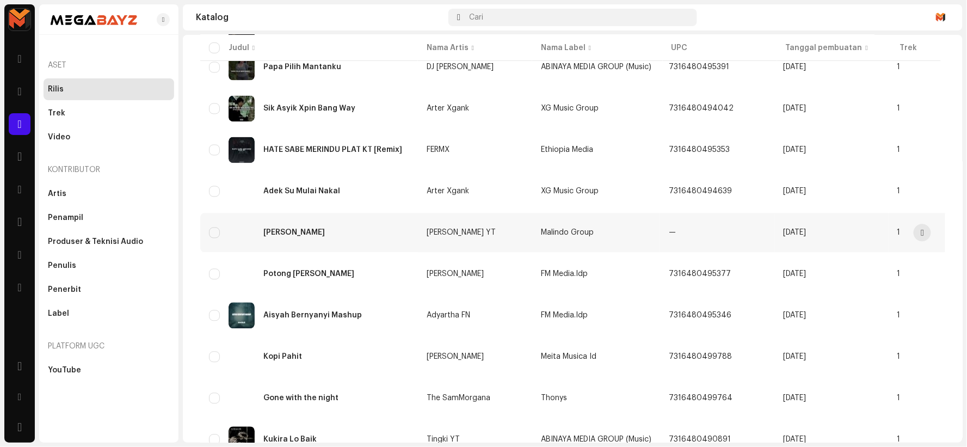
scroll to position [742, 0]
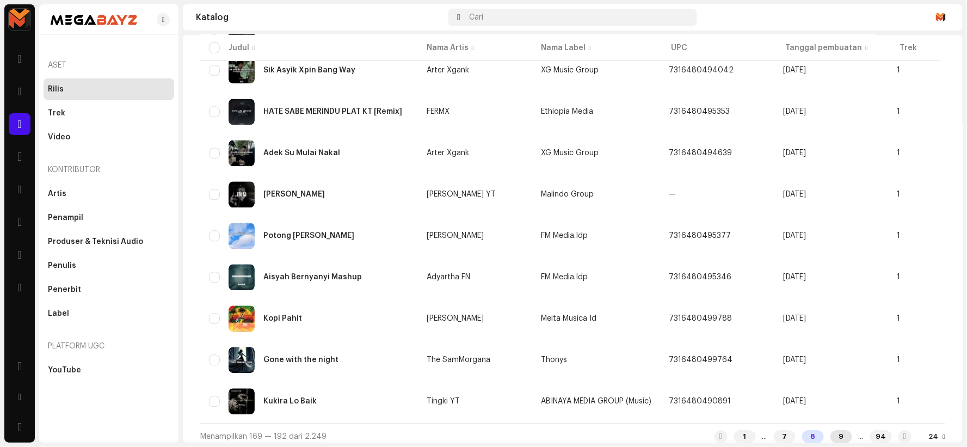
click at [831, 430] on div "9" at bounding box center [841, 436] width 22 height 13
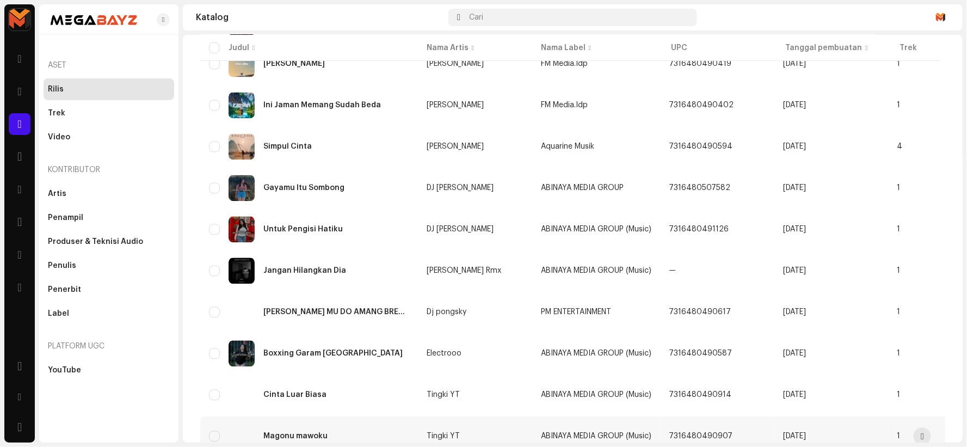
scroll to position [742, 0]
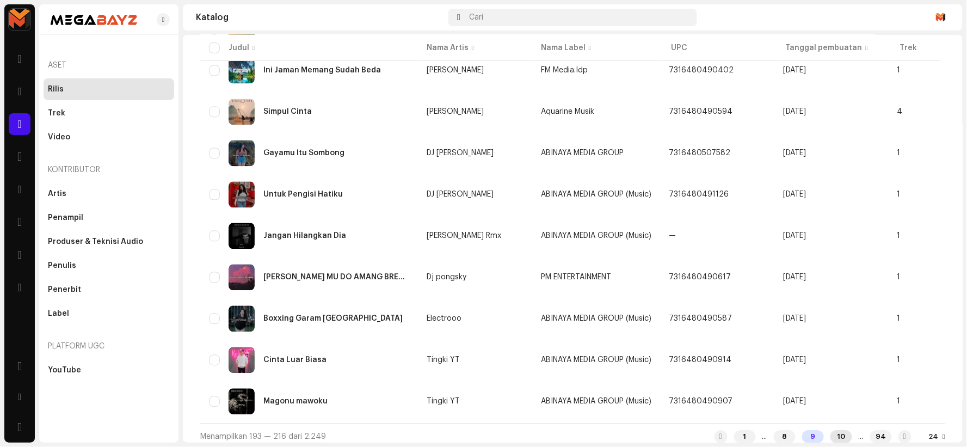
click at [830, 432] on div "10" at bounding box center [841, 436] width 22 height 13
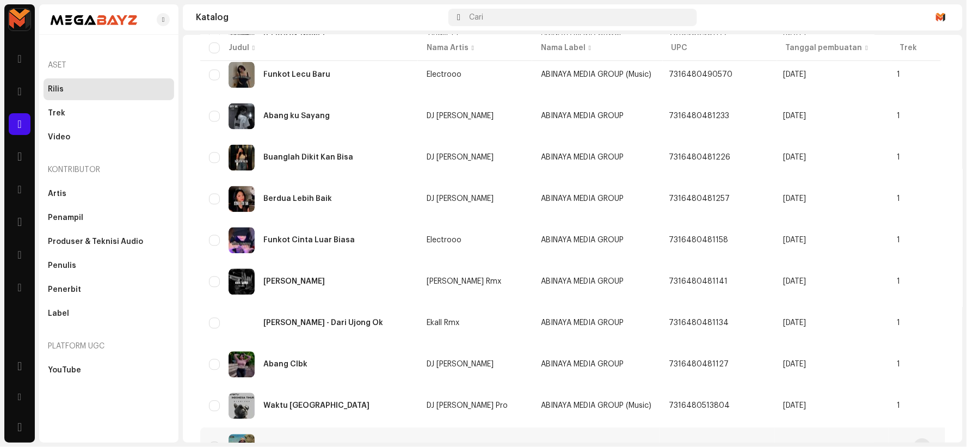
scroll to position [742, 0]
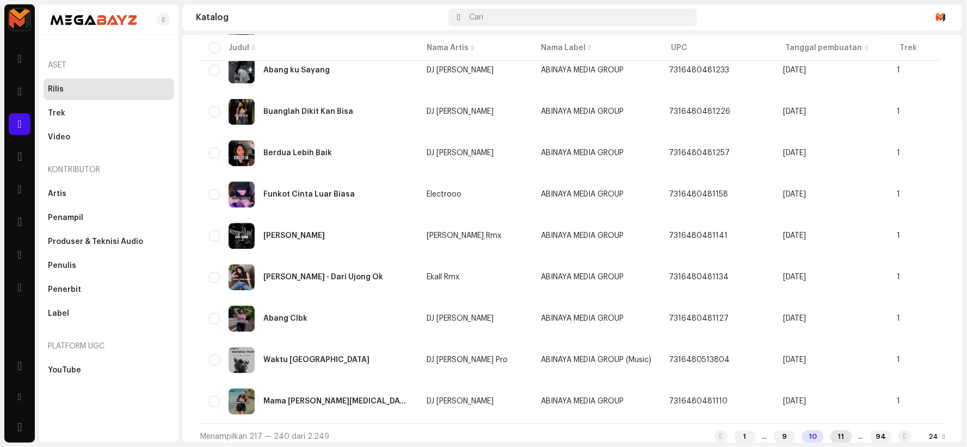
click at [830, 430] on div "11" at bounding box center [841, 436] width 22 height 13
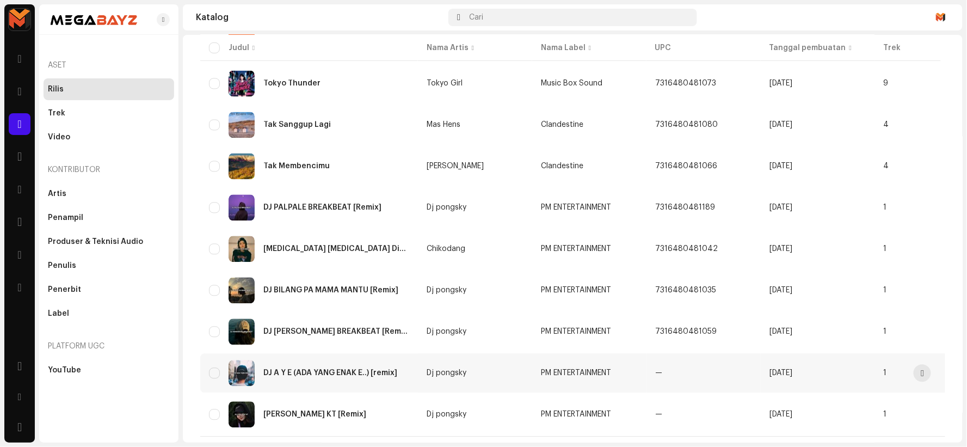
scroll to position [742, 0]
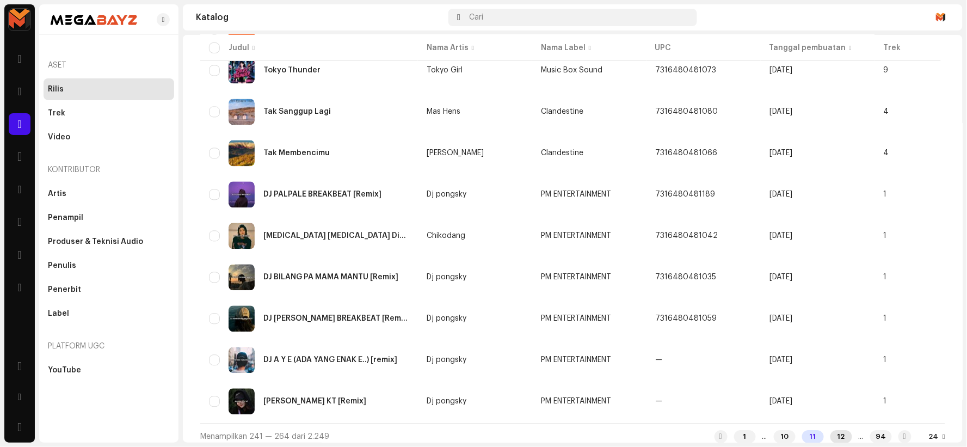
click at [830, 430] on div "12" at bounding box center [841, 436] width 22 height 13
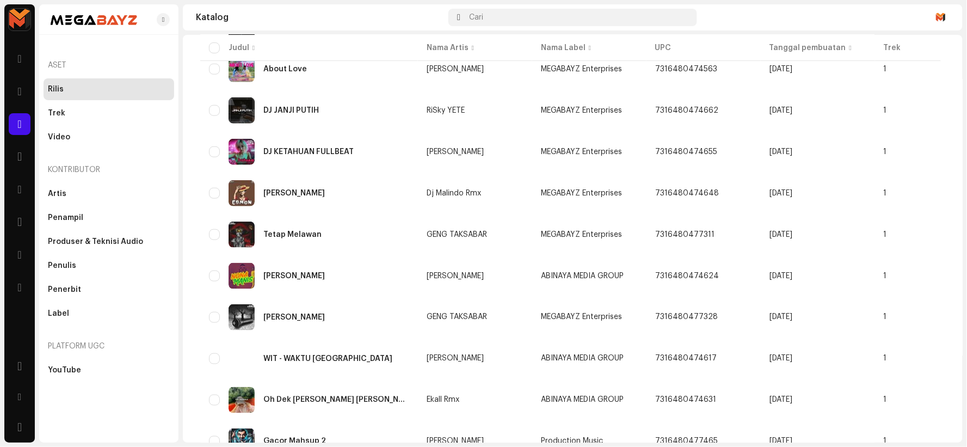
scroll to position [742, 0]
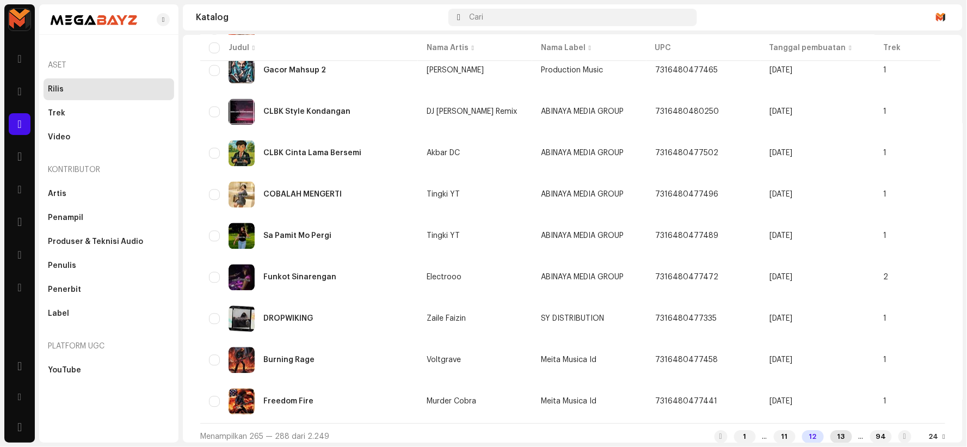
click at [830, 430] on div "13" at bounding box center [841, 436] width 22 height 13
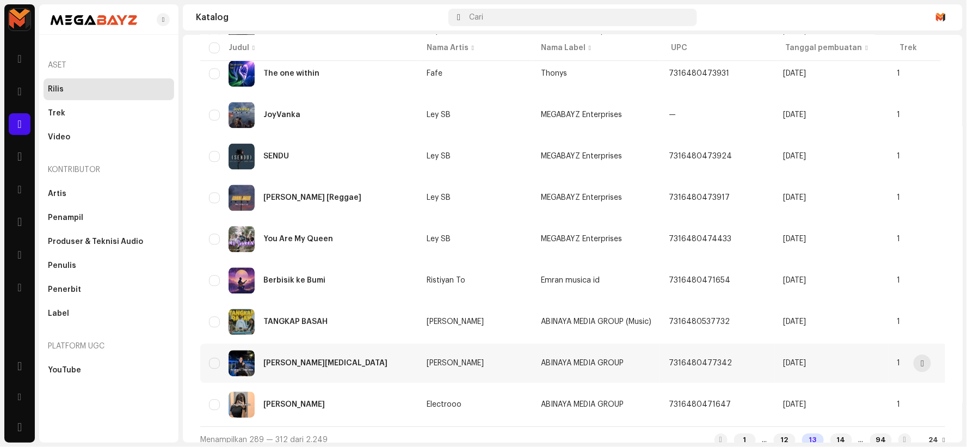
scroll to position [742, 0]
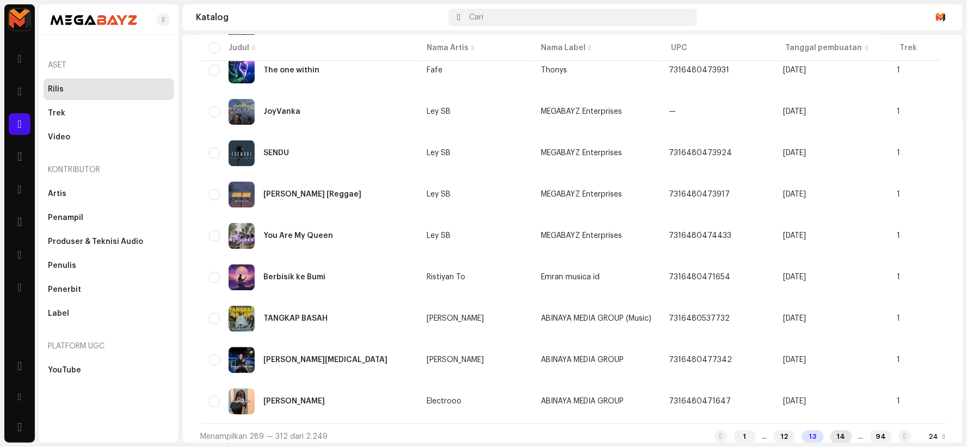
click at [830, 430] on div "14" at bounding box center [841, 436] width 22 height 13
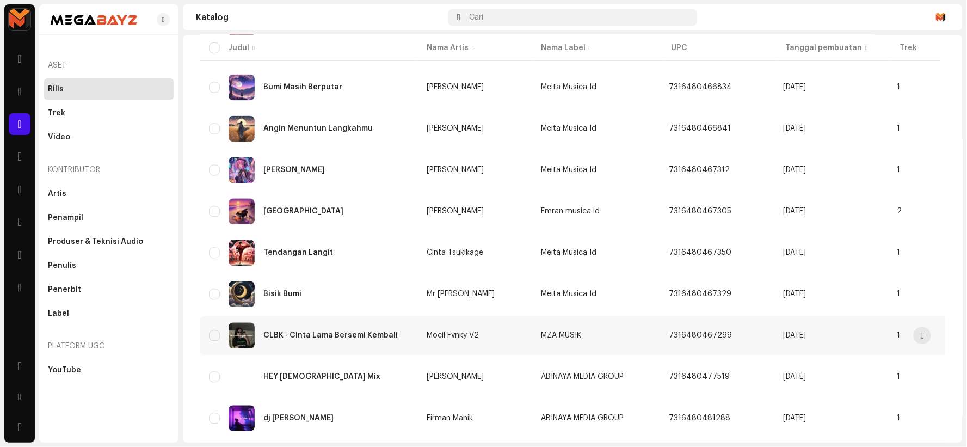
scroll to position [742, 0]
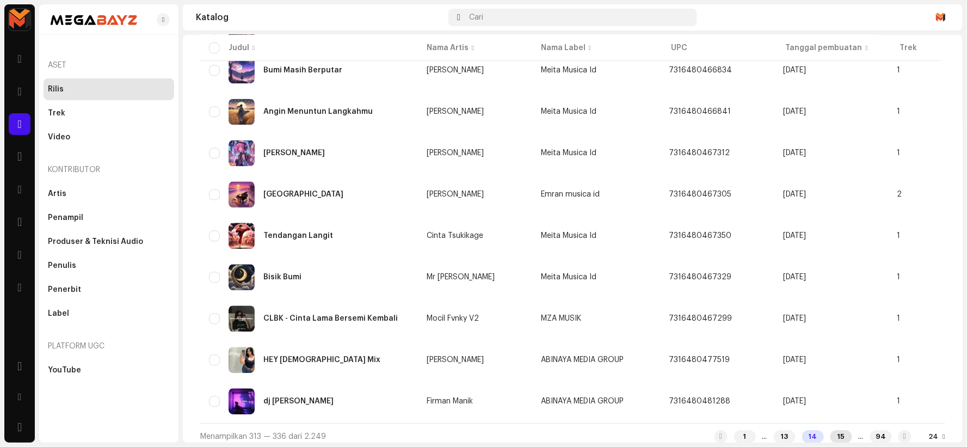
click at [830, 430] on div "15" at bounding box center [841, 436] width 22 height 13
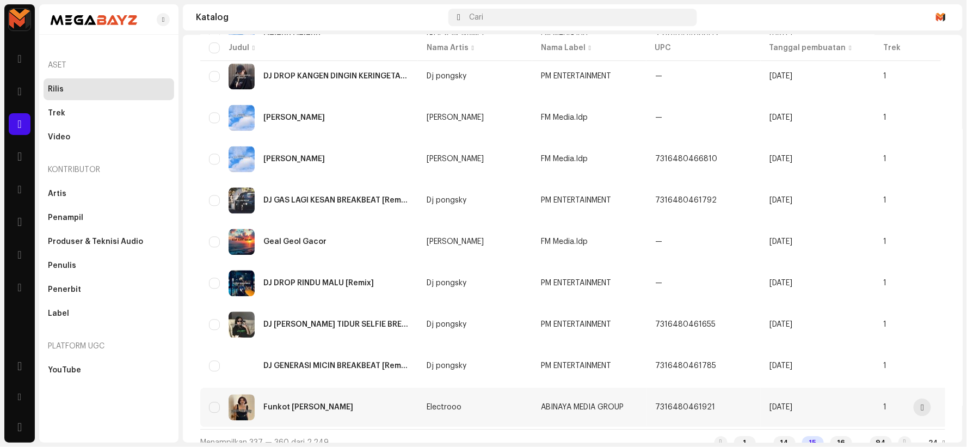
scroll to position [742, 0]
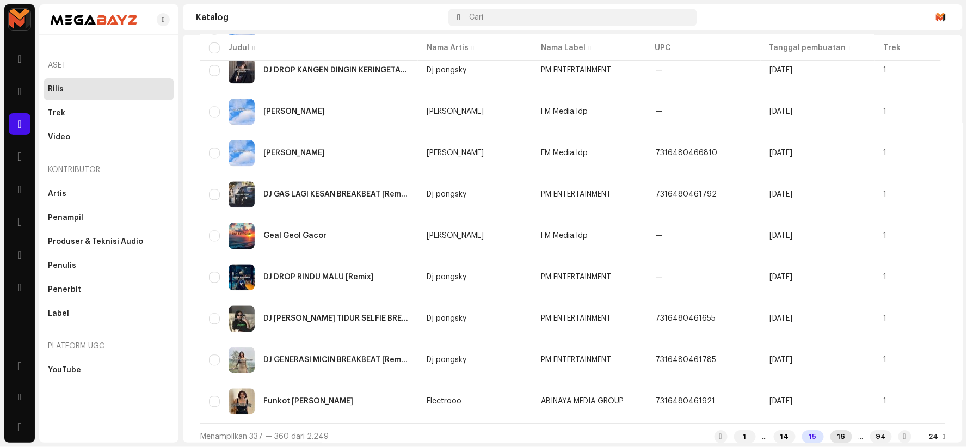
click at [830, 430] on div "16" at bounding box center [841, 436] width 22 height 13
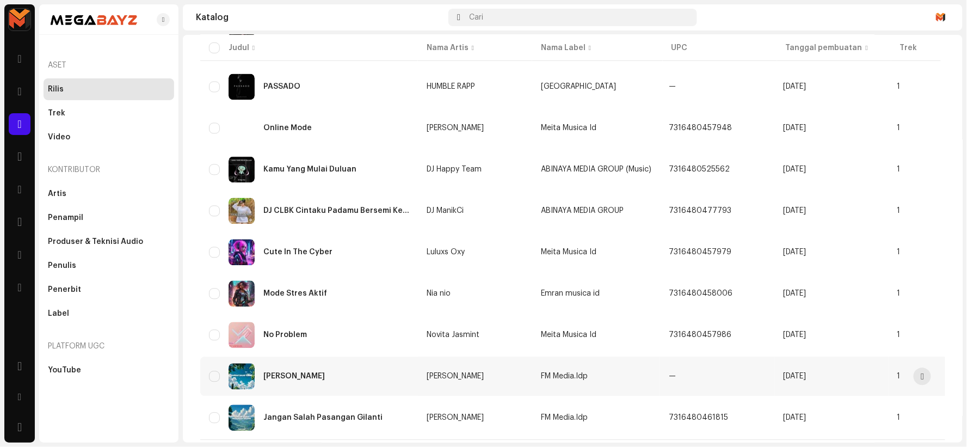
scroll to position [742, 0]
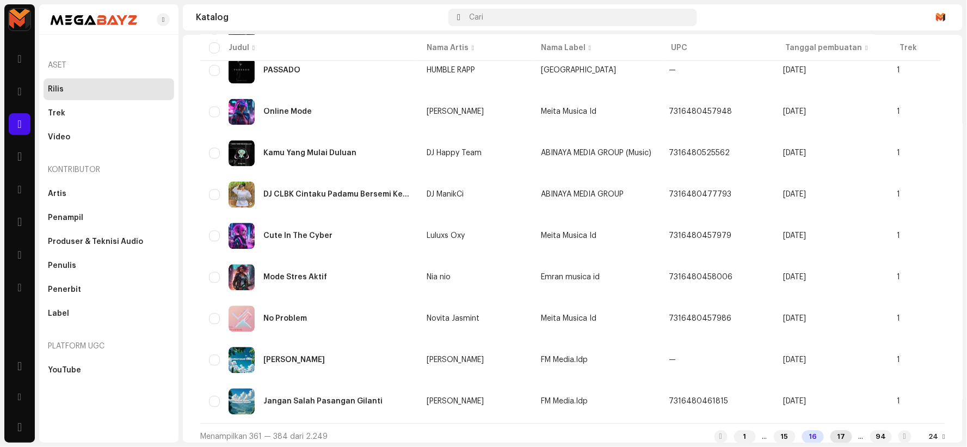
click at [830, 430] on div "17" at bounding box center [841, 436] width 22 height 13
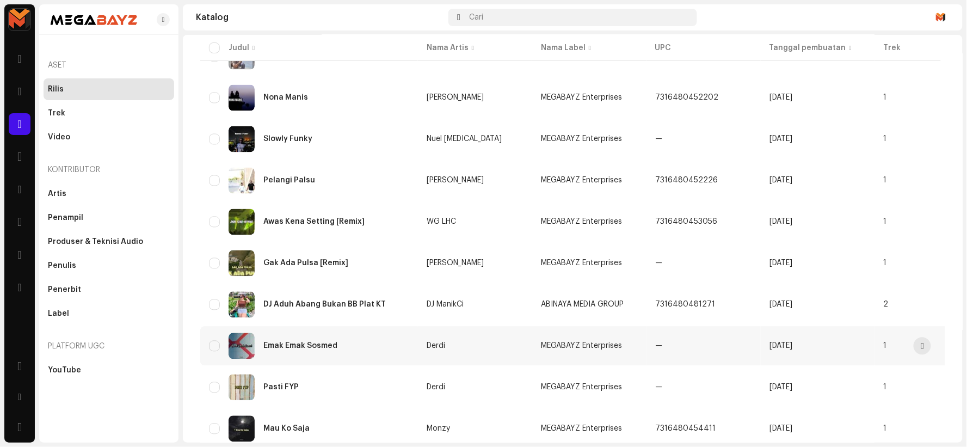
scroll to position [742, 0]
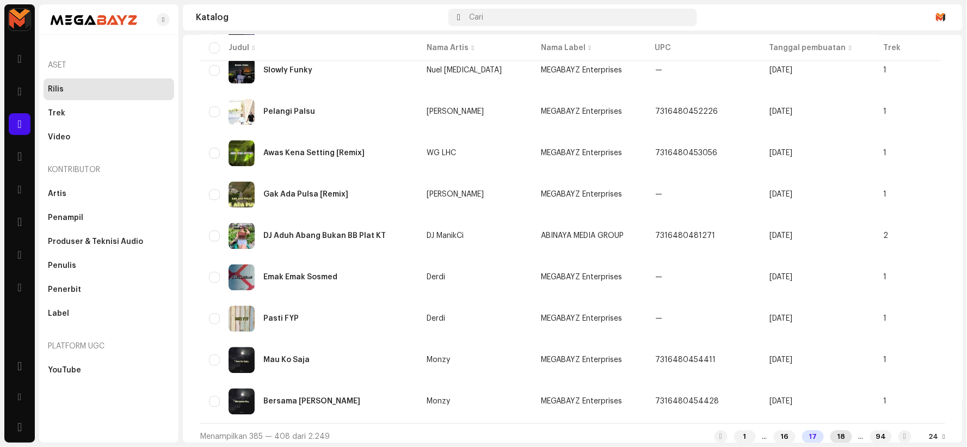
click at [830, 431] on div "18" at bounding box center [841, 436] width 22 height 13
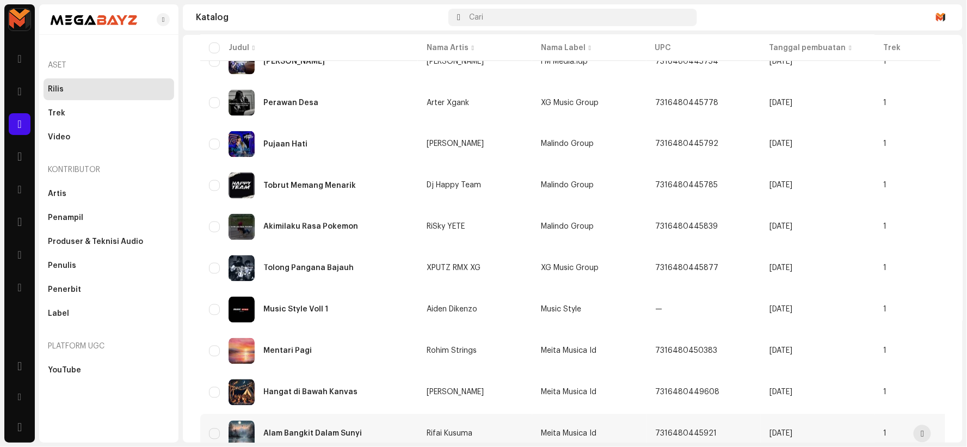
scroll to position [742, 0]
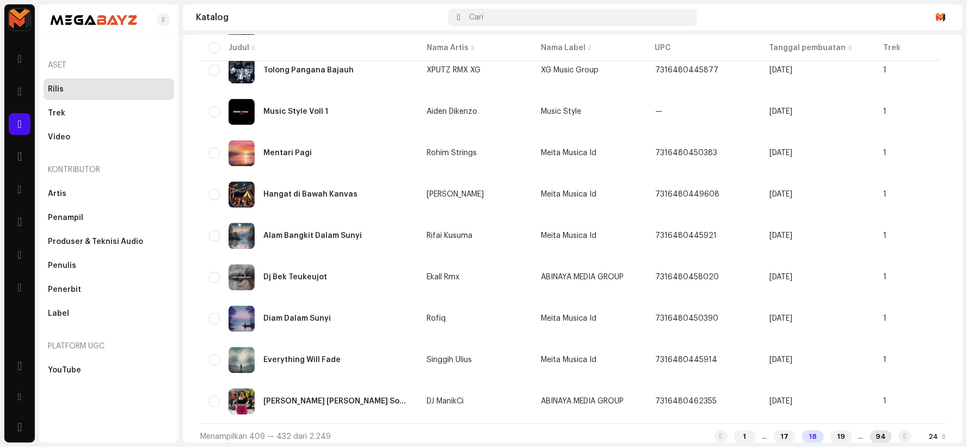
click at [870, 431] on div "94" at bounding box center [881, 436] width 22 height 13
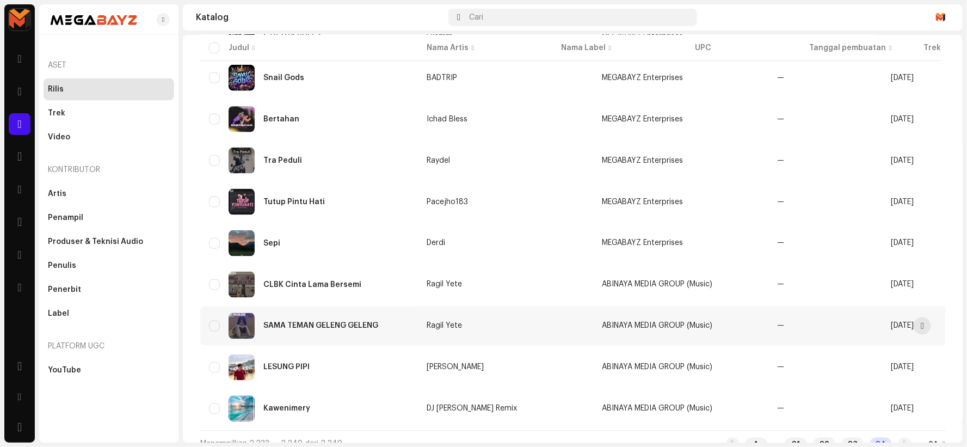
scroll to position [455, 0]
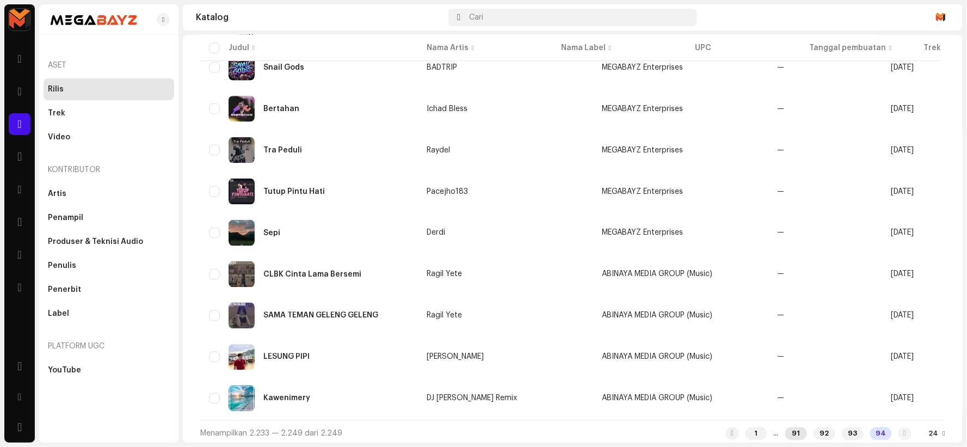
click at [789, 429] on div "91" at bounding box center [796, 433] width 22 height 13
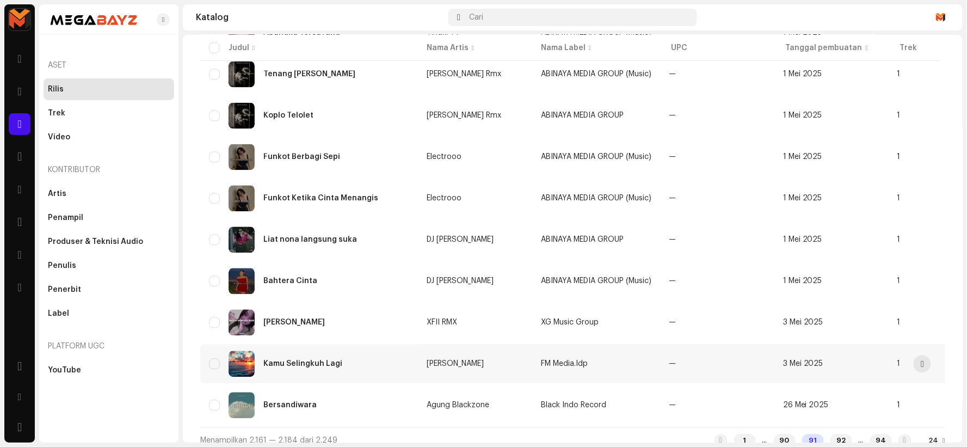
scroll to position [742, 0]
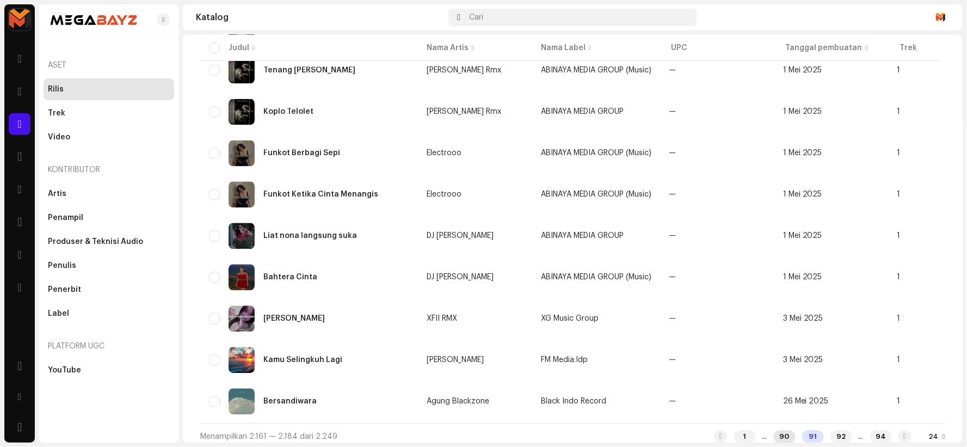
click at [774, 431] on div "90" at bounding box center [785, 436] width 22 height 13
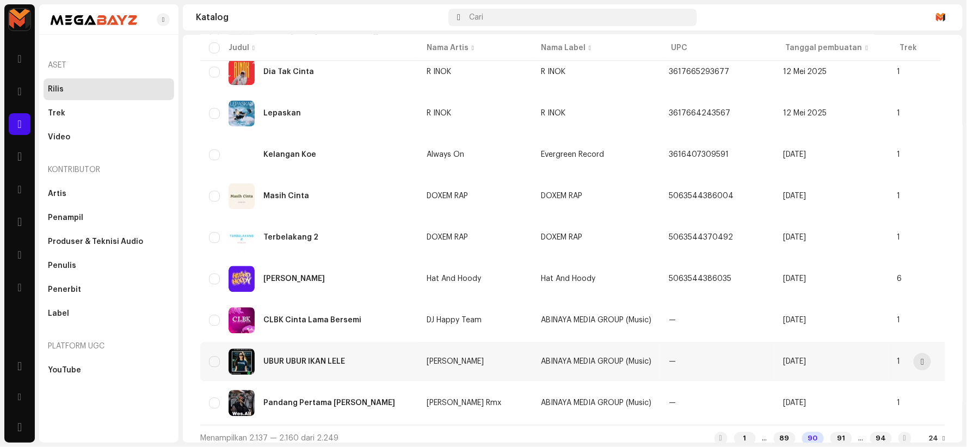
scroll to position [742, 0]
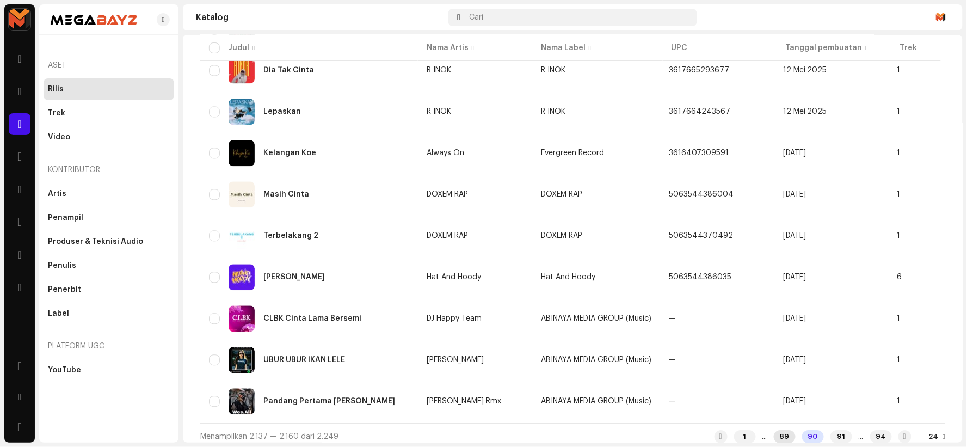
click at [774, 430] on div "89" at bounding box center [785, 436] width 22 height 13
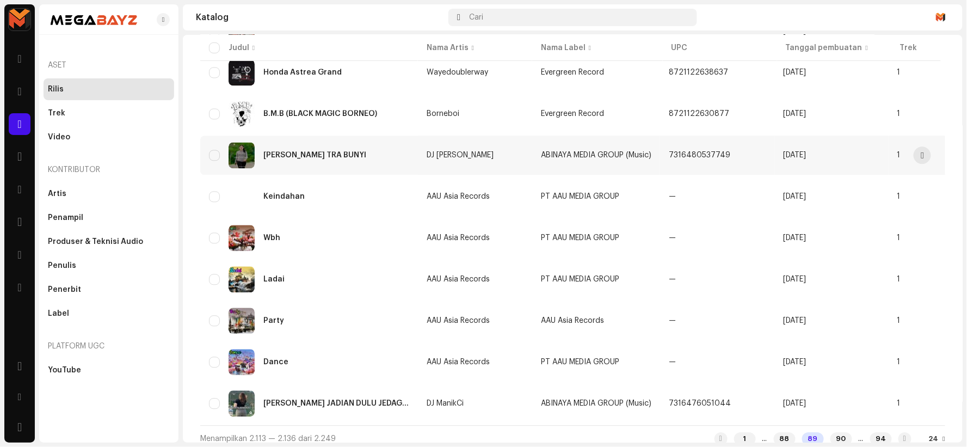
scroll to position [742, 0]
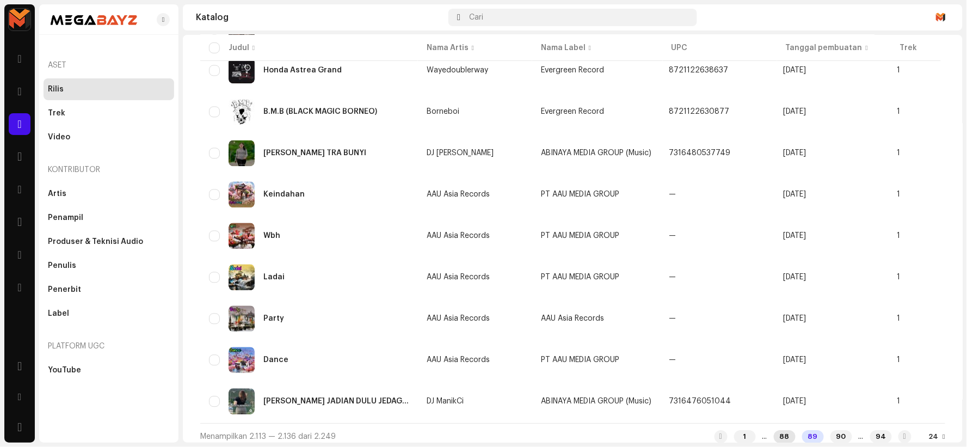
click at [774, 430] on div "88" at bounding box center [785, 436] width 22 height 13
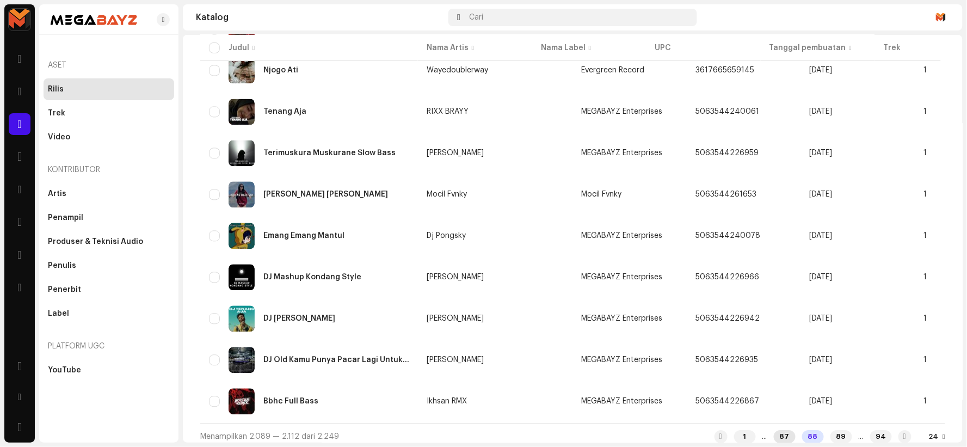
click at [774, 430] on div "87" at bounding box center [785, 436] width 22 height 13
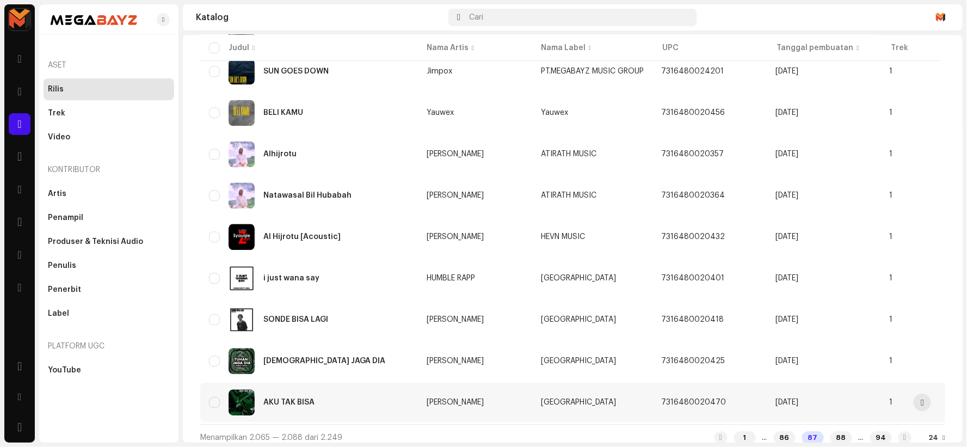
scroll to position [742, 0]
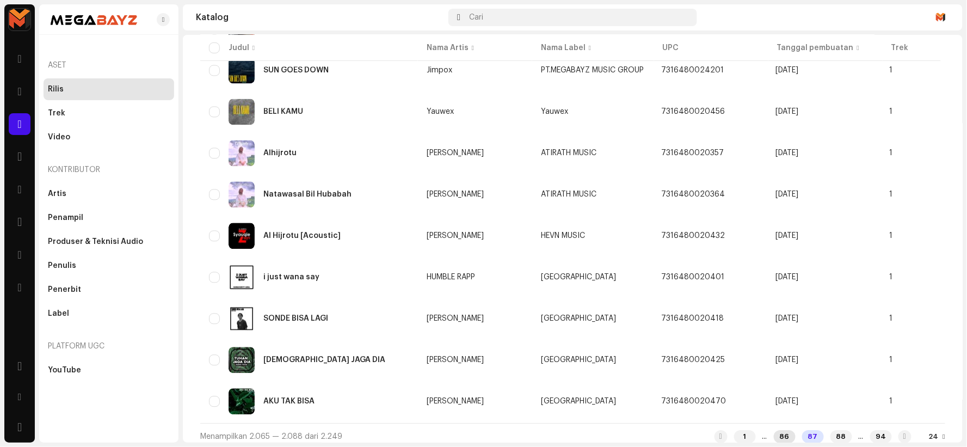
click at [774, 430] on div "86" at bounding box center [785, 436] width 22 height 13
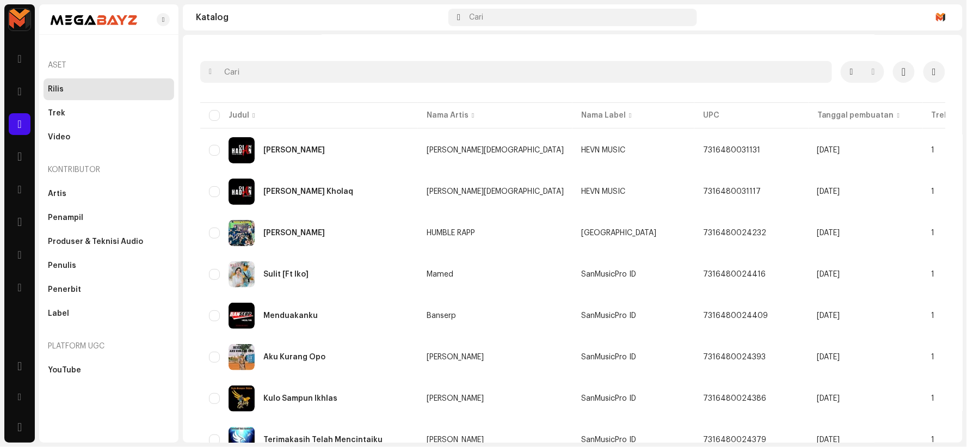
scroll to position [5, 0]
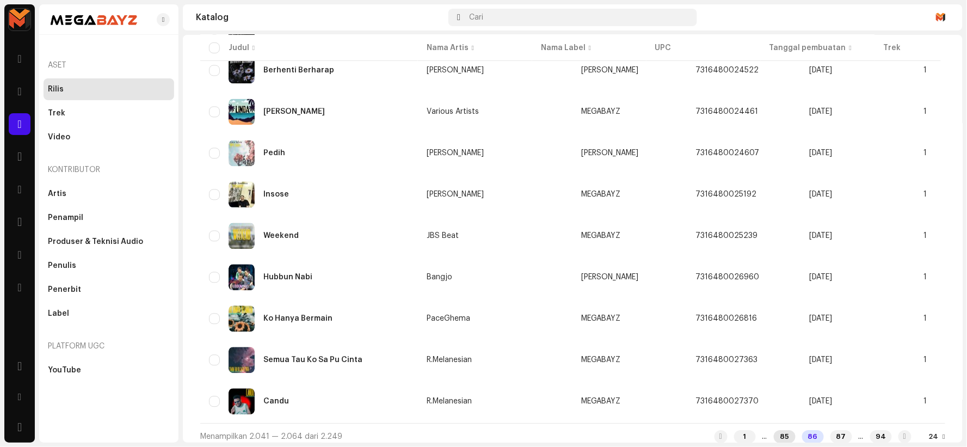
click at [774, 430] on div "85" at bounding box center [785, 436] width 22 height 13
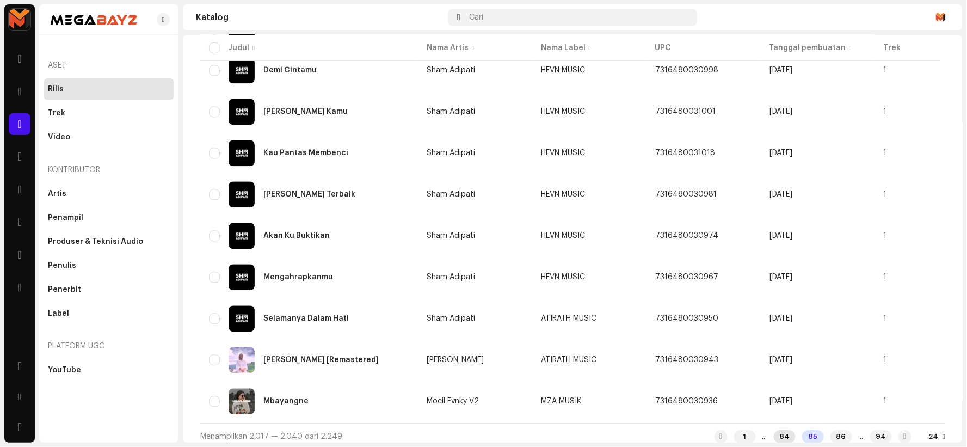
click at [774, 433] on div "84" at bounding box center [785, 436] width 22 height 13
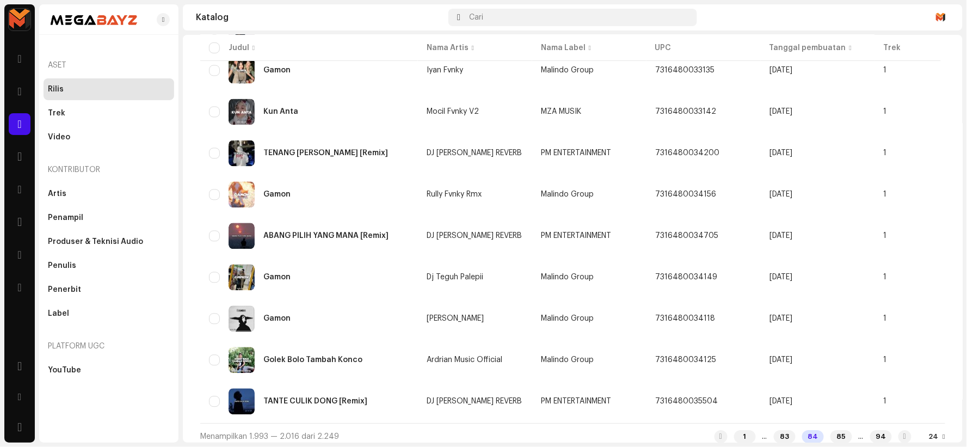
click at [931, 432] on div "24" at bounding box center [937, 436] width 16 height 9
click at [774, 430] on div "83" at bounding box center [785, 436] width 22 height 13
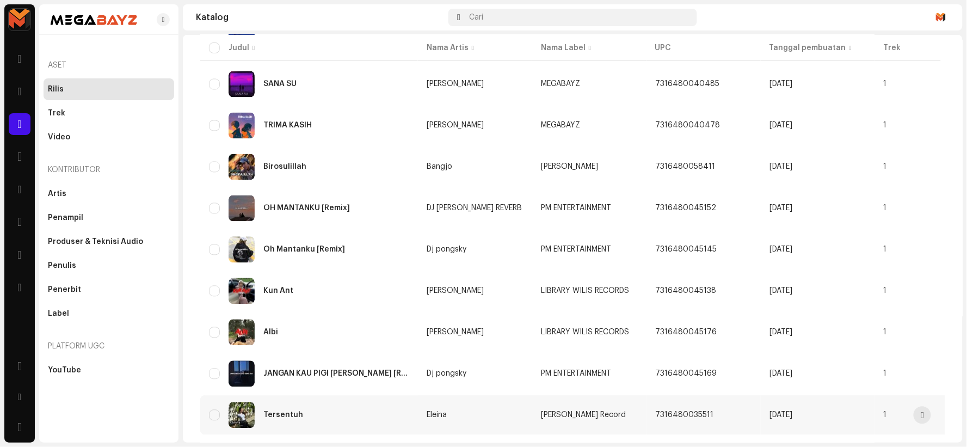
scroll to position [742, 0]
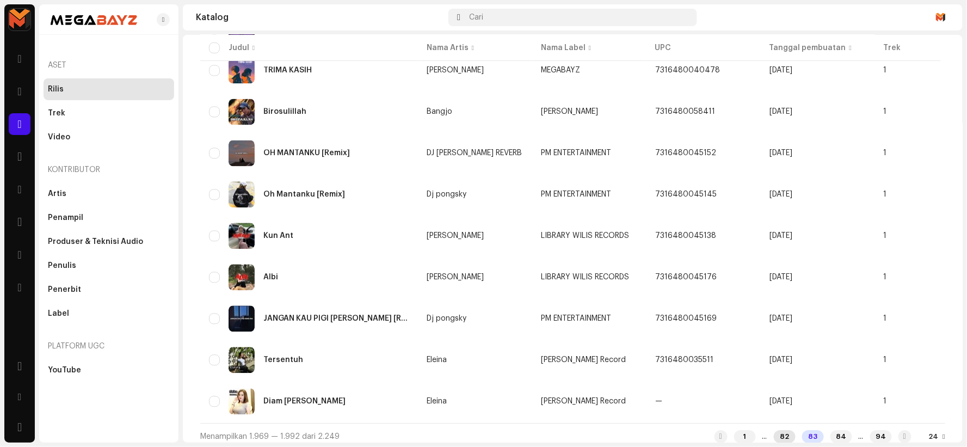
click at [774, 430] on div "82" at bounding box center [785, 436] width 22 height 13
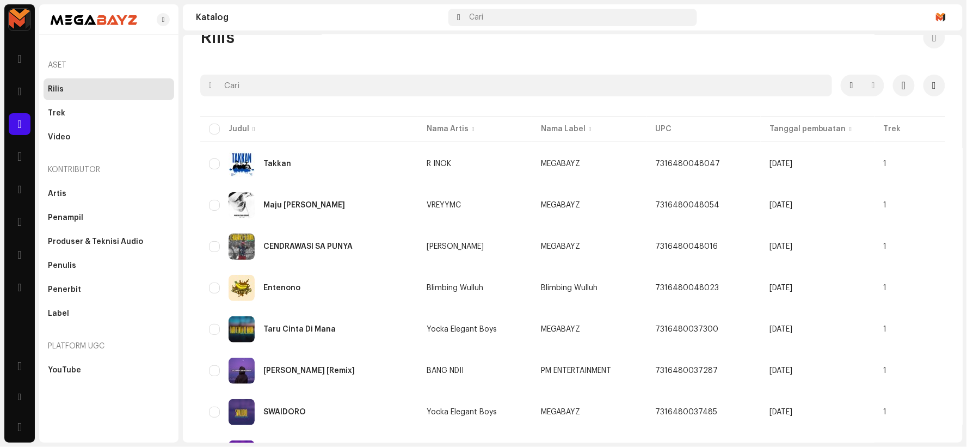
scroll to position [2, 0]
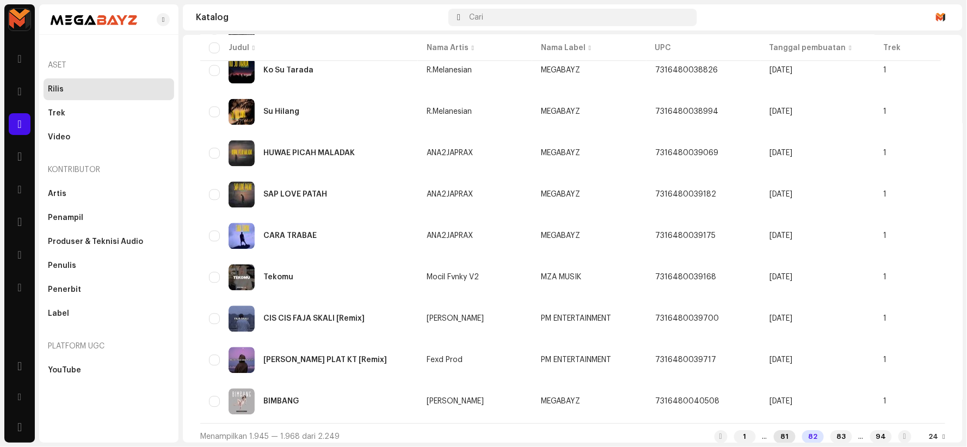
click at [774, 430] on div "81" at bounding box center [785, 436] width 22 height 13
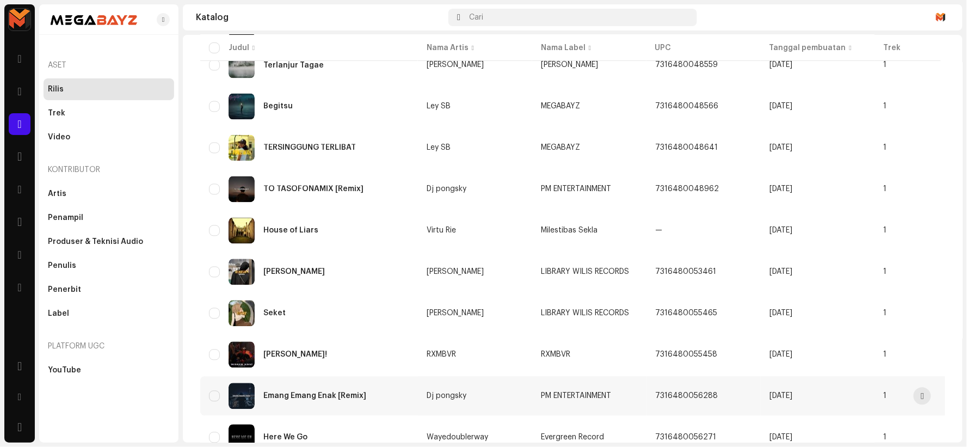
scroll to position [742, 0]
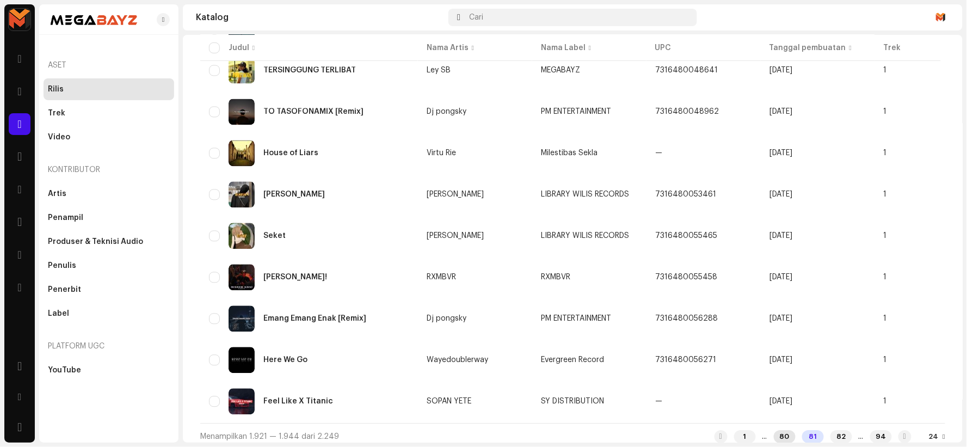
click at [774, 430] on div "80" at bounding box center [785, 436] width 22 height 13
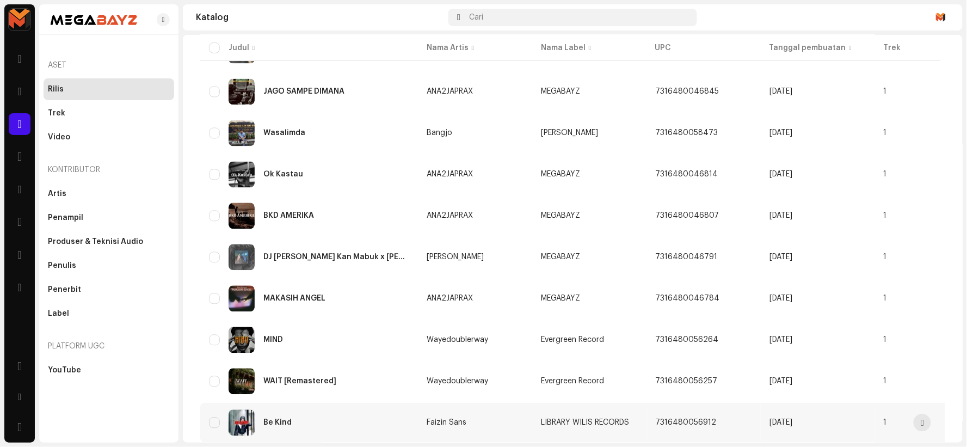
scroll to position [742, 0]
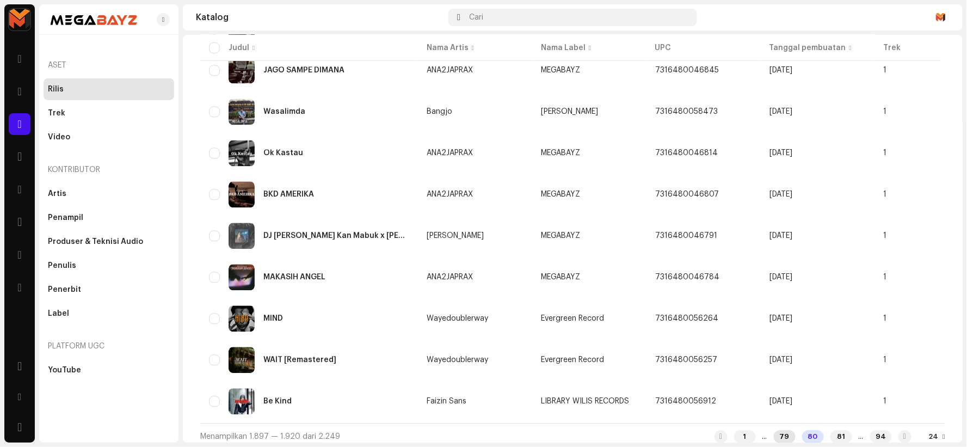
click at [774, 430] on div "79" at bounding box center [785, 436] width 22 height 13
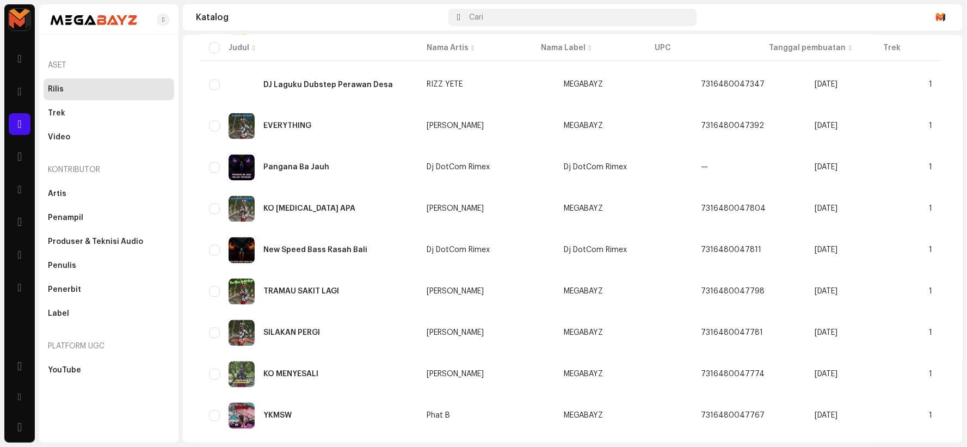
scroll to position [742, 0]
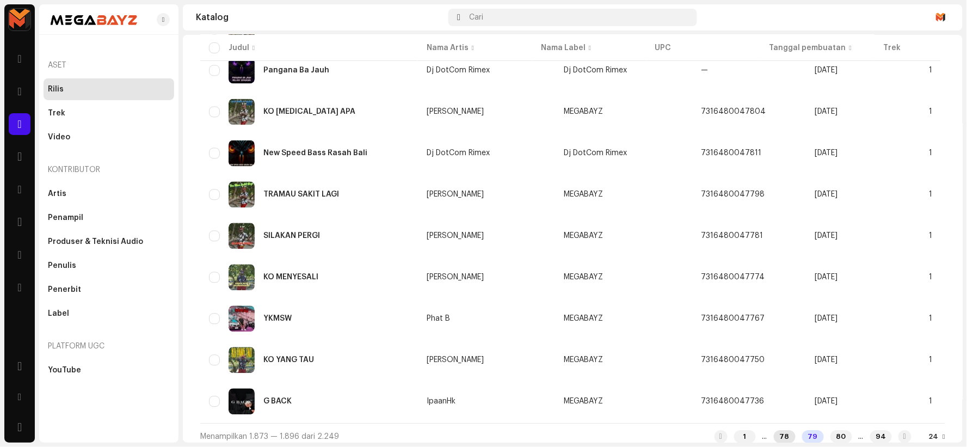
click at [774, 430] on div "78" at bounding box center [785, 436] width 22 height 13
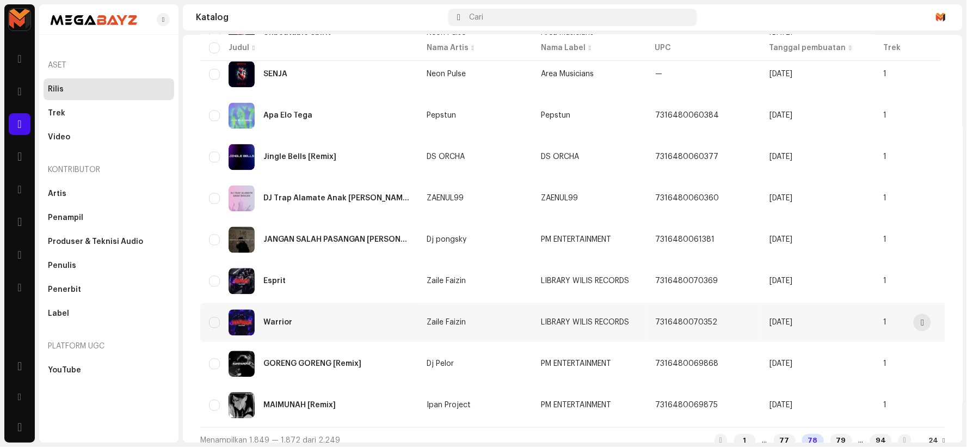
scroll to position [742, 0]
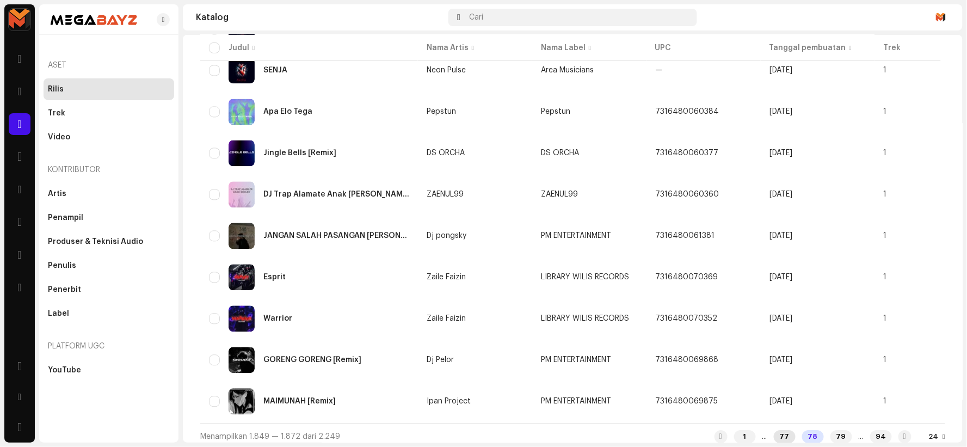
click at [774, 430] on div "77" at bounding box center [785, 436] width 22 height 13
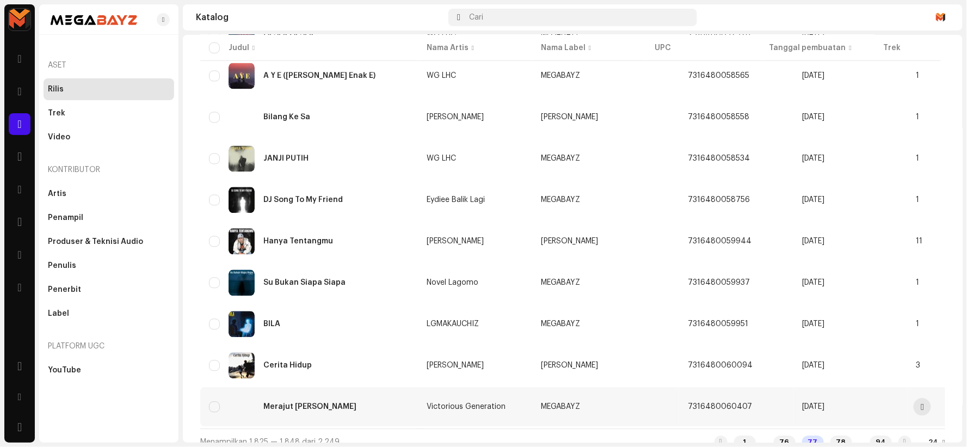
scroll to position [742, 0]
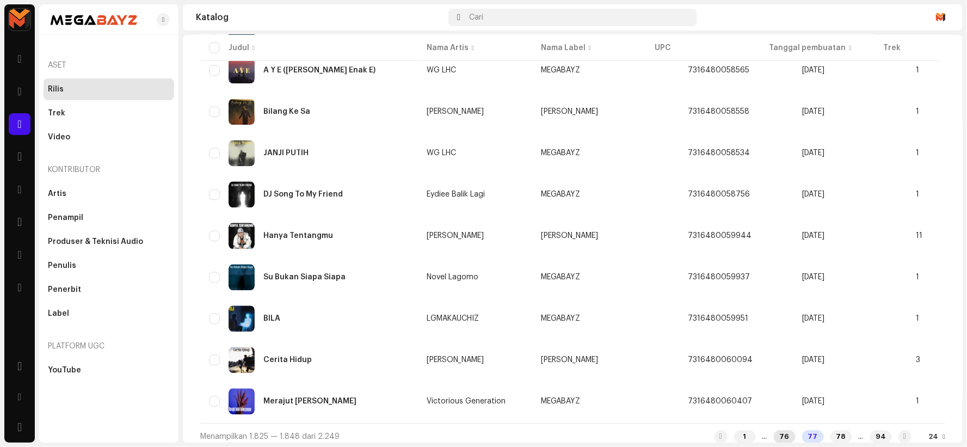
click at [774, 430] on div "76" at bounding box center [785, 436] width 22 height 13
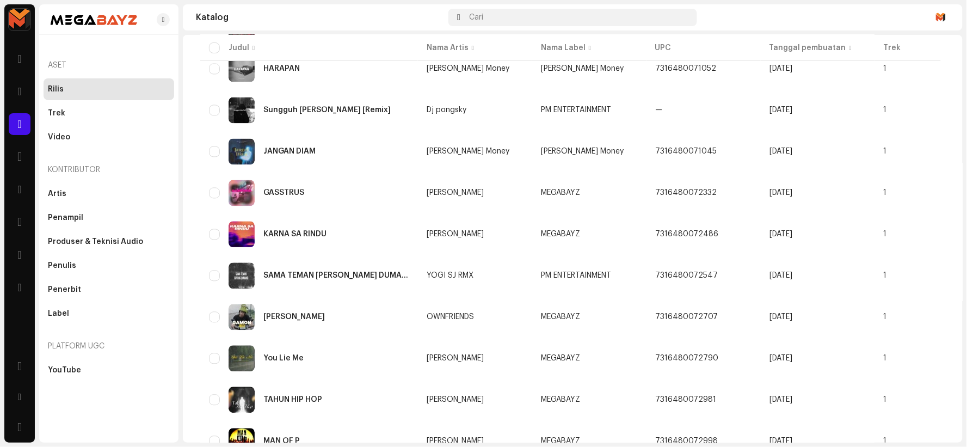
scroll to position [742, 0]
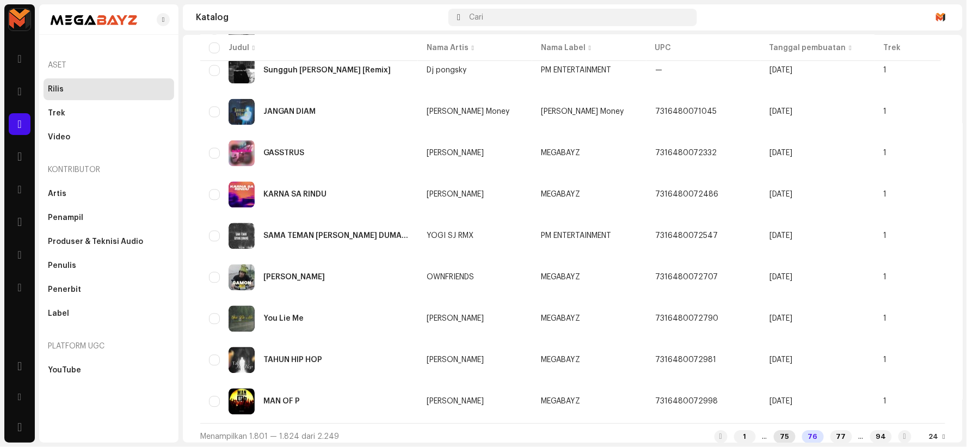
click at [774, 430] on div "75" at bounding box center [785, 436] width 22 height 13
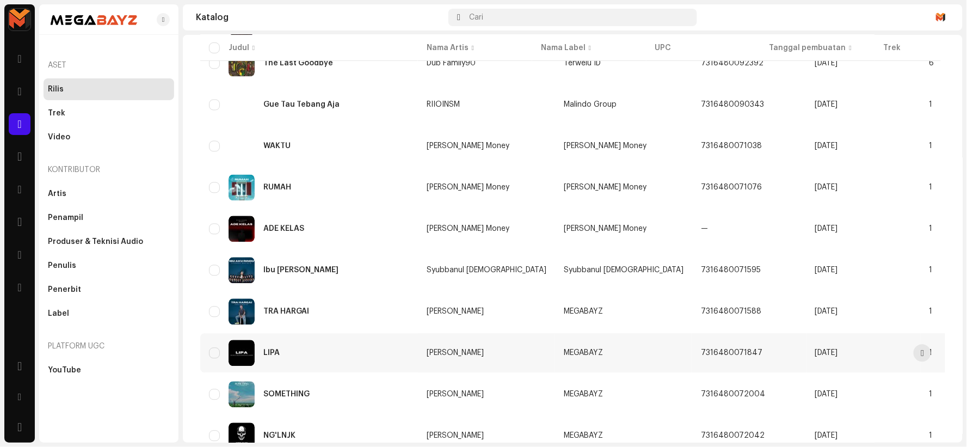
scroll to position [742, 0]
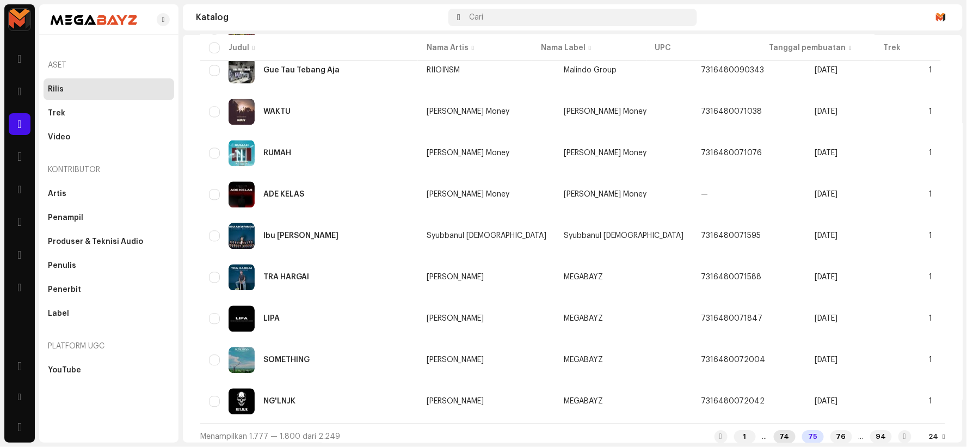
click at [774, 431] on div "74" at bounding box center [785, 436] width 22 height 13
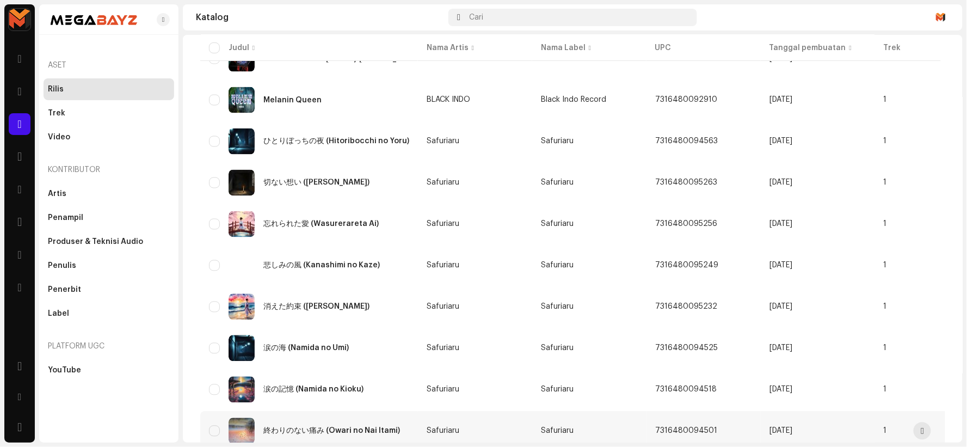
scroll to position [742, 0]
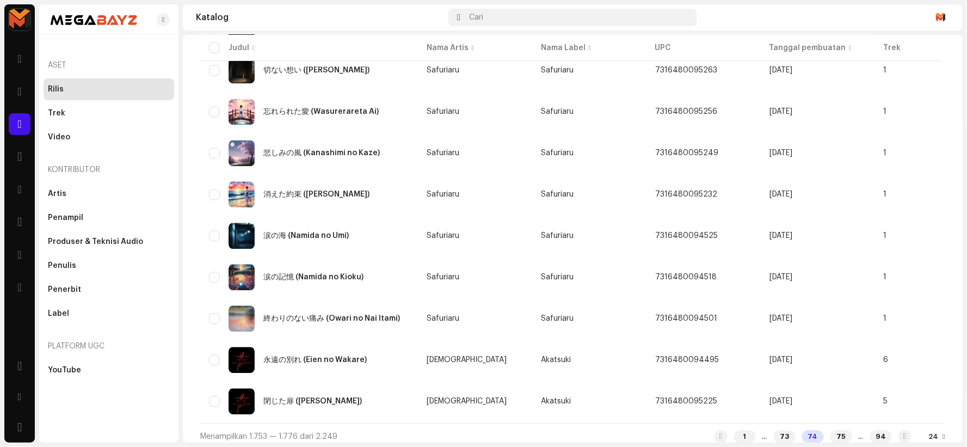
click at [773, 423] on div "Menampilkan 1.753 — 1.776 dari 2.249 1 ... 73 74 75 ... 94 24" at bounding box center [572, 436] width 745 height 26
click at [774, 430] on div "73" at bounding box center [785, 436] width 22 height 13
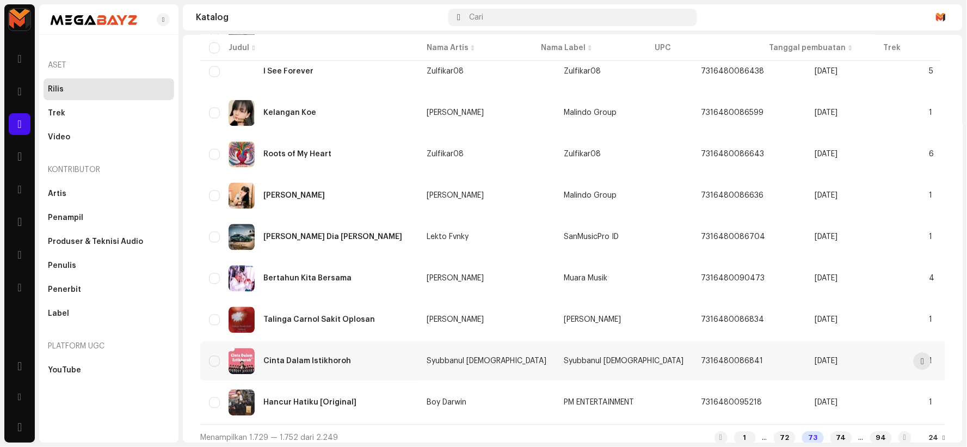
scroll to position [742, 0]
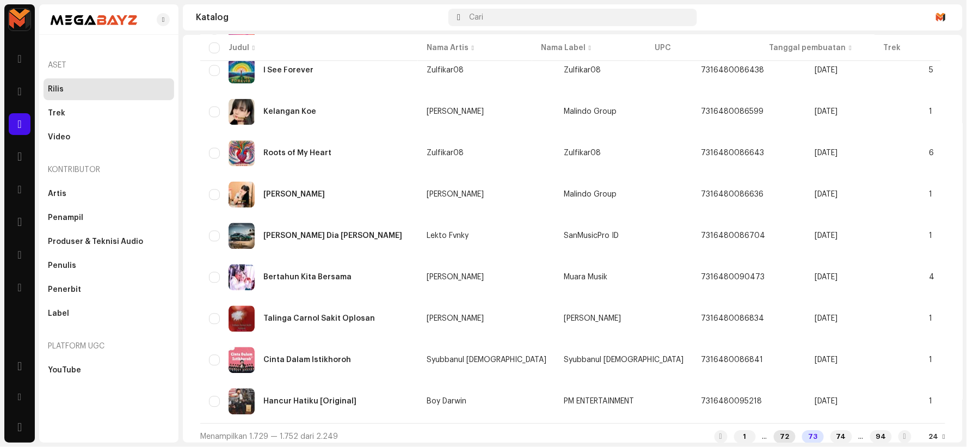
click at [775, 430] on div "72" at bounding box center [785, 436] width 22 height 13
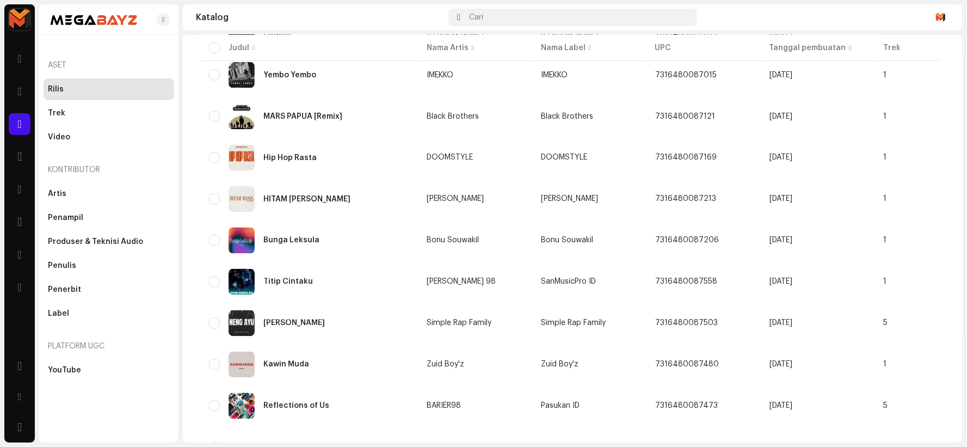
scroll to position [742, 0]
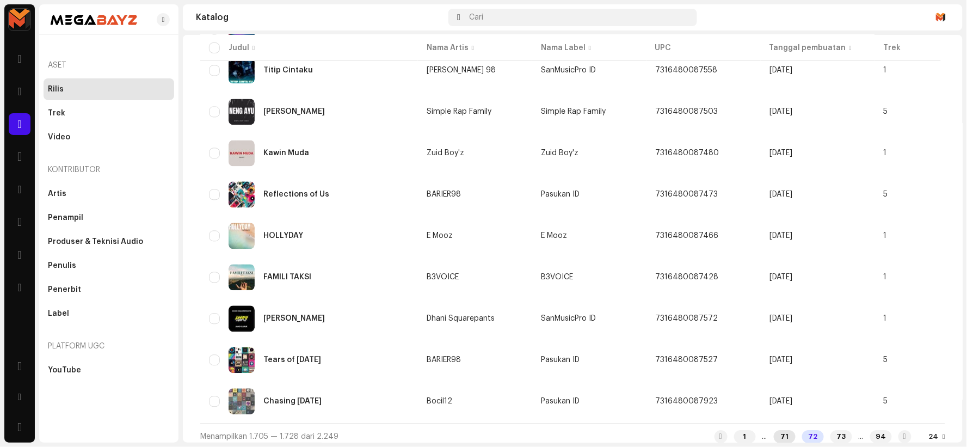
click at [774, 430] on div "71" at bounding box center [785, 436] width 22 height 13
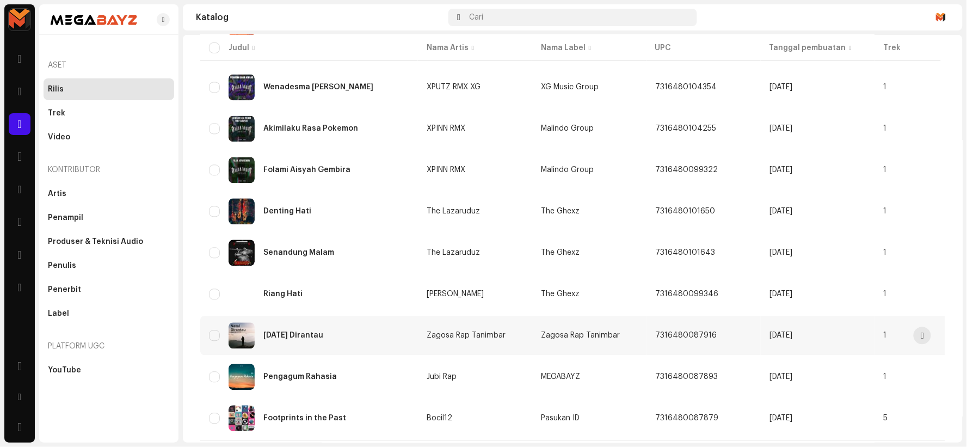
scroll to position [742, 0]
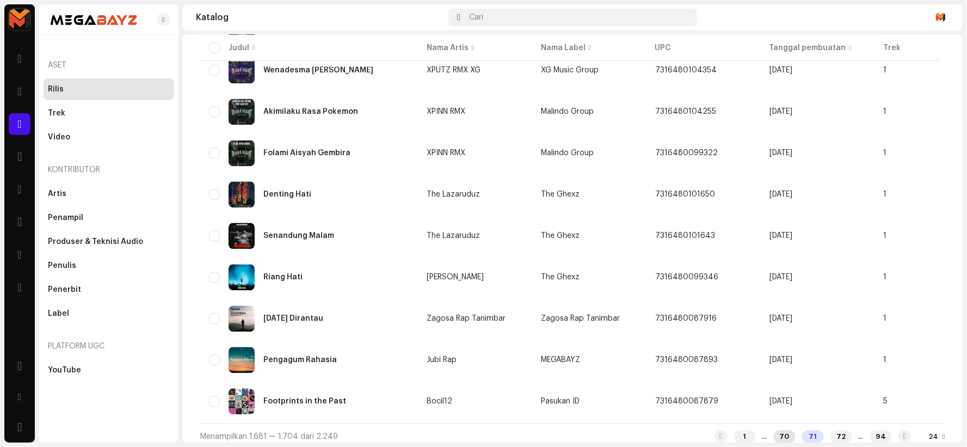
click at [774, 430] on div "70" at bounding box center [785, 436] width 22 height 13
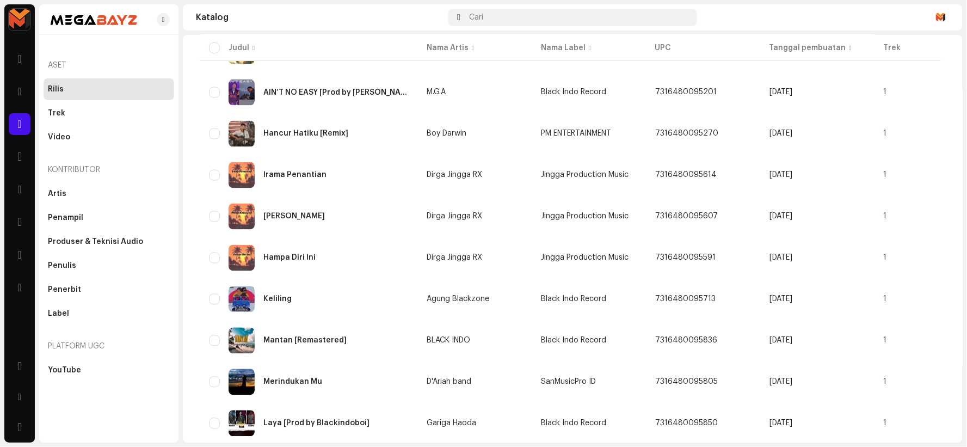
scroll to position [742, 0]
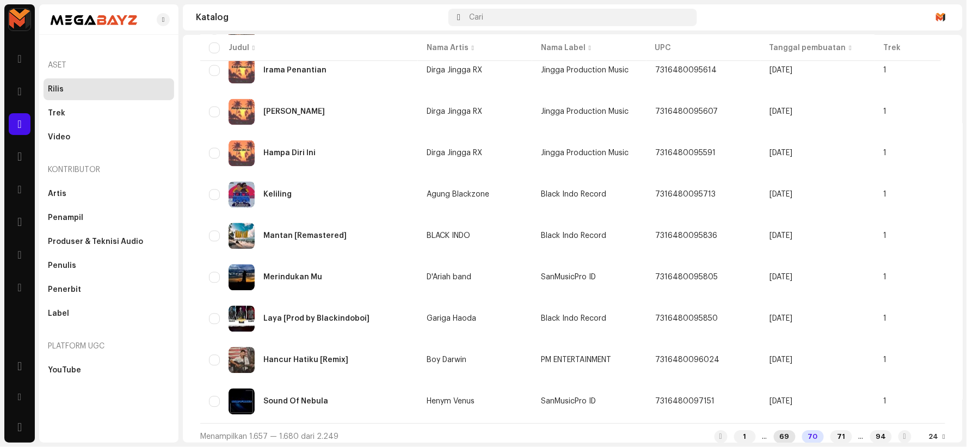
click at [774, 430] on div "69" at bounding box center [785, 436] width 22 height 13
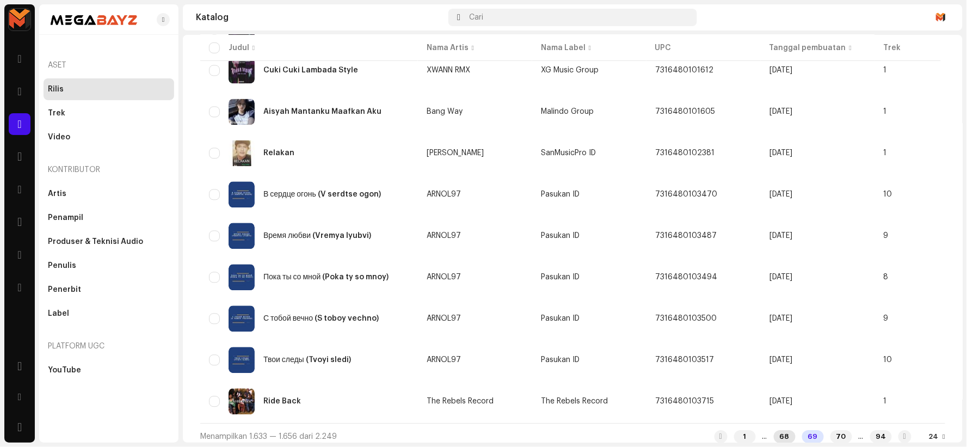
click at [774, 430] on div "68" at bounding box center [785, 436] width 22 height 13
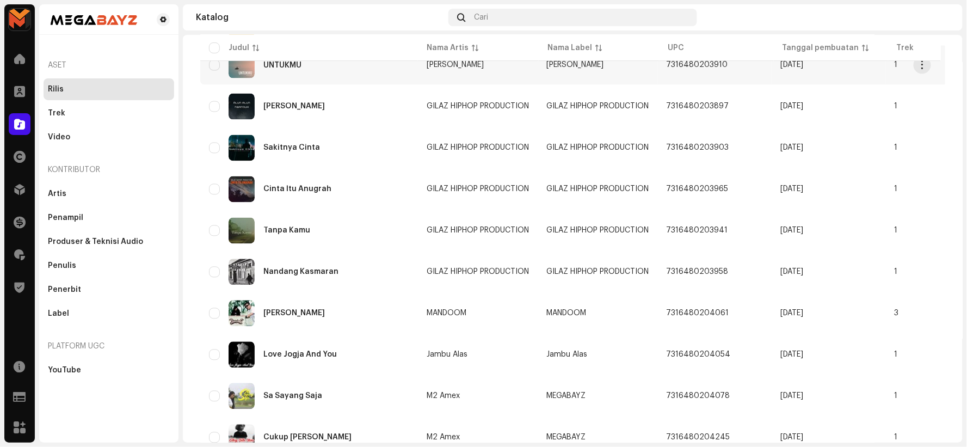
scroll to position [742, 0]
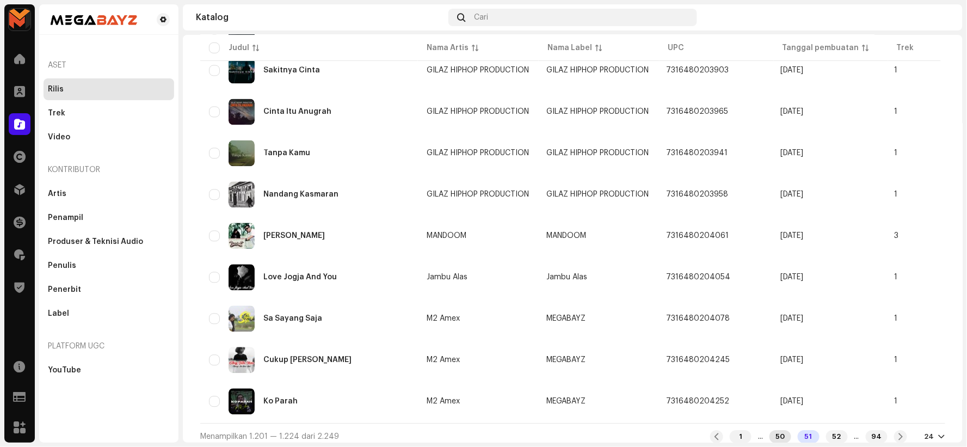
click at [771, 430] on div "50" at bounding box center [780, 436] width 22 height 13
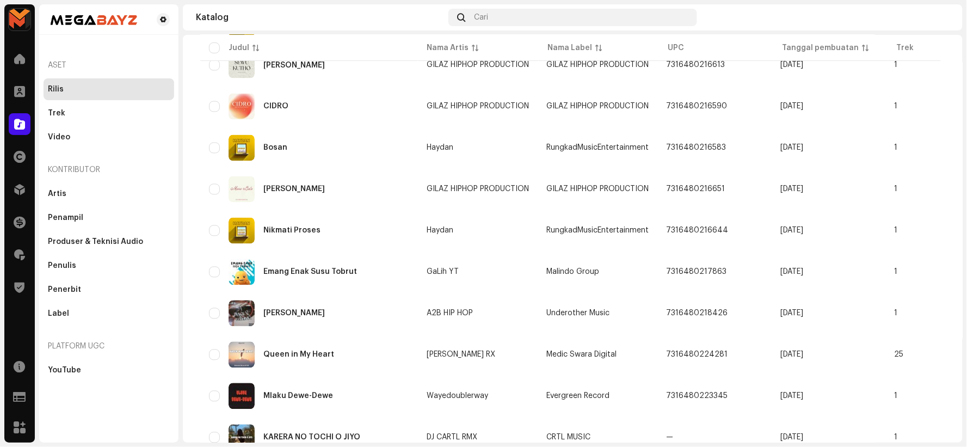
scroll to position [742, 0]
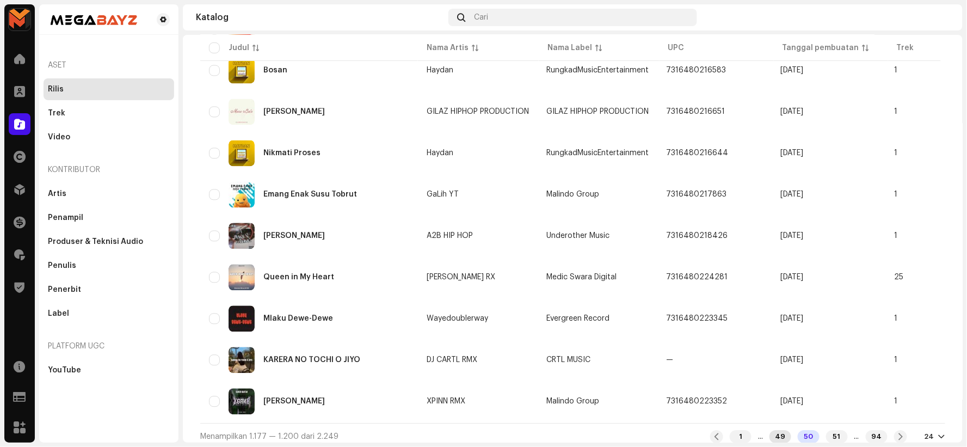
click at [771, 430] on div "49" at bounding box center [780, 436] width 22 height 13
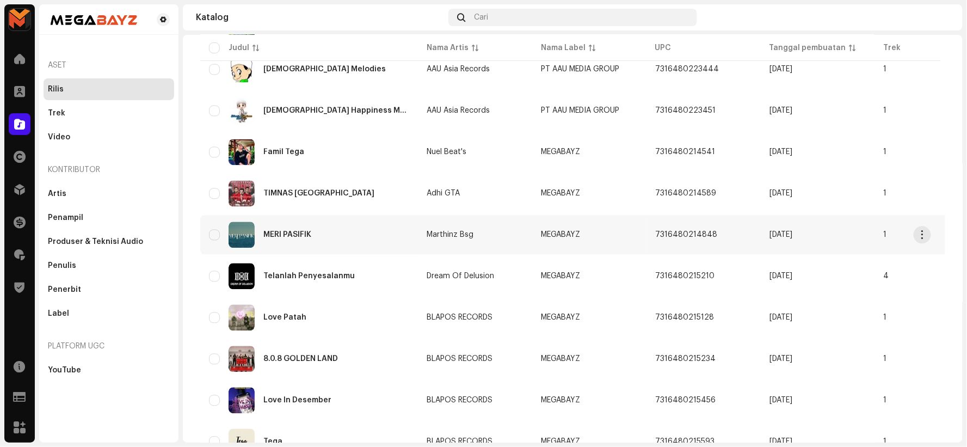
scroll to position [742, 0]
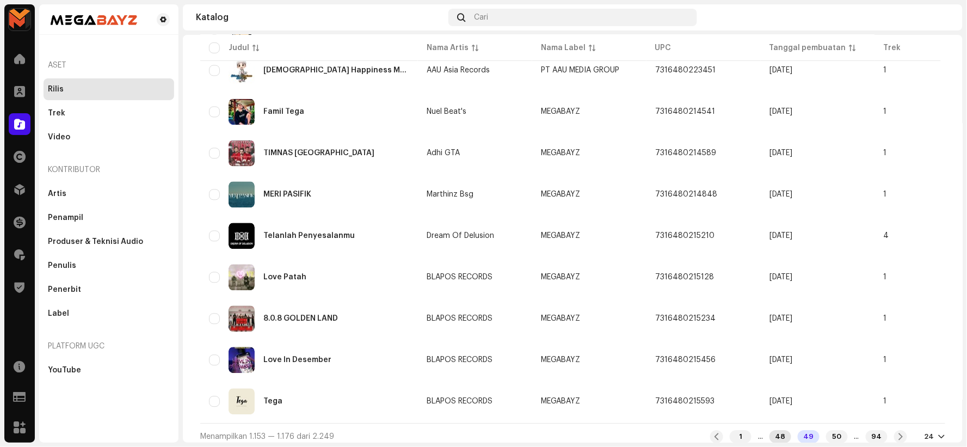
click at [769, 430] on div "48" at bounding box center [780, 436] width 22 height 13
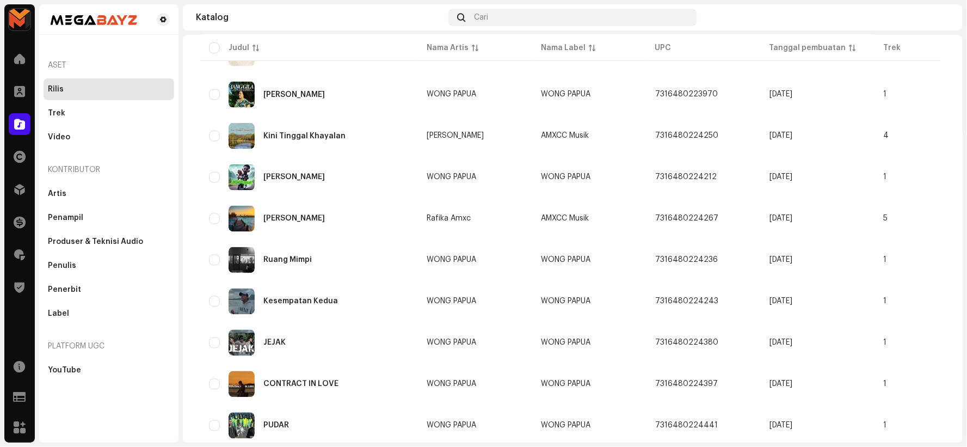
scroll to position [742, 0]
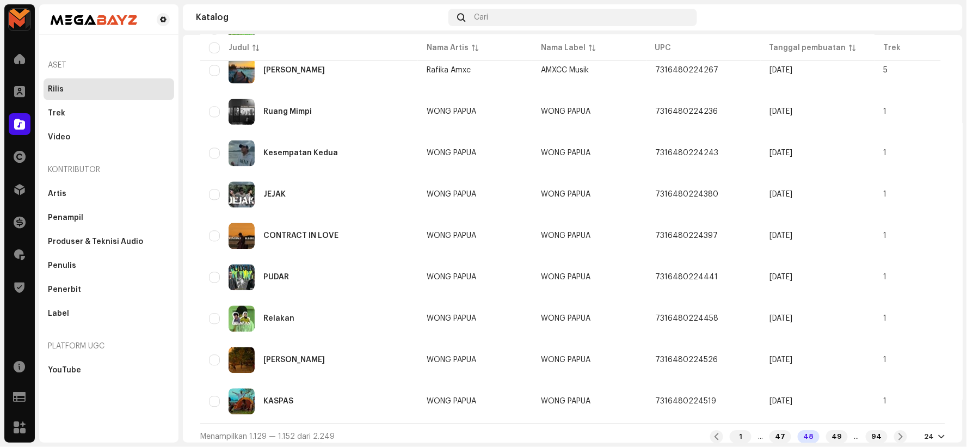
click at [769, 430] on div "47" at bounding box center [780, 436] width 22 height 13
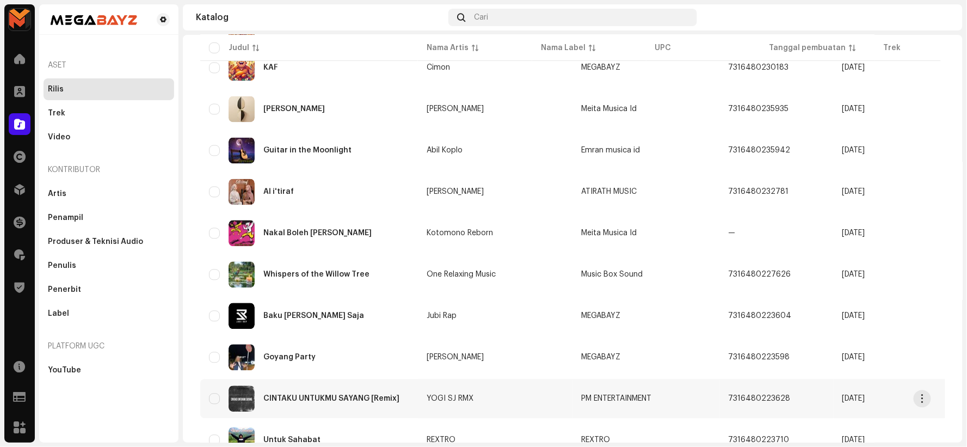
scroll to position [742, 0]
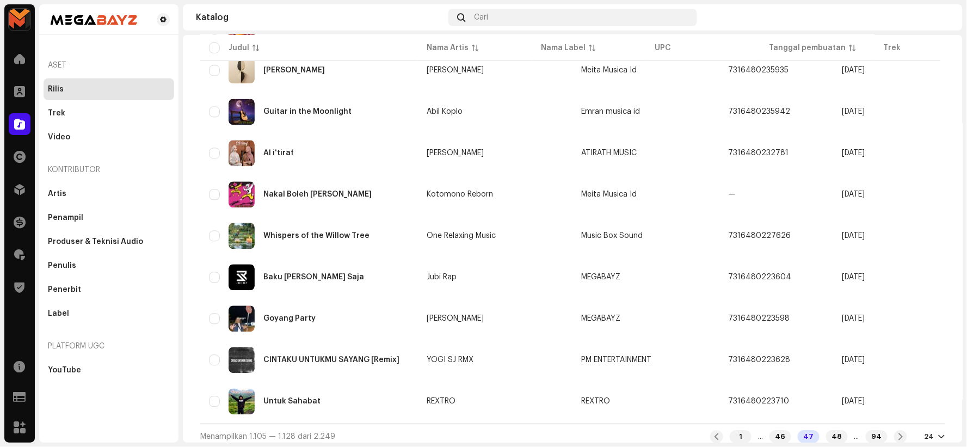
click at [770, 423] on div "Menampilkan 1.105 — 1.128 dari 2.249 1 ... 46 47 48 ... 94 24" at bounding box center [572, 436] width 745 height 26
click at [770, 431] on div "46" at bounding box center [780, 436] width 22 height 13
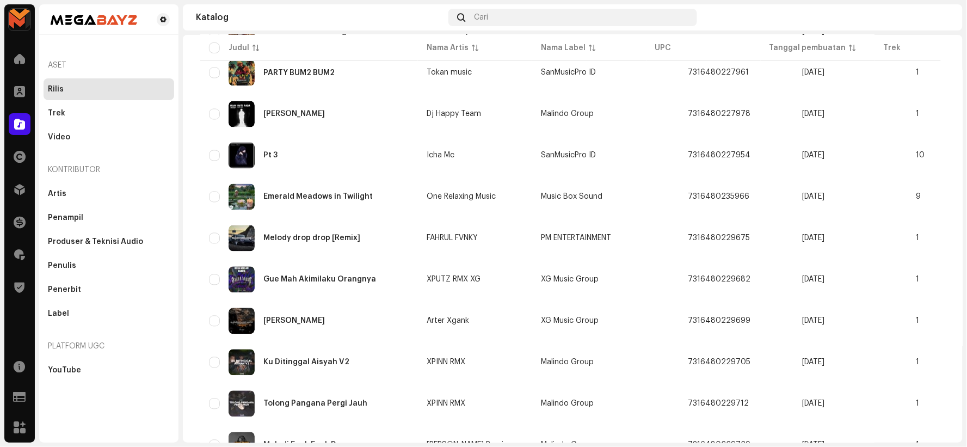
scroll to position [742, 0]
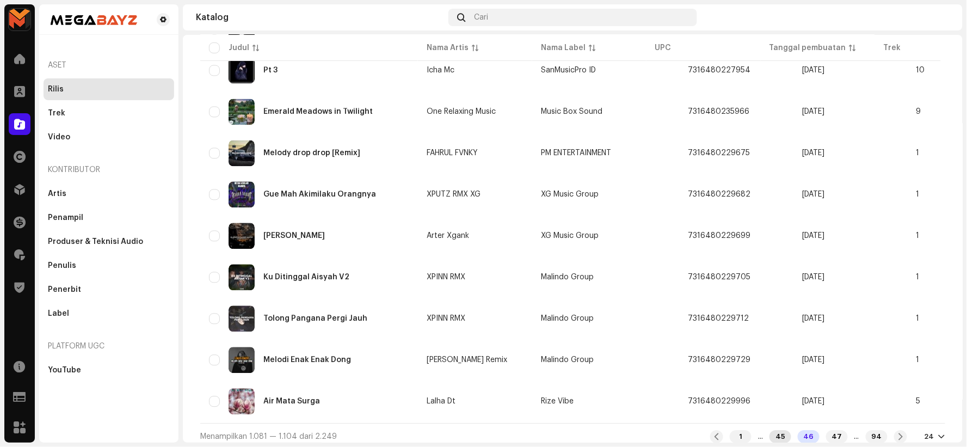
click at [769, 430] on div "45" at bounding box center [780, 436] width 22 height 13
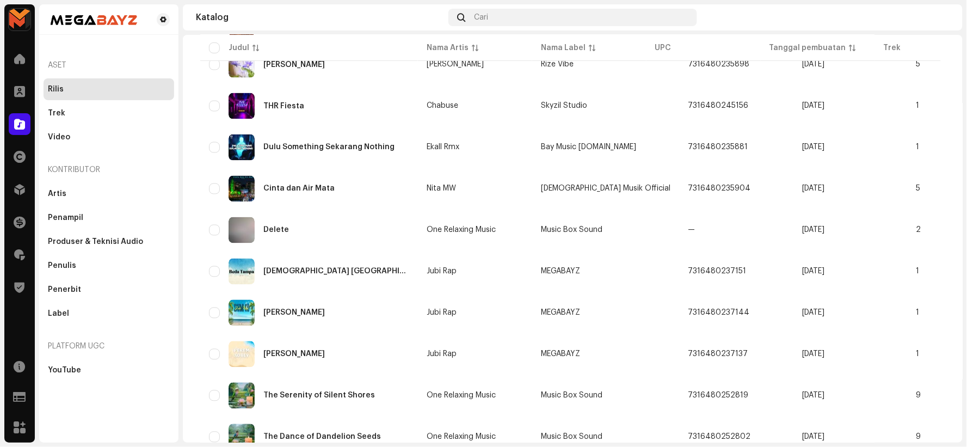
scroll to position [742, 0]
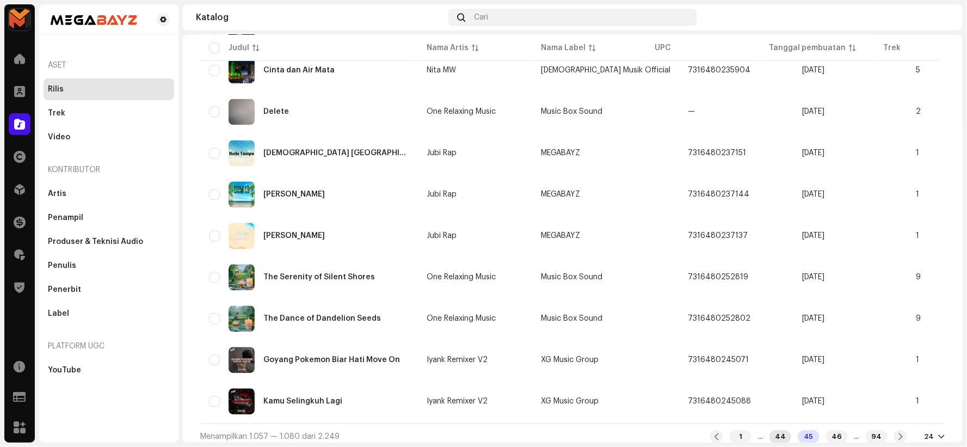
click at [774, 430] on div "44" at bounding box center [780, 436] width 22 height 13
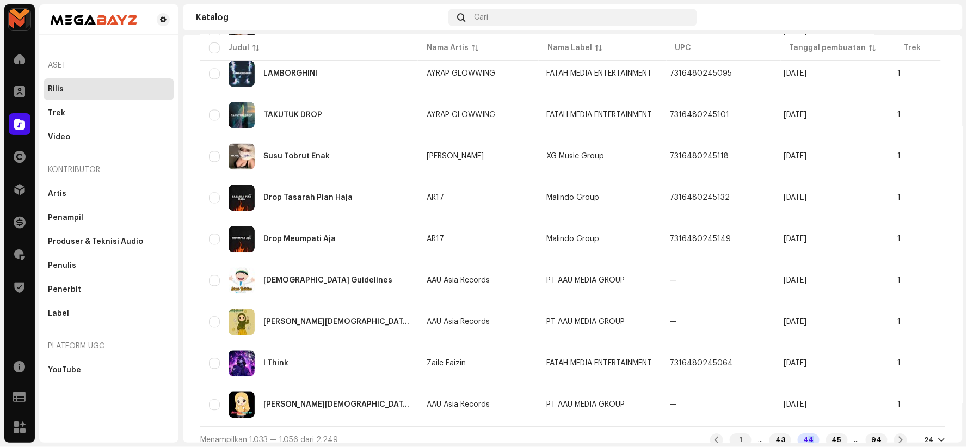
scroll to position [742, 0]
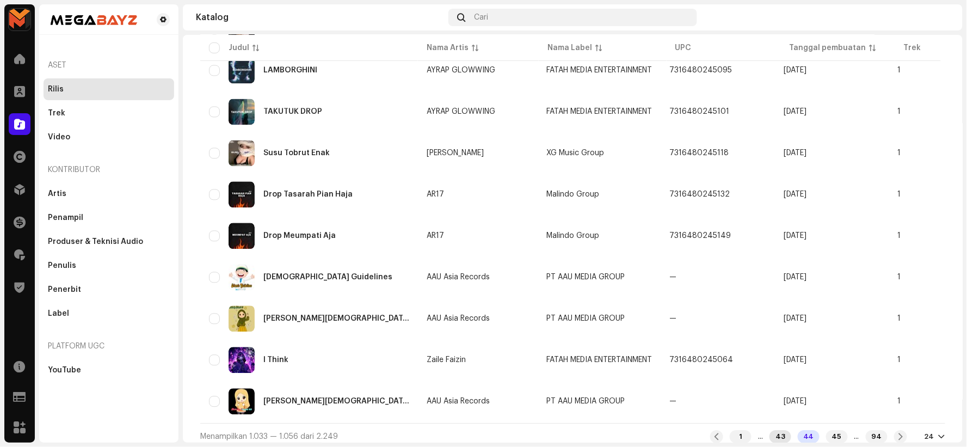
click at [769, 430] on div "43" at bounding box center [780, 436] width 22 height 13
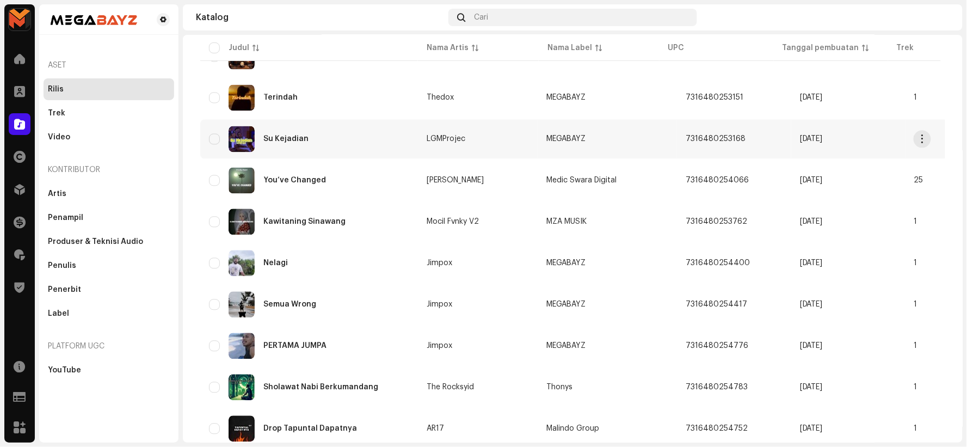
scroll to position [742, 0]
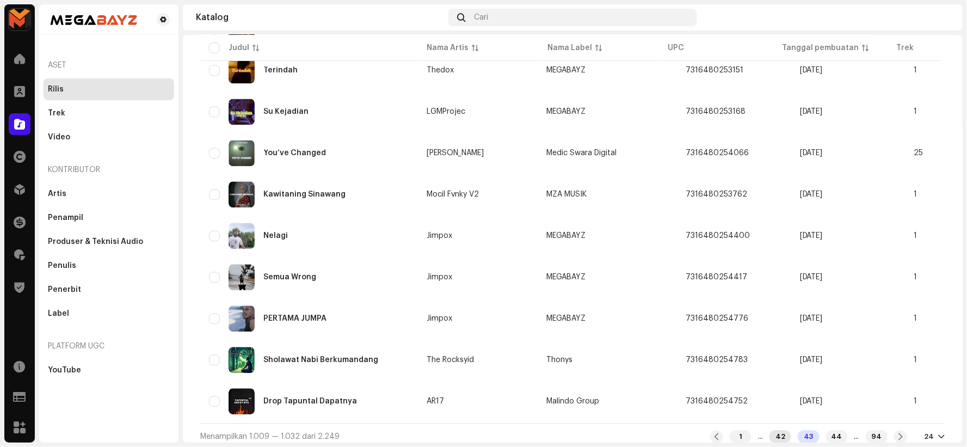
click at [776, 430] on div "42" at bounding box center [780, 436] width 22 height 13
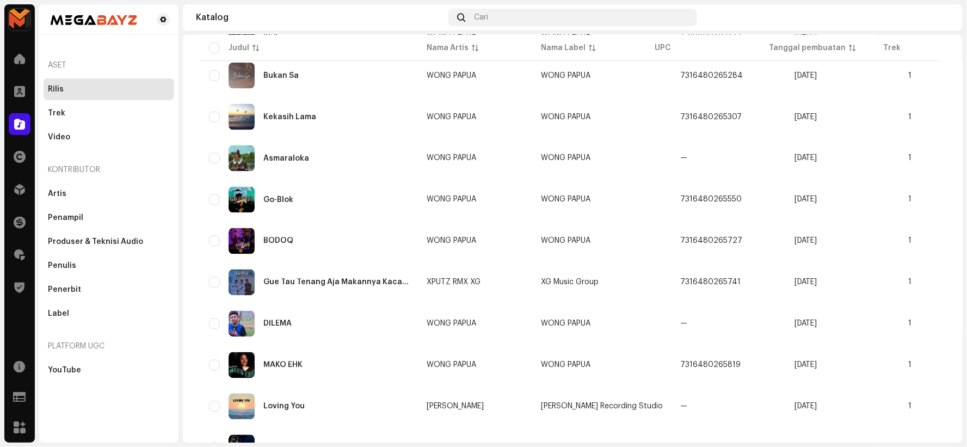
scroll to position [742, 0]
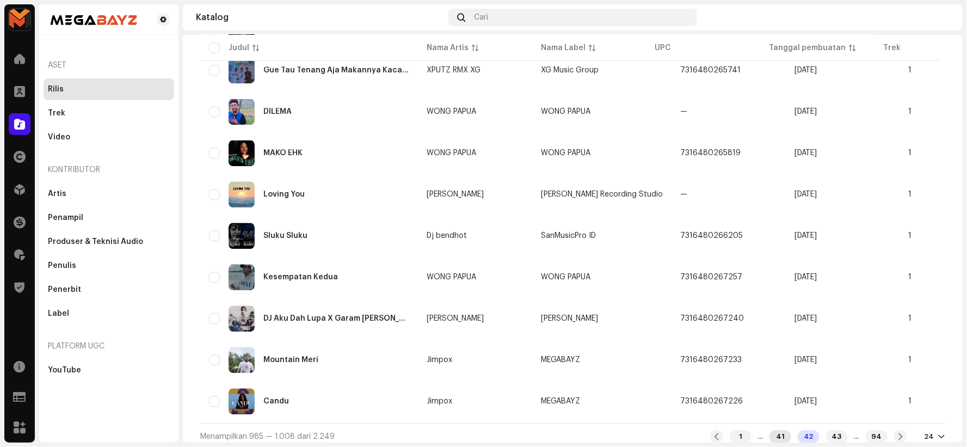
click at [770, 431] on div "41" at bounding box center [780, 436] width 22 height 13
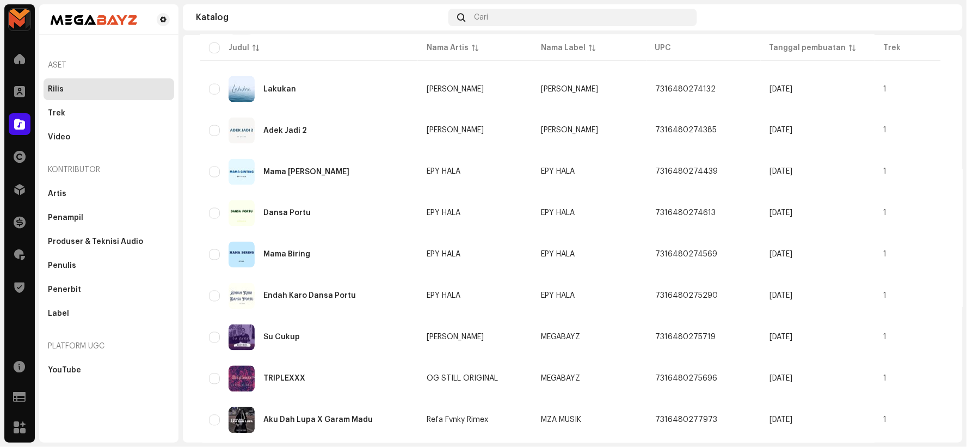
scroll to position [742, 0]
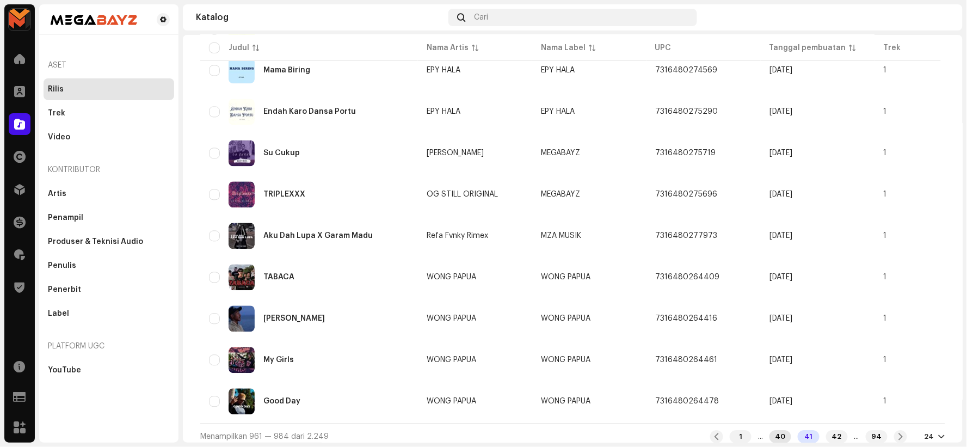
click at [769, 430] on div "40" at bounding box center [780, 436] width 22 height 13
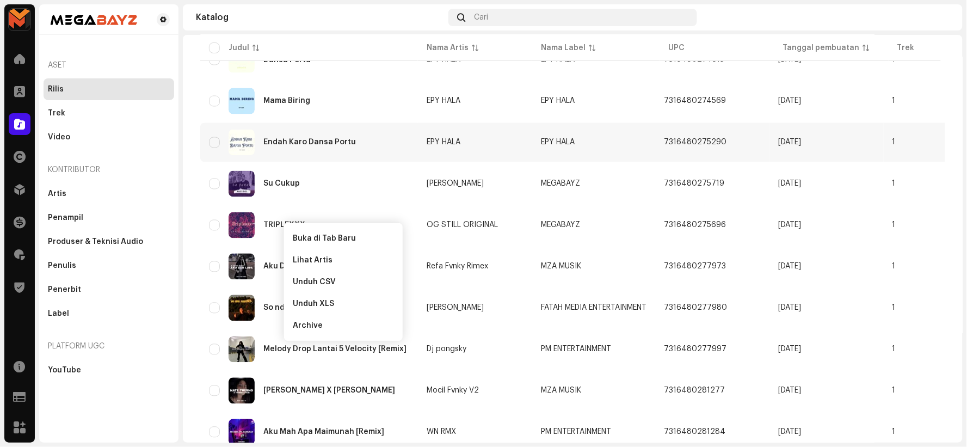
scroll to position [742, 0]
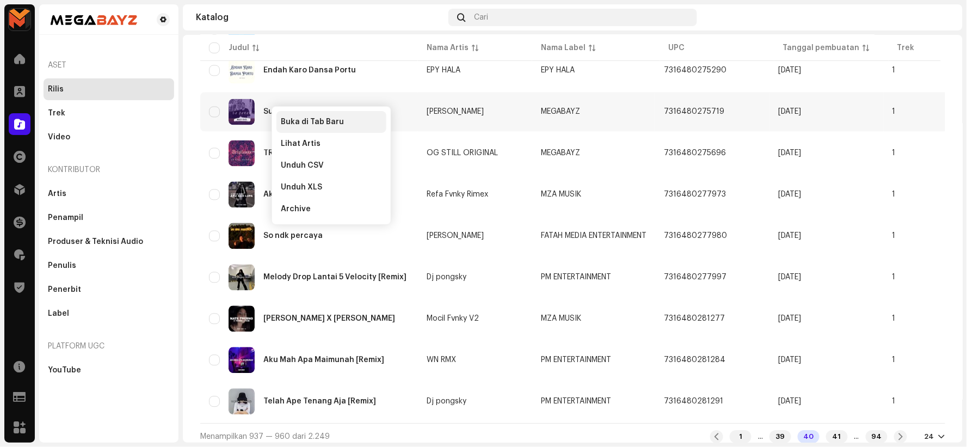
click at [286, 118] on span "Buka di Tab Baru" at bounding box center [312, 122] width 63 height 9
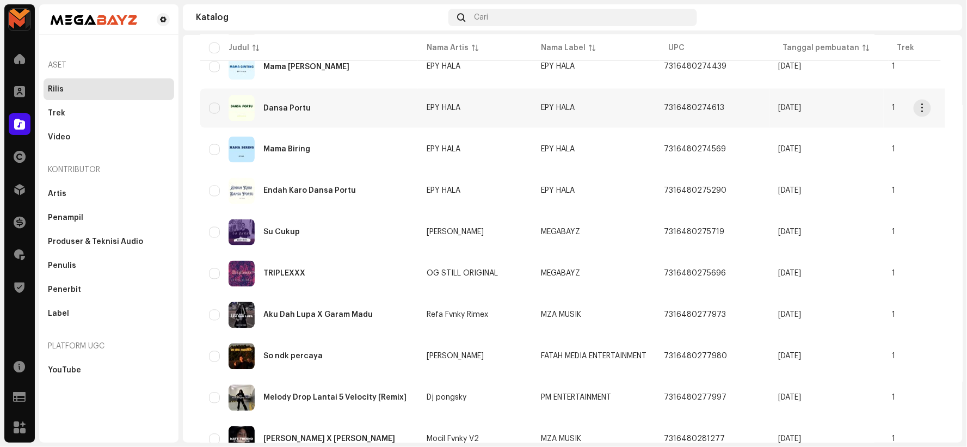
scroll to position [682, 0]
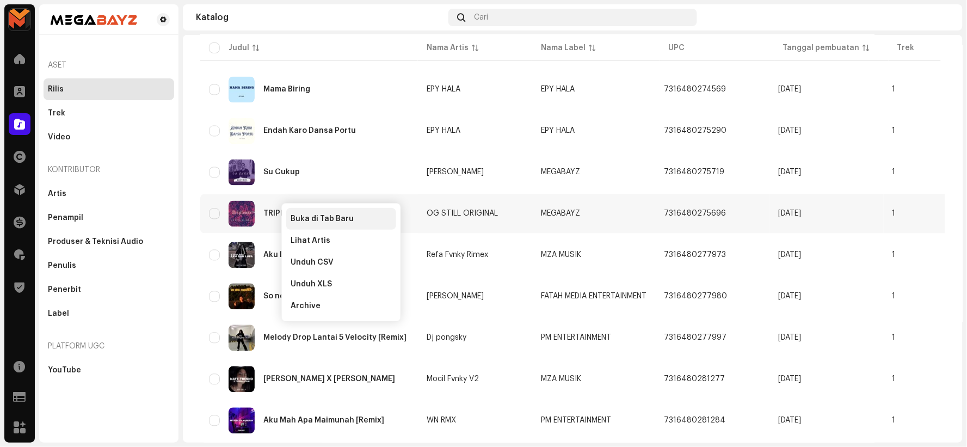
click at [316, 214] on span "Buka di Tab Baru" at bounding box center [322, 218] width 63 height 9
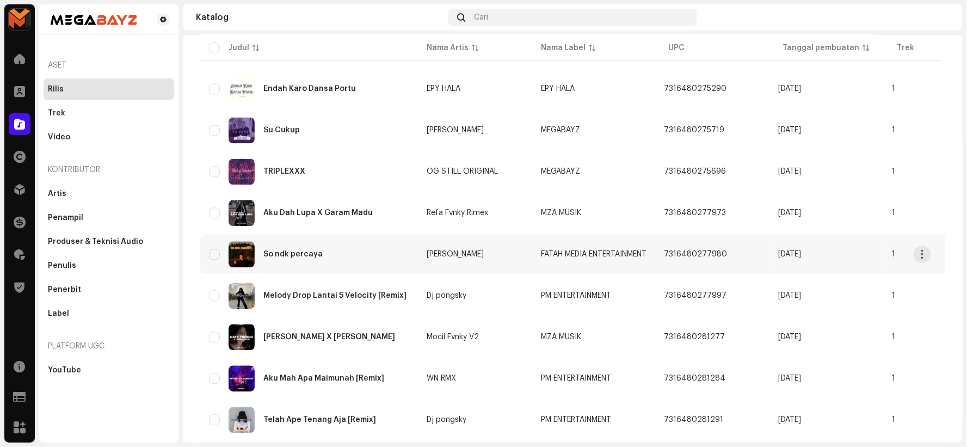
scroll to position [742, 0]
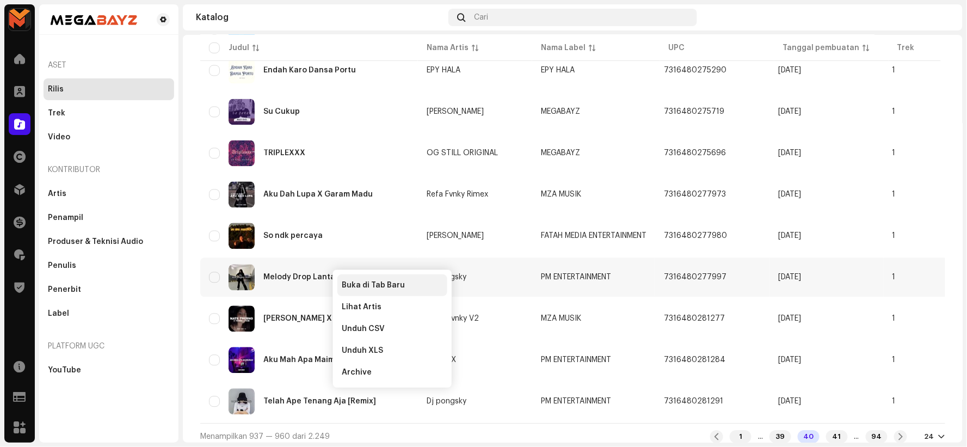
click at [360, 277] on div "Buka di Tab Baru" at bounding box center [392, 285] width 110 height 22
click at [827, 430] on div "41" at bounding box center [837, 436] width 22 height 13
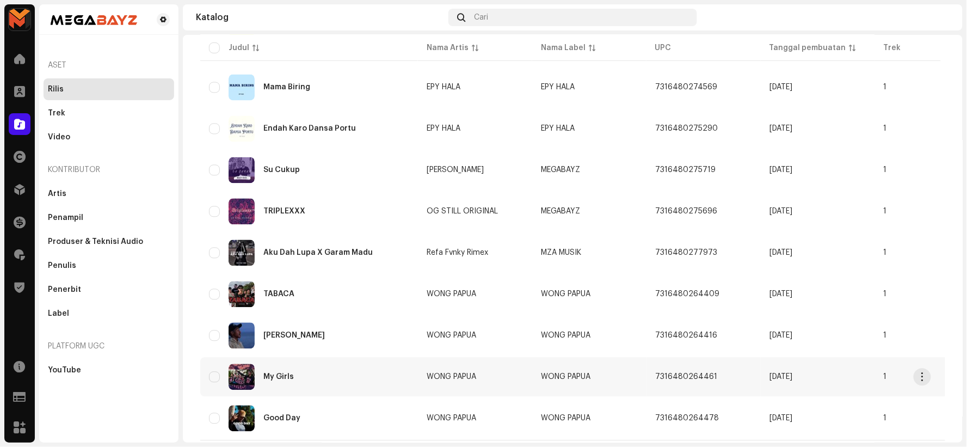
scroll to position [742, 0]
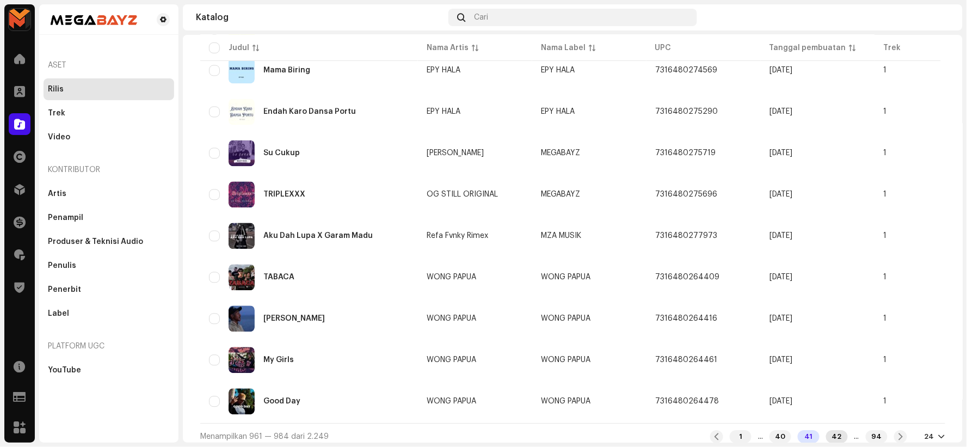
click at [827, 430] on div "42" at bounding box center [837, 436] width 22 height 13
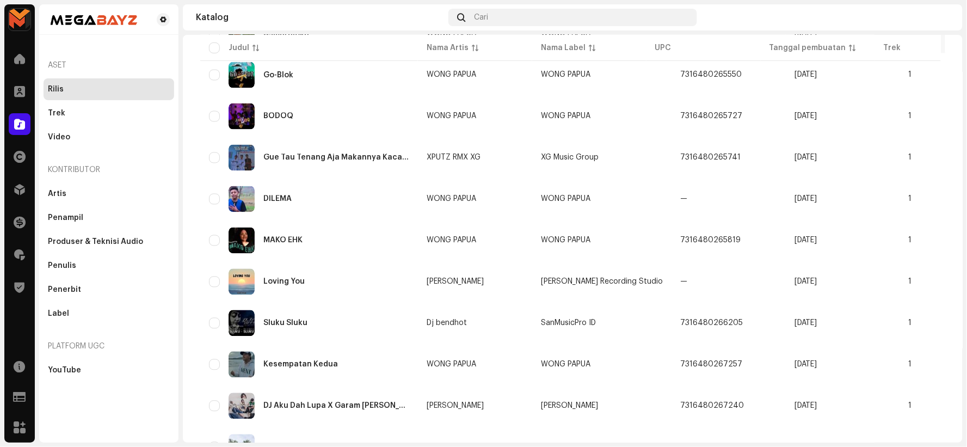
scroll to position [742, 0]
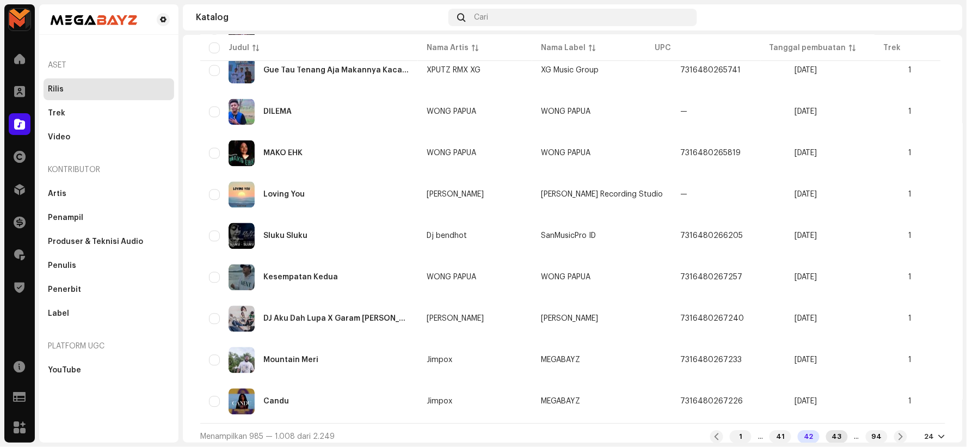
click at [826, 433] on div "43" at bounding box center [837, 436] width 22 height 13
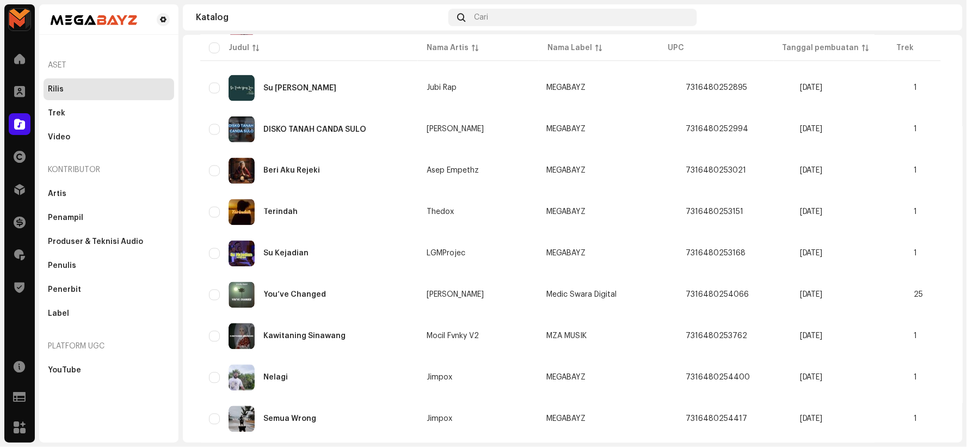
scroll to position [742, 0]
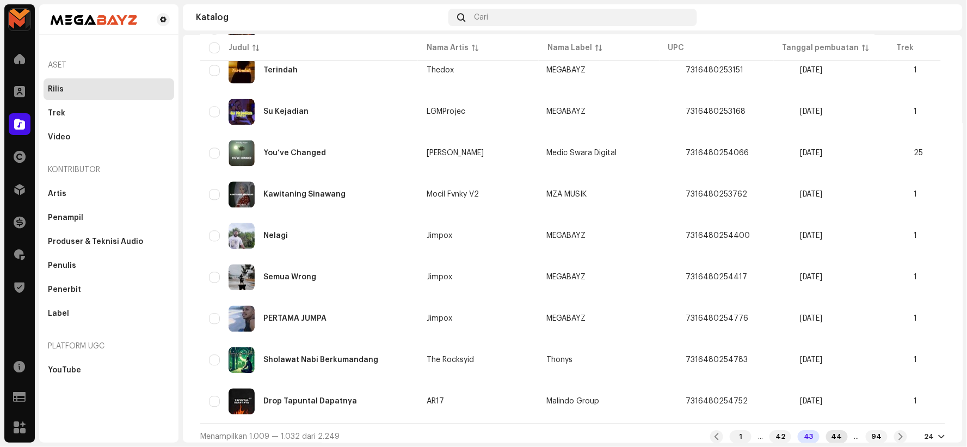
click at [826, 430] on div "44" at bounding box center [837, 436] width 22 height 13
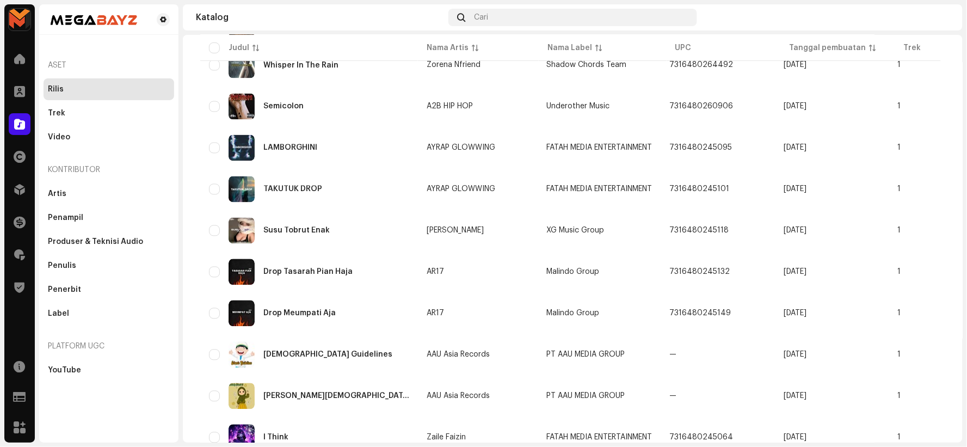
scroll to position [742, 0]
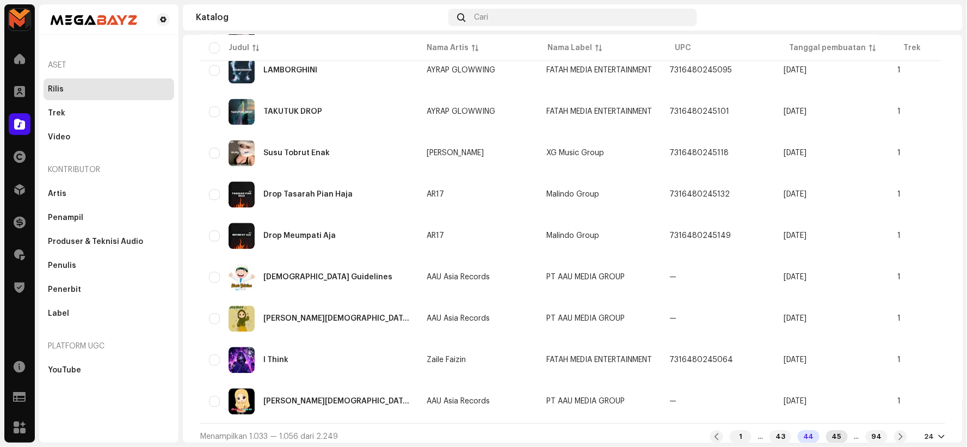
click at [829, 430] on div "45" at bounding box center [837, 436] width 22 height 13
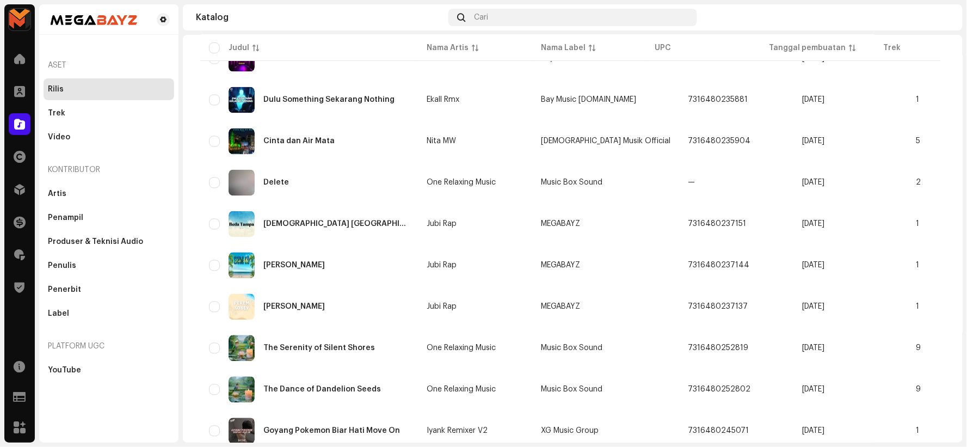
scroll to position [742, 0]
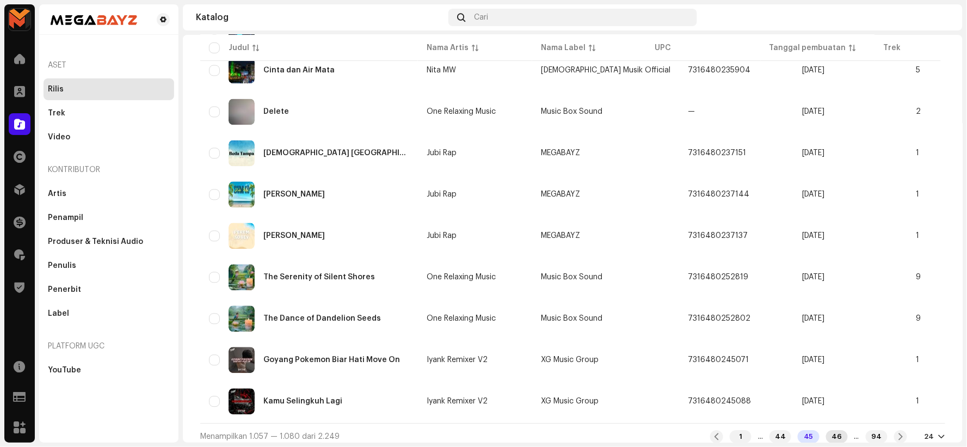
click at [826, 430] on div "46" at bounding box center [837, 436] width 22 height 13
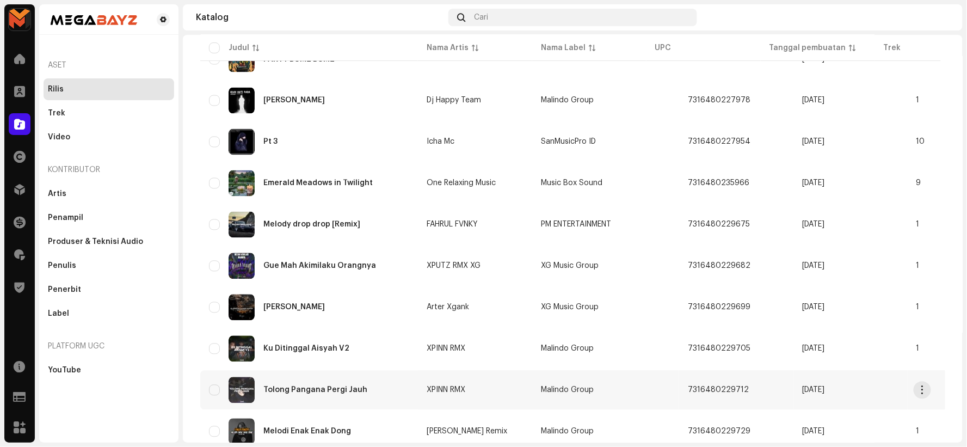
scroll to position [742, 0]
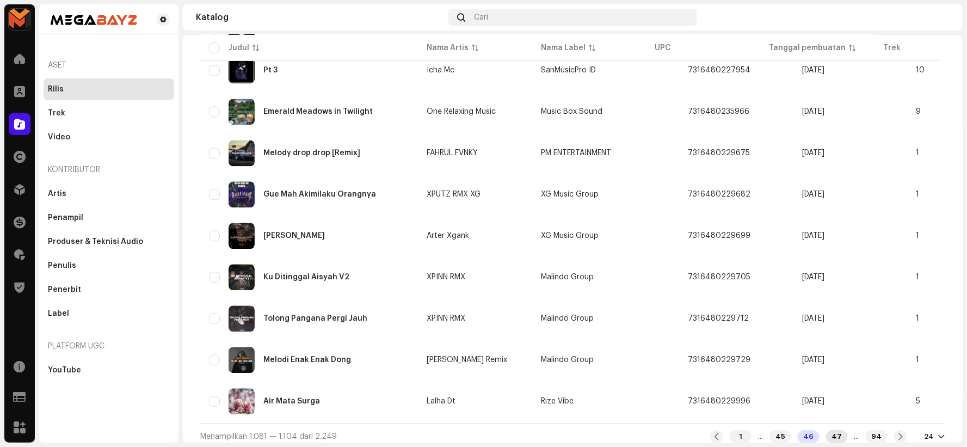
click at [826, 430] on div "47" at bounding box center [837, 436] width 22 height 13
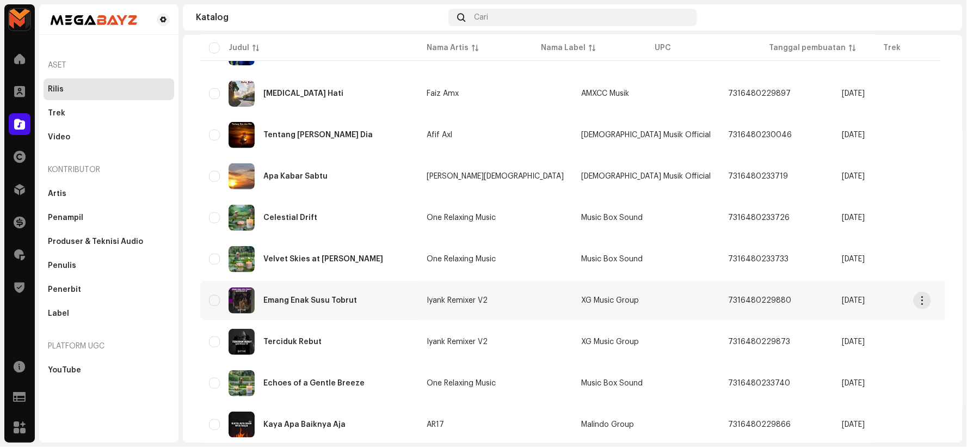
scroll to position [242, 0]
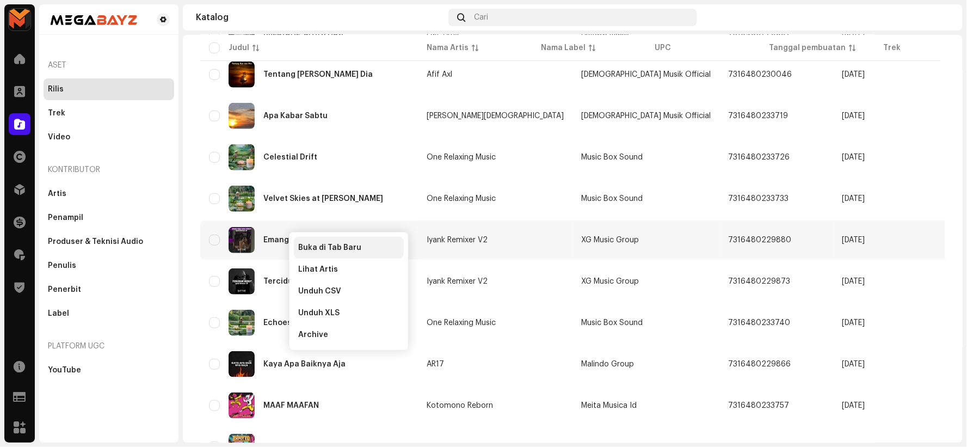
click at [308, 243] on span "Buka di Tab Baru" at bounding box center [329, 247] width 63 height 9
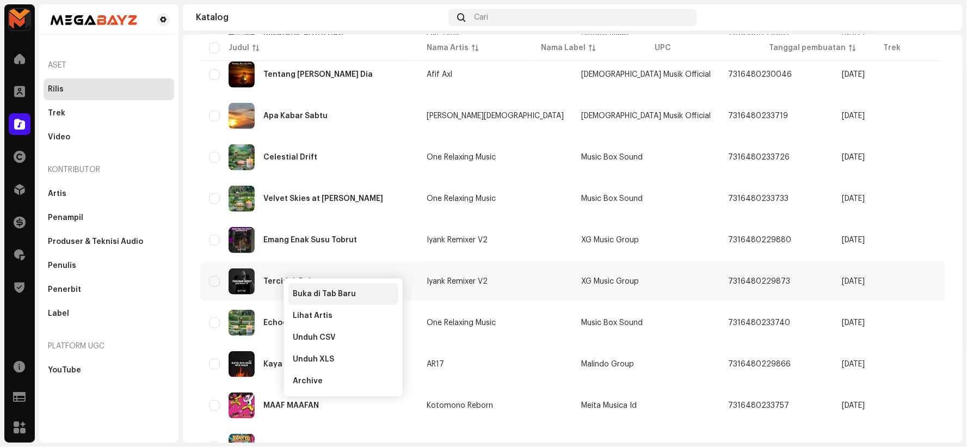
click at [313, 291] on span "Buka di Tab Baru" at bounding box center [324, 293] width 63 height 9
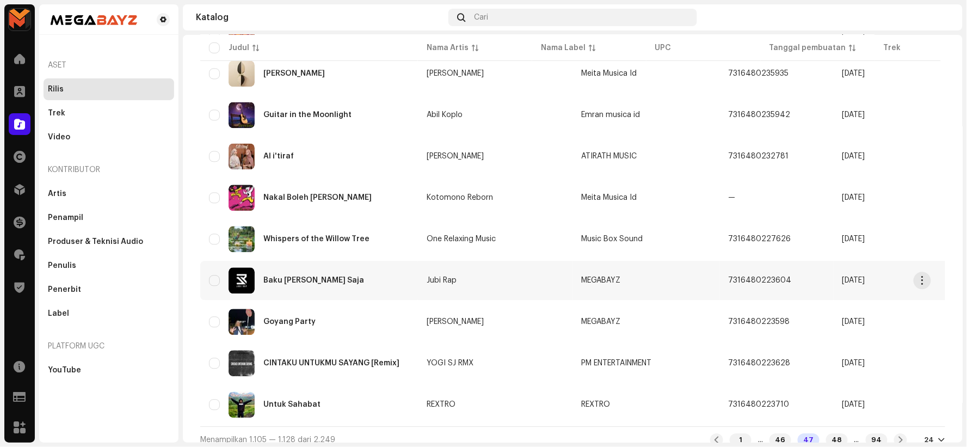
scroll to position [742, 0]
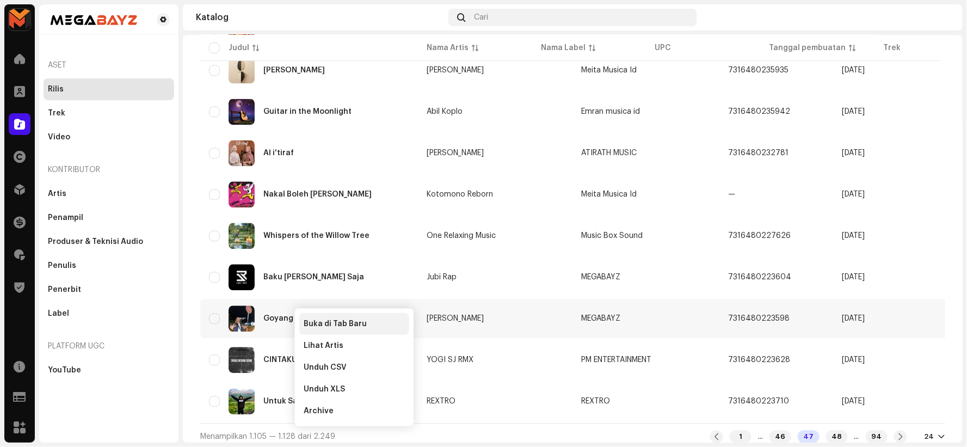
click at [314, 318] on div "Buka di Tab Baru" at bounding box center [354, 324] width 110 height 22
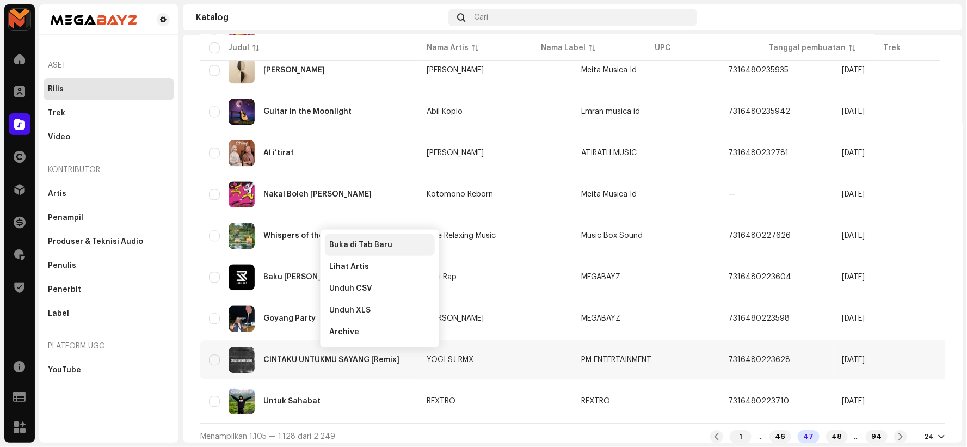
click at [372, 246] on span "Buka di Tab Baru" at bounding box center [360, 244] width 63 height 9
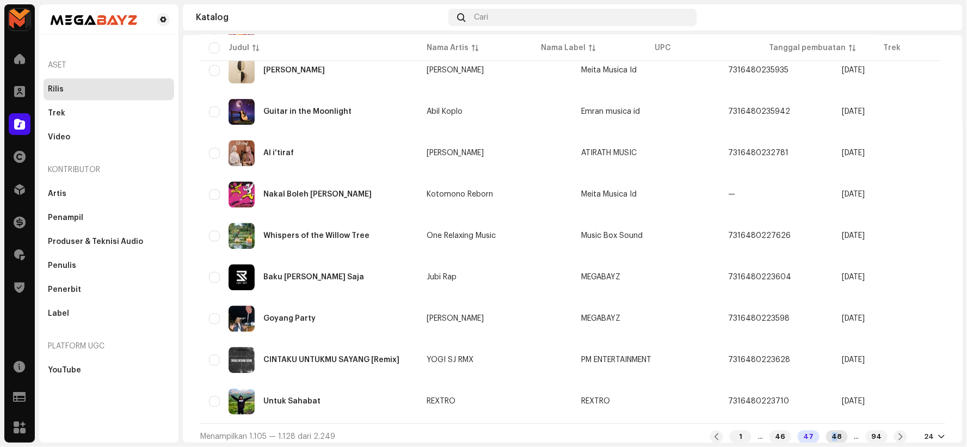
click at [826, 430] on div "48" at bounding box center [837, 436] width 22 height 13
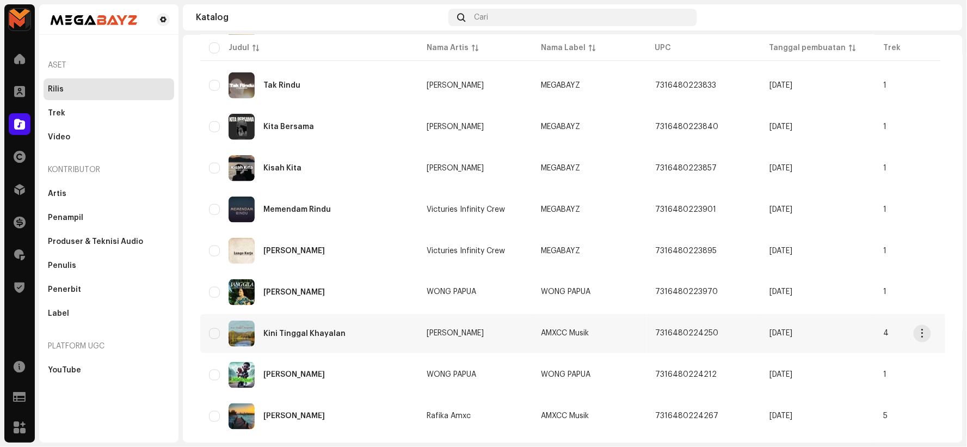
scroll to position [423, 0]
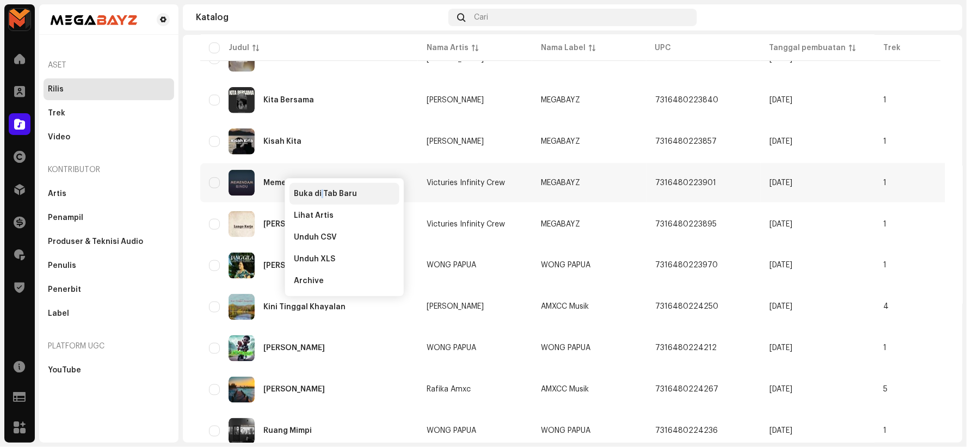
click at [322, 188] on div "Buka di Tab Baru" at bounding box center [344, 194] width 110 height 22
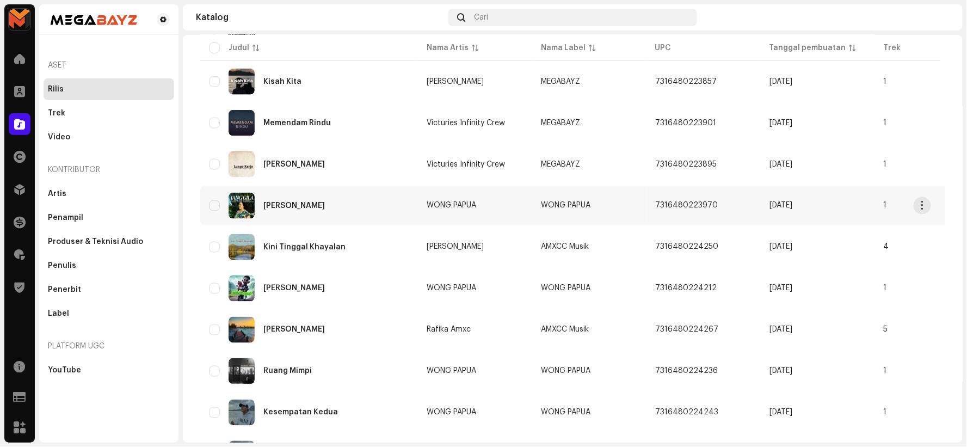
scroll to position [483, 0]
click at [292, 205] on div "Buka di Tab Baru" at bounding box center [336, 210] width 110 height 22
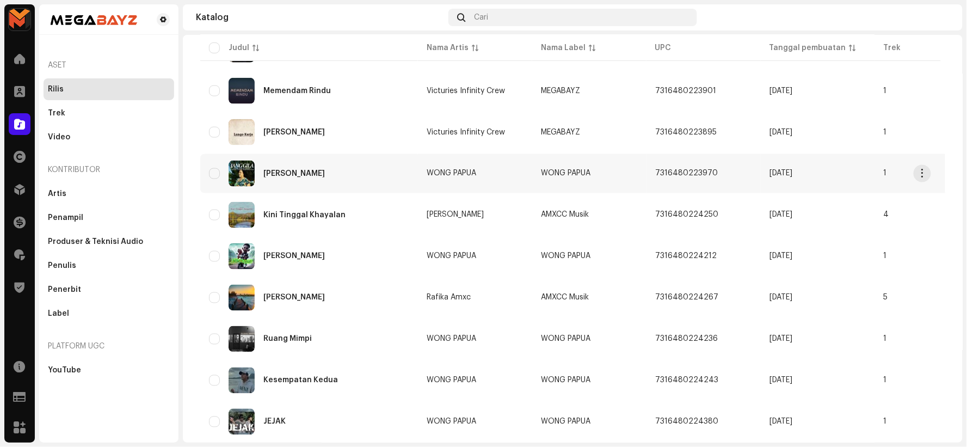
scroll to position [544, 0]
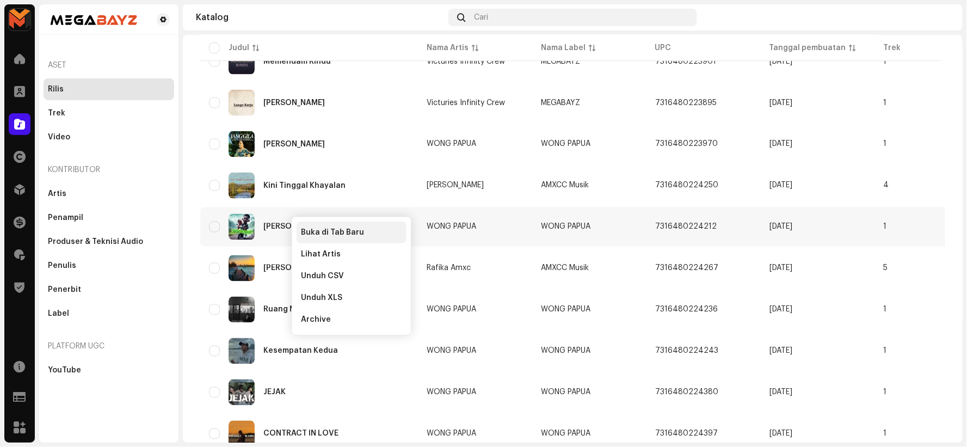
click at [317, 227] on div "Buka di Tab Baru" at bounding box center [352, 232] width 110 height 22
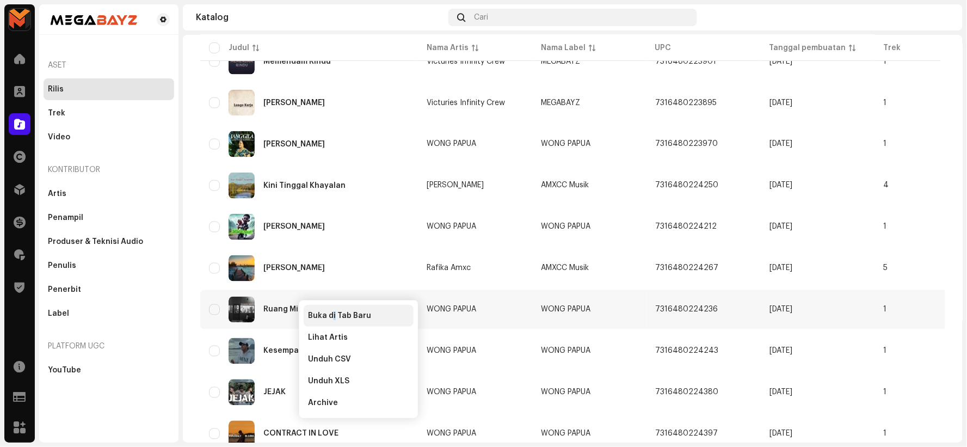
click at [333, 314] on span "Buka di Tab Baru" at bounding box center [339, 315] width 63 height 9
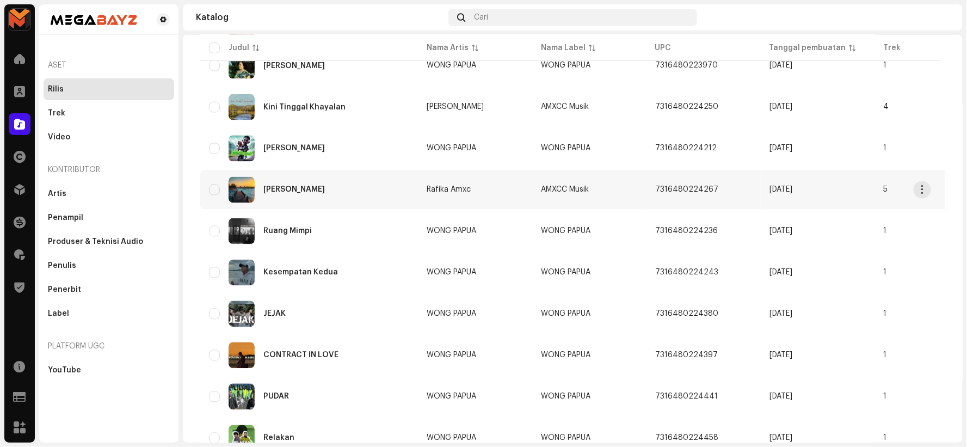
scroll to position [621, 0]
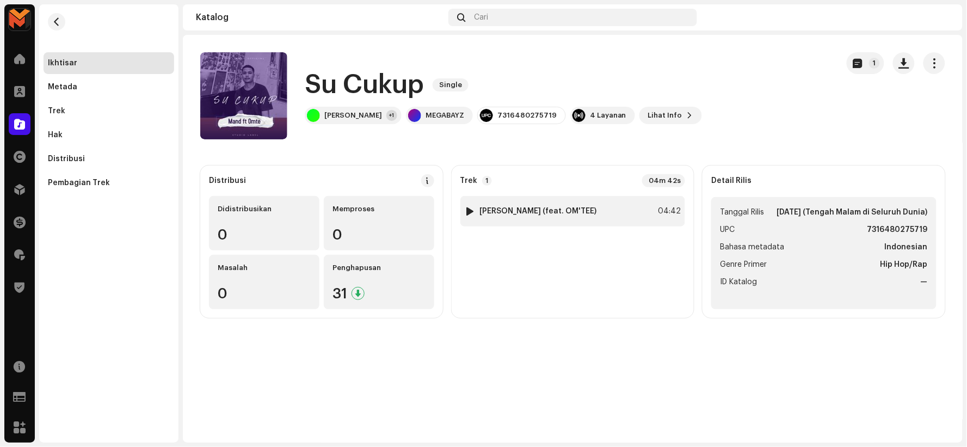
click at [612, 206] on div "1 Su Cukup (feat. OM'TEE) 04:42" at bounding box center [572, 211] width 225 height 30
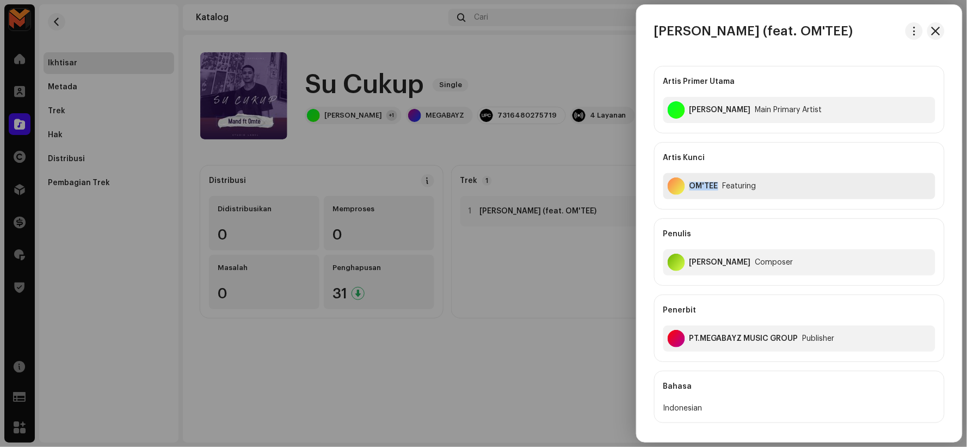
drag, startPoint x: 690, startPoint y: 181, endPoint x: 719, endPoint y: 189, distance: 30.0
click at [719, 189] on div "OM'TEE Featuring" at bounding box center [799, 186] width 272 height 26
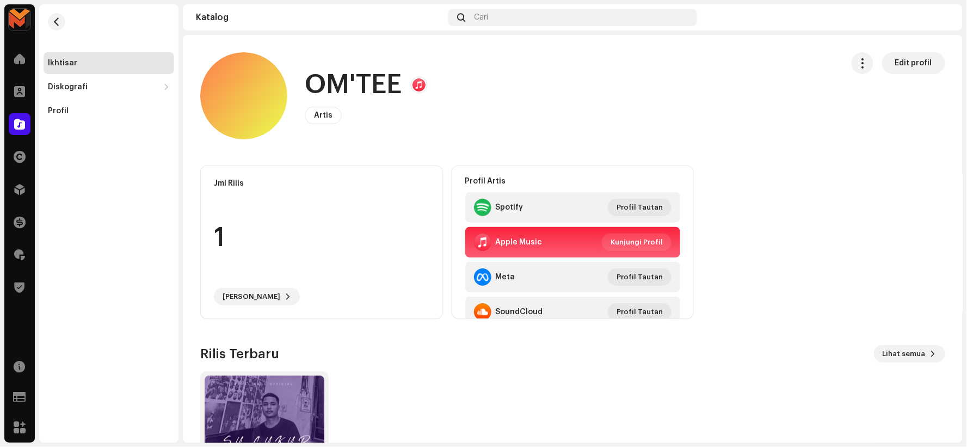
click at [368, 83] on h1 "OM'TEE" at bounding box center [353, 84] width 97 height 35
copy h1 "OM'TEE"
click at [58, 21] on span "button" at bounding box center [57, 21] width 8 height 9
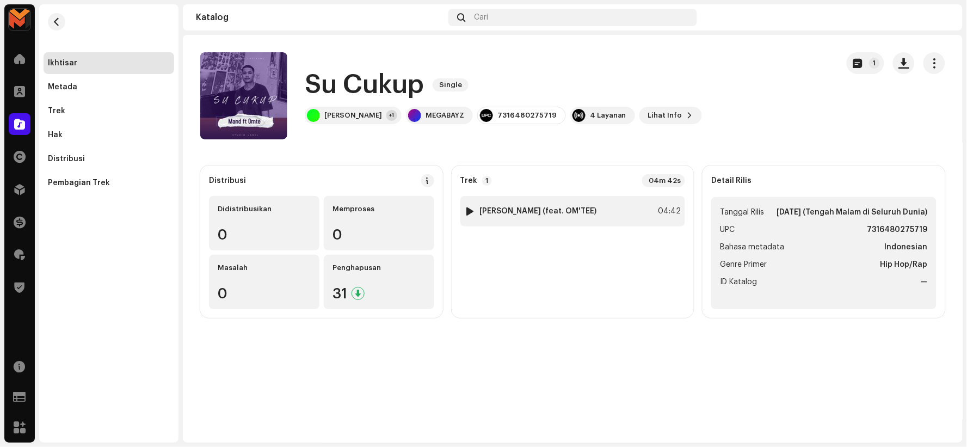
click at [508, 209] on strong "[PERSON_NAME] (feat. OM'TEE)" at bounding box center [538, 211] width 117 height 9
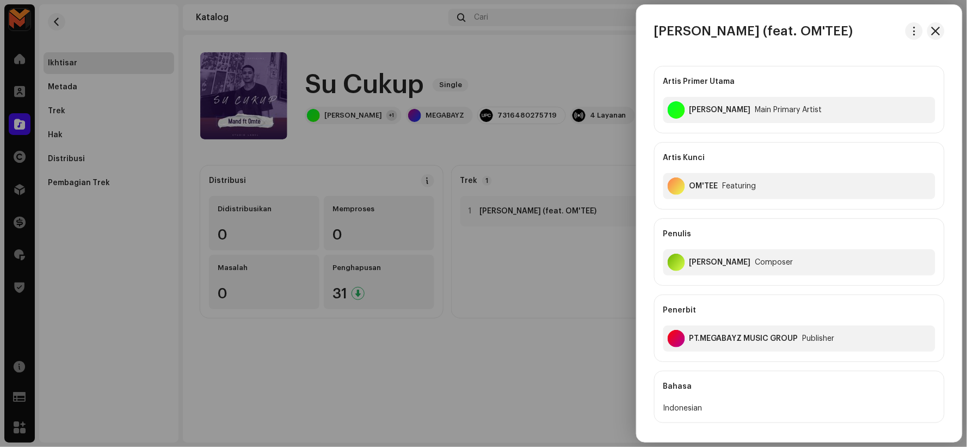
click at [694, 264] on div "[PERSON_NAME]" at bounding box center [719, 262] width 61 height 9
copy div "[PERSON_NAME]"
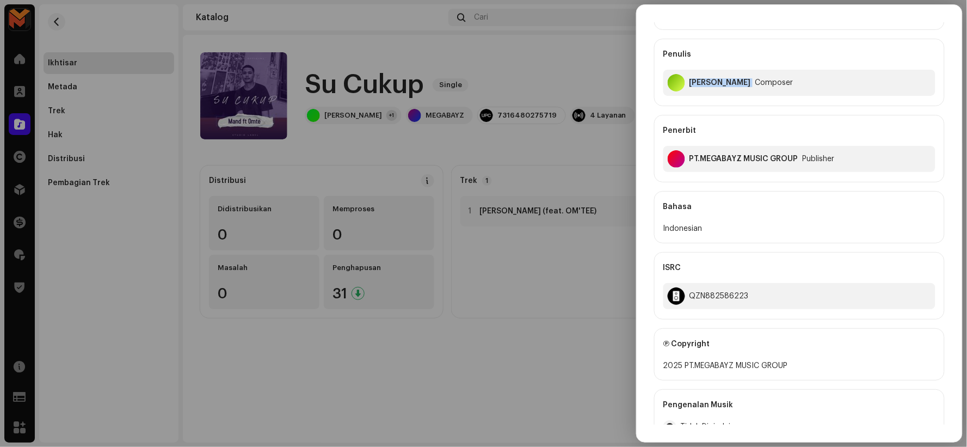
scroll to position [181, 0]
click at [535, 110] on div at bounding box center [483, 223] width 967 height 447
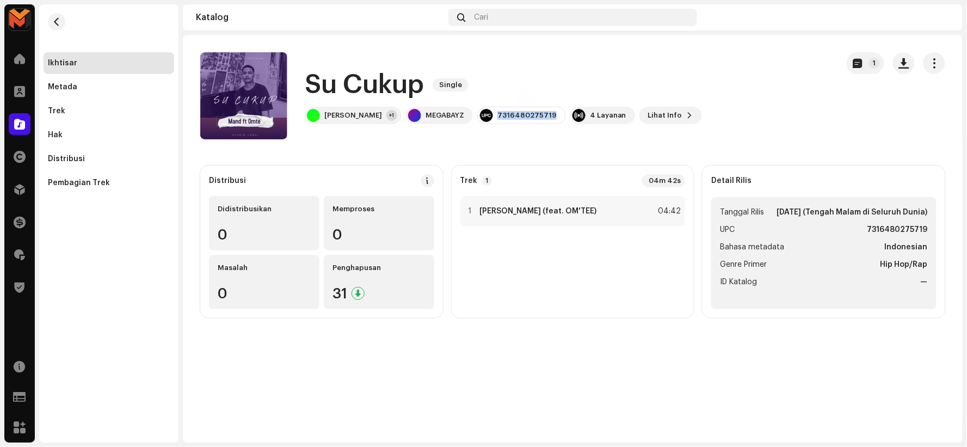
click at [534, 111] on div "7316480275719" at bounding box center [526, 115] width 59 height 9
copy div "7316480275719"
click at [597, 203] on div "1 Su Cukup (feat. OM'TEE) 04:42" at bounding box center [572, 211] width 225 height 30
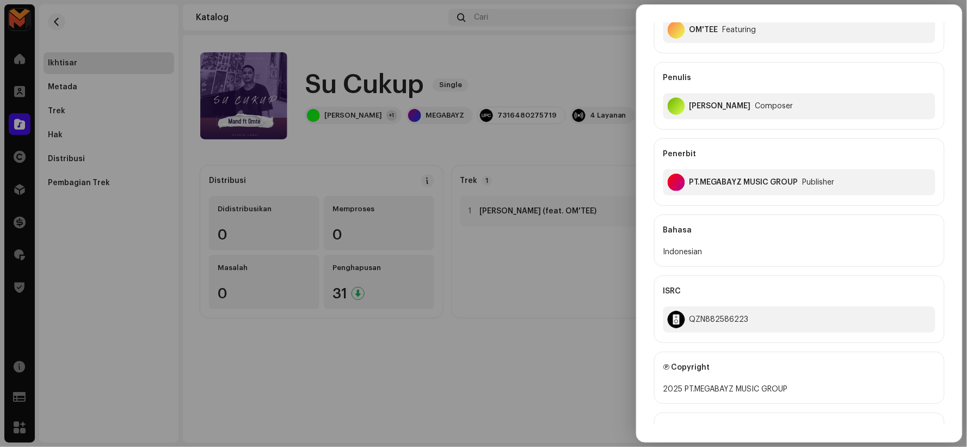
scroll to position [302, 0]
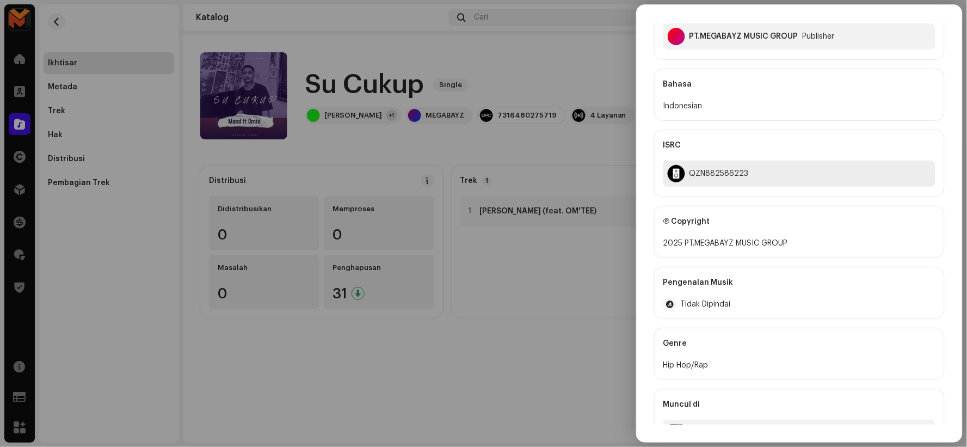
click at [703, 174] on div "QZN882586223" at bounding box center [718, 173] width 59 height 9
click at [703, 173] on div "QZN882586223" at bounding box center [718, 173] width 59 height 9
copy div "QZN882586223"
click at [415, 75] on div at bounding box center [483, 223] width 967 height 447
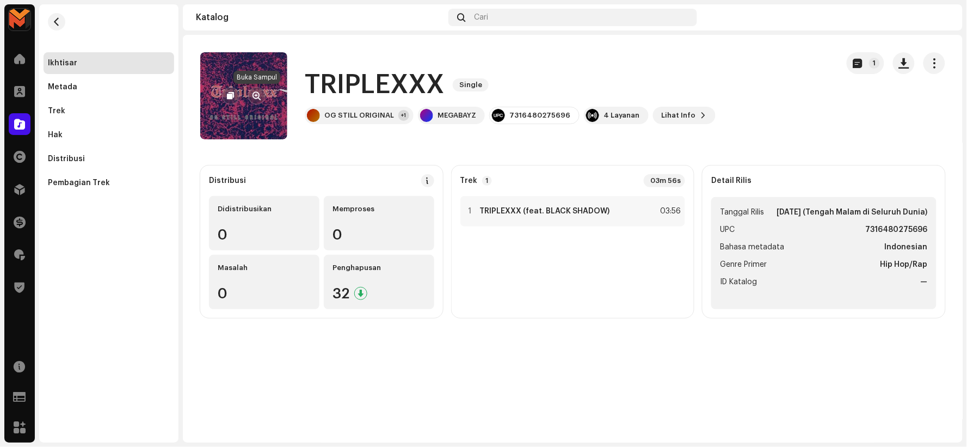
click at [258, 91] on span "button" at bounding box center [257, 95] width 8 height 9
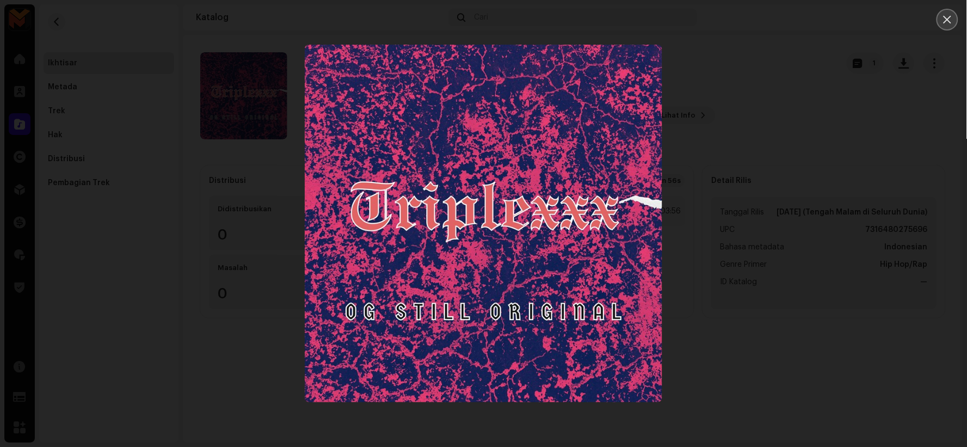
click at [944, 17] on icon "Close" at bounding box center [947, 20] width 10 height 10
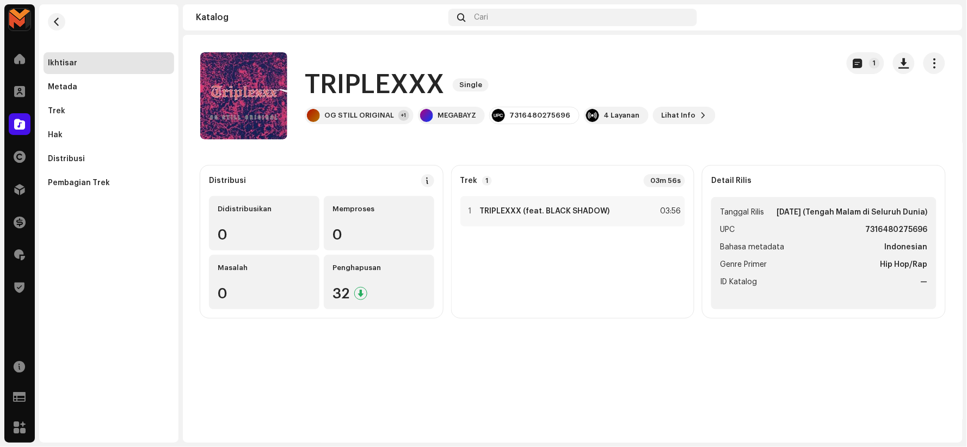
click at [398, 84] on h1 "TRIPLEXXX" at bounding box center [374, 84] width 139 height 35
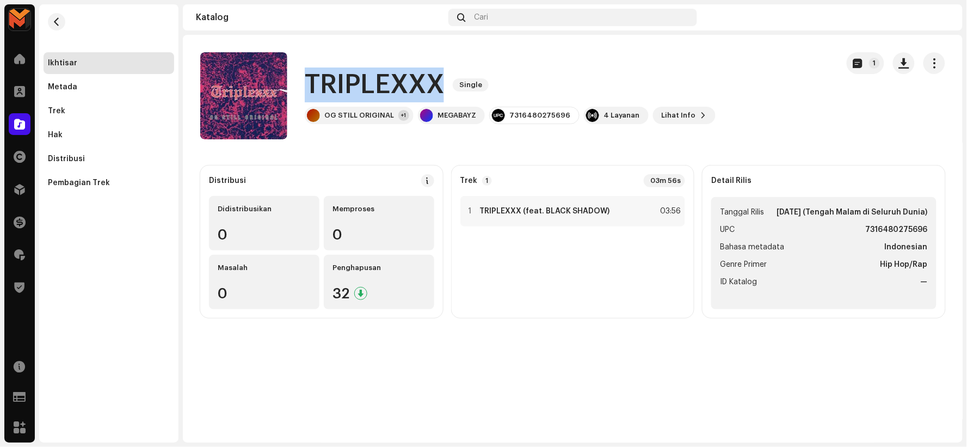
click at [398, 84] on h1 "TRIPLEXXX" at bounding box center [374, 84] width 139 height 35
copy h1 "TRIPLEXXX"
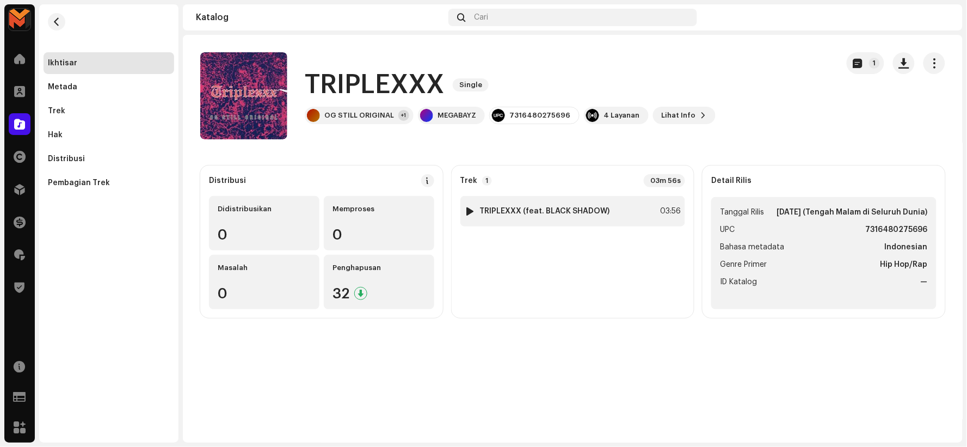
click at [561, 208] on strong "TRIPLEXXX (feat. BLACK SHADOW)" at bounding box center [545, 211] width 130 height 9
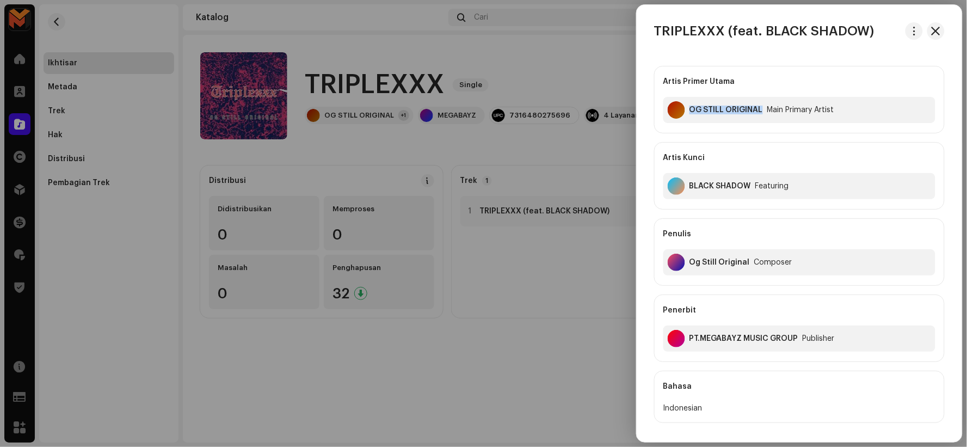
drag, startPoint x: 691, startPoint y: 106, endPoint x: 763, endPoint y: 133, distance: 77.3
click at [763, 133] on div "Artis Primer Utama OG STILL ORIGINAL Main Primary Artist" at bounding box center [799, 99] width 291 height 67
copy div "OG STILL ORIGINAL"
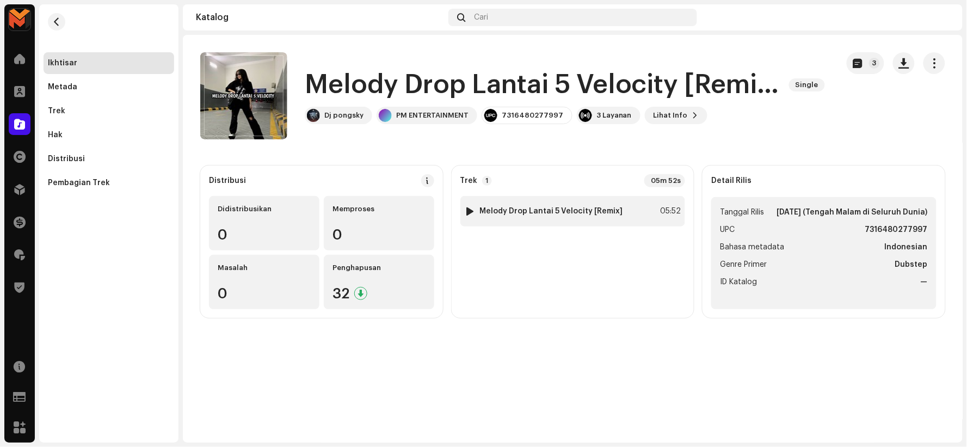
click at [572, 207] on strong "Melody Drop Lantai 5 Velocity [Remix]" at bounding box center [551, 211] width 143 height 9
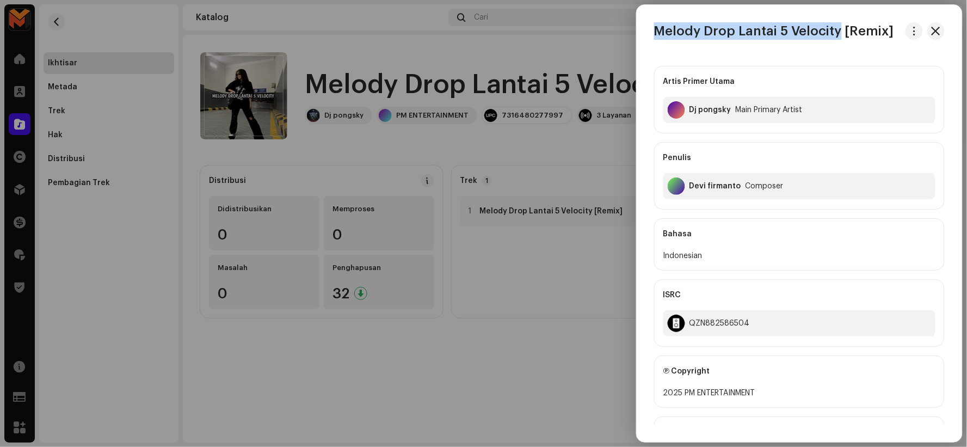
drag, startPoint x: 654, startPoint y: 30, endPoint x: 844, endPoint y: 35, distance: 189.9
click at [842, 35] on h3 "Melody Drop Lantai 5 Velocity [Remix]" at bounding box center [774, 30] width 240 height 17
copy h3 "Melody Drop Lantai 5 Velocity"
click at [409, 63] on div at bounding box center [483, 223] width 967 height 447
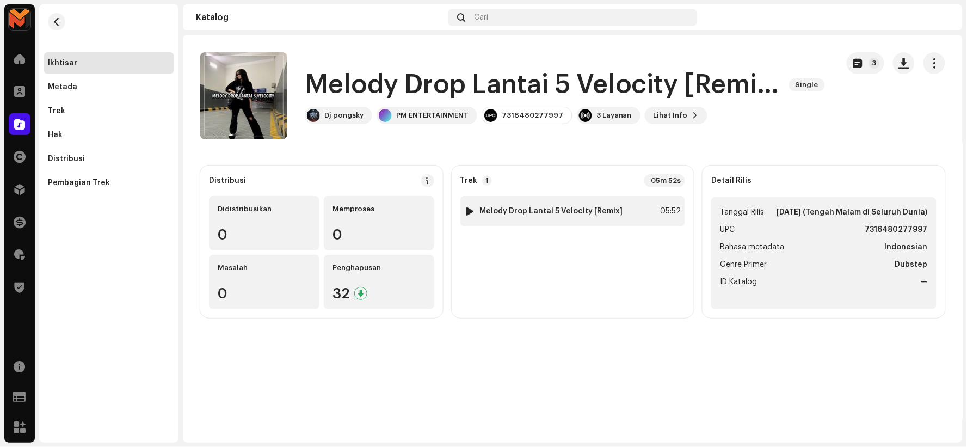
click at [577, 209] on strong "Melody Drop Lantai 5 Velocity [Remix]" at bounding box center [551, 211] width 143 height 9
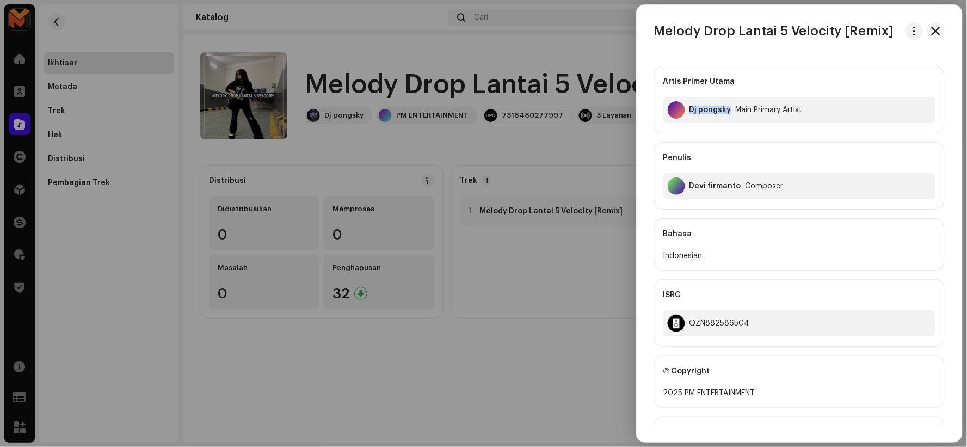
drag, startPoint x: 689, startPoint y: 107, endPoint x: 729, endPoint y: 124, distance: 43.4
click at [729, 124] on div "Artis Primer Utama Dj pongsky Main Primary Artist" at bounding box center [799, 99] width 291 height 67
copy div "Dj pongsky"
click at [408, 63] on div at bounding box center [483, 223] width 967 height 447
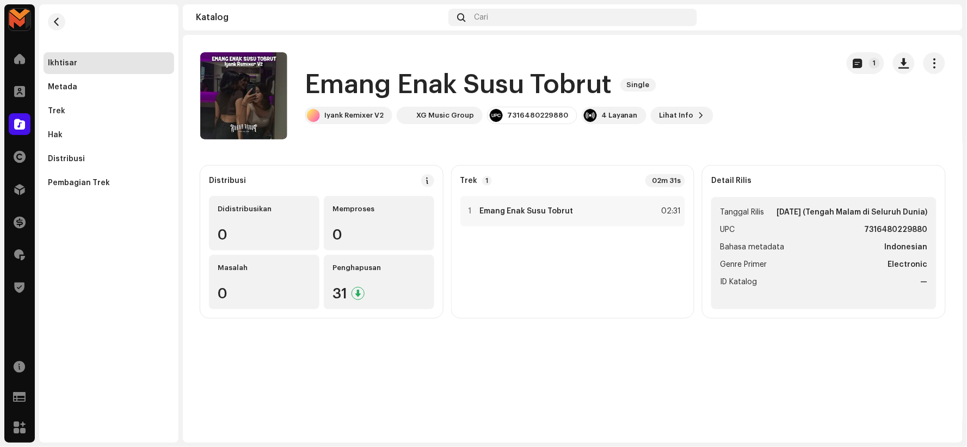
click at [343, 79] on h1 "Emang Enak Susu Tobrut" at bounding box center [458, 84] width 307 height 35
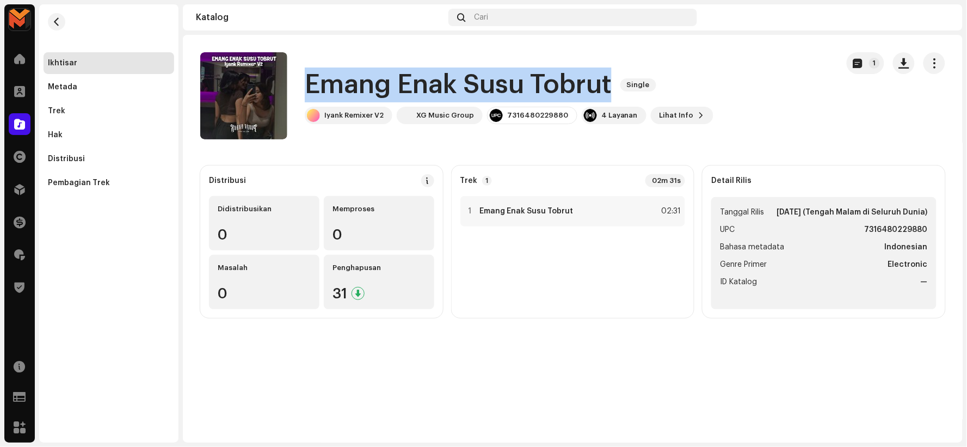
click at [343, 79] on h1 "Emang Enak Susu Tobrut" at bounding box center [458, 84] width 307 height 35
copy div "Emang Enak Susu Tobrut Single"
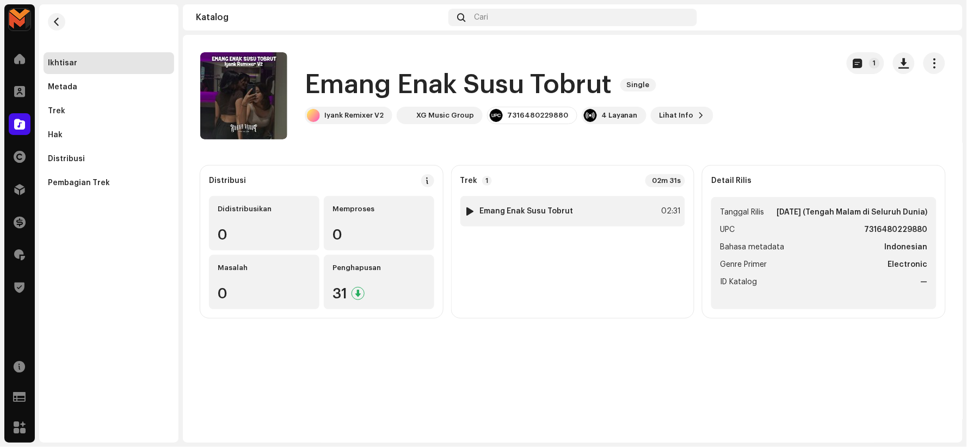
click at [468, 211] on div at bounding box center [470, 211] width 8 height 9
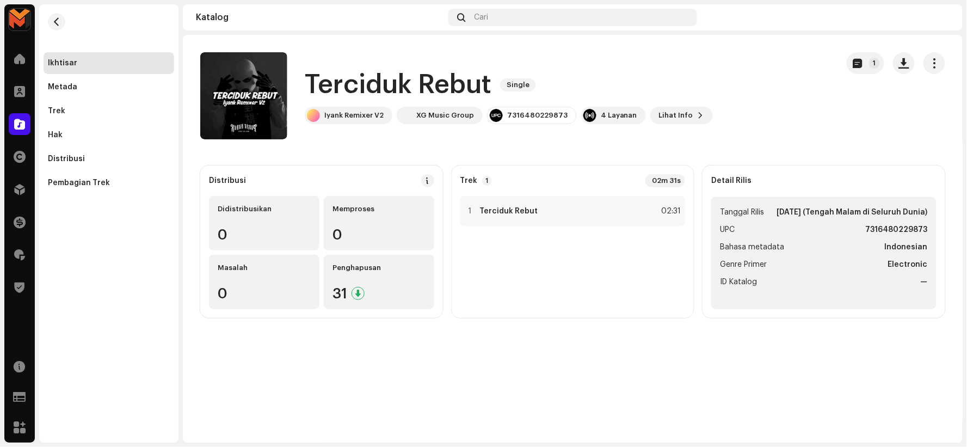
click at [338, 78] on h1 "Terciduk Rebut" at bounding box center [398, 84] width 187 height 35
click at [337, 78] on h1 "Terciduk Rebut" at bounding box center [398, 84] width 187 height 35
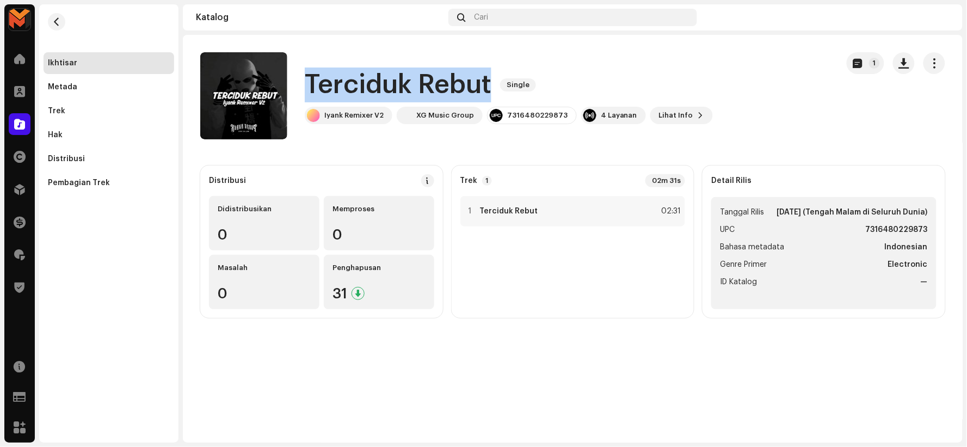
click at [337, 78] on h1 "Terciduk Rebut" at bounding box center [398, 84] width 187 height 35
copy div "Terciduk Rebut Single"
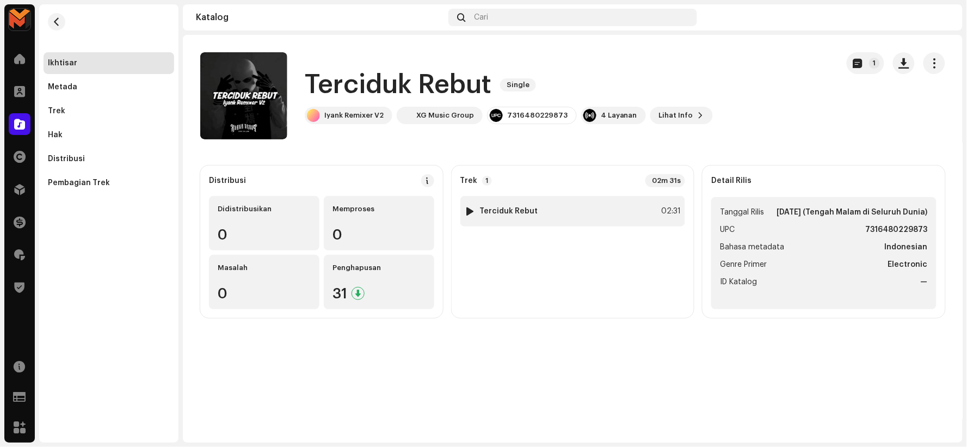
click at [470, 211] on div at bounding box center [470, 211] width 8 height 9
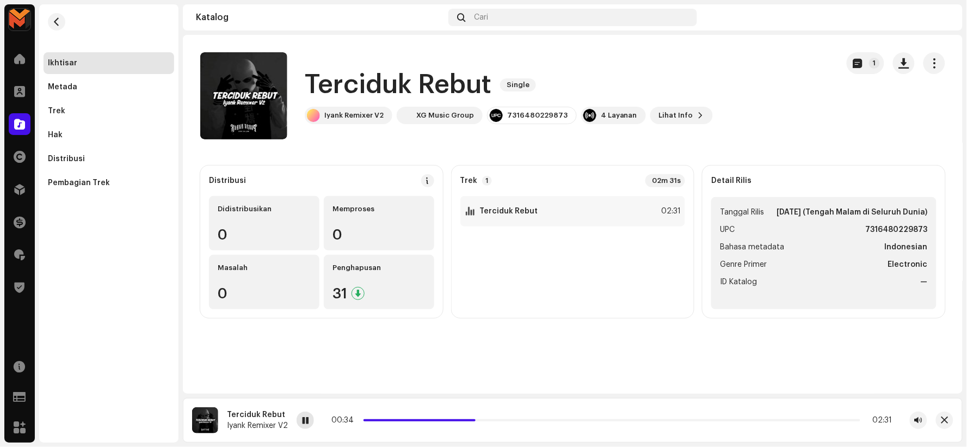
click at [305, 423] on span at bounding box center [305, 420] width 7 height 9
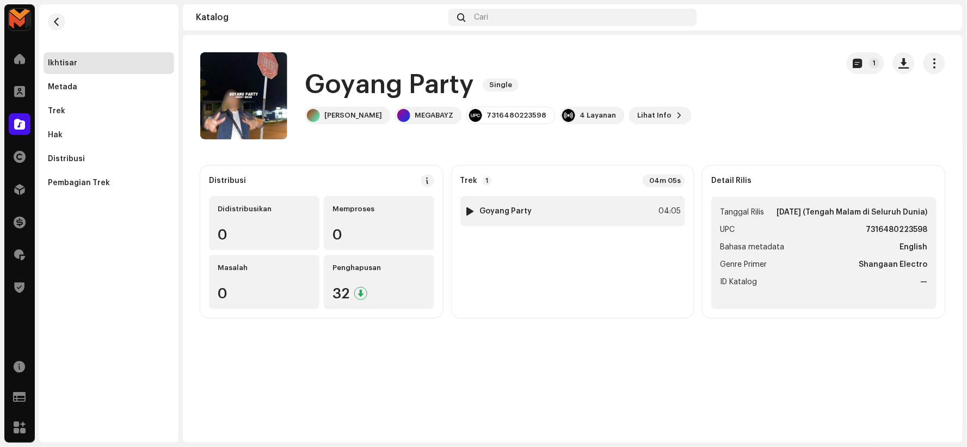
click at [468, 211] on div at bounding box center [470, 211] width 8 height 9
click at [409, 77] on h1 "Goyang Party" at bounding box center [389, 84] width 169 height 35
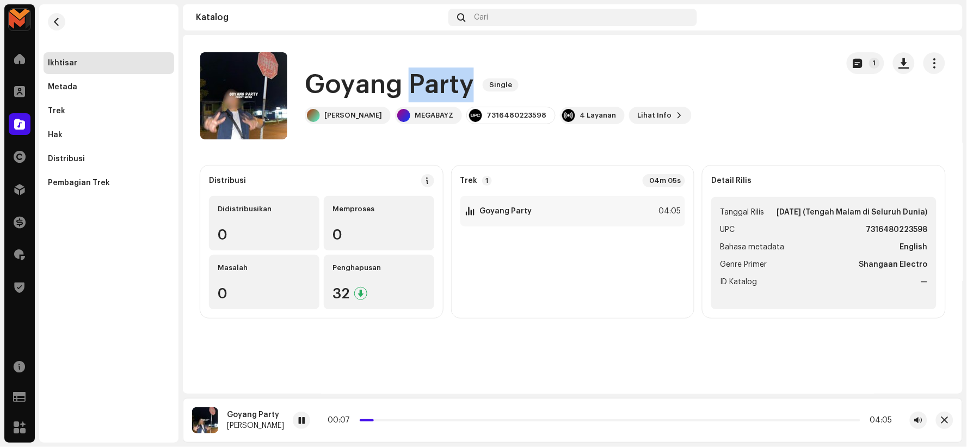
click at [409, 77] on h1 "Goyang Party" at bounding box center [389, 84] width 169 height 35
click at [410, 77] on h1 "Goyang Party" at bounding box center [389, 84] width 169 height 35
copy div "Goyang Party Single"
click at [298, 423] on span at bounding box center [301, 420] width 7 height 9
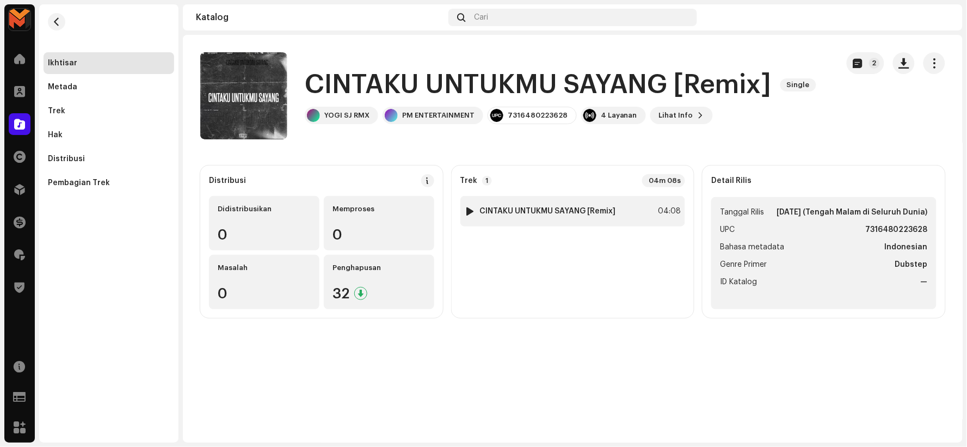
click at [470, 208] on div at bounding box center [470, 211] width 8 height 9
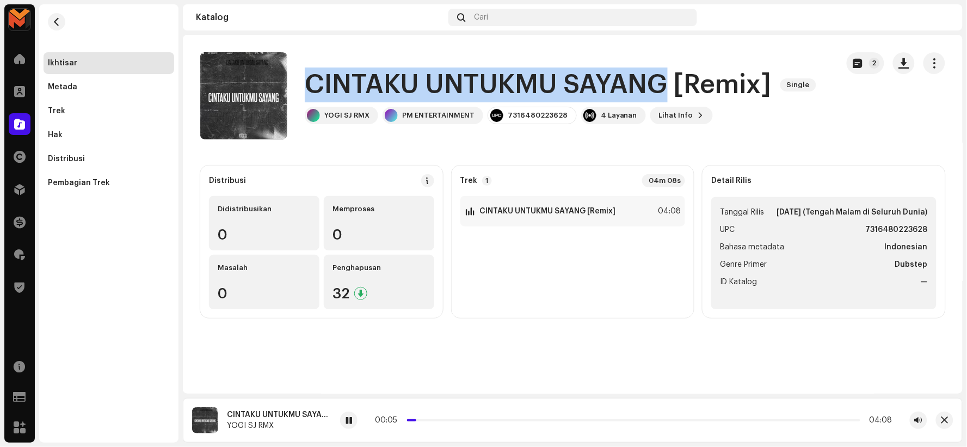
drag, startPoint x: 309, startPoint y: 80, endPoint x: 661, endPoint y: 86, distance: 352.0
click at [661, 86] on h1 "CINTAKU UNTUKMU SAYANG [Remix]" at bounding box center [538, 84] width 467 height 35
copy h1 "CINTAKU UNTUKMU SAYANG"
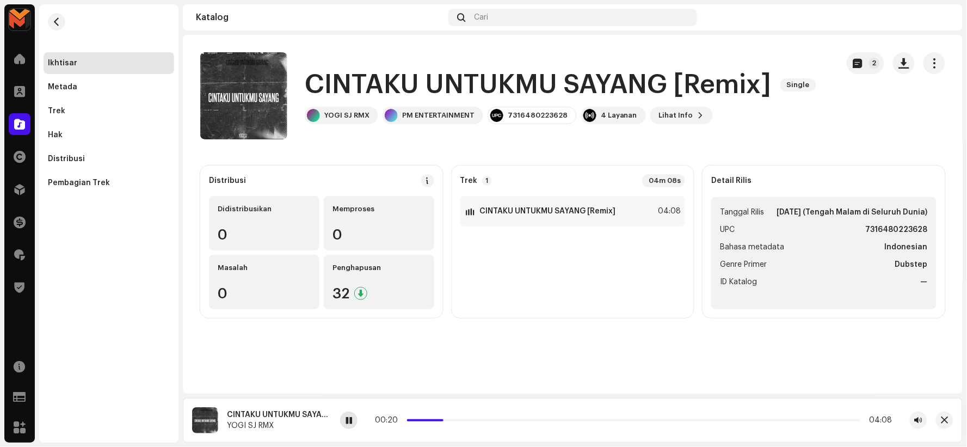
click at [348, 422] on span at bounding box center [348, 420] width 7 height 9
click at [345, 422] on span at bounding box center [348, 420] width 7 height 9
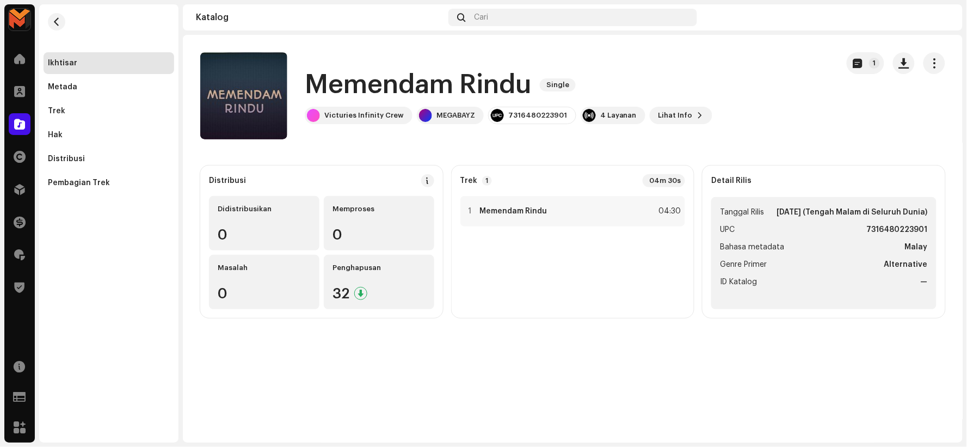
click at [381, 82] on h1 "Memendam Rindu" at bounding box center [418, 84] width 226 height 35
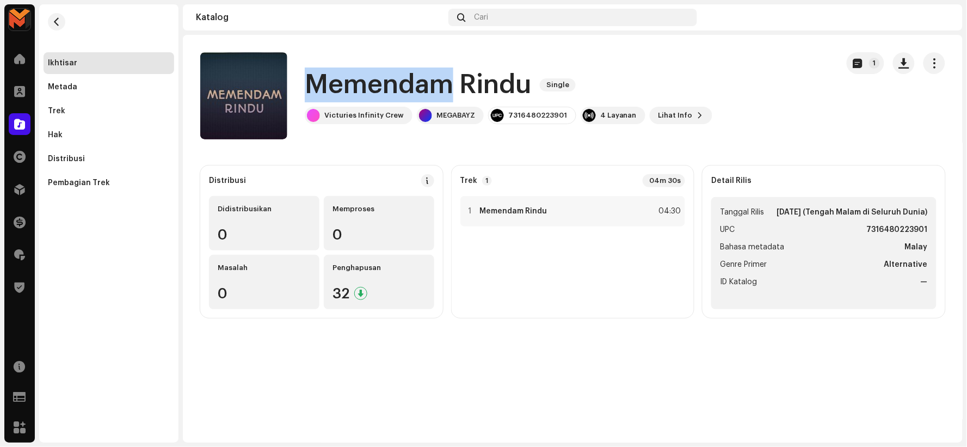
click at [379, 84] on h1 "Memendam Rindu" at bounding box center [418, 84] width 226 height 35
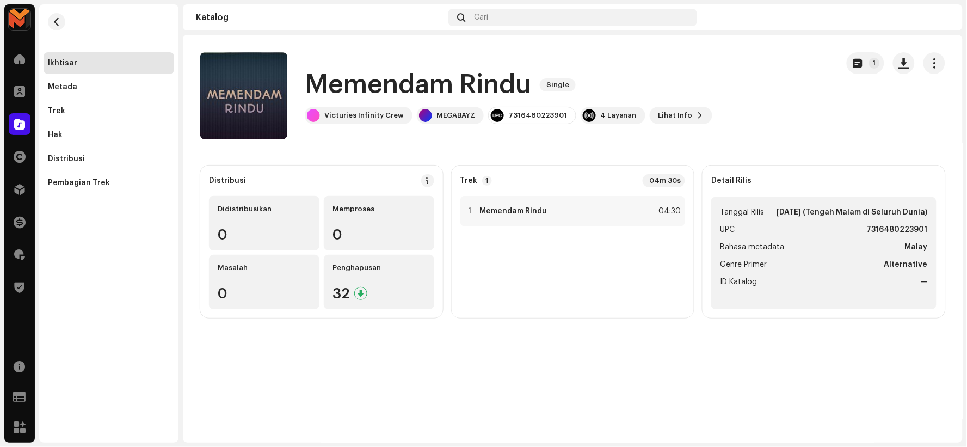
click at [380, 84] on h1 "Memendam Rindu" at bounding box center [418, 84] width 226 height 35
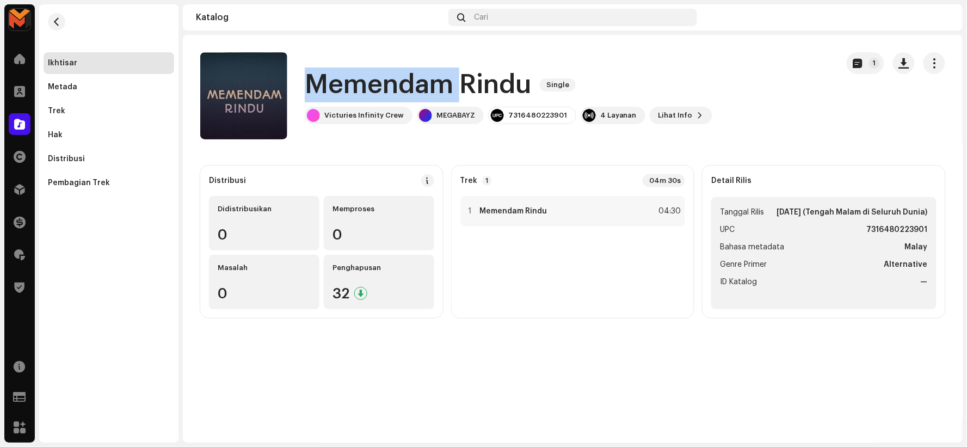
click at [380, 84] on h1 "Memendam Rindu" at bounding box center [418, 84] width 226 height 35
copy div "Memendam Rindu Single"
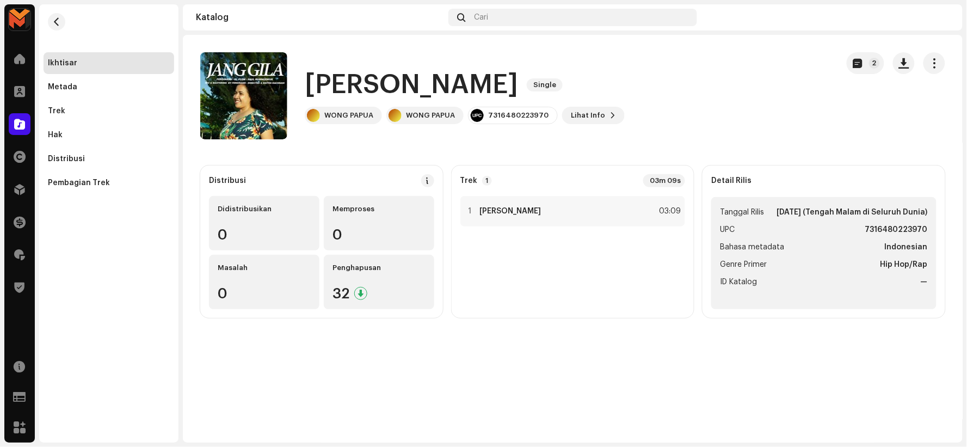
click at [319, 78] on h1 "Jang Gila" at bounding box center [411, 84] width 213 height 35
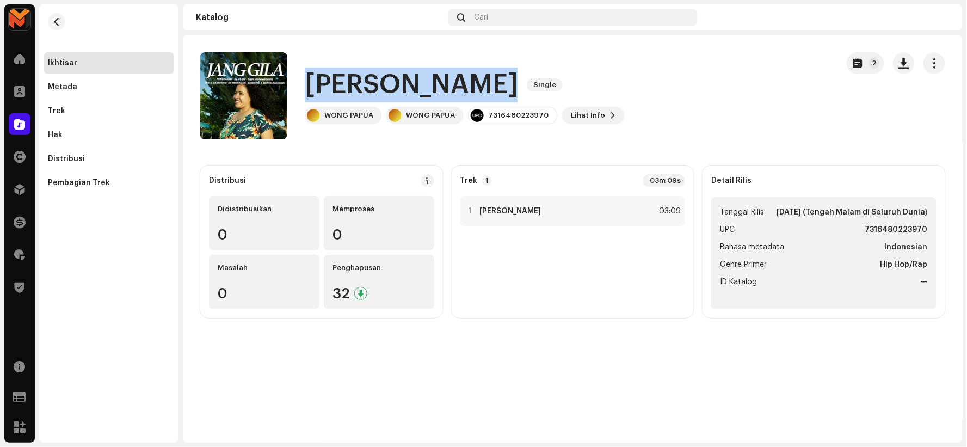
click at [319, 78] on h1 "Jang Gila" at bounding box center [411, 84] width 213 height 35
copy div "Jang Gila Single"
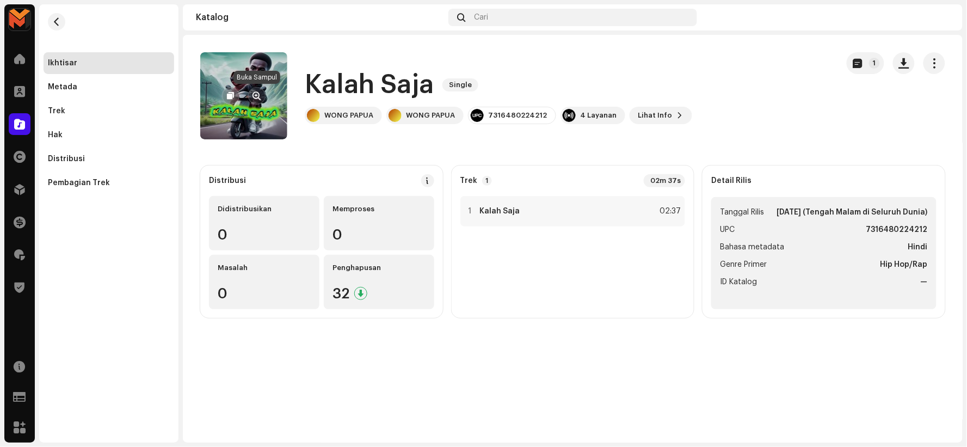
click at [262, 96] on button "button" at bounding box center [256, 95] width 17 height 17
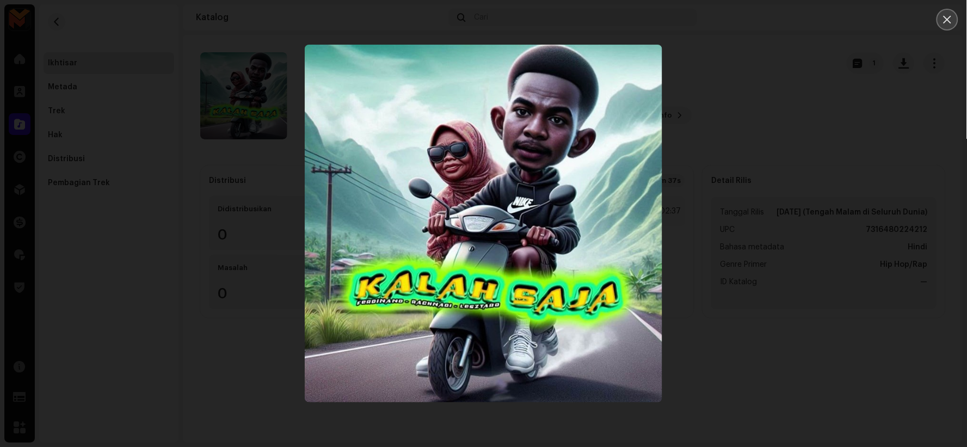
click at [943, 14] on button "Close" at bounding box center [947, 20] width 22 height 22
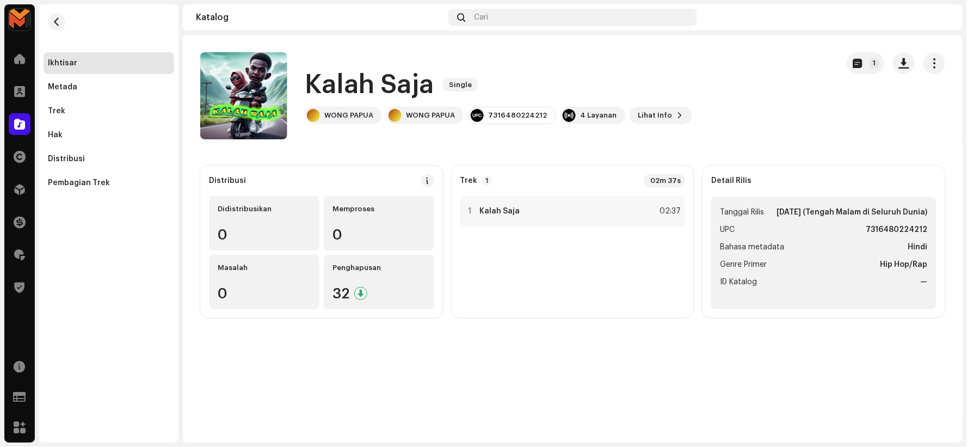
click at [330, 87] on h1 "Kalah Saja" at bounding box center [369, 84] width 129 height 35
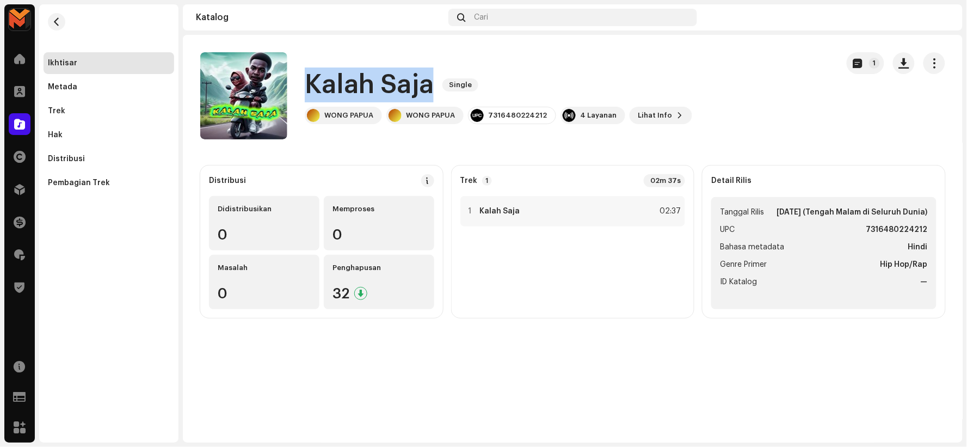
click at [330, 87] on h1 "Kalah Saja" at bounding box center [369, 84] width 129 height 35
copy div "Kalah Saja Single"
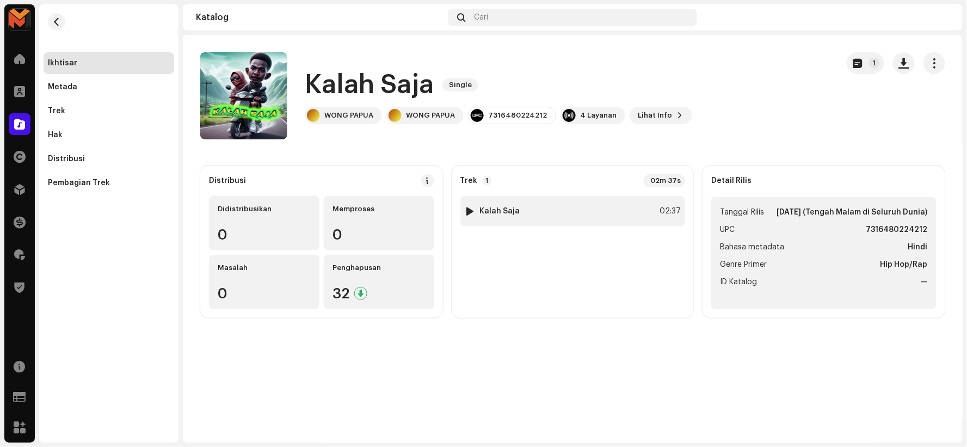
click at [469, 208] on div at bounding box center [470, 211] width 8 height 9
click at [583, 212] on div "1 Kalah Saja 02:37" at bounding box center [572, 211] width 225 height 30
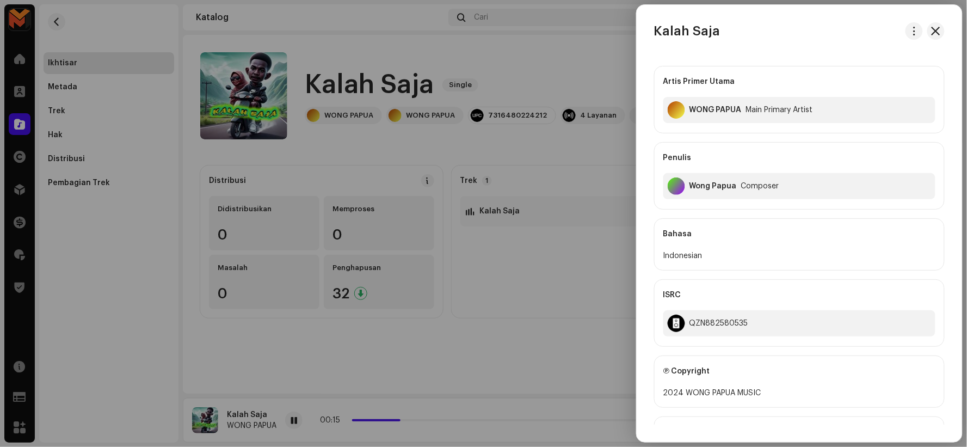
click at [514, 312] on div at bounding box center [483, 223] width 967 height 447
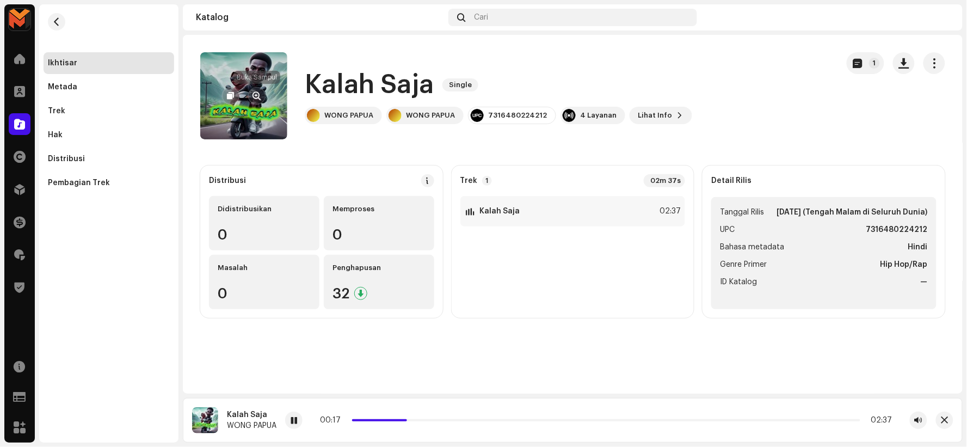
click at [257, 92] on span "button" at bounding box center [257, 95] width 8 height 9
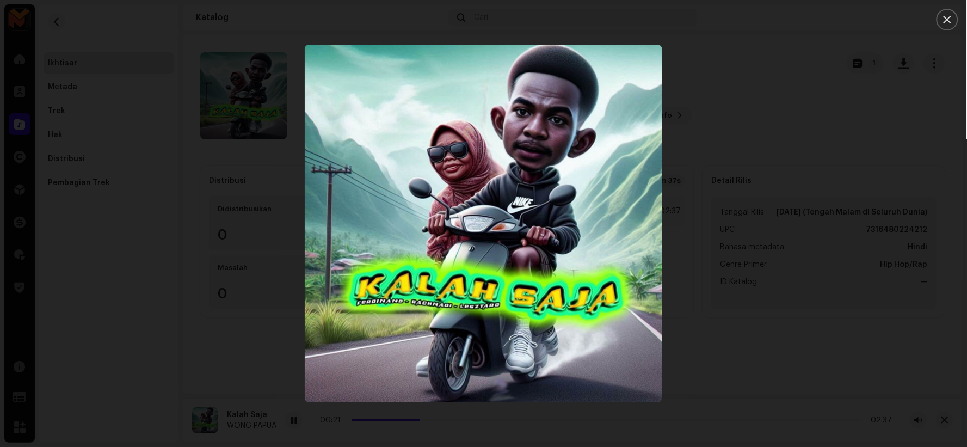
click at [944, 21] on icon "Close" at bounding box center [947, 20] width 10 height 10
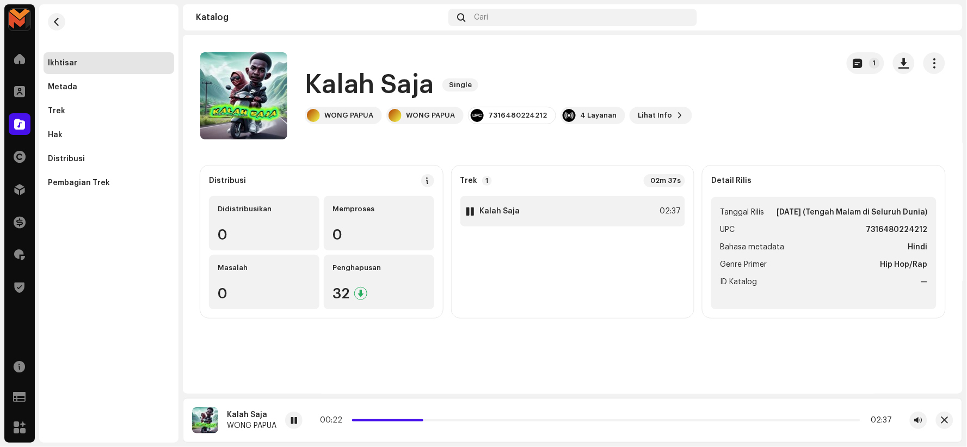
click at [608, 206] on div "1 Kalah Saja 02:37" at bounding box center [572, 211] width 225 height 30
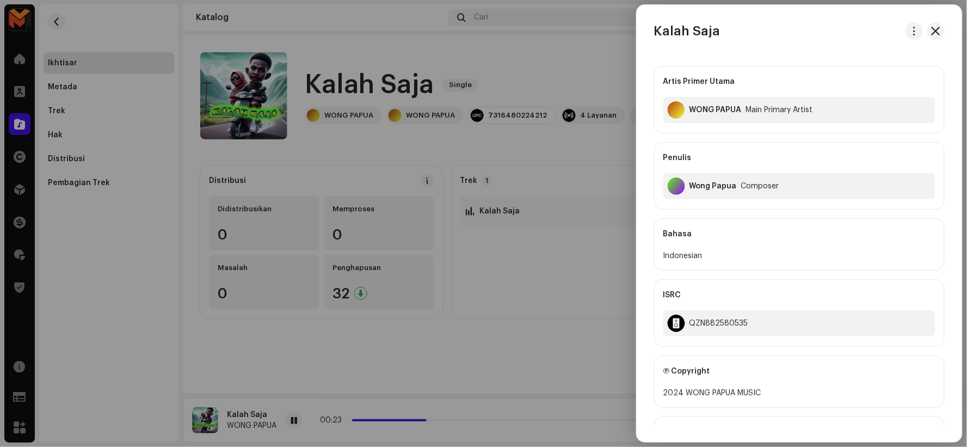
click at [579, 265] on div at bounding box center [483, 223] width 967 height 447
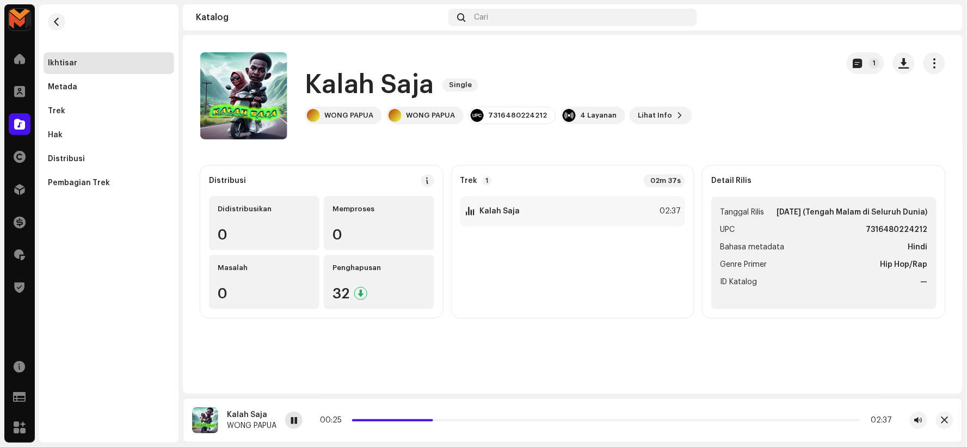
click at [297, 417] on span at bounding box center [294, 420] width 7 height 9
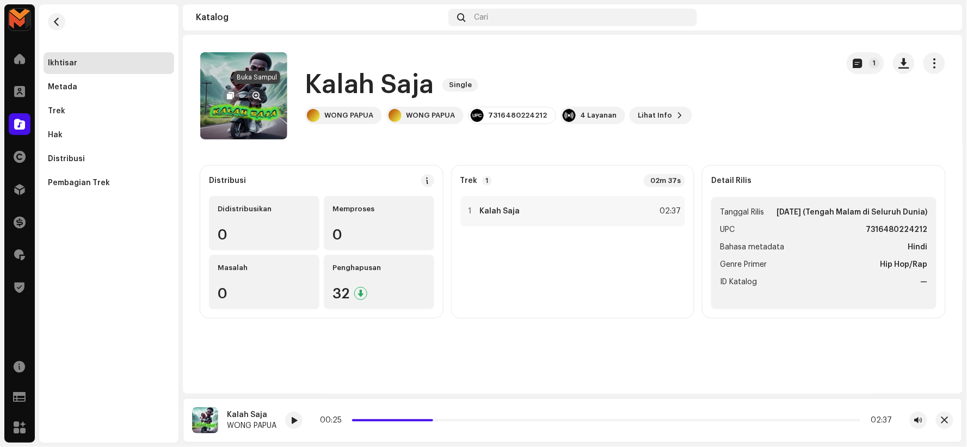
click at [260, 95] on span "button" at bounding box center [257, 95] width 8 height 9
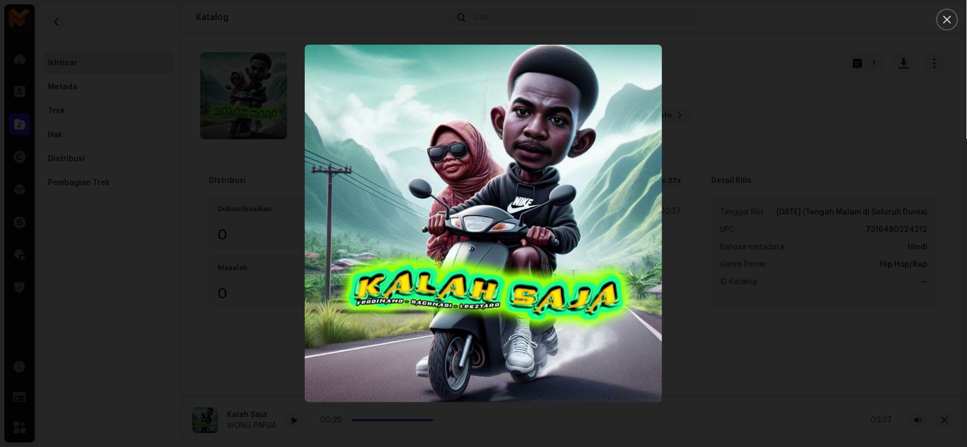
click at [947, 15] on icon "Close" at bounding box center [947, 20] width 10 height 10
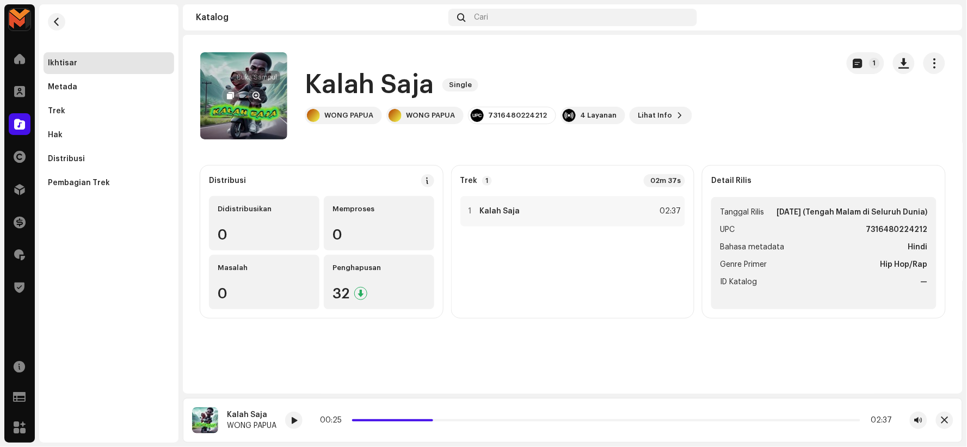
click at [253, 91] on span "button" at bounding box center [257, 95] width 8 height 9
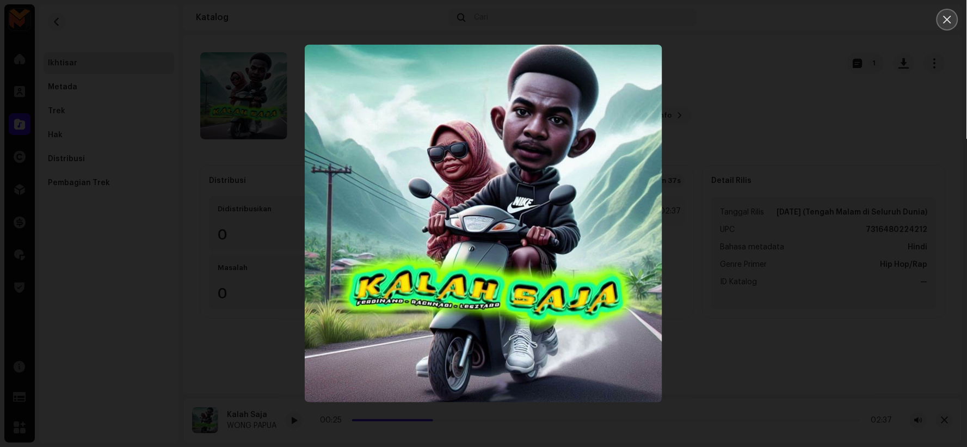
click at [944, 22] on icon "Close" at bounding box center [947, 20] width 10 height 10
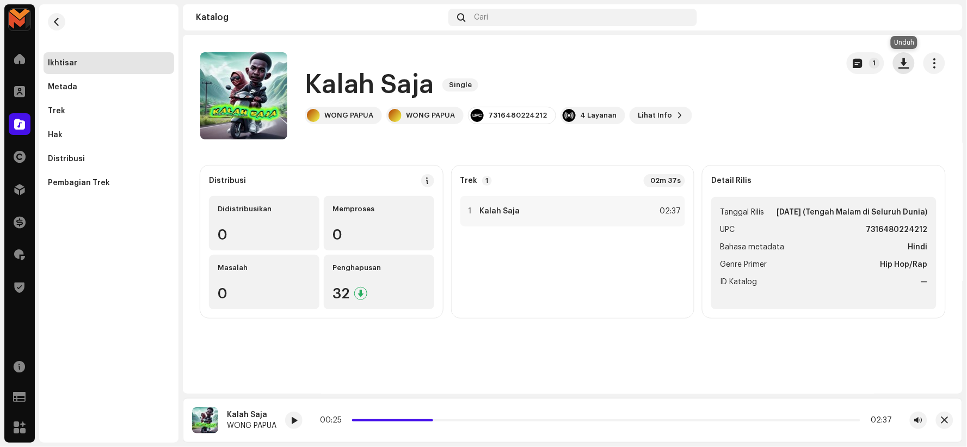
drag, startPoint x: 907, startPoint y: 59, endPoint x: 899, endPoint y: 78, distance: 21.4
click at [907, 59] on span "button" at bounding box center [904, 63] width 10 height 9
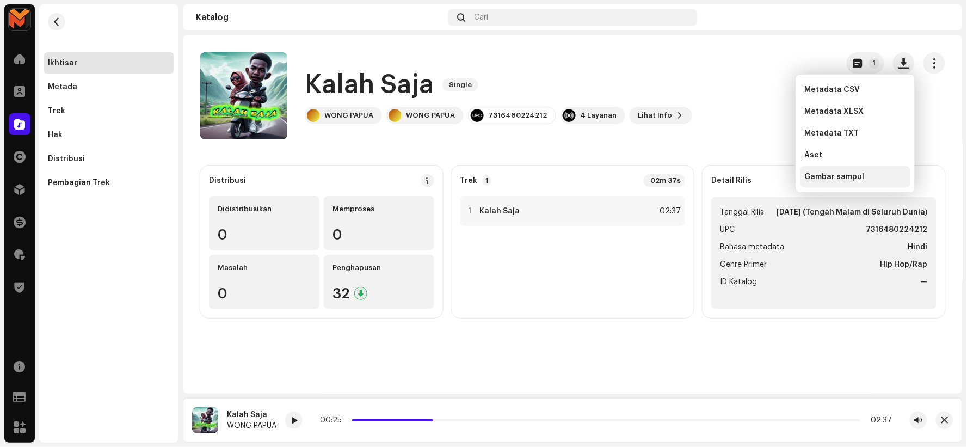
click at [860, 182] on div "Gambar sampul" at bounding box center [855, 177] width 110 height 22
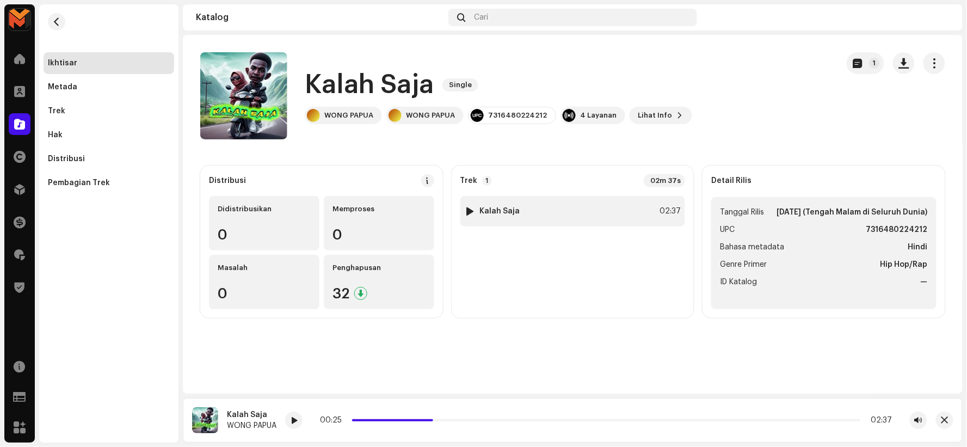
click at [529, 207] on div "1 Kalah Saja 02:37" at bounding box center [572, 211] width 225 height 30
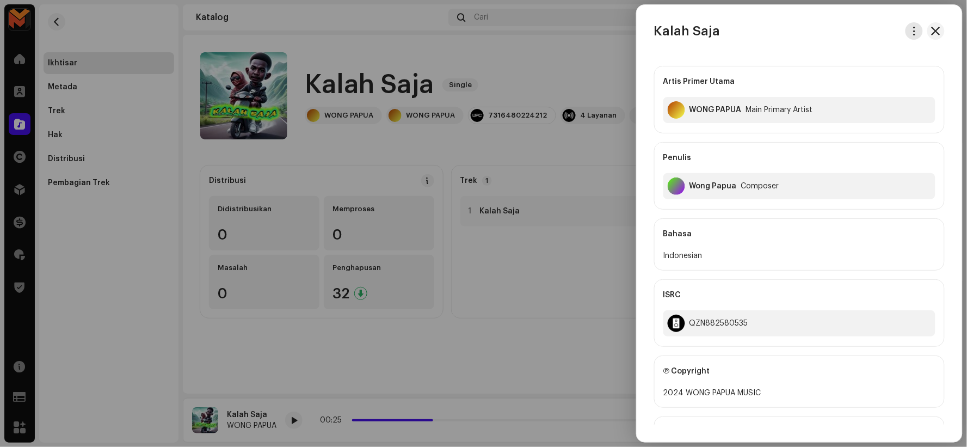
click at [910, 32] on span "button" at bounding box center [914, 31] width 8 height 9
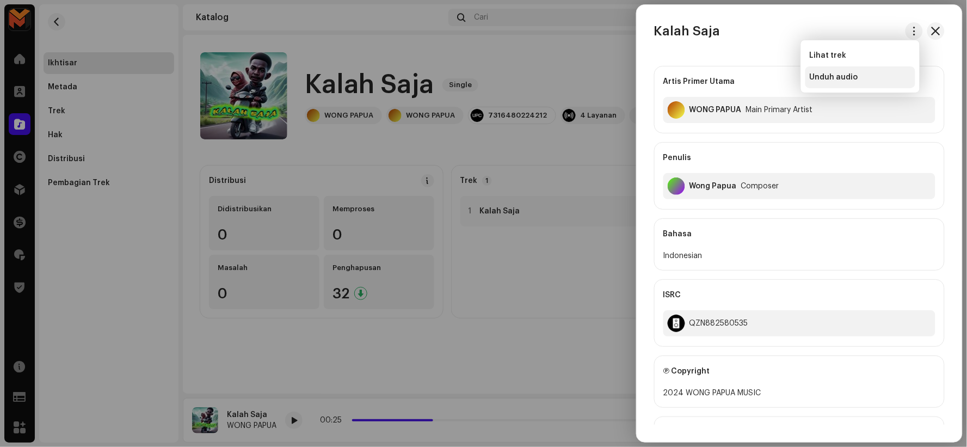
click at [857, 73] on div "Unduh audio" at bounding box center [860, 77] width 101 height 9
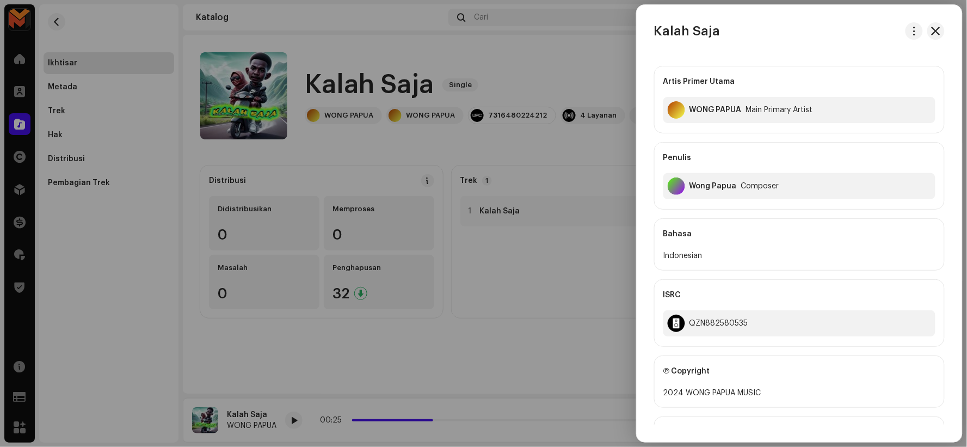
click at [365, 79] on div at bounding box center [483, 223] width 967 height 447
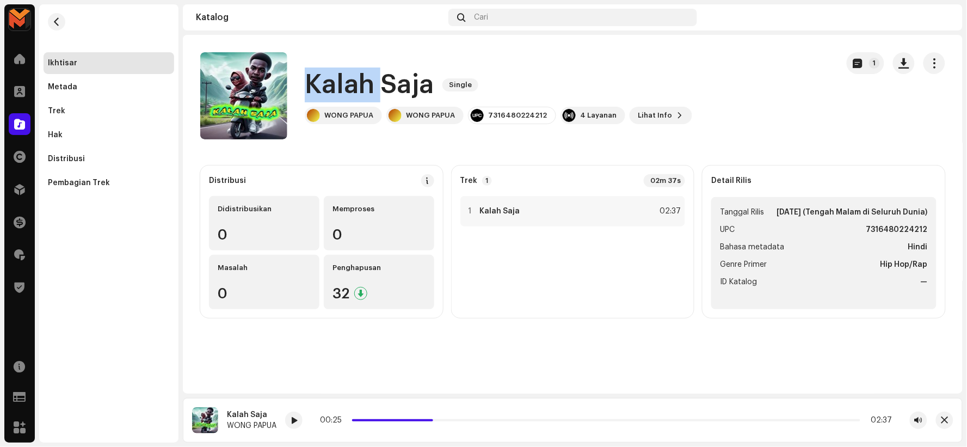
click at [365, 79] on h1 "Kalah Saja" at bounding box center [369, 84] width 129 height 35
copy div "Kalah Saja Single"
click at [541, 53] on div "Kalah Saja Single WONG PAPUA WONG PAPUA 7316480224212 4 Layanan Lihat Info 1" at bounding box center [514, 95] width 629 height 87
click at [402, 82] on h1 "Kalah Saja" at bounding box center [369, 84] width 129 height 35
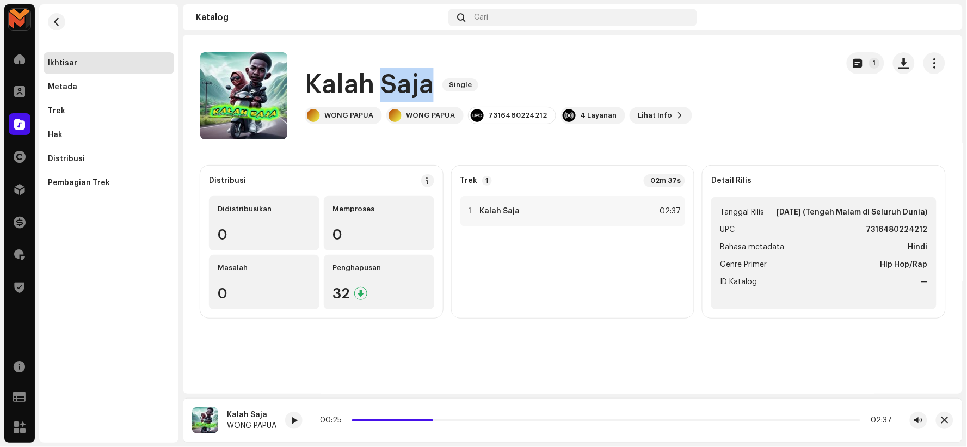
click at [402, 82] on h1 "Kalah Saja" at bounding box center [369, 84] width 129 height 35
copy div "Kalah Saja Single"
click at [547, 221] on div "1 Kalah Saja 02:37" at bounding box center [572, 211] width 225 height 30
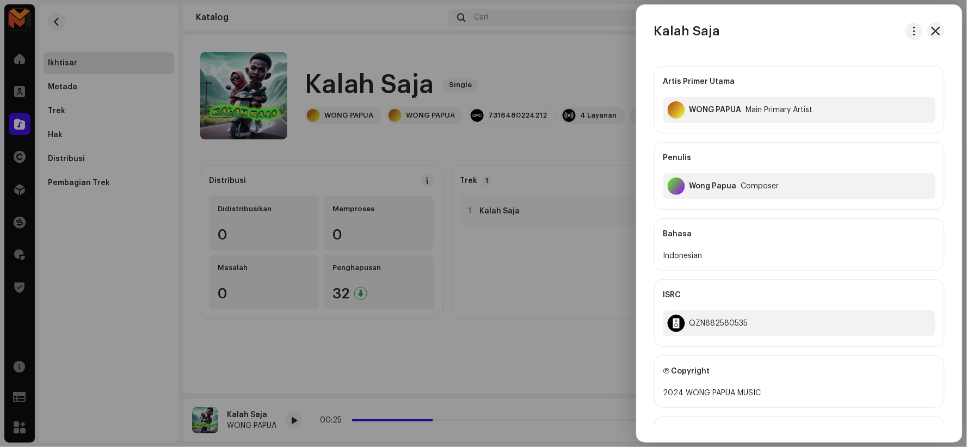
click at [449, 144] on div at bounding box center [483, 223] width 967 height 447
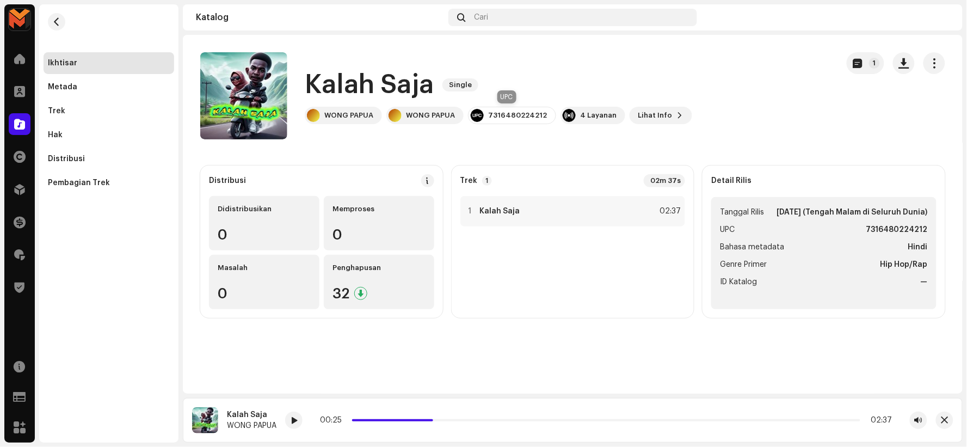
click at [493, 117] on div "7316480224212" at bounding box center [517, 115] width 59 height 9
copy div "7316480224212"
click at [575, 213] on div "1 Kalah Saja 02:37" at bounding box center [572, 211] width 225 height 30
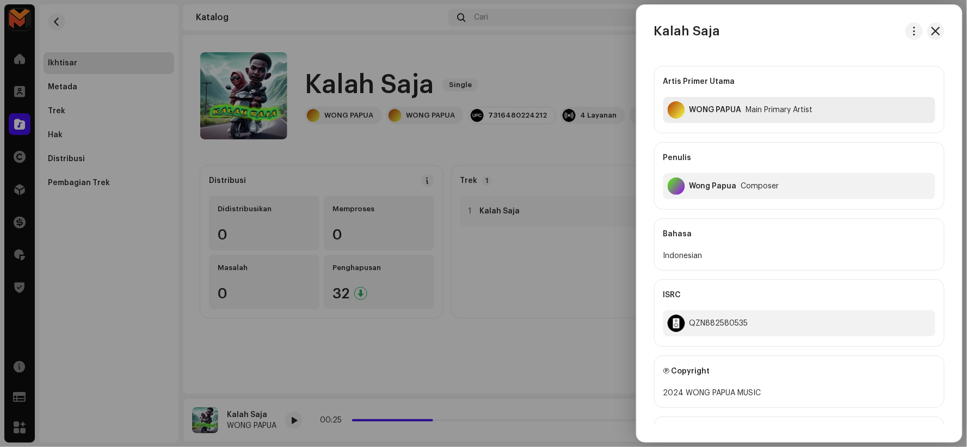
click at [700, 107] on div "WONG PAPUA" at bounding box center [715, 110] width 52 height 9
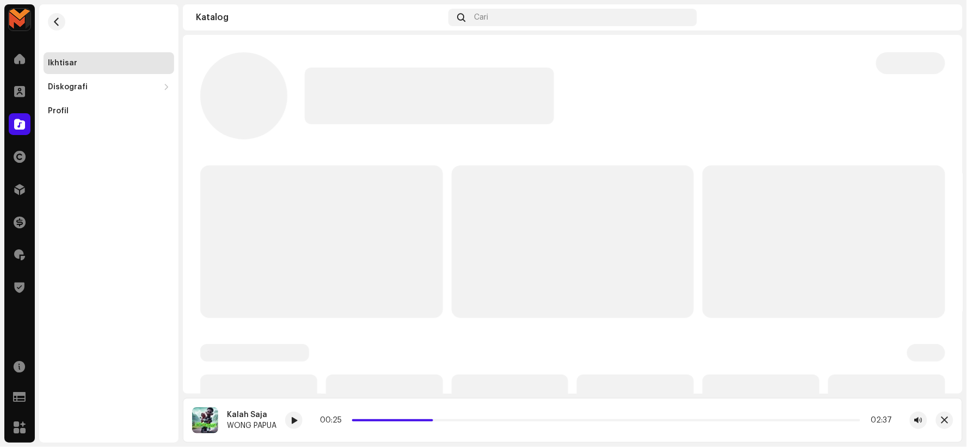
click at [700, 107] on div at bounding box center [582, 95] width 554 height 57
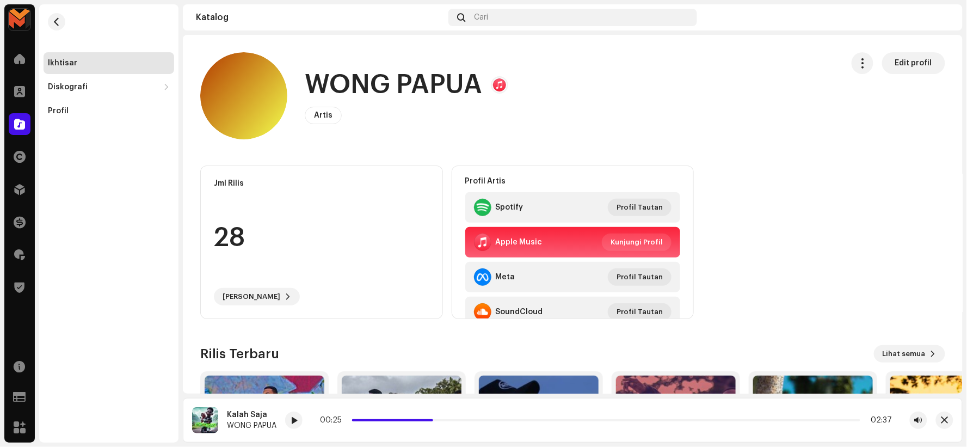
click at [330, 71] on h1 "WONG PAPUA" at bounding box center [393, 84] width 177 height 35
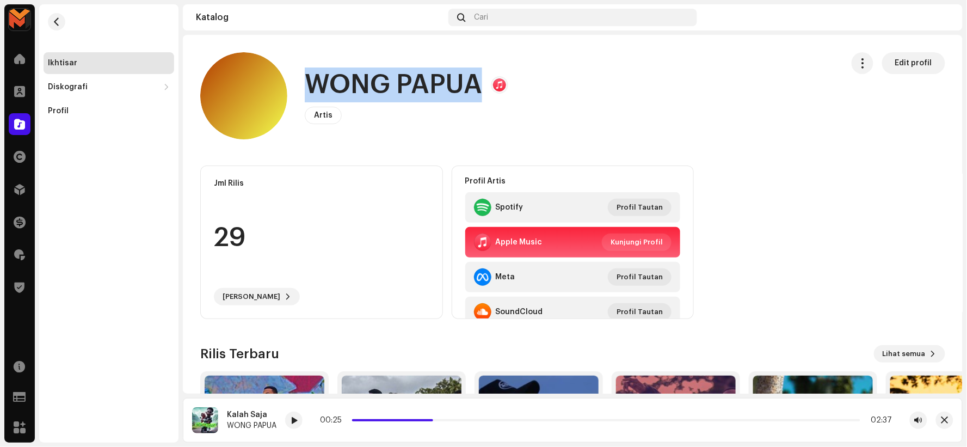
click at [330, 72] on h1 "WONG PAPUA" at bounding box center [393, 84] width 177 height 35
copy h1 "WONG PAPUA"
click at [53, 19] on span "button" at bounding box center [57, 21] width 8 height 9
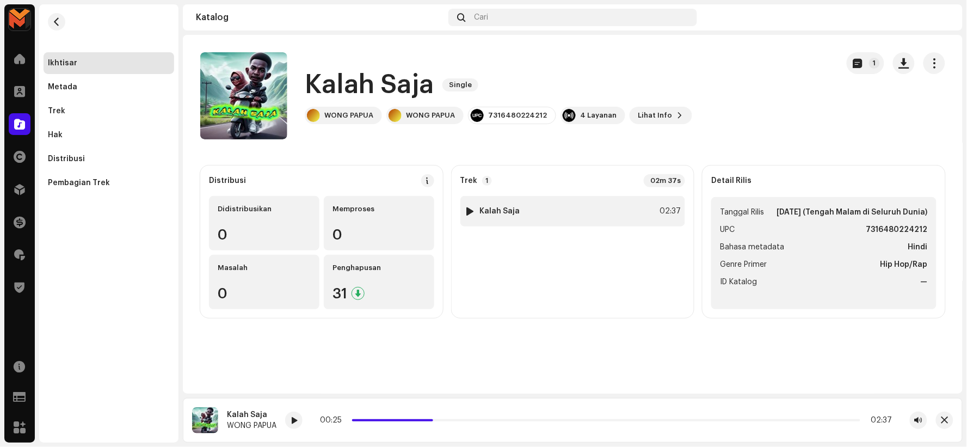
click at [501, 203] on div "1 Kalah Saja 02:37" at bounding box center [572, 211] width 225 height 30
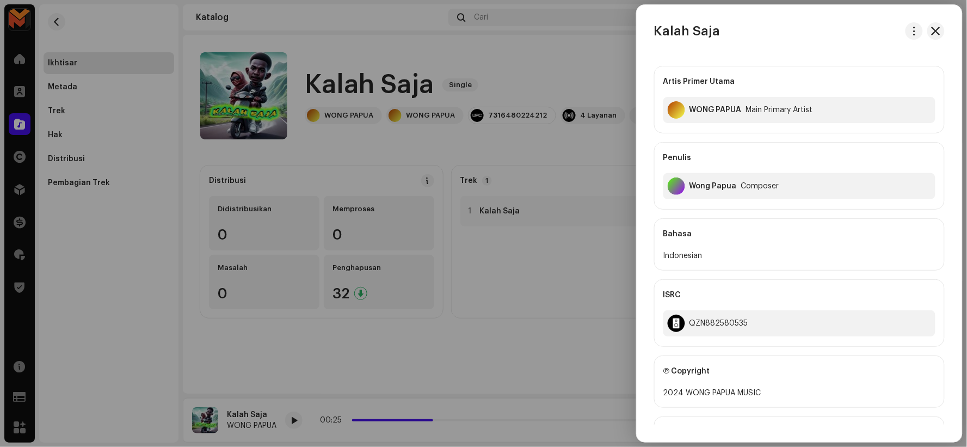
click at [534, 263] on div at bounding box center [483, 223] width 967 height 447
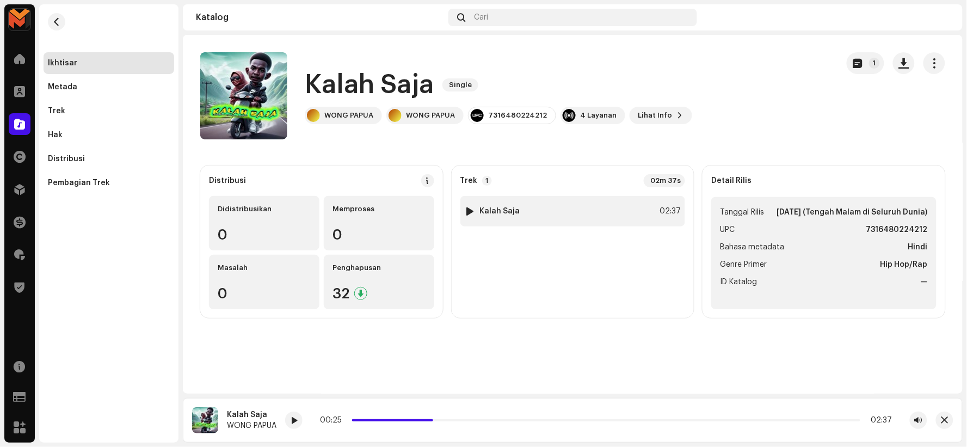
click at [563, 202] on div "1 Kalah Saja 02:37" at bounding box center [572, 211] width 225 height 30
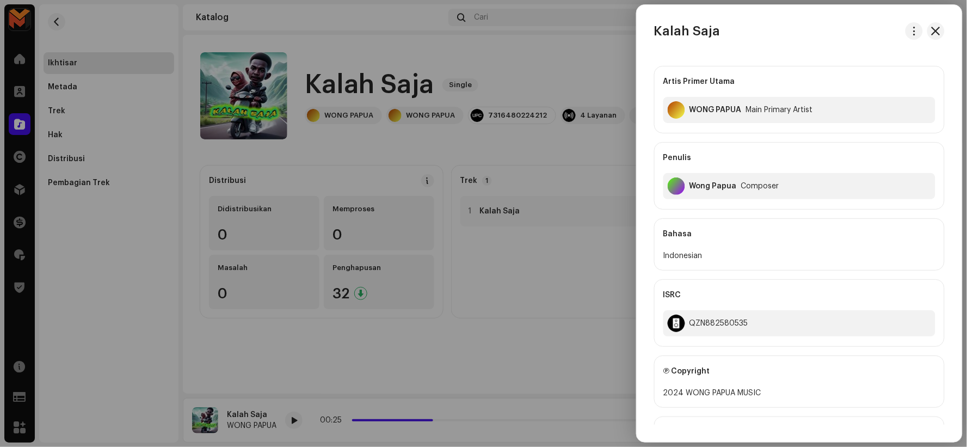
click at [714, 182] on div "Wong Papua" at bounding box center [712, 186] width 47 height 9
click at [713, 182] on div "Wong Papua" at bounding box center [712, 186] width 47 height 9
copy div "Wong Papua"
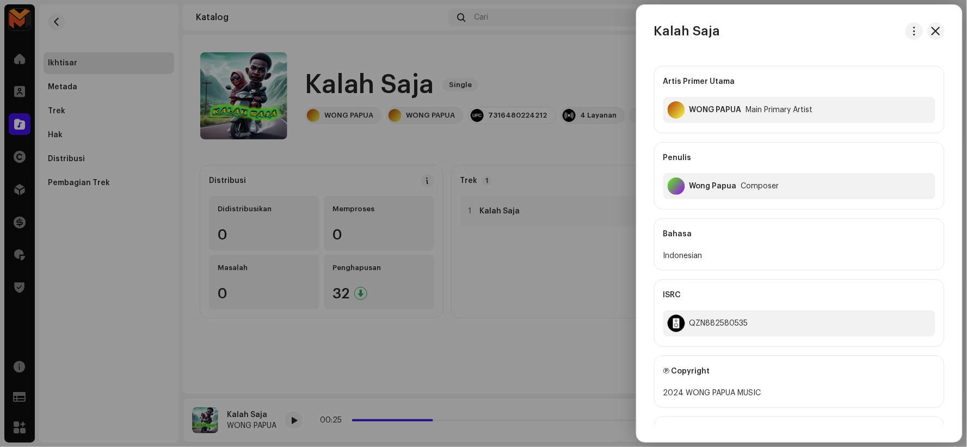
click at [318, 89] on div at bounding box center [483, 223] width 967 height 447
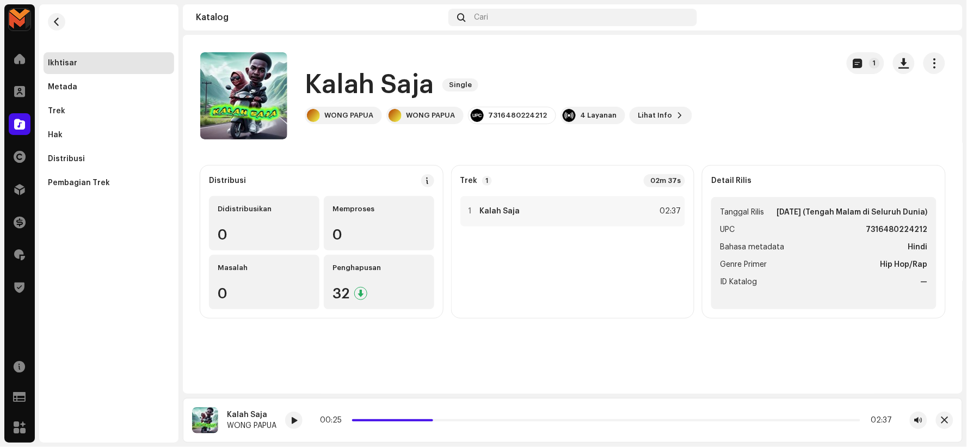
click at [319, 85] on h1 "Kalah Saja" at bounding box center [369, 84] width 129 height 35
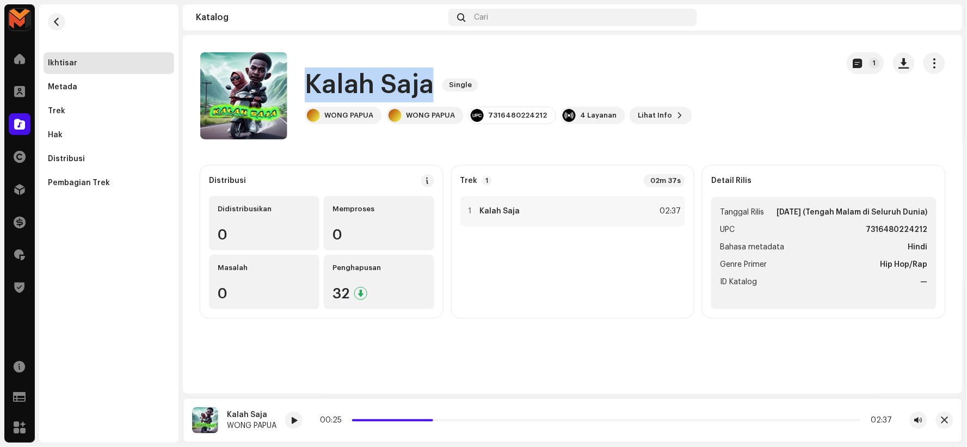
click at [319, 85] on h1 "Kalah Saja" at bounding box center [369, 84] width 129 height 35
copy div "Kalah Saja Single"
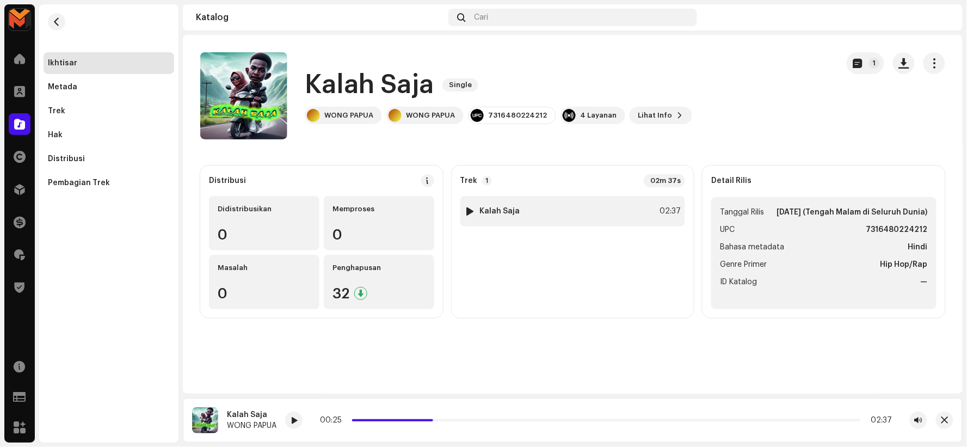
click at [606, 208] on div "1 Kalah Saja 02:37" at bounding box center [572, 211] width 225 height 30
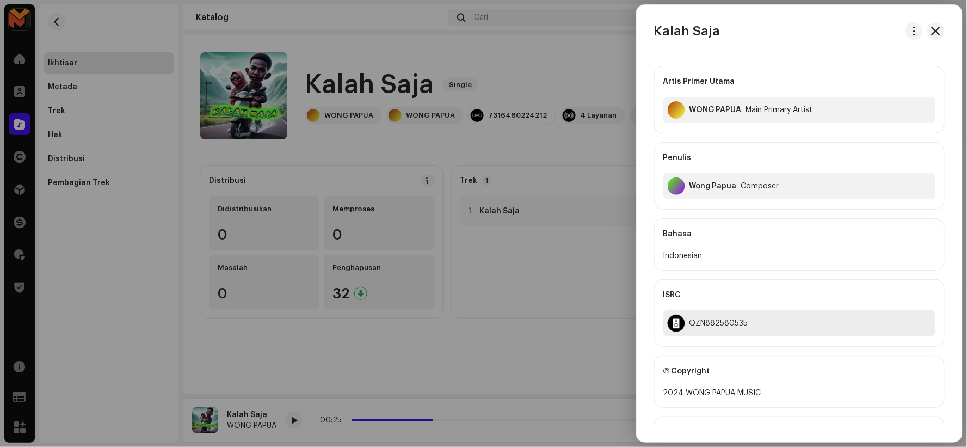
click at [722, 321] on div "QZN882580535" at bounding box center [718, 323] width 59 height 9
copy div "QZN882580535"
click at [503, 133] on div at bounding box center [483, 223] width 967 height 447
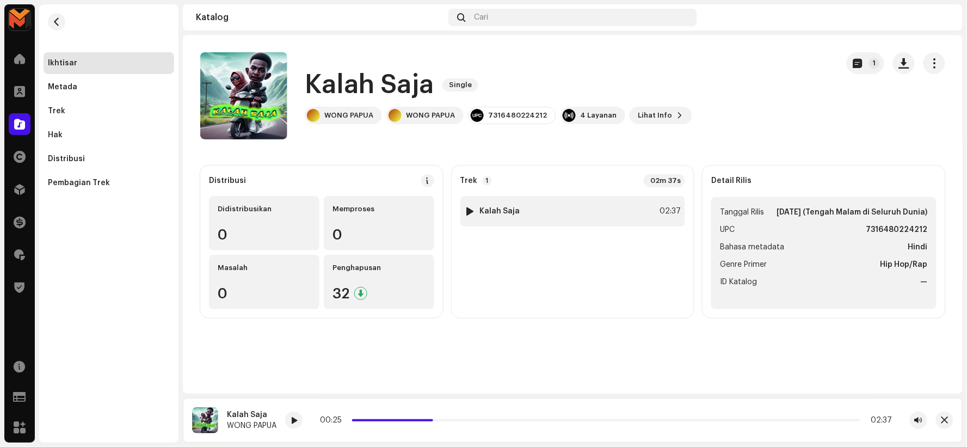
click at [543, 208] on div "1 Kalah Saja 02:37" at bounding box center [572, 211] width 225 height 30
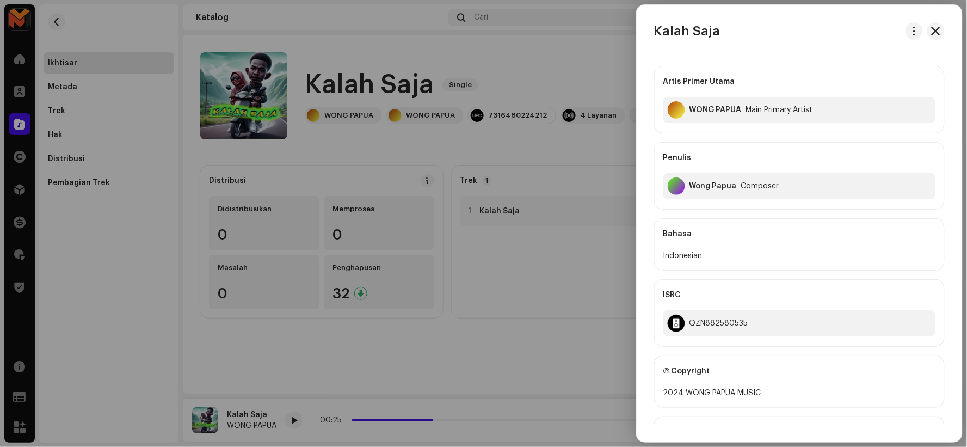
click at [358, 85] on div at bounding box center [483, 223] width 967 height 447
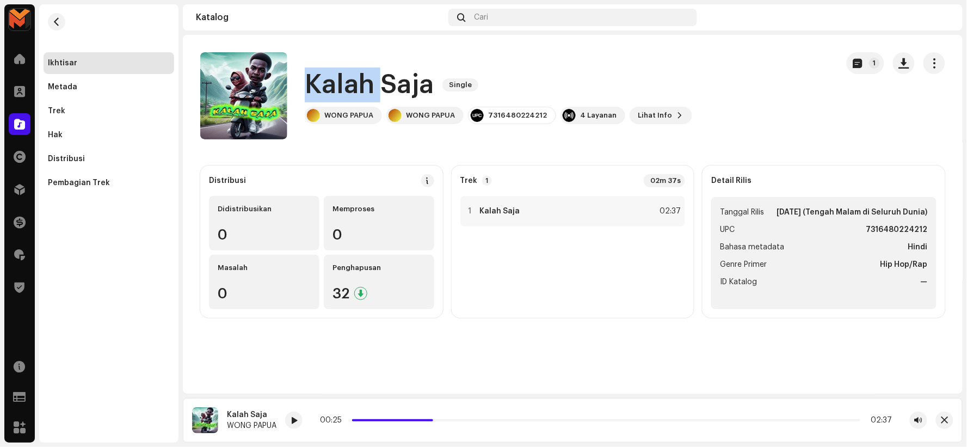
click at [358, 85] on h1 "Kalah Saja" at bounding box center [369, 84] width 129 height 35
copy div "Kalah Saja Single"
click at [545, 209] on div "1 Kalah Saja 02:37" at bounding box center [572, 211] width 225 height 30
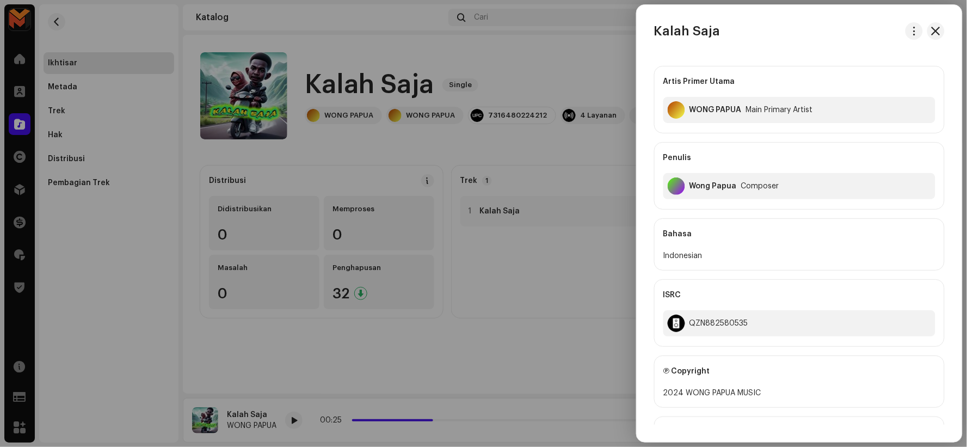
click at [542, 141] on div at bounding box center [483, 223] width 967 height 447
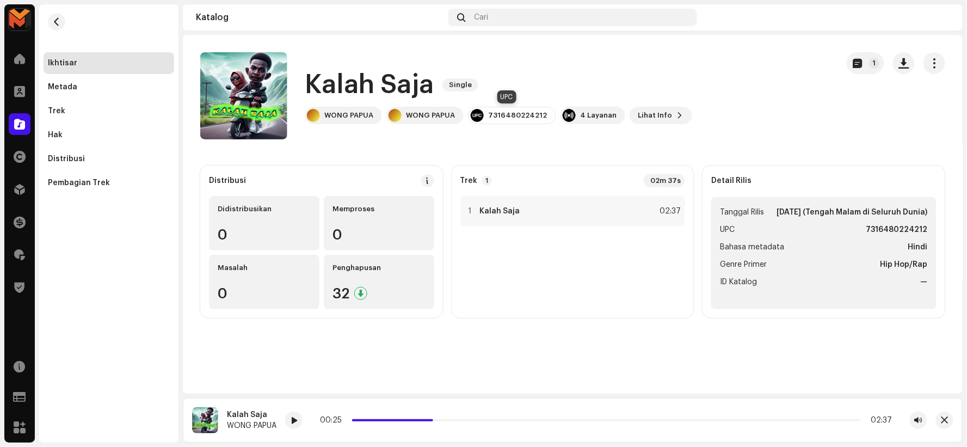
click at [503, 114] on div "7316480224212" at bounding box center [517, 115] width 59 height 9
copy div "7316480224212"
click at [588, 214] on div "1 Kalah Saja 02:37" at bounding box center [572, 211] width 225 height 30
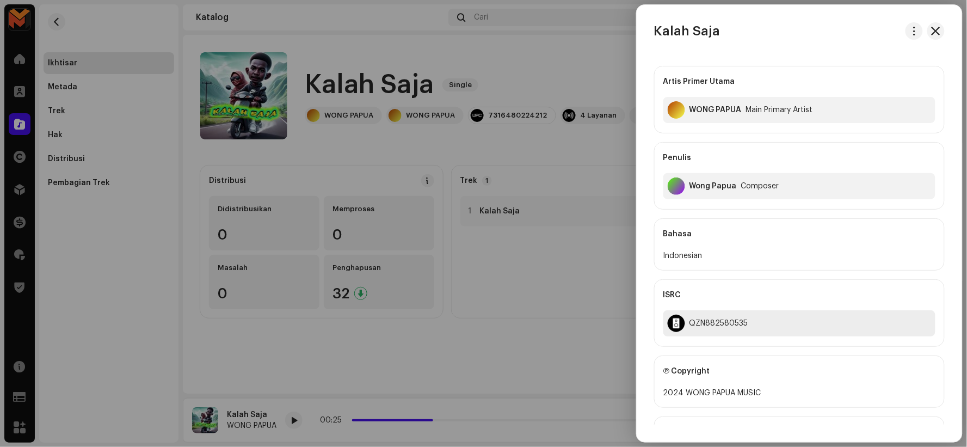
click at [702, 321] on div "QZN882580535" at bounding box center [718, 323] width 59 height 9
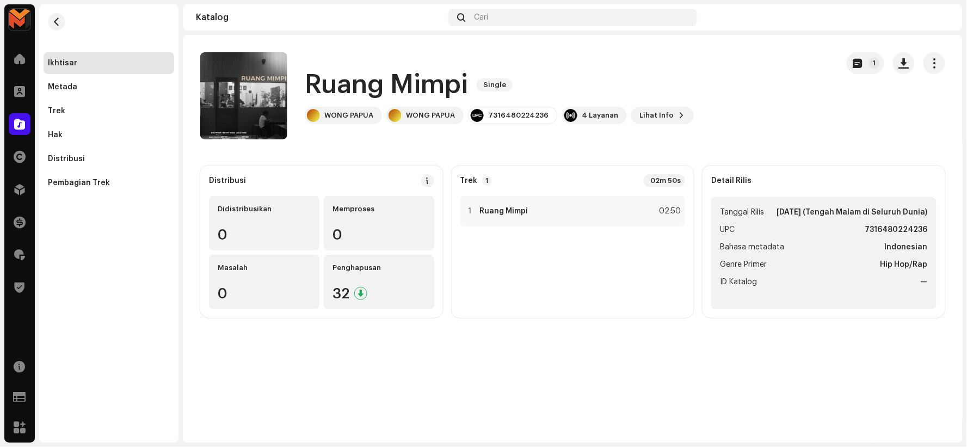
click at [371, 82] on h1 "Ruang Mimpi" at bounding box center [386, 84] width 163 height 35
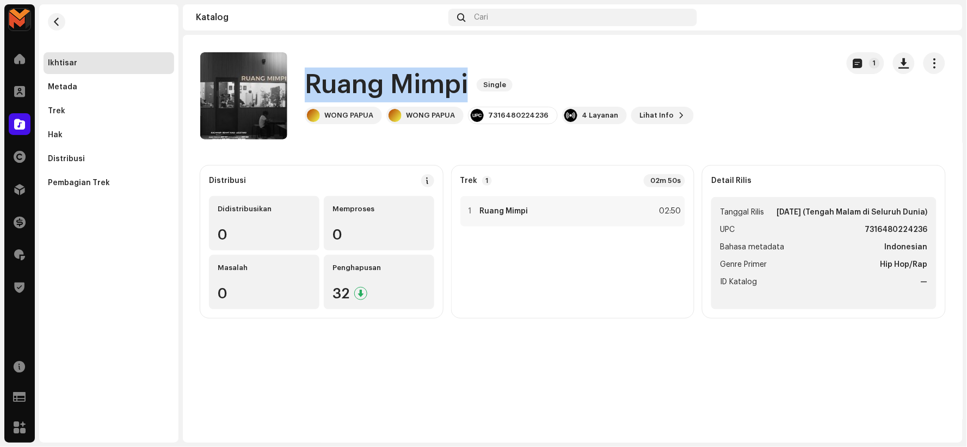
click at [371, 82] on h1 "Ruang Mimpi" at bounding box center [386, 84] width 163 height 35
copy div "Ruang Mimpi Single"
click at [256, 95] on span "button" at bounding box center [257, 95] width 8 height 9
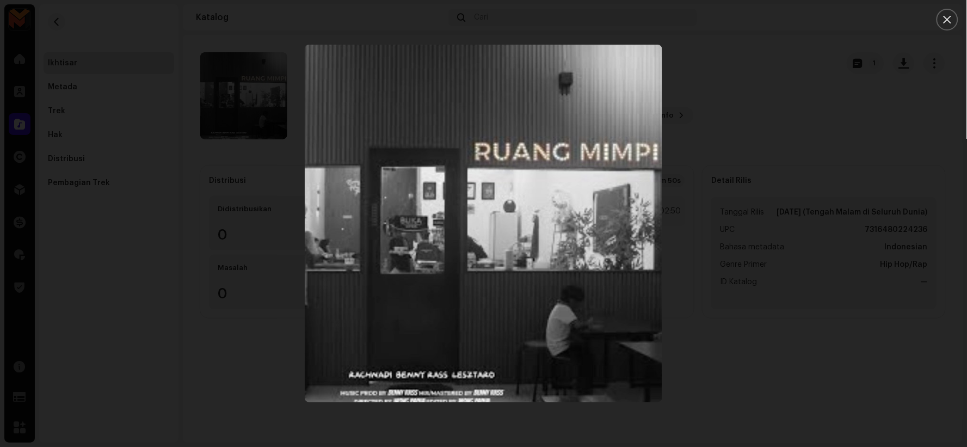
click at [947, 15] on button "Close" at bounding box center [947, 20] width 22 height 22
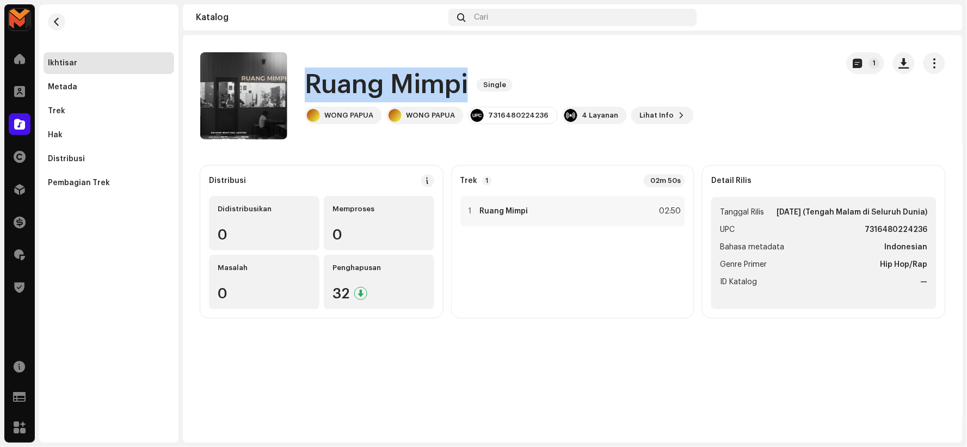
copy div "Ruang Mimpi Single"
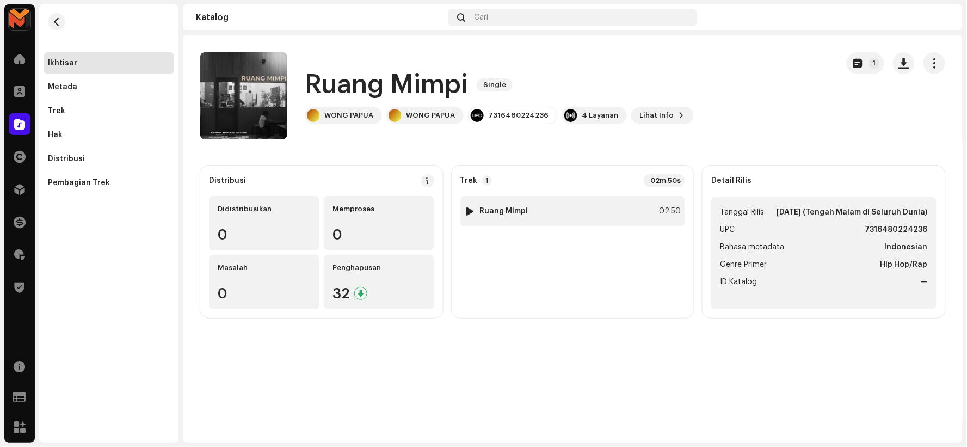
click at [543, 214] on div "1 Ruang Mimpi 02:50" at bounding box center [572, 211] width 225 height 30
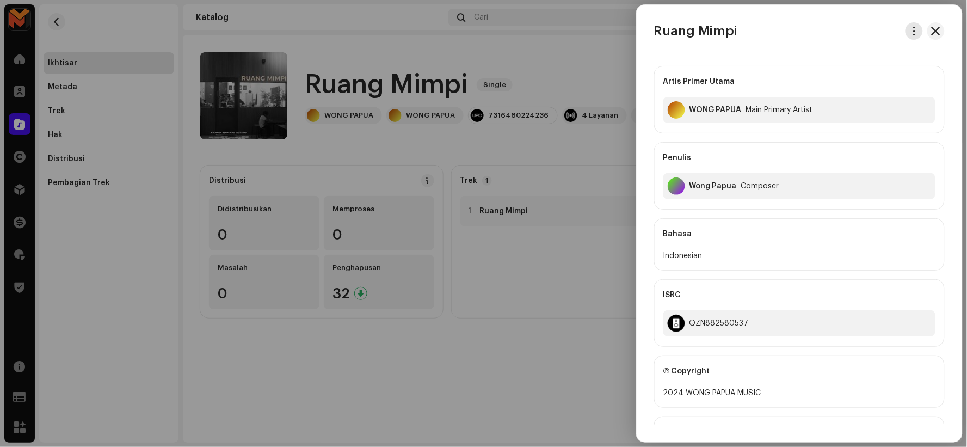
click at [910, 27] on span "button" at bounding box center [914, 31] width 8 height 9
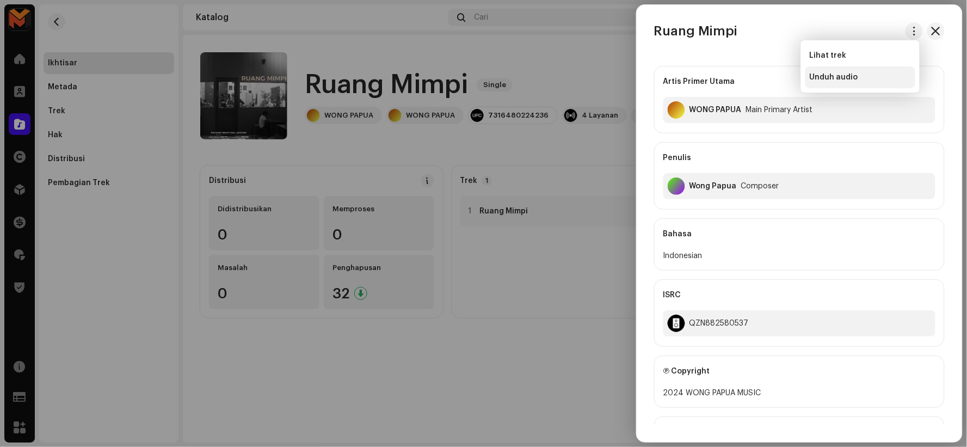
click at [867, 77] on div "Unduh audio" at bounding box center [860, 77] width 101 height 9
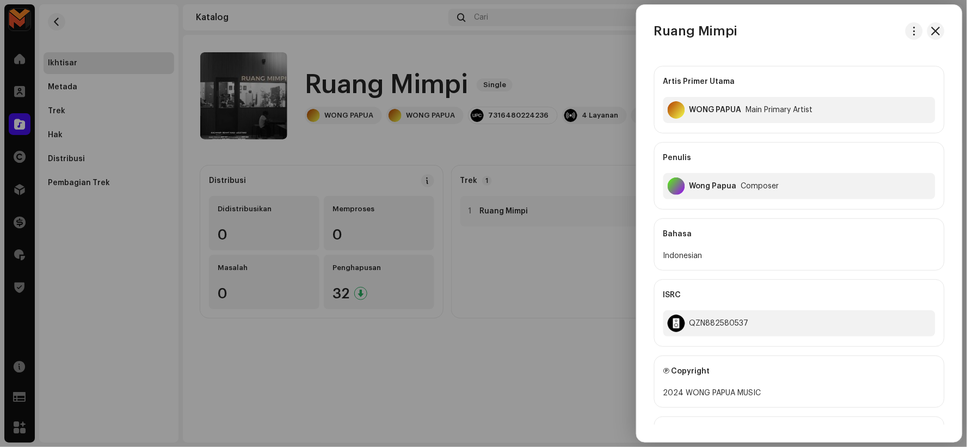
click at [402, 86] on div at bounding box center [483, 223] width 967 height 447
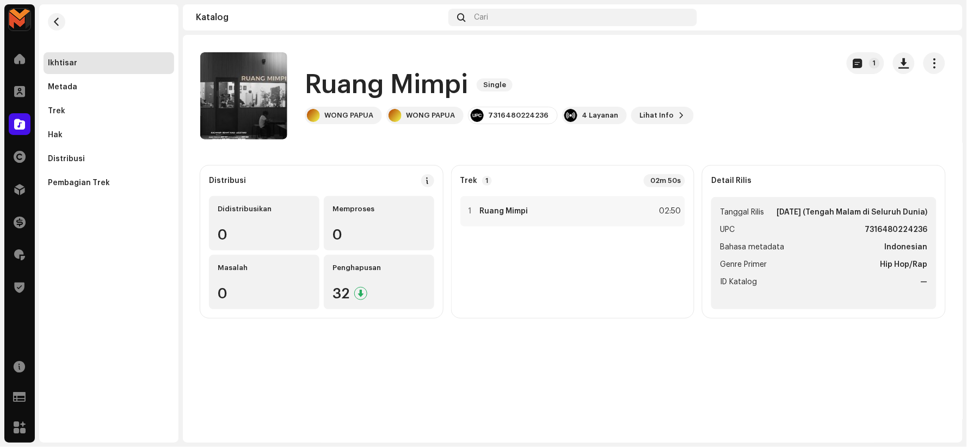
click at [399, 84] on h1 "Ruang Mimpi" at bounding box center [386, 84] width 163 height 35
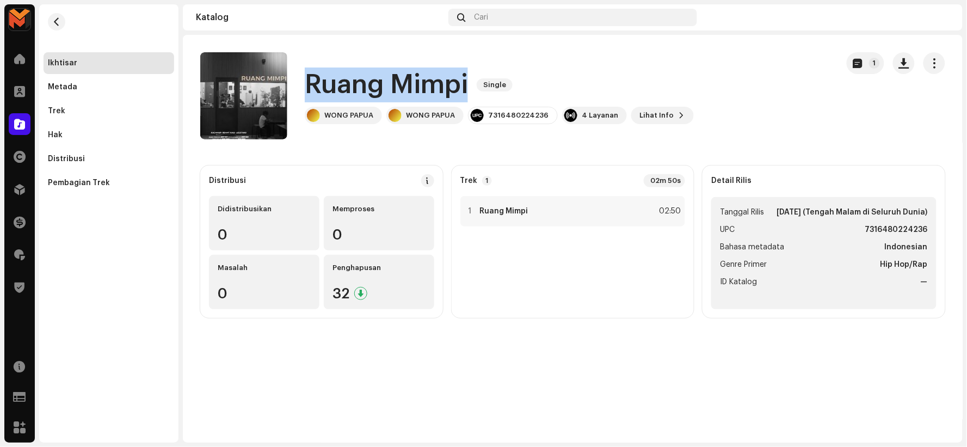
click at [399, 84] on h1 "Ruang Mimpi" at bounding box center [386, 84] width 163 height 35
copy div "Ruang Mimpi Single"
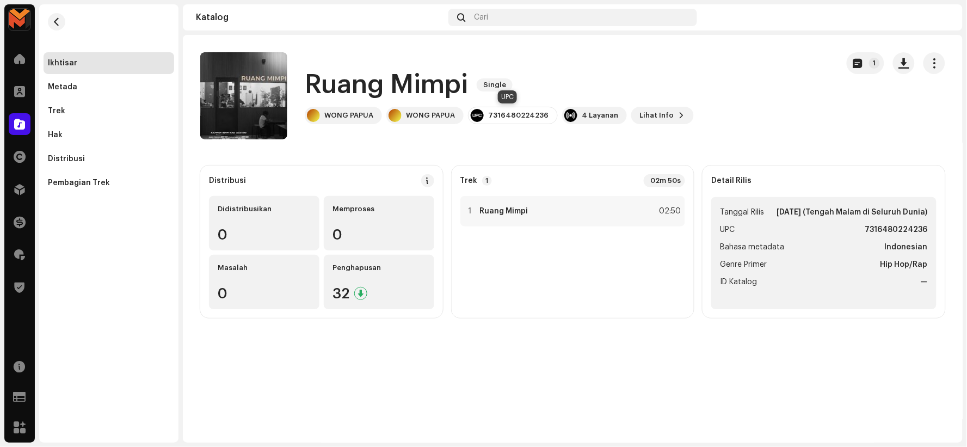
click at [497, 113] on div "7316480224236" at bounding box center [518, 115] width 60 height 9
copy div "7316480224236"
click at [594, 209] on div "1 Ruang Mimpi 02:50" at bounding box center [572, 211] width 225 height 30
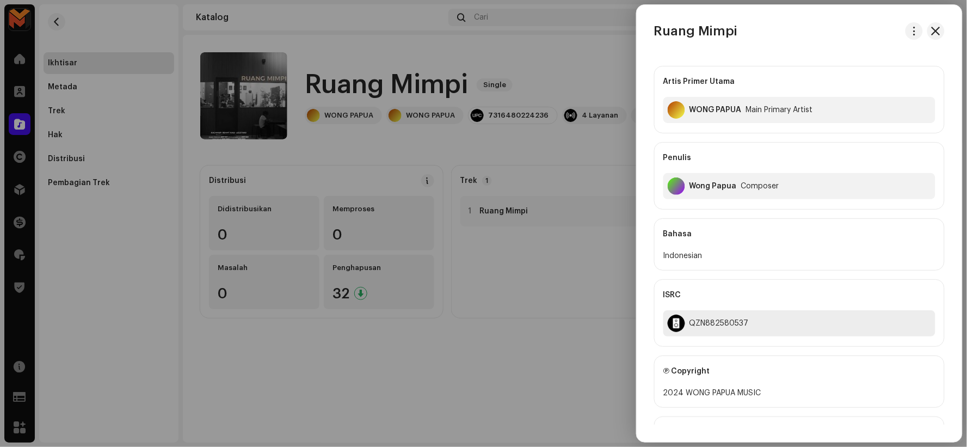
click at [702, 319] on div "QZN882580537" at bounding box center [718, 323] width 59 height 9
click at [701, 319] on div "QZN882580537" at bounding box center [718, 323] width 59 height 9
copy div "QZN882580537"
click at [408, 74] on div at bounding box center [483, 223] width 967 height 447
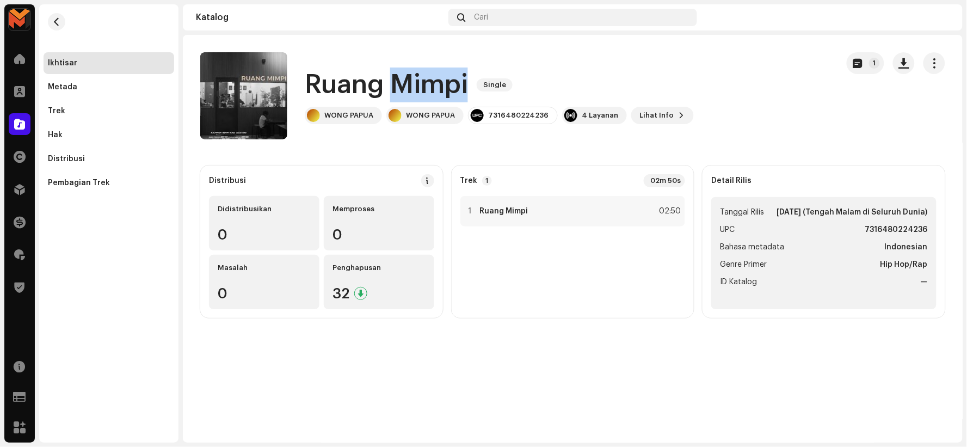
click at [408, 74] on h1 "Ruang Mimpi" at bounding box center [386, 84] width 163 height 35
copy div "Ruang Mimpi Single"
click at [534, 203] on div "1 Ruang Mimpi 02:50" at bounding box center [572, 211] width 225 height 30
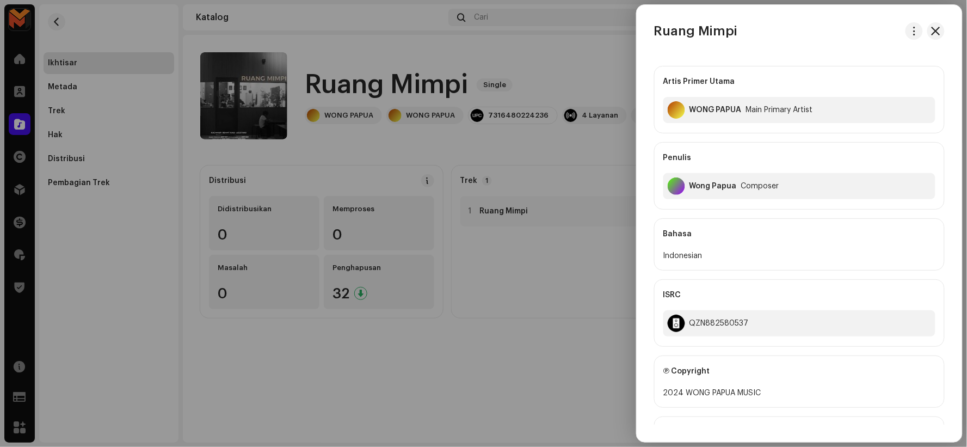
click at [700, 31] on h3 "Ruang Mimpi" at bounding box center [696, 30] width 84 height 17
click at [700, 30] on h3 "Ruang Mimpi" at bounding box center [696, 30] width 84 height 17
copy div "Ruang Mimpi"
click at [716, 324] on div "QZN882580537" at bounding box center [718, 323] width 59 height 9
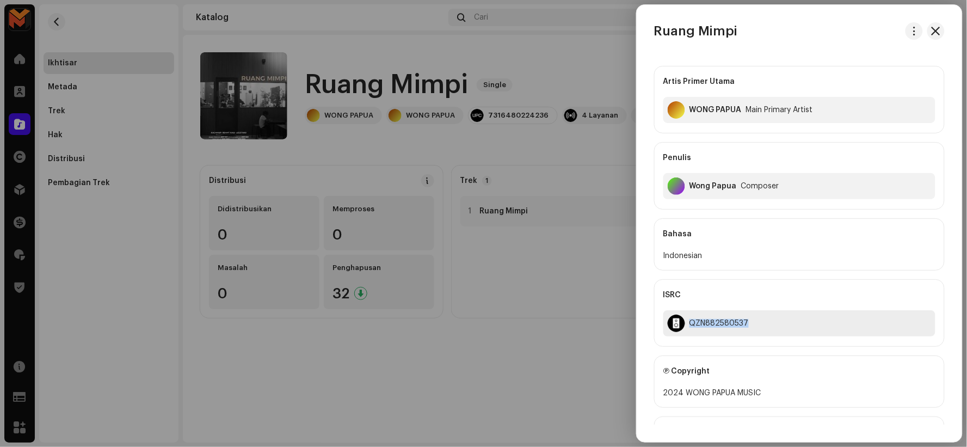
click at [716, 324] on div "QZN882580537" at bounding box center [718, 323] width 59 height 9
copy div "QZN882580537"
click at [713, 31] on h3 "Ruang Mimpi" at bounding box center [696, 30] width 84 height 17
click at [713, 32] on h3 "Ruang Mimpi" at bounding box center [696, 30] width 84 height 17
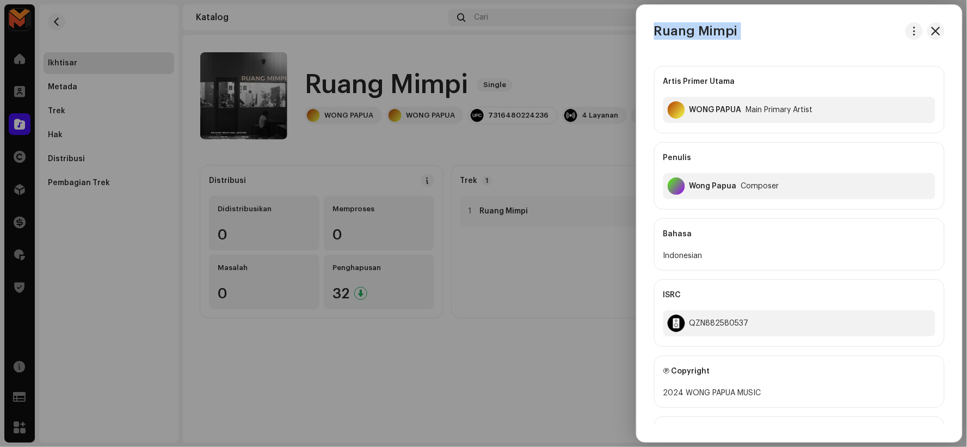
click at [713, 32] on h3 "Ruang Mimpi" at bounding box center [696, 30] width 84 height 17
copy div "Ruang Mimpi"
click at [547, 283] on div at bounding box center [483, 223] width 967 height 447
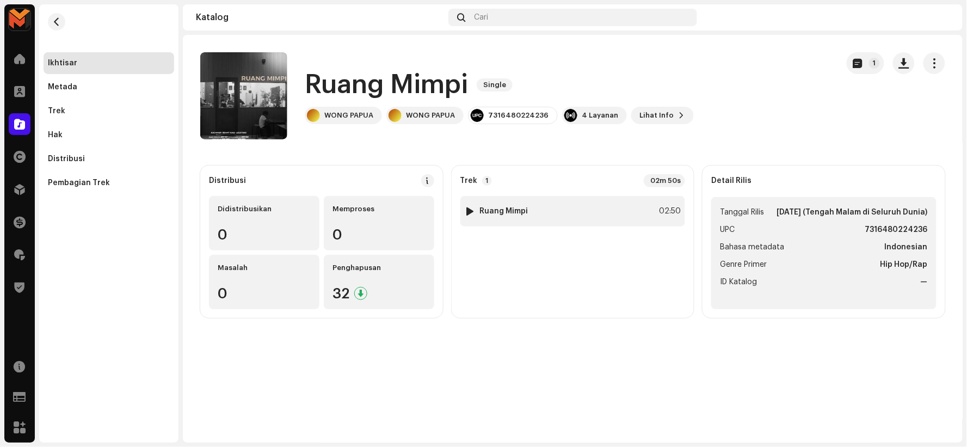
click at [513, 211] on strong "Ruang Mimpi" at bounding box center [504, 211] width 48 height 9
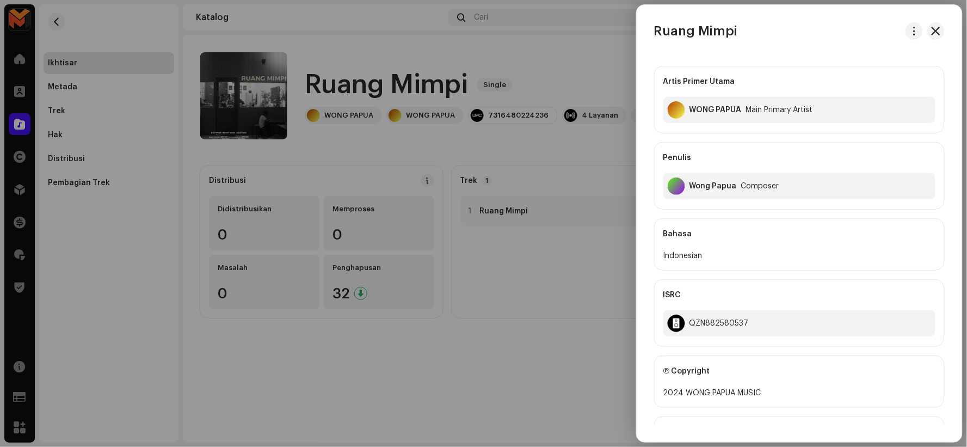
drag, startPoint x: 513, startPoint y: 150, endPoint x: 526, endPoint y: 152, distance: 13.2
click at [514, 151] on div at bounding box center [483, 223] width 967 height 447
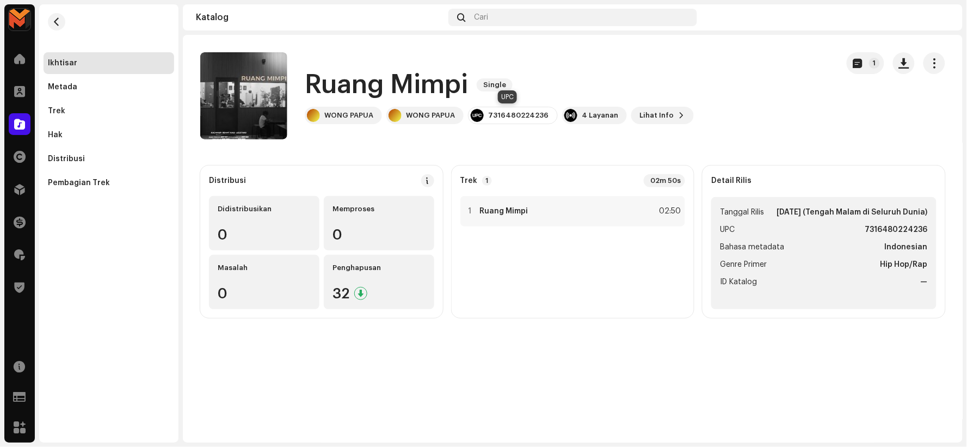
click at [497, 116] on div "7316480224236" at bounding box center [518, 115] width 60 height 9
copy div "7316480224236"
click at [578, 202] on div "1 Ruang Mimpi 02:50" at bounding box center [572, 211] width 225 height 30
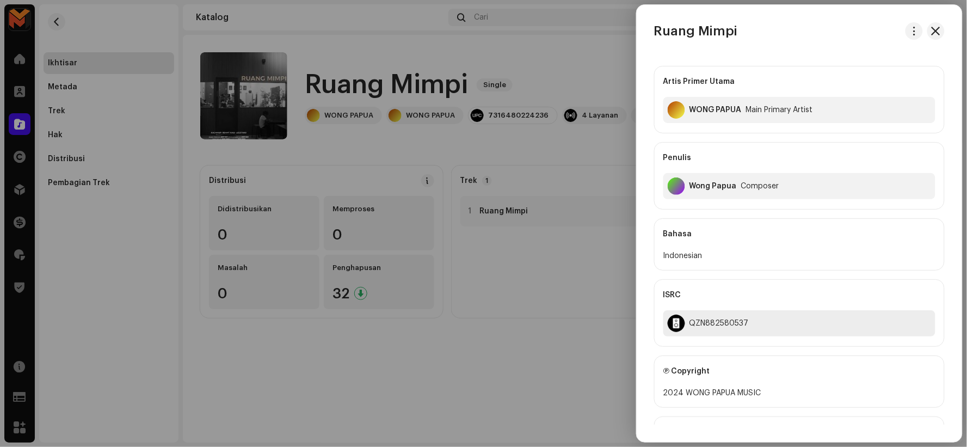
click at [713, 317] on div "QZN882580537" at bounding box center [799, 323] width 272 height 26
